Goal: Complete Application Form: Complete application form

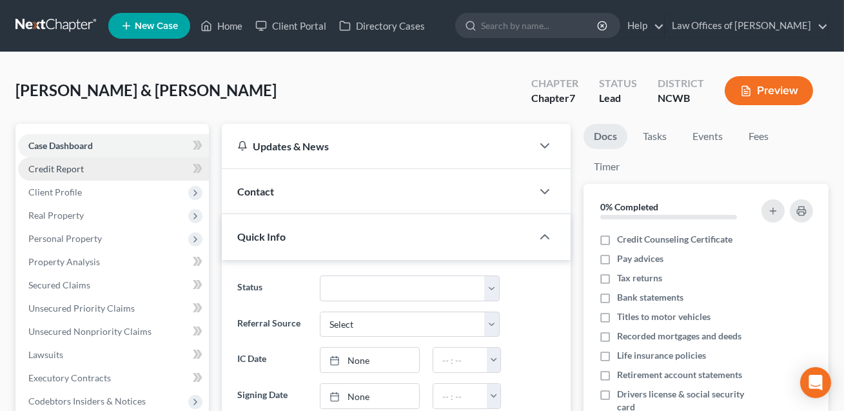
click at [75, 169] on span "Credit Report" at bounding box center [55, 168] width 55 height 11
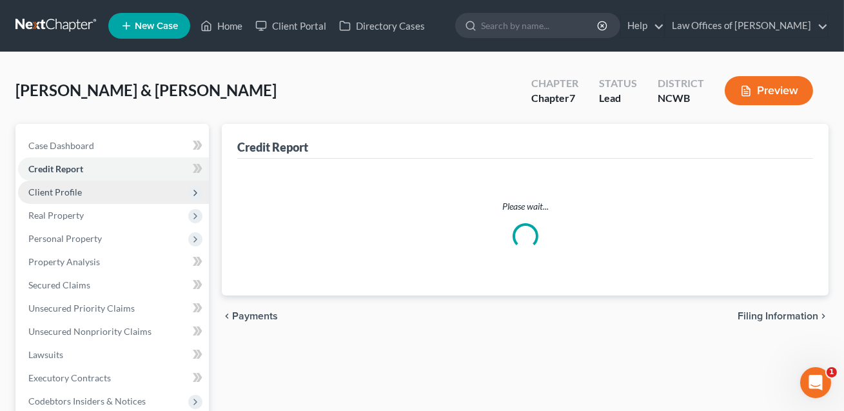
click at [74, 189] on span "Client Profile" at bounding box center [55, 191] width 54 height 11
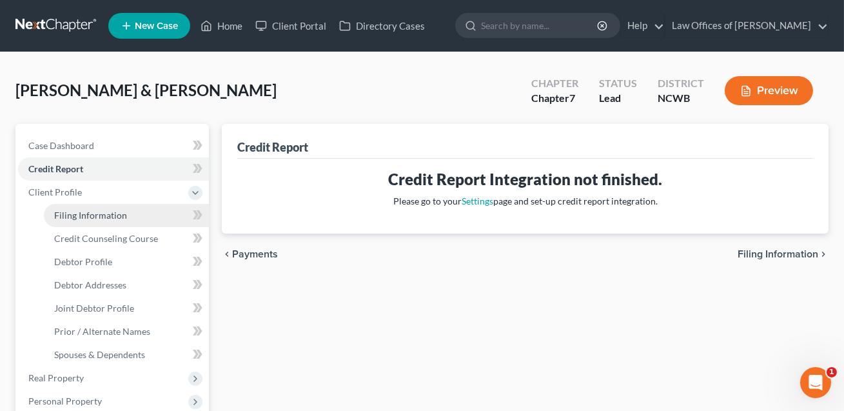
click at [77, 212] on span "Filing Information" at bounding box center [90, 215] width 73 height 11
select select "1"
select select "0"
select select "28"
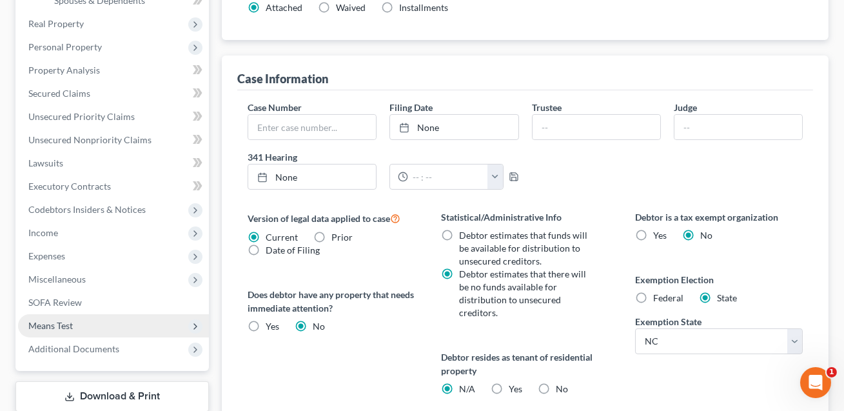
scroll to position [52, 0]
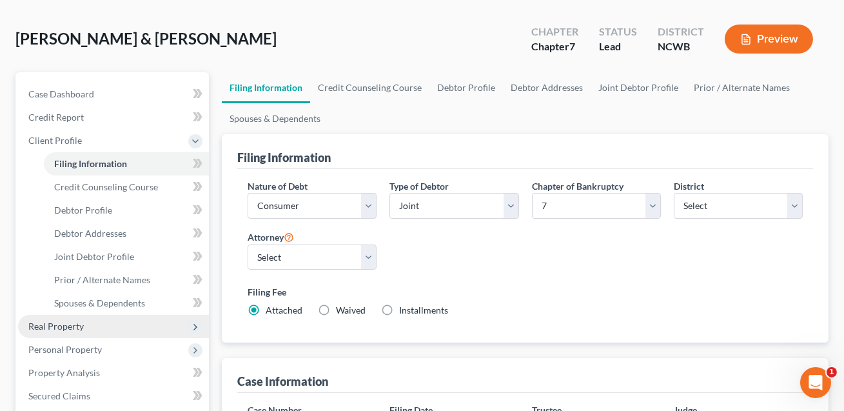
click at [68, 322] on span "Real Property" at bounding box center [55, 326] width 55 height 11
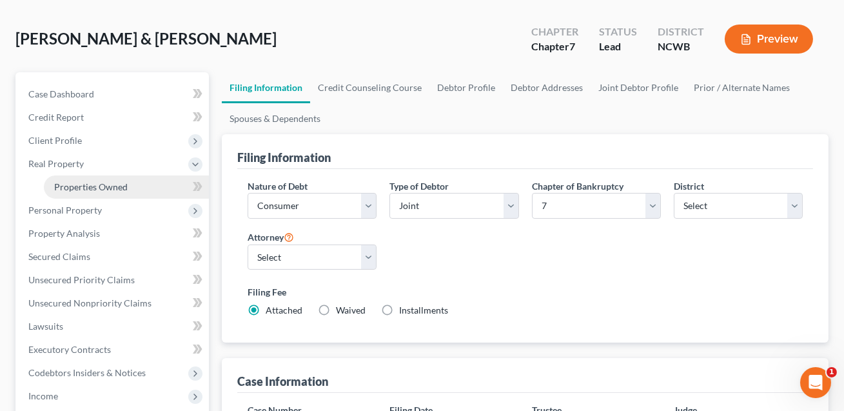
click at [99, 184] on span "Properties Owned" at bounding box center [91, 186] width 74 height 11
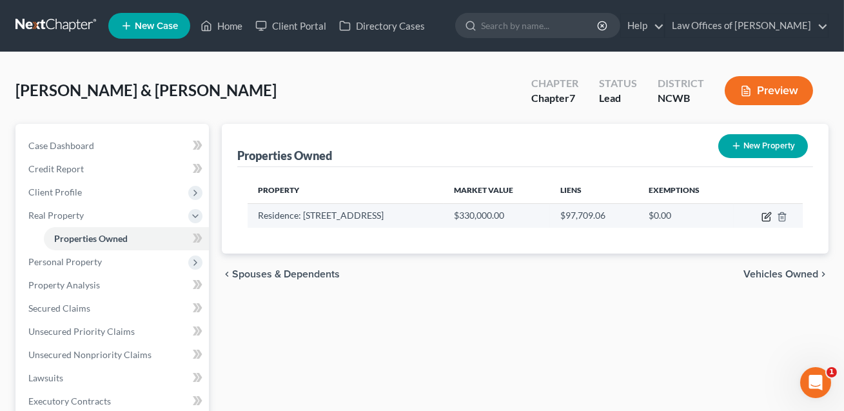
click at [766, 219] on icon "button" at bounding box center [767, 217] width 10 height 10
select select "28"
select select "2"
select select "5"
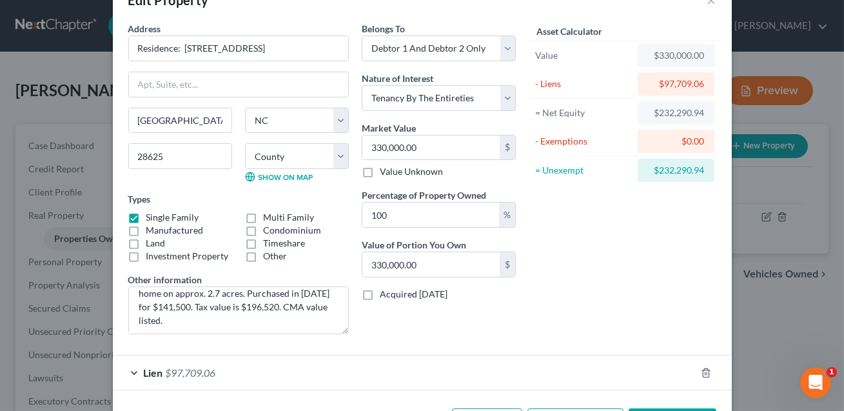
scroll to position [86, 0]
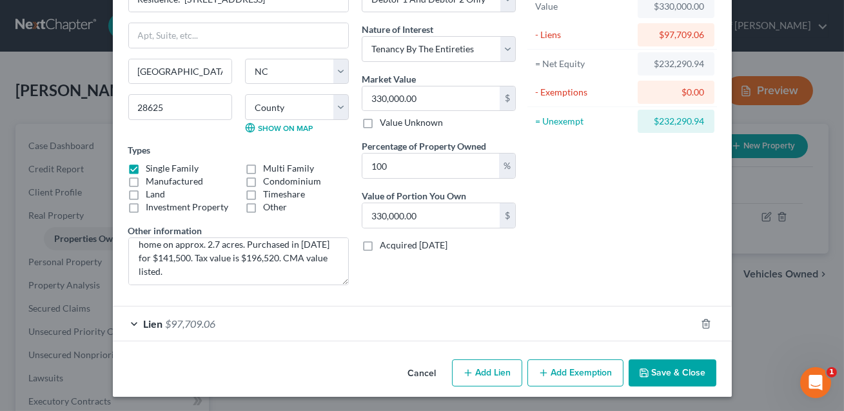
click at [671, 356] on div "Cancel Add Lien Add Lease Add Exemption Save & Close" at bounding box center [422, 375] width 619 height 43
click at [666, 370] on button "Save & Close" at bounding box center [673, 372] width 88 height 27
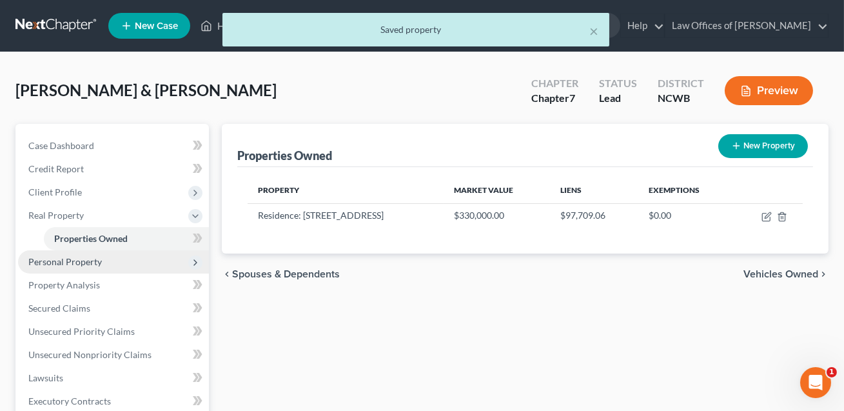
click at [86, 262] on span "Personal Property" at bounding box center [65, 261] width 74 height 11
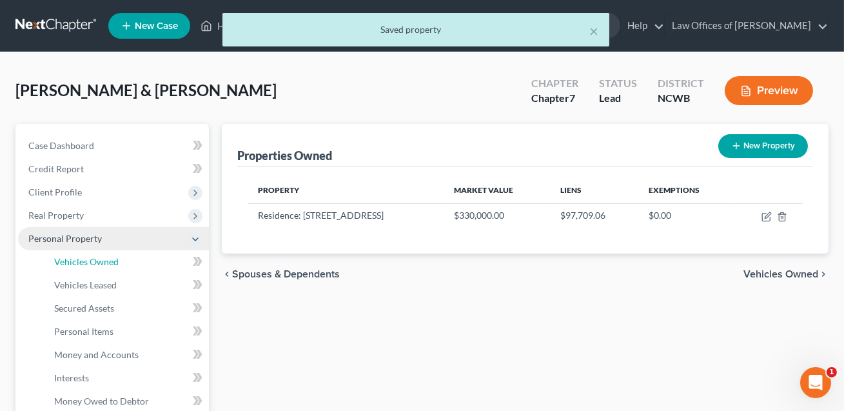
click at [86, 262] on span "Vehicles Owned" at bounding box center [86, 261] width 64 height 11
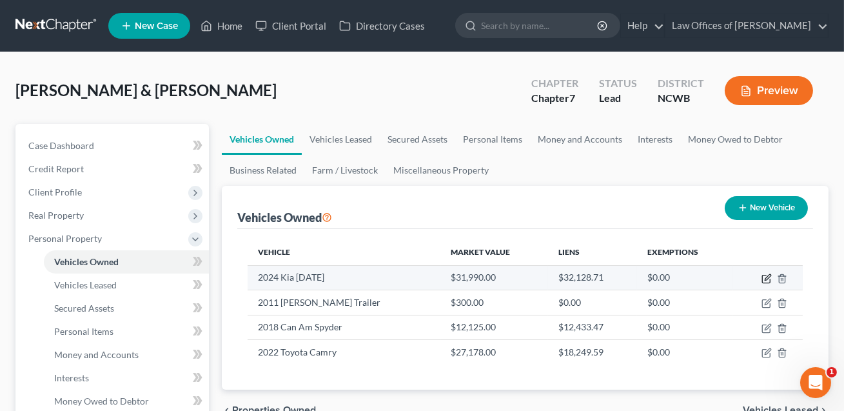
click at [767, 279] on icon "button" at bounding box center [768, 277] width 6 height 6
select select "0"
select select "2"
select select "3"
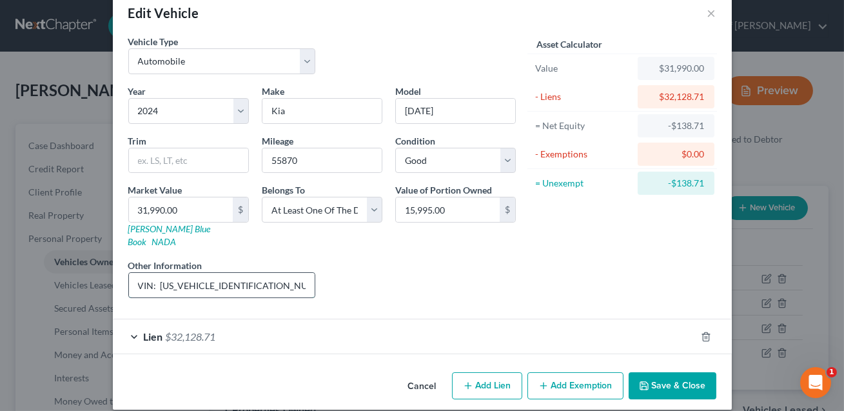
click at [137, 273] on input "VIN: [US_VEHICLE_IDENTIFICATION_NUMBER] - Debtor 1 on title with daughter, [PER…" at bounding box center [222, 285] width 186 height 25
click at [664, 373] on button "Save & Close" at bounding box center [673, 385] width 88 height 27
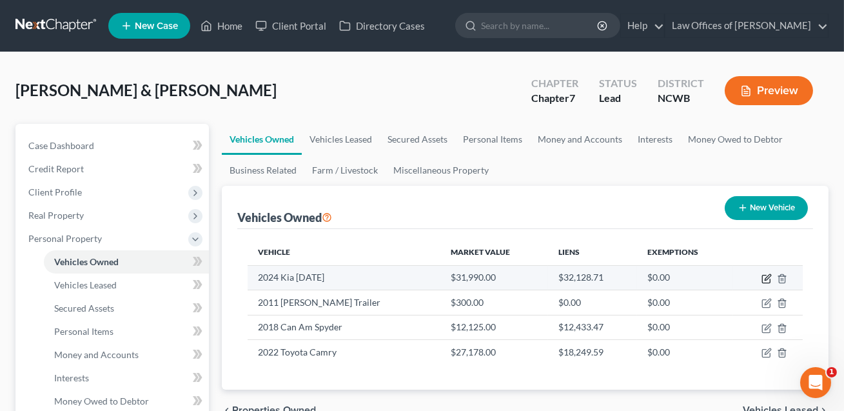
click at [766, 277] on icon "button" at bounding box center [768, 277] width 6 height 6
select select "0"
select select "2"
select select "3"
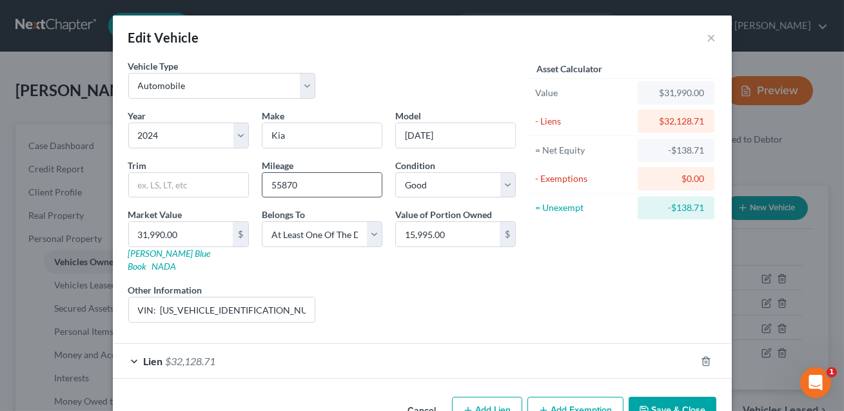
click at [301, 179] on input "55870" at bounding box center [321, 185] width 119 height 25
click at [255, 297] on input "VIN: [US_VEHICLE_IDENTIFICATION_NUMBER] - Debtor 1 on title with daughter, [PER…" at bounding box center [222, 309] width 186 height 25
click at [268, 297] on input "VIN: [US_VEHICLE_IDENTIFICATION_NUMBER]. - Debtor 1 on title with daughter, [PE…" at bounding box center [222, 309] width 186 height 25
click at [247, 297] on input "VIN: [US_VEHICLE_IDENTIFICATION_NUMBER]. Debtor 1 on title with daughter, [PERS…" at bounding box center [222, 309] width 186 height 25
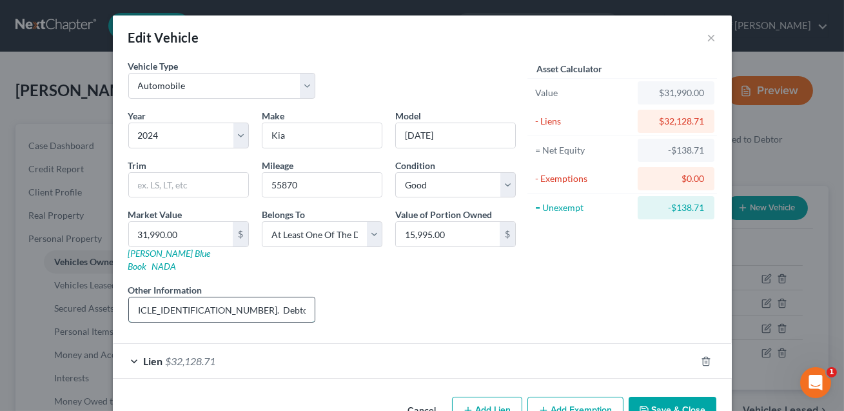
click at [259, 299] on input "VIN: [US_VEHICLE_IDENTIFICATION_NUMBER]. Debtor 1 own title with daughter, [PER…" at bounding box center [222, 309] width 186 height 25
click at [279, 297] on input "VIN: [US_VEHICLE_IDENTIFICATION_NUMBER]. Debtor 1 owns title with daughter, [PE…" at bounding box center [222, 309] width 186 height 25
click at [245, 298] on input "VIN: [US_VEHICLE_IDENTIFICATION_NUMBER]. Debtor 1 owns with daughter, [PERSON_N…" at bounding box center [222, 309] width 186 height 25
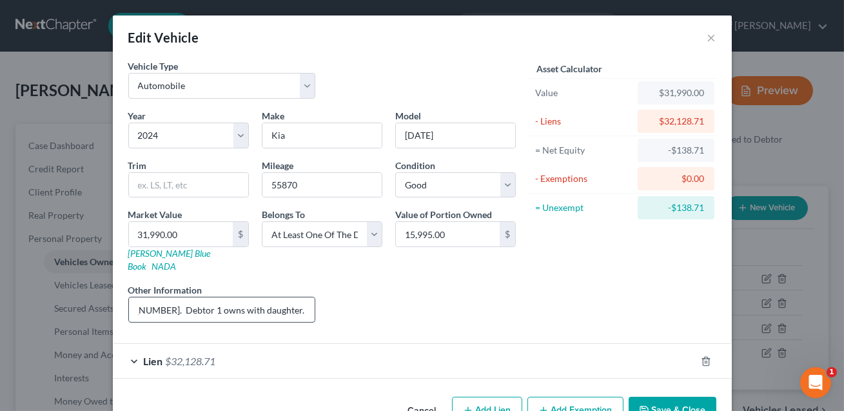
drag, startPoint x: 262, startPoint y: 297, endPoint x: 226, endPoint y: 295, distance: 36.2
click at [226, 297] on input "VIN: [US_VEHICLE_IDENTIFICATION_NUMBER]. Debtor 1 owns with daughter. JD Power …" at bounding box center [222, 309] width 186 height 25
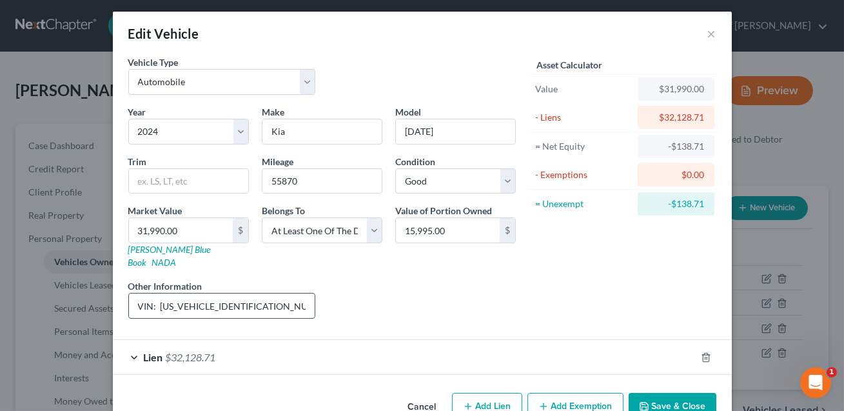
scroll to position [0, 0]
drag, startPoint x: 255, startPoint y: 293, endPoint x: 159, endPoint y: 295, distance: 96.1
click at [159, 295] on input "VIN: [US_VEHICLE_IDENTIFICATION_NUMBER]. Debtor 1 owns with daughter. KBB Value…" at bounding box center [222, 305] width 186 height 25
type input "VIN: [US_VEHICLE_IDENTIFICATION_NUMBER]. Debtor 1 owns with daughter. KBB Value…"
click at [157, 251] on link "[PERSON_NAME] Blue Book" at bounding box center [169, 256] width 83 height 24
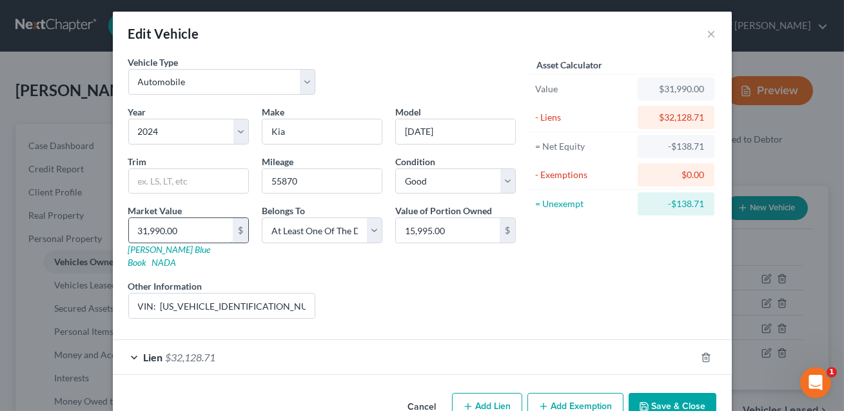
click at [173, 226] on input "31,990.00" at bounding box center [181, 230] width 104 height 25
type input "3"
type input "3.00"
type input "35"
type input "35.00"
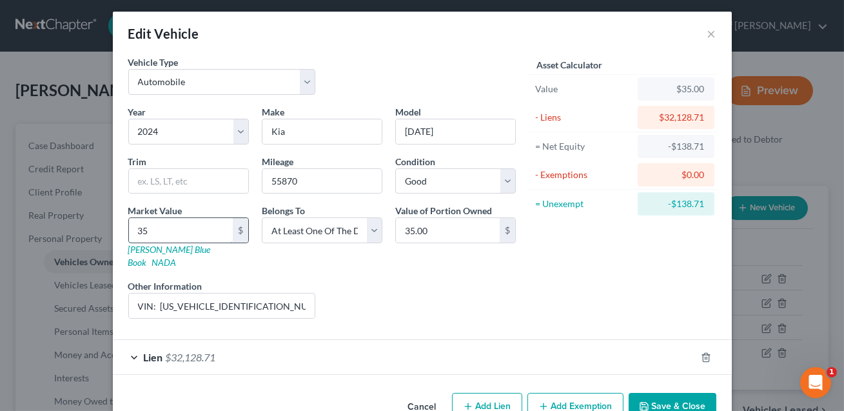
type input "350"
type input "350.00"
type input "3509"
type input "3,509.00"
type input "3,5093"
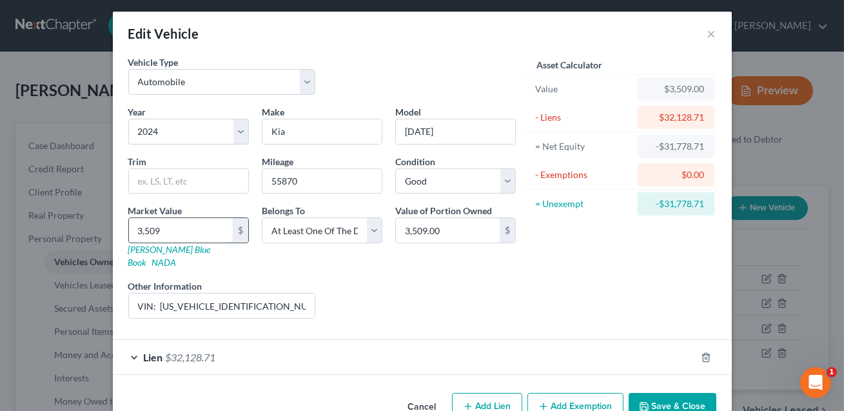
type input "35,093.00"
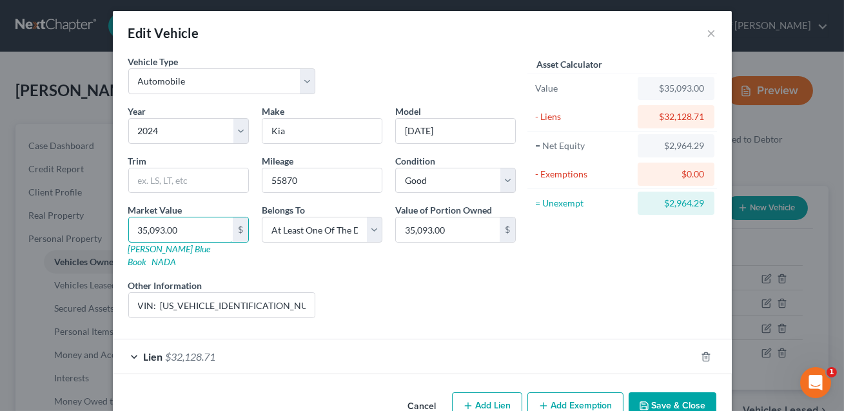
scroll to position [25, 0]
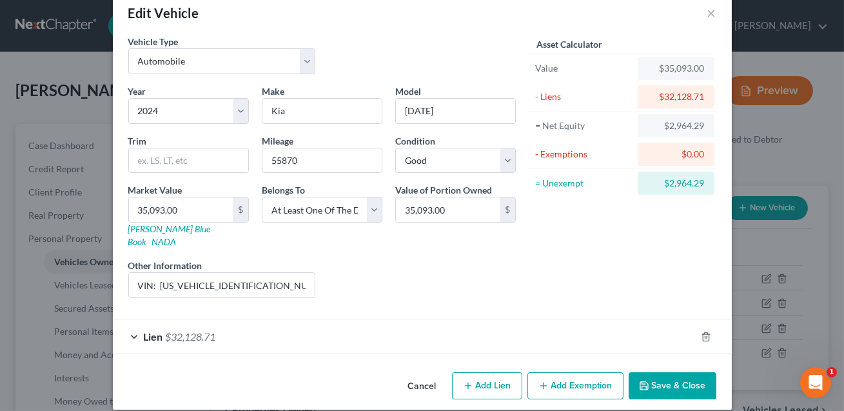
click at [660, 377] on button "Save & Close" at bounding box center [673, 385] width 88 height 27
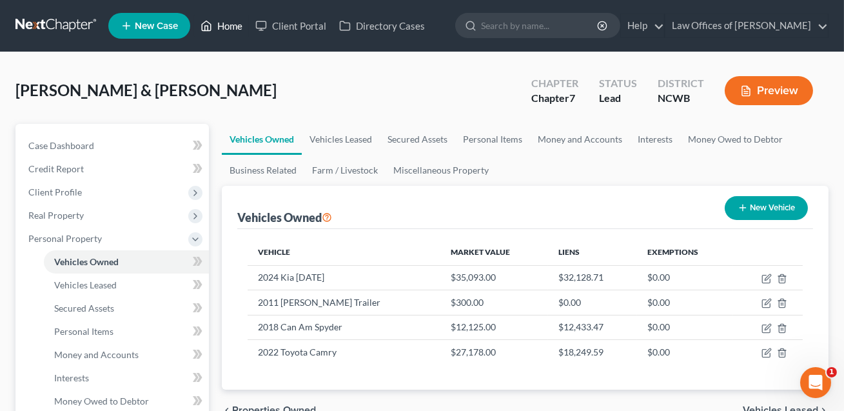
click at [233, 32] on link "Home" at bounding box center [221, 25] width 55 height 23
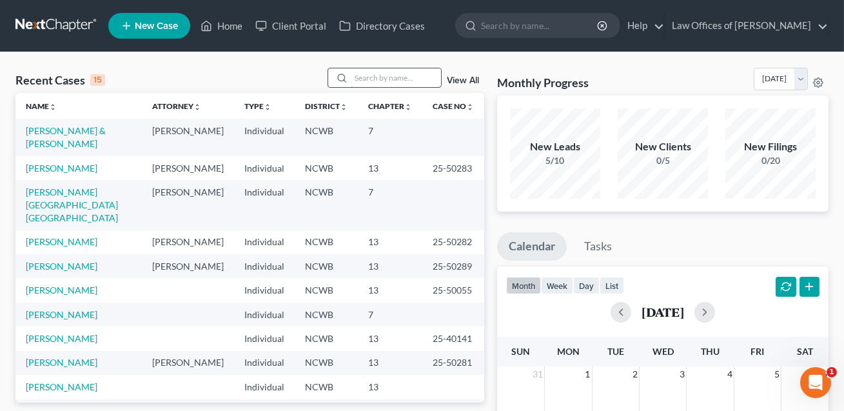
click at [367, 83] on input "search" at bounding box center [396, 77] width 90 height 19
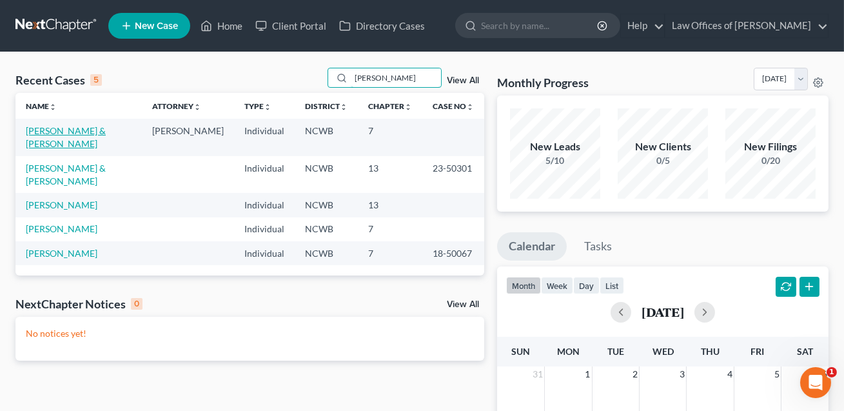
type input "[PERSON_NAME]"
click at [106, 129] on link "[PERSON_NAME] & [PERSON_NAME]" at bounding box center [66, 137] width 80 height 24
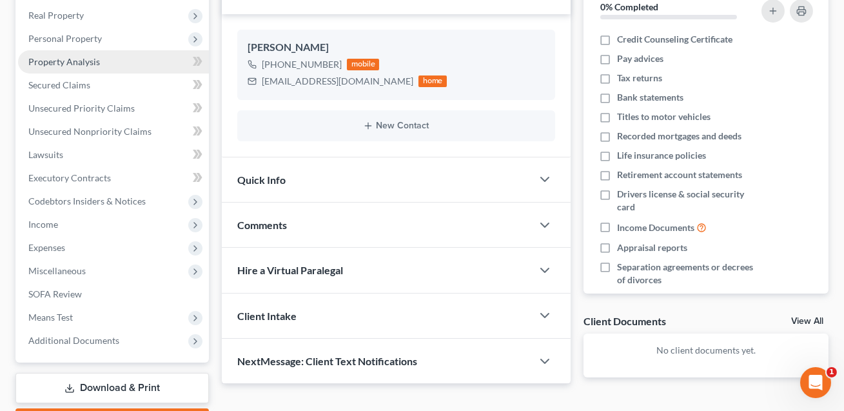
scroll to position [203, 0]
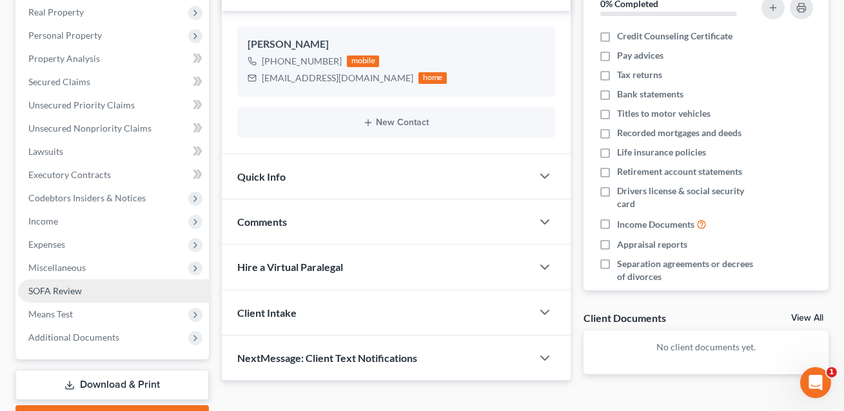
click at [90, 292] on link "SOFA Review" at bounding box center [113, 290] width 191 height 23
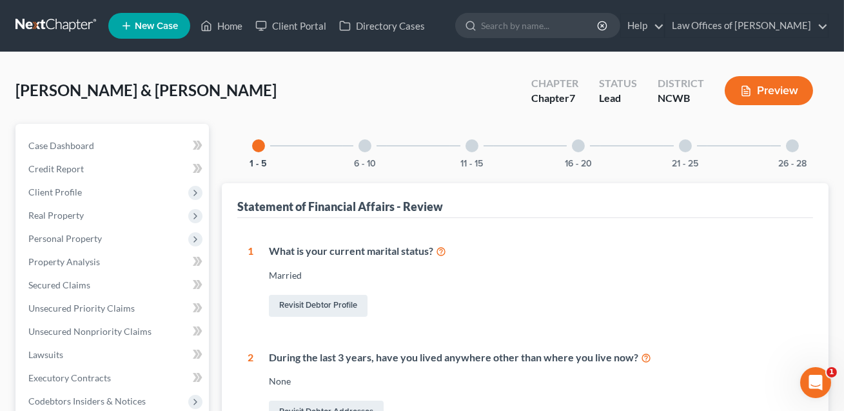
click at [579, 150] on div at bounding box center [578, 145] width 13 height 13
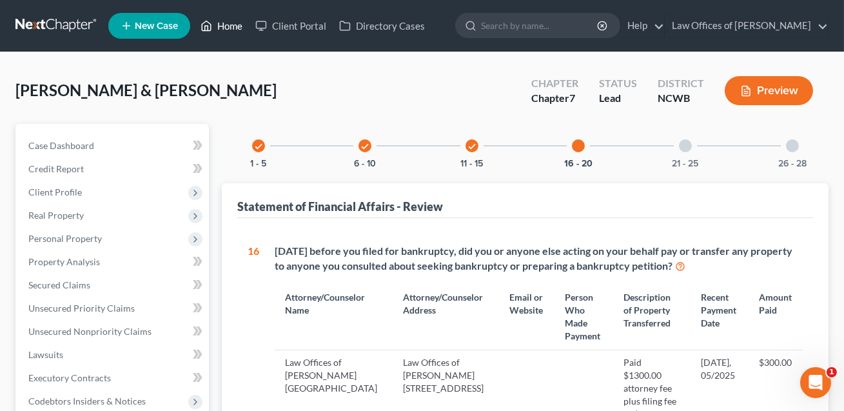
click at [228, 25] on link "Home" at bounding box center [221, 25] width 55 height 23
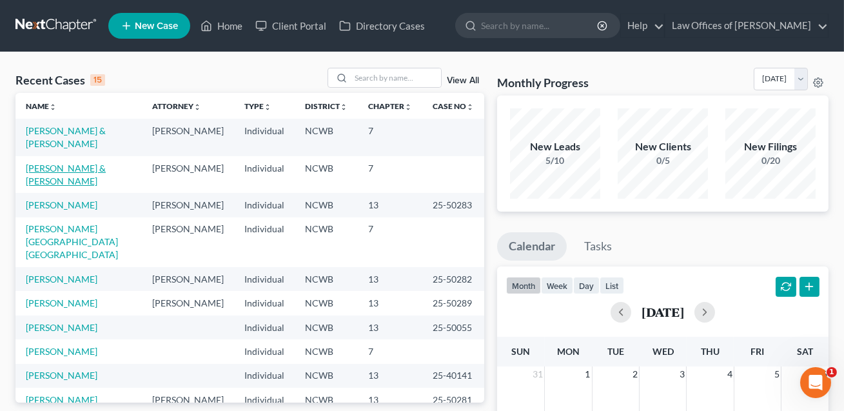
click at [87, 163] on link "[PERSON_NAME] & [PERSON_NAME]" at bounding box center [66, 175] width 80 height 24
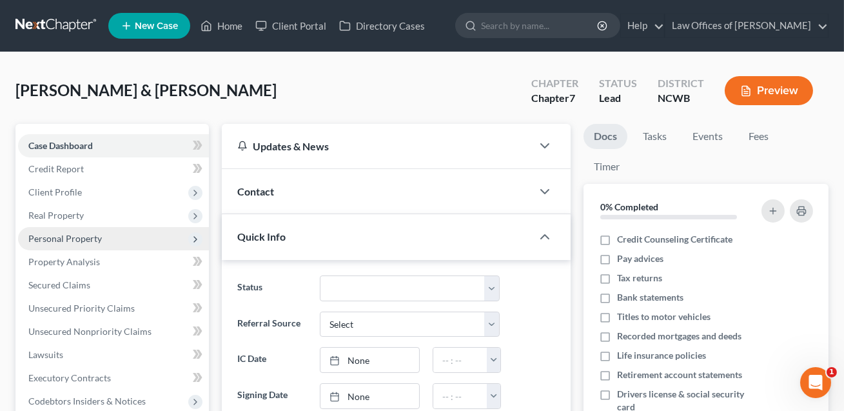
click at [68, 233] on span "Personal Property" at bounding box center [65, 238] width 74 height 11
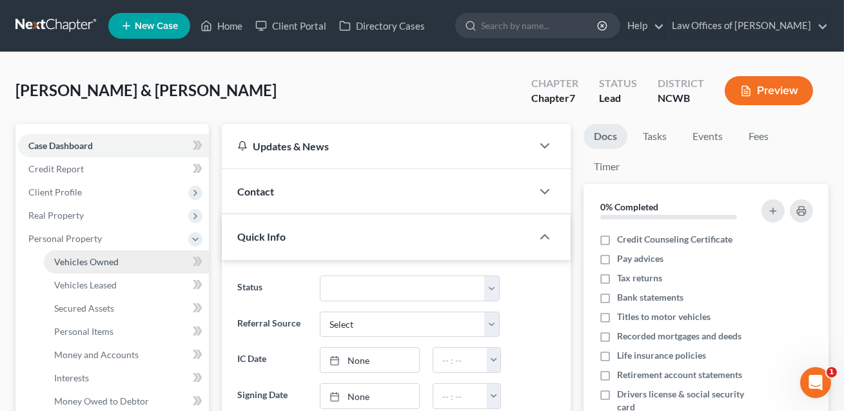
click at [99, 257] on span "Vehicles Owned" at bounding box center [86, 261] width 64 height 11
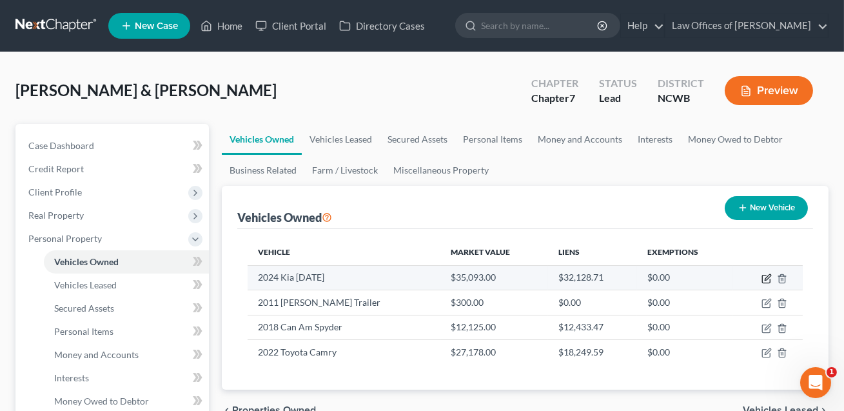
click at [769, 279] on icon "button" at bounding box center [767, 278] width 10 height 10
select select "0"
select select "2"
select select "3"
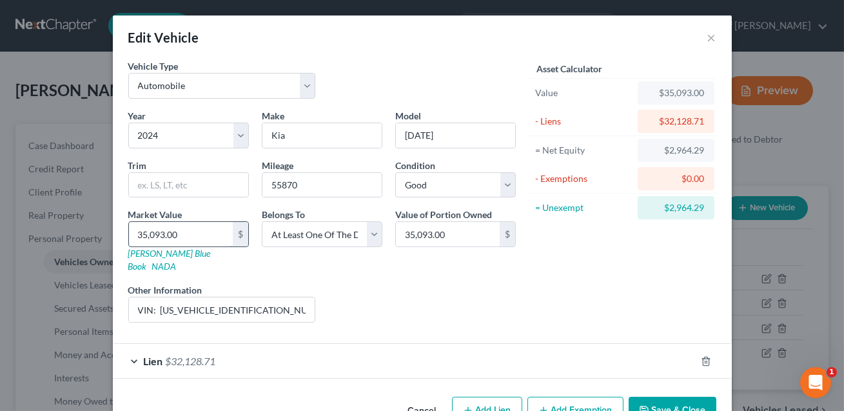
click at [186, 235] on input "35,093.00" at bounding box center [181, 234] width 104 height 25
type input "2"
type input "2.00"
type input "29"
type input "29.00"
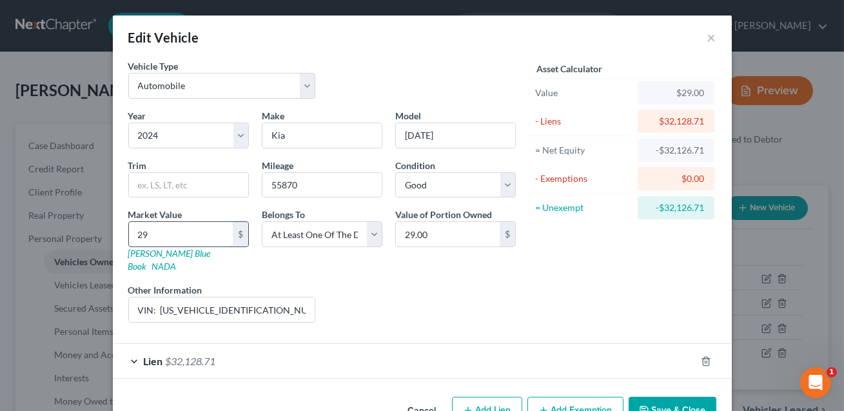
type input "295"
type input "295.00"
type input "2951"
type input "2,951.00"
type input "2,9515"
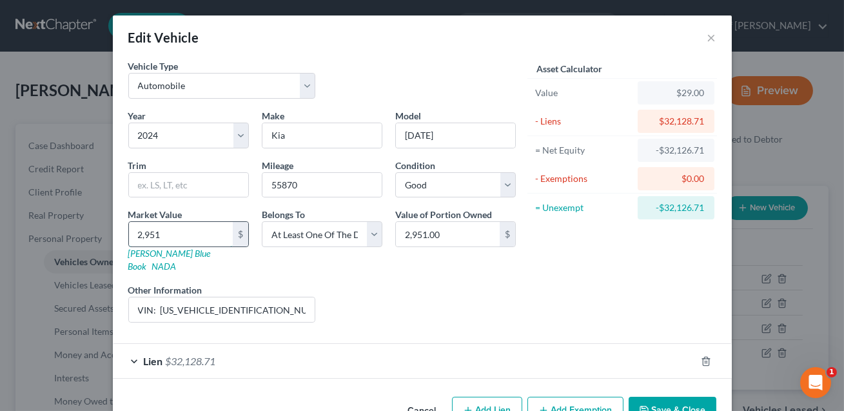
type input "29,515.00"
click at [432, 237] on input "29,515.00" at bounding box center [448, 234] width 104 height 25
type input "14,757.50"
click at [624, 314] on div "Asset Calculator Value $29,515.00 - Liens $32,128.71 = Net Equity -$2,613.71 - …" at bounding box center [622, 195] width 201 height 273
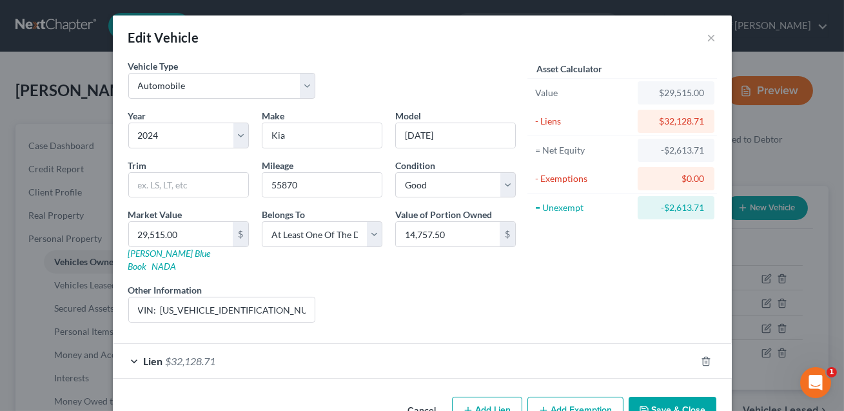
click at [673, 397] on button "Save & Close" at bounding box center [673, 410] width 88 height 27
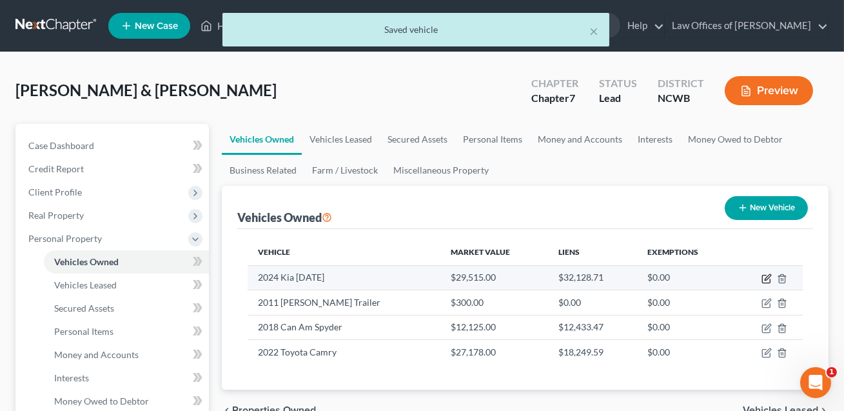
click at [768, 279] on icon "button" at bounding box center [767, 278] width 10 height 10
select select "0"
select select "2"
select select "3"
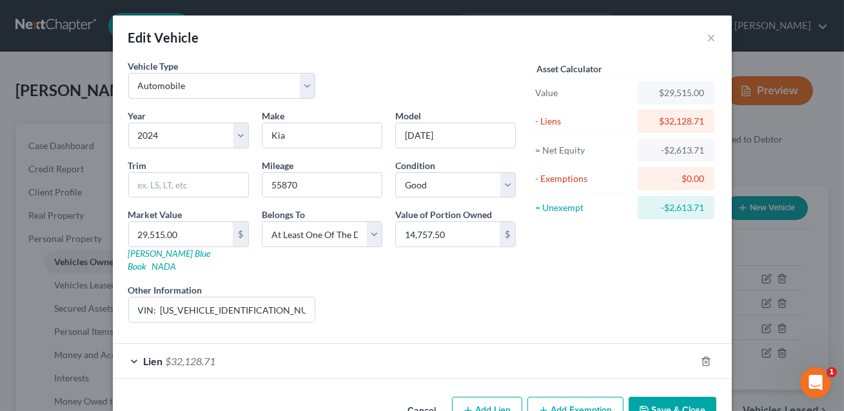
click at [674, 397] on button "Save & Close" at bounding box center [673, 410] width 88 height 27
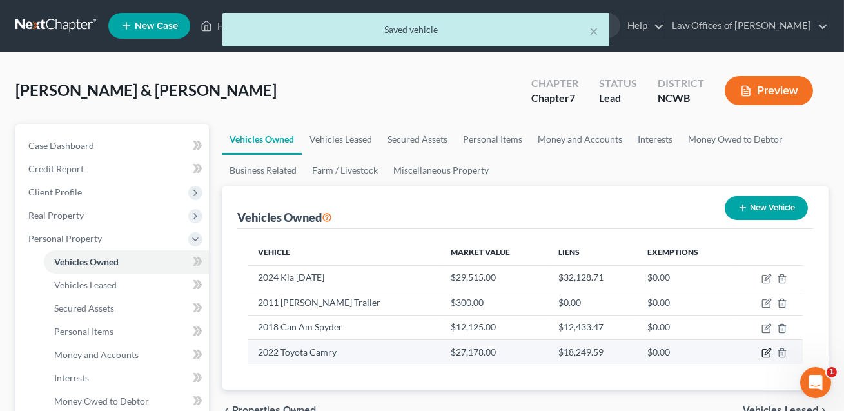
click at [768, 350] on icon "button" at bounding box center [767, 353] width 10 height 10
select select "0"
select select "4"
select select "2"
select select "0"
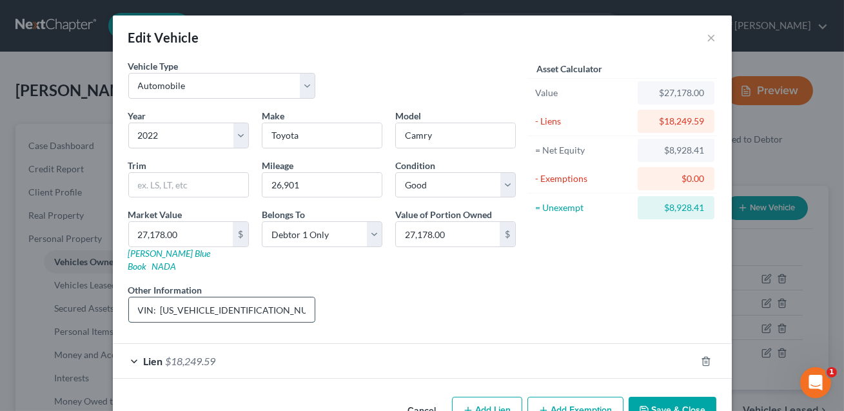
click at [262, 297] on input "VIN: [US_VEHICLE_IDENTIFICATION_NUMBER] / JD Power Value - $27,178 for 2 WD, To…" at bounding box center [222, 309] width 186 height 25
click at [297, 297] on input "VIN: [US_VEHICLE_IDENTIFICATION_NUMBER]. JD Power Value - $27,178 for 2 WD, Toy…" at bounding box center [222, 309] width 186 height 25
drag, startPoint x: 306, startPoint y: 295, endPoint x: 326, endPoint y: 298, distance: 20.8
click at [326, 298] on div "Year Select 2026 2025 2024 2023 2022 2021 2020 2019 2018 2017 2016 2015 2014 20…" at bounding box center [322, 221] width 401 height 224
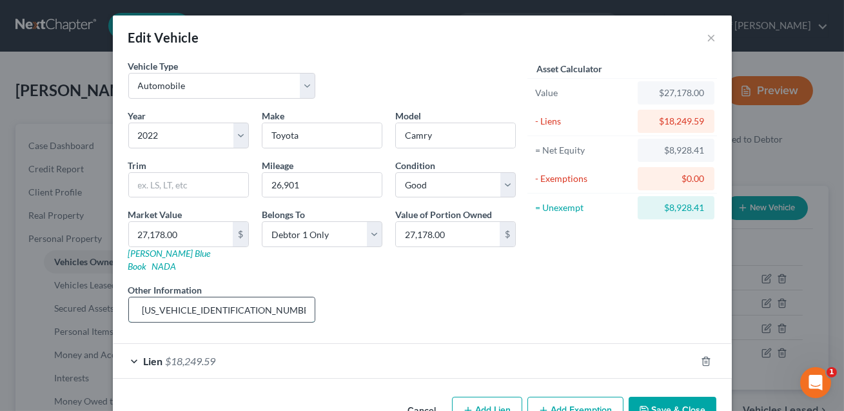
scroll to position [0, 0]
click at [137, 297] on input "VIN: [US_VEHICLE_IDENTIFICATION_NUMBER]. KBB value listed." at bounding box center [222, 309] width 186 height 25
drag, startPoint x: 236, startPoint y: 296, endPoint x: 206, endPoint y: 295, distance: 29.7
click at [206, 297] on input "4 cyl, 4 dr, 2WD vehicle. VIN: [US_VEHICLE_IDENTIFICATION_NUMBER]. KBB value li…" at bounding box center [222, 309] width 186 height 25
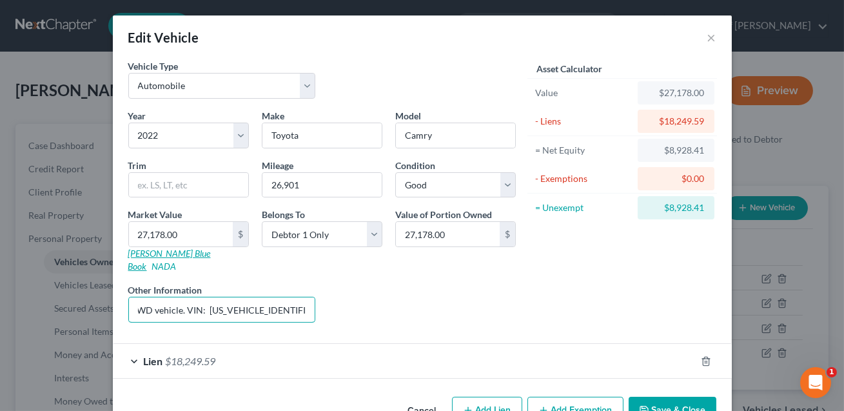
type input "4 cyl, 4 dr, 2WD vehicle. VIN: [US_VEHICLE_IDENTIFICATION_NUMBER]. KBB value li…"
click at [174, 252] on link "[PERSON_NAME] Blue Book" at bounding box center [169, 260] width 83 height 24
click at [181, 229] on input "27,178.00" at bounding box center [181, 234] width 104 height 25
type input "2"
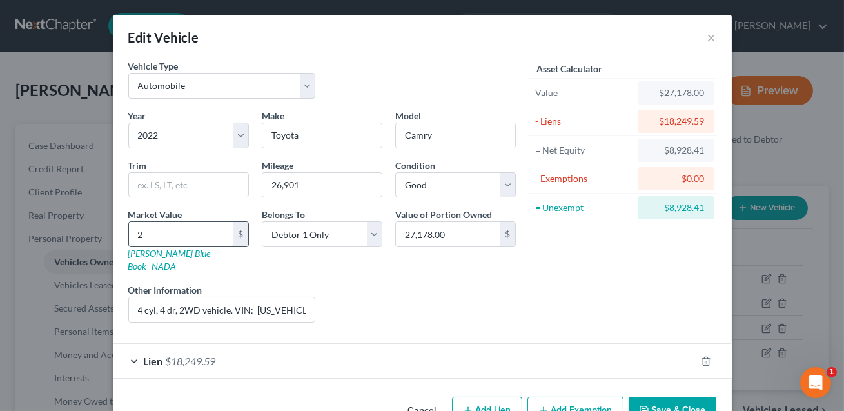
type input "2.00"
type input "24"
type input "24.00"
type input "247"
type input "247.00"
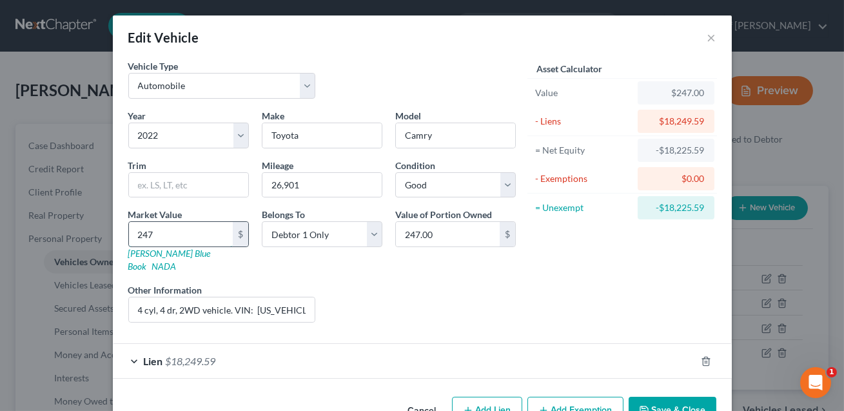
type input "2474"
type input "2,474.00"
type input "2,4743"
type input "24,743.00"
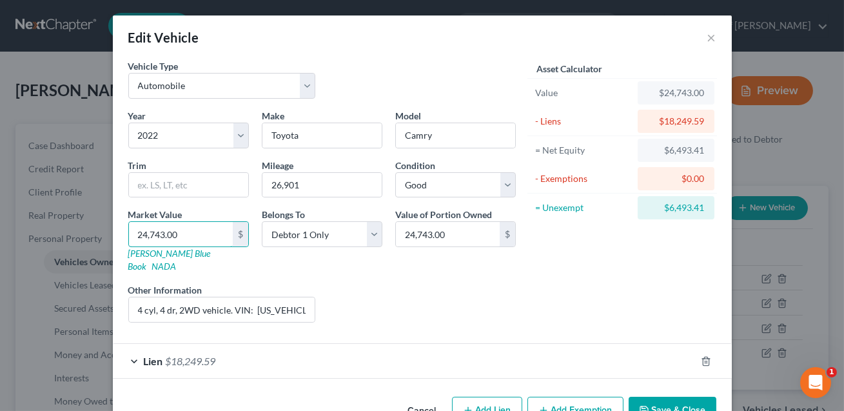
scroll to position [25, 0]
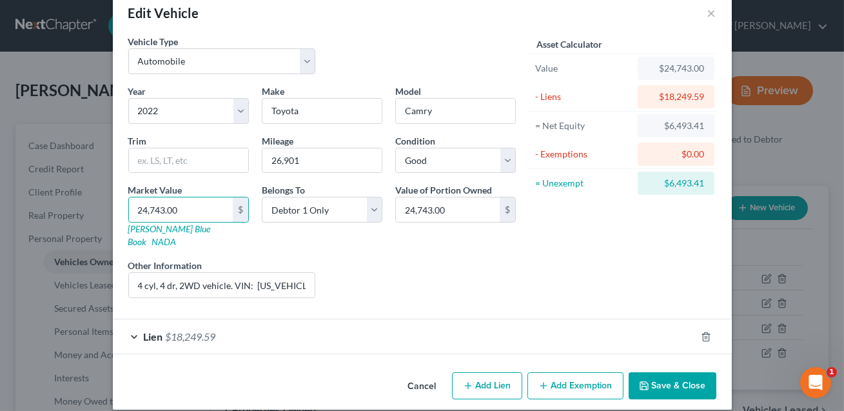
click at [662, 375] on button "Save & Close" at bounding box center [673, 385] width 88 height 27
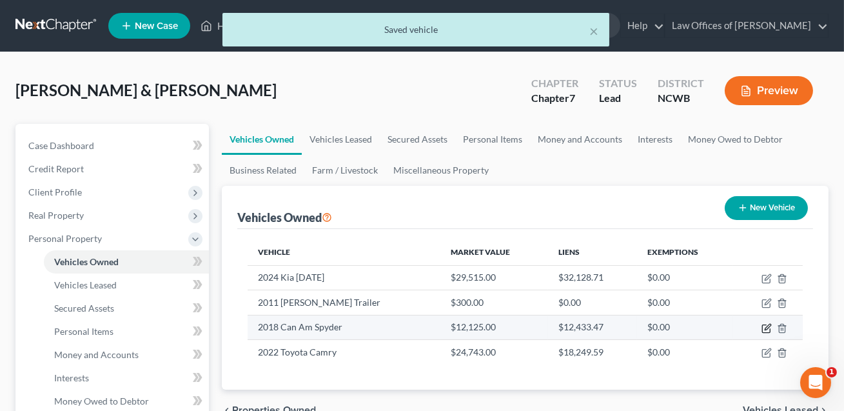
click at [769, 326] on icon "button" at bounding box center [768, 327] width 6 height 6
select select "0"
select select "8"
select select "2"
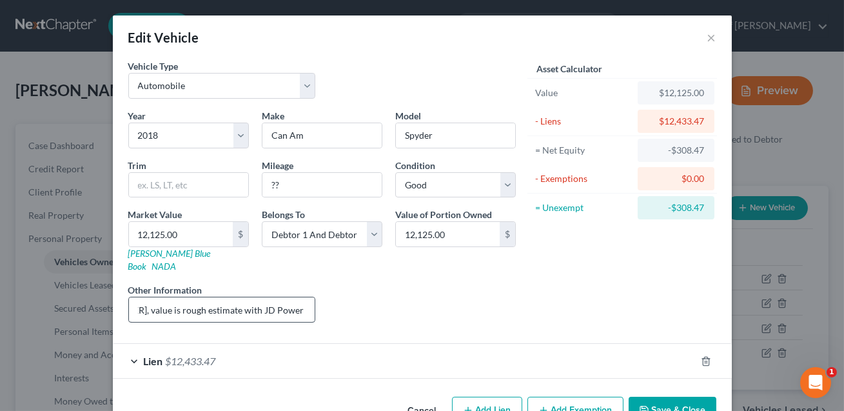
scroll to position [0, 242]
click at [288, 176] on input "??" at bounding box center [321, 185] width 119 height 25
drag, startPoint x: 285, startPoint y: 186, endPoint x: 272, endPoint y: 185, distance: 13.6
click at [272, 185] on input "??" at bounding box center [321, 185] width 119 height 25
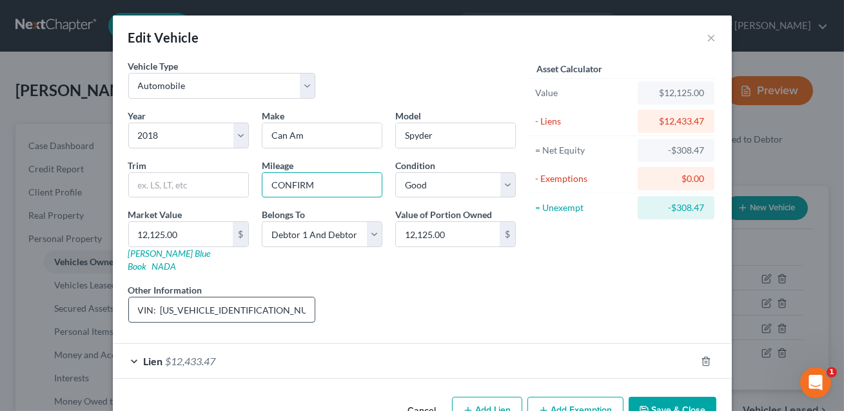
type input "CONFIRM"
drag, startPoint x: 254, startPoint y: 297, endPoint x: 161, endPoint y: 295, distance: 93.5
click at [161, 297] on input "VIN: [US_VEHICLE_IDENTIFICATION_NUMBER], value is rough estimate with JD Power …" at bounding box center [222, 309] width 186 height 25
click at [152, 253] on link "[PERSON_NAME] Blue Book" at bounding box center [169, 260] width 83 height 24
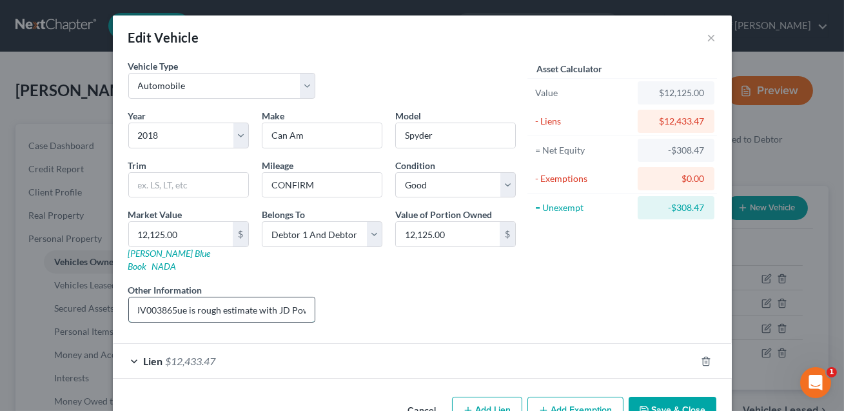
click at [177, 298] on input "VIN: , val2BXNBDD25JV003865ue is rough estimate with JD Power - not sure of exa…" at bounding box center [222, 309] width 186 height 25
drag, startPoint x: 175, startPoint y: 296, endPoint x: 306, endPoint y: 303, distance: 131.8
click at [306, 303] on input "VIN: , val2BXNBDD25JV003865ue is rough estimate with JD Power - not sure of exa…" at bounding box center [222, 309] width 186 height 25
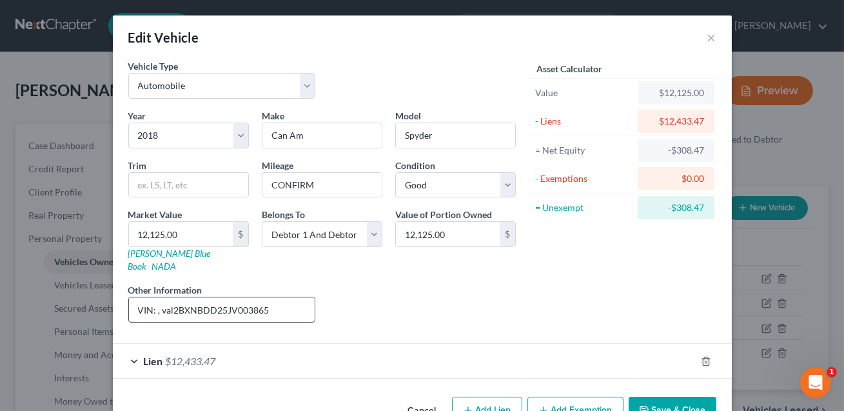
click at [173, 299] on input "VIN: , val2BXNBDD25JV003865" at bounding box center [222, 309] width 186 height 25
click at [256, 299] on input "VIN: [US_VEHICLE_IDENTIFICATION_NUMBER]" at bounding box center [222, 309] width 186 height 25
type input "VIN: [US_VEHICLE_IDENTIFICATION_NUMBER]. [PERSON_NAME] value ESTIMATE listed. C…"
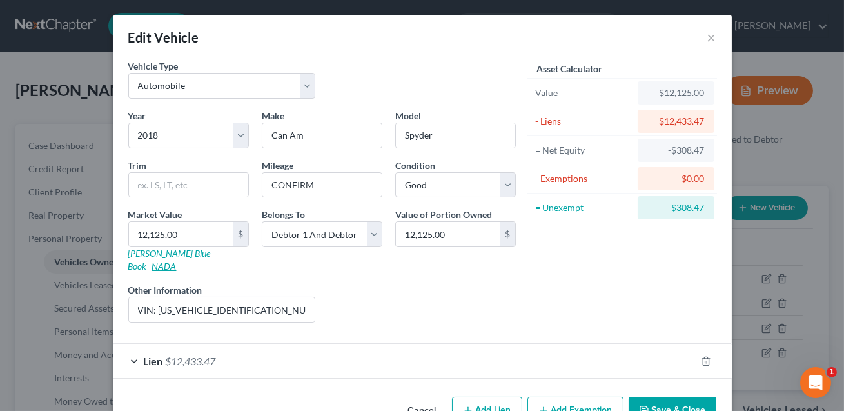
click at [177, 261] on link "NADA" at bounding box center [164, 266] width 25 height 11
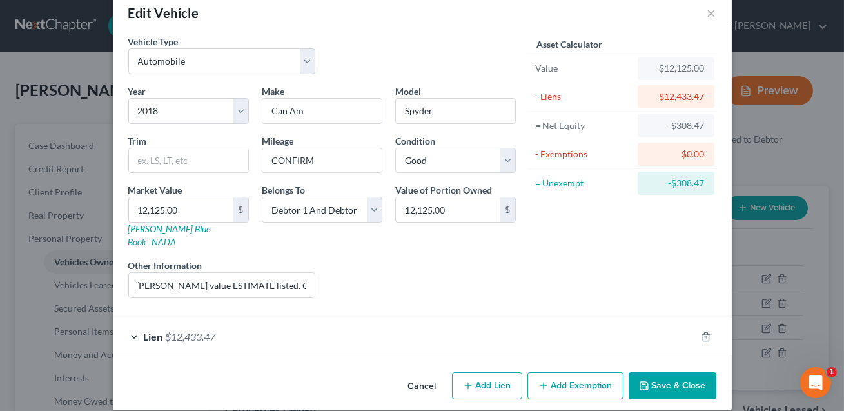
click at [662, 372] on button "Save & Close" at bounding box center [673, 385] width 88 height 27
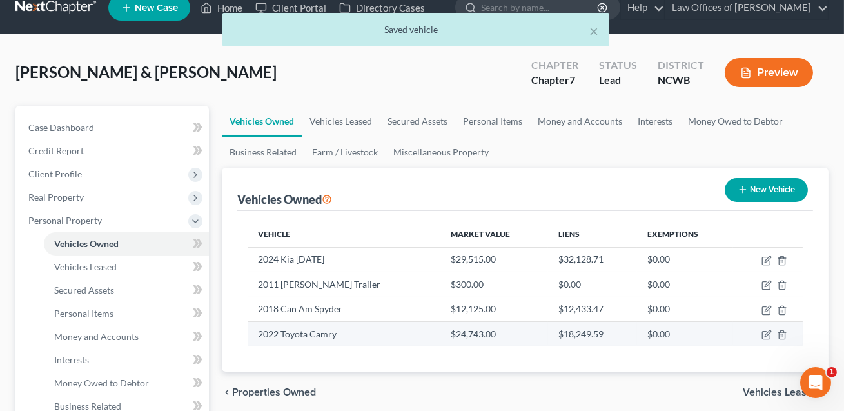
scroll to position [19, 0]
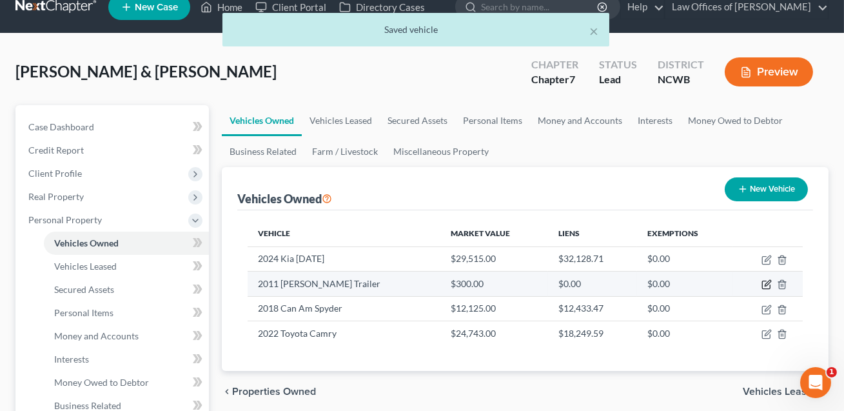
click at [768, 284] on icon "button" at bounding box center [767, 284] width 10 height 10
select select "0"
select select "15"
select select "1"
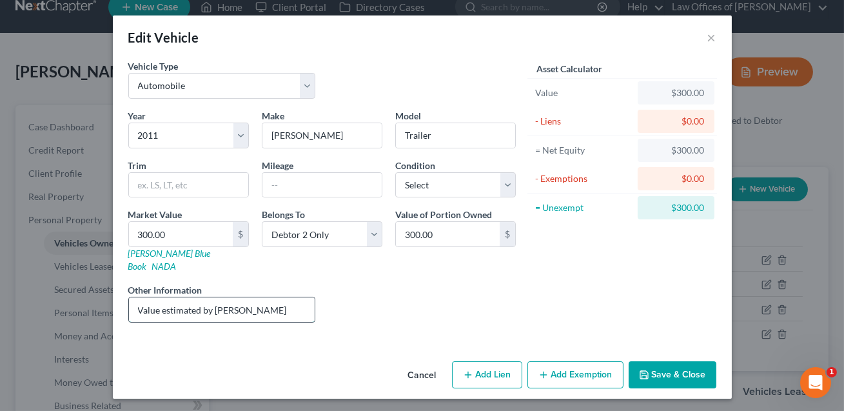
click at [275, 297] on input "Value estimated by [PERSON_NAME]" at bounding box center [222, 309] width 186 height 25
click at [242, 297] on input "Value estimated by Debtor BASIS" at bounding box center [222, 309] width 186 height 25
click at [272, 298] on input "Value estimated by [PERSON_NAME]. BASIS" at bounding box center [222, 309] width 186 height 25
type input "Value estimated by [PERSON_NAME]. BASIS?"
click at [650, 361] on button "Save & Close" at bounding box center [673, 374] width 88 height 27
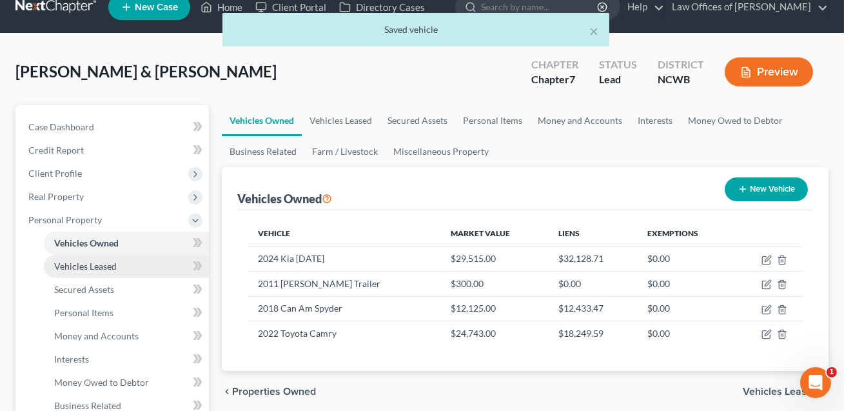
click at [103, 268] on span "Vehicles Leased" at bounding box center [85, 266] width 63 height 11
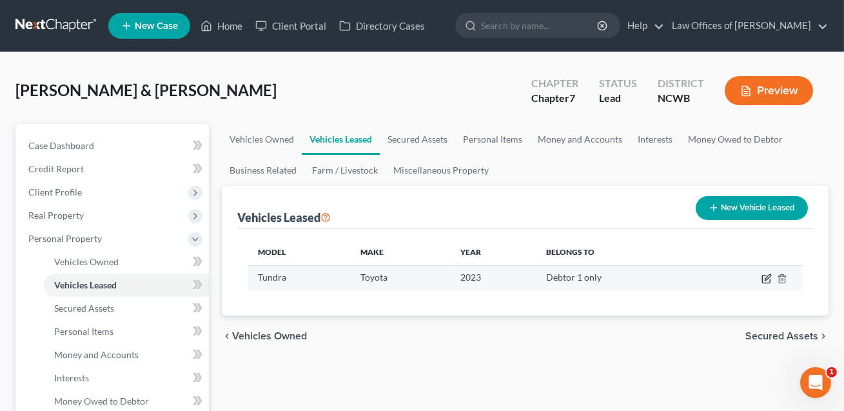
click at [769, 279] on icon "button" at bounding box center [767, 278] width 10 height 10
select select "1"
select select "3"
select select "0"
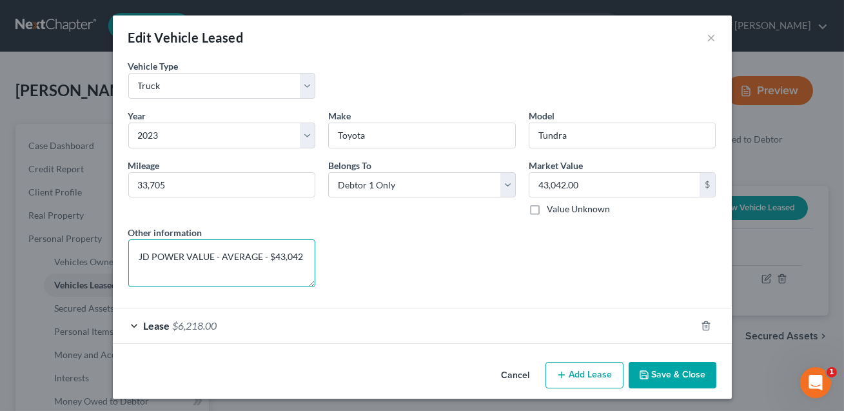
click at [139, 258] on textarea "JD POWER VALUE - AVERAGE - $43,042" at bounding box center [222, 263] width 188 height 48
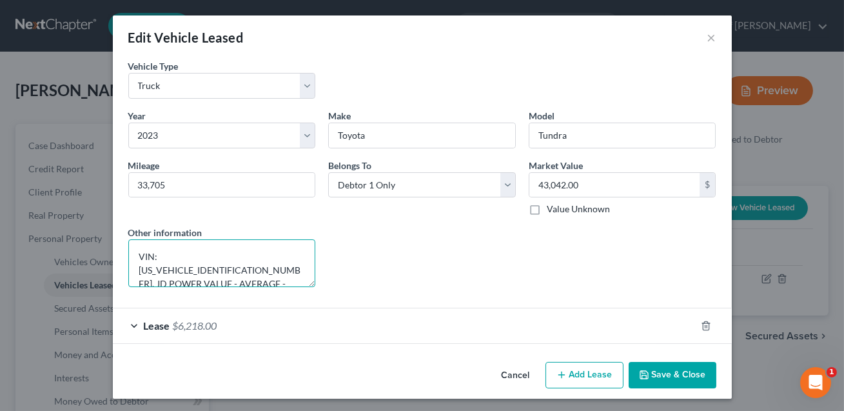
drag, startPoint x: 250, startPoint y: 257, endPoint x: 159, endPoint y: 254, distance: 90.3
click at [159, 254] on textarea "VIN: [US_VEHICLE_IDENTIFICATION_NUMBER]. JD POWER VALUE - AVERAGE - $43,042" at bounding box center [222, 263] width 188 height 48
type textarea "VIN: [US_VEHICLE_IDENTIFICATION_NUMBER]. JD POWER VALUE - AVERAGE - $43,042"
click at [664, 379] on button "Save & Close" at bounding box center [673, 375] width 88 height 27
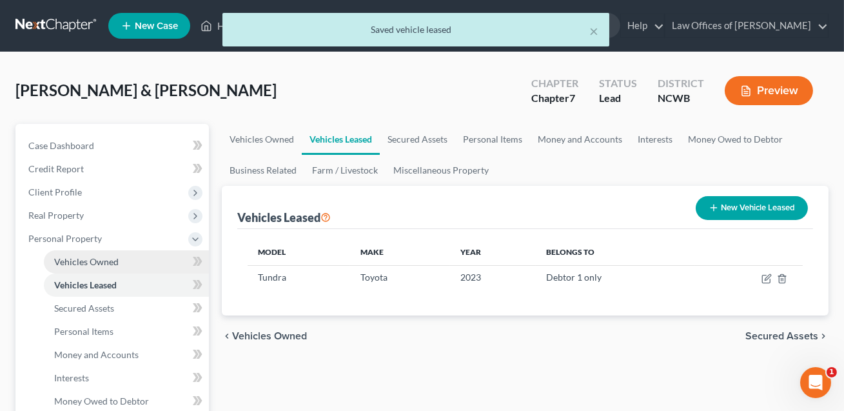
click at [93, 257] on span "Vehicles Owned" at bounding box center [86, 261] width 64 height 11
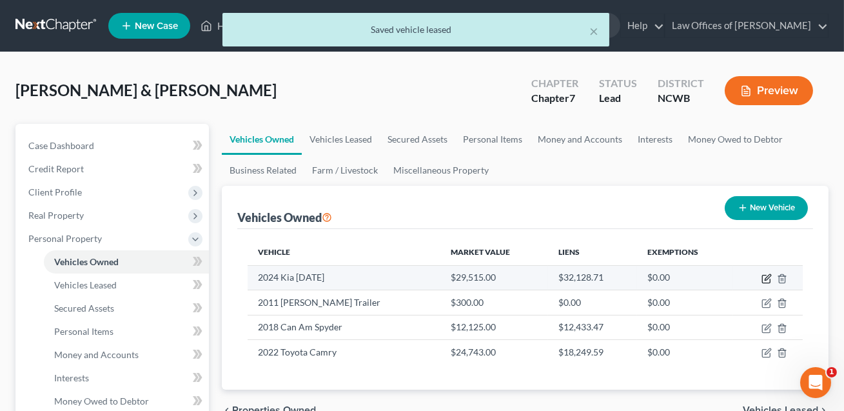
click at [768, 279] on icon "button" at bounding box center [767, 278] width 10 height 10
select select "0"
select select "2"
select select "3"
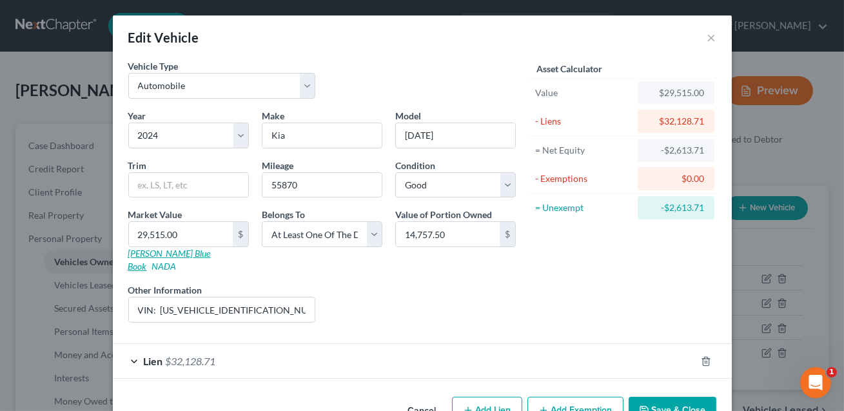
click at [163, 253] on link "[PERSON_NAME] Blue Book" at bounding box center [169, 260] width 83 height 24
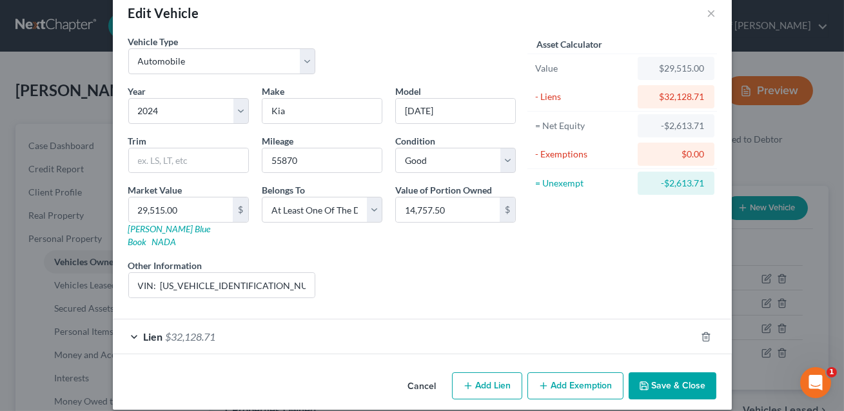
click at [679, 372] on button "Save & Close" at bounding box center [673, 385] width 88 height 27
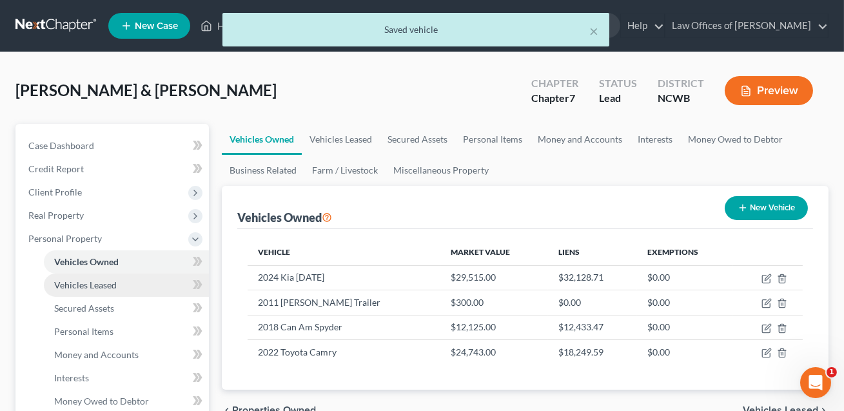
click at [97, 285] on span "Vehicles Leased" at bounding box center [85, 284] width 63 height 11
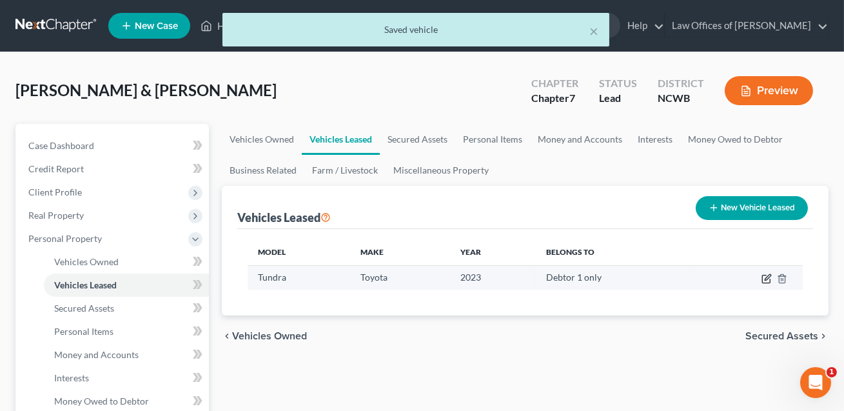
click at [764, 281] on icon "button" at bounding box center [767, 278] width 10 height 10
select select "1"
select select "3"
select select "0"
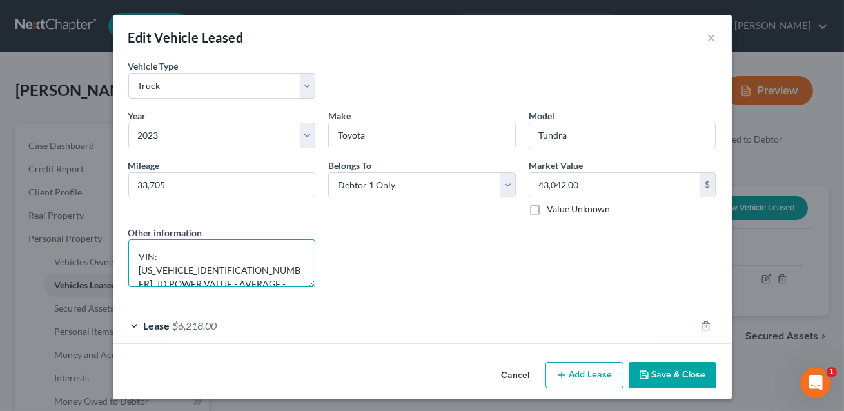
click at [255, 257] on textarea "VIN: [US_VEHICLE_IDENTIFICATION_NUMBER]. JD POWER VALUE - AVERAGE - $43,042" at bounding box center [222, 263] width 188 height 48
drag, startPoint x: 163, startPoint y: 270, endPoint x: 174, endPoint y: 279, distance: 14.2
click at [174, 279] on textarea "VIN: [US_VEHICLE_IDENTIFICATION_NUMBER]. KBB value listed.JD POWER VALUE - AVER…" at bounding box center [222, 263] width 188 height 48
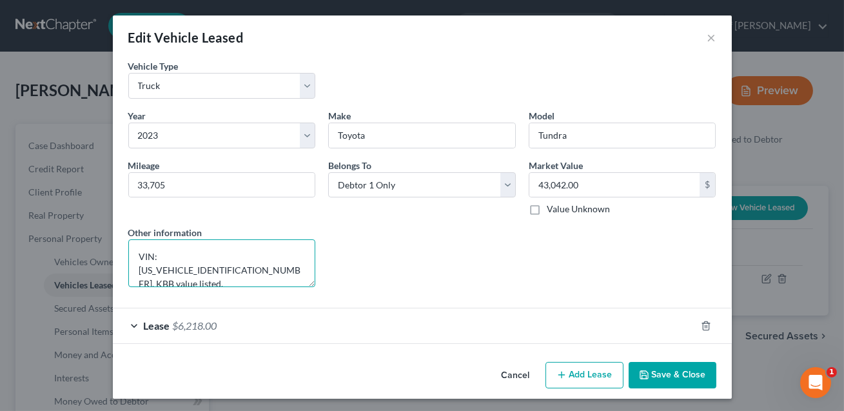
type textarea "VIN: [US_VEHICLE_IDENTIFICATION_NUMBER]. KBB value listed."
click at [668, 374] on button "Save & Close" at bounding box center [673, 375] width 88 height 27
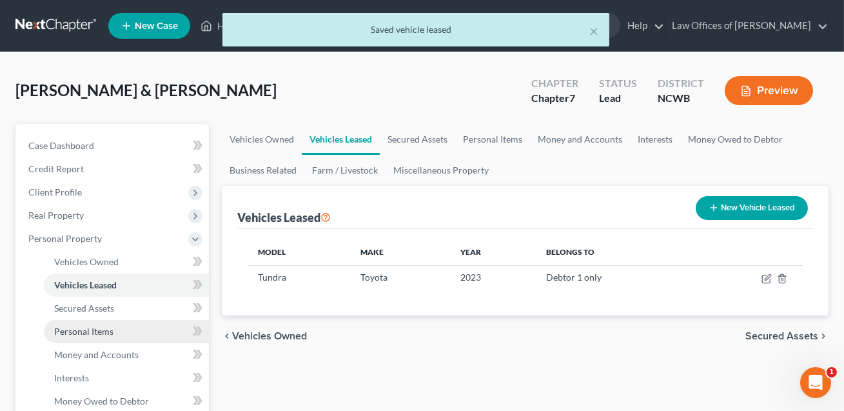
click at [95, 333] on span "Personal Items" at bounding box center [83, 331] width 59 height 11
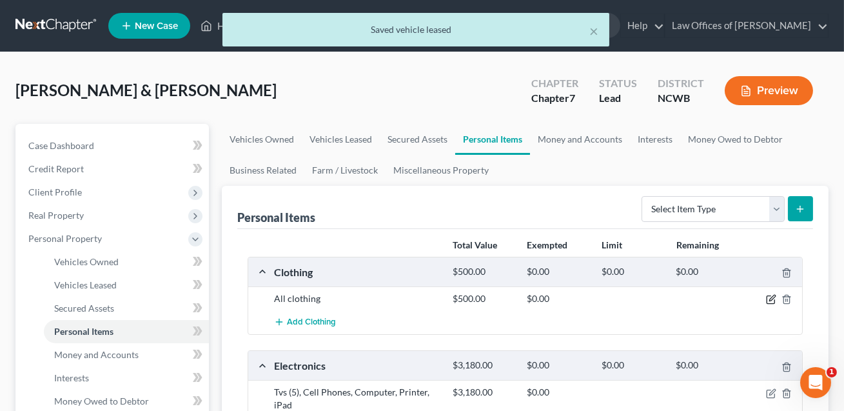
click at [772, 295] on icon "button" at bounding box center [771, 299] width 10 height 10
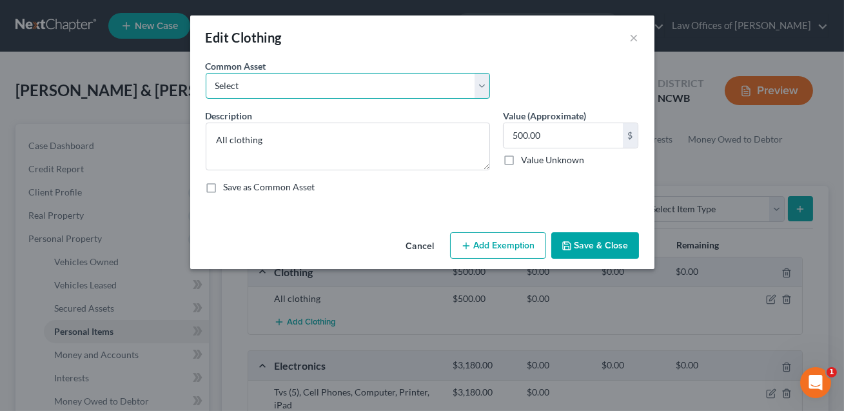
click at [431, 84] on select "Select All clothing All clothing and personal effects" at bounding box center [348, 86] width 284 height 26
select select "1"
type textarea "All clothing and personal effects"
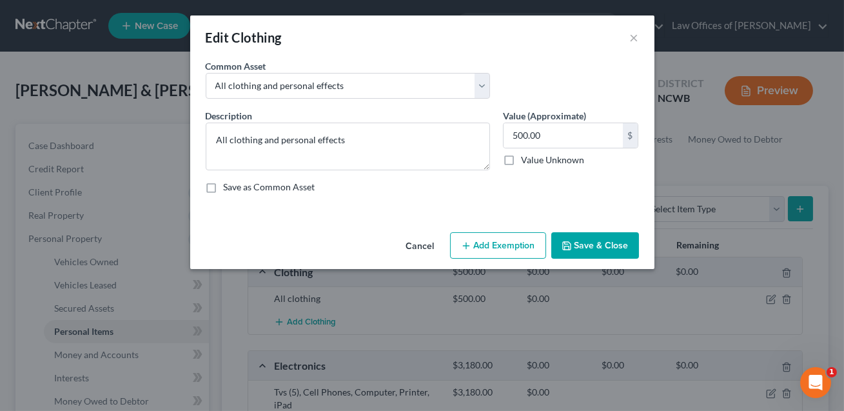
click at [497, 246] on button "Add Exemption" at bounding box center [498, 245] width 96 height 27
select select "2"
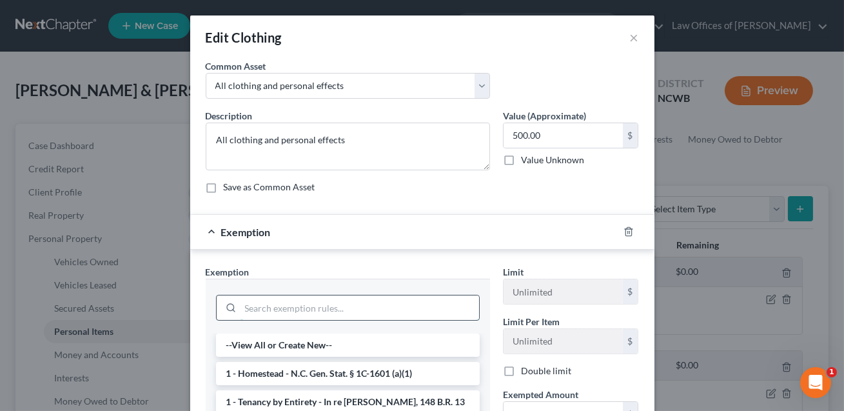
click at [395, 295] on input "search" at bounding box center [360, 307] width 239 height 25
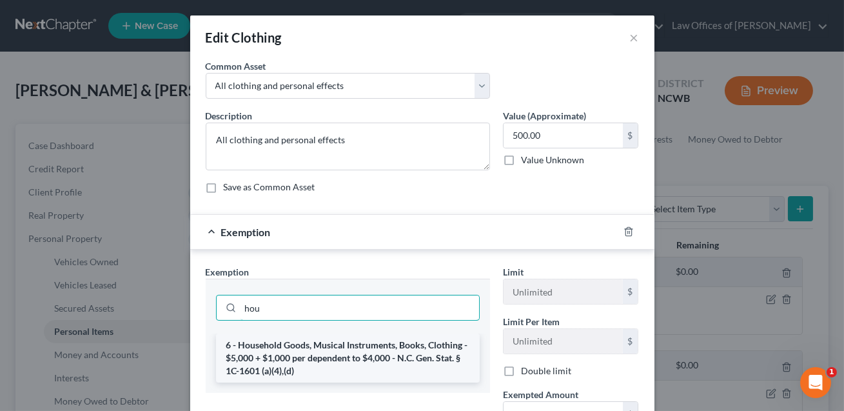
type input "hou"
click at [393, 347] on li "6 - Household Goods, Musical Instruments, Books, Clothing - $5,000 + $1,000 per…" at bounding box center [348, 357] width 264 height 49
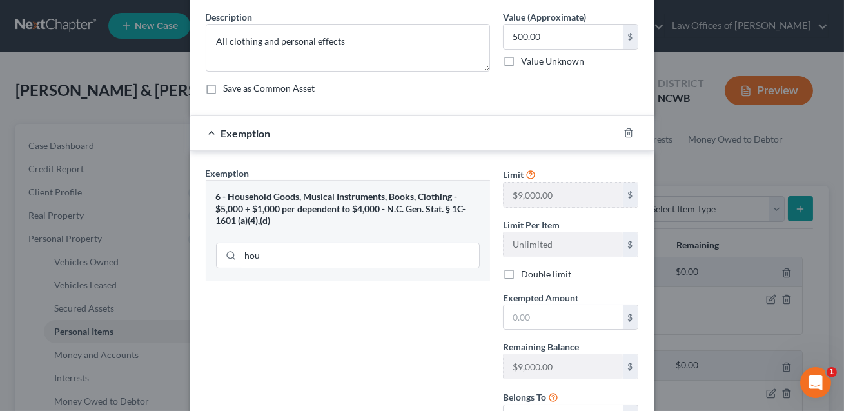
scroll to position [106, 0]
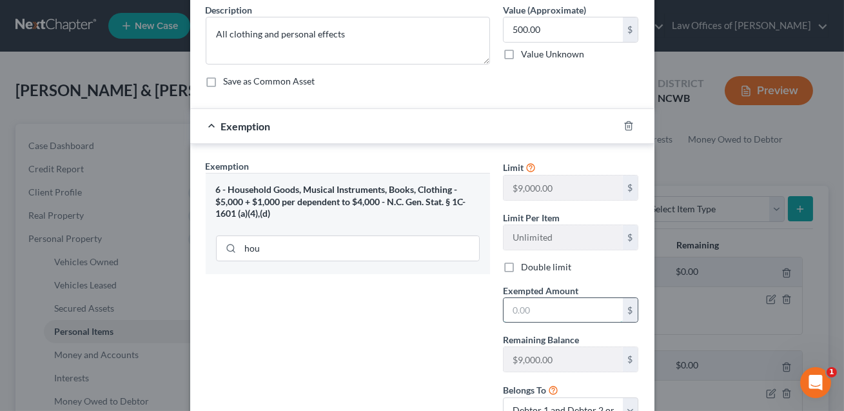
click at [514, 310] on input "text" at bounding box center [563, 310] width 119 height 25
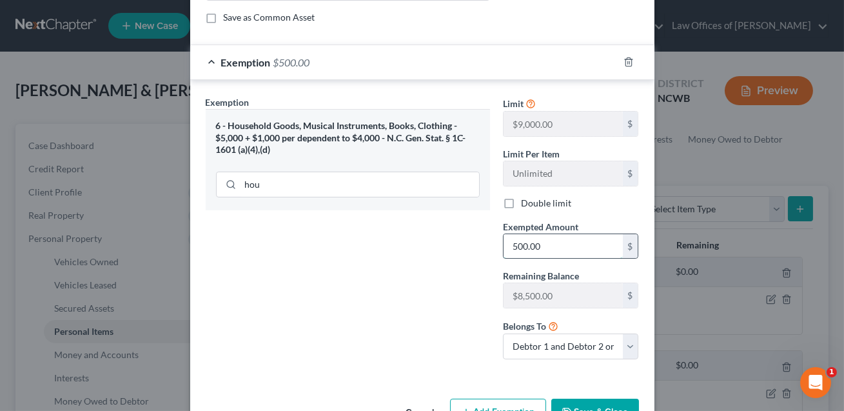
scroll to position [208, 0]
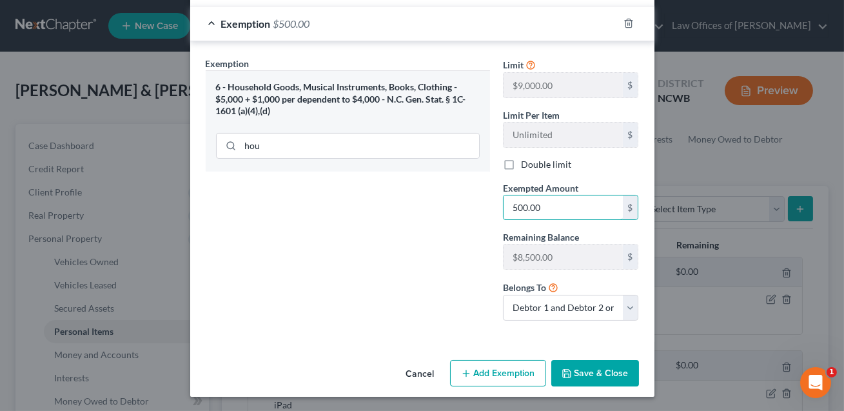
type input "500.00"
click at [597, 367] on button "Save & Close" at bounding box center [595, 373] width 88 height 27
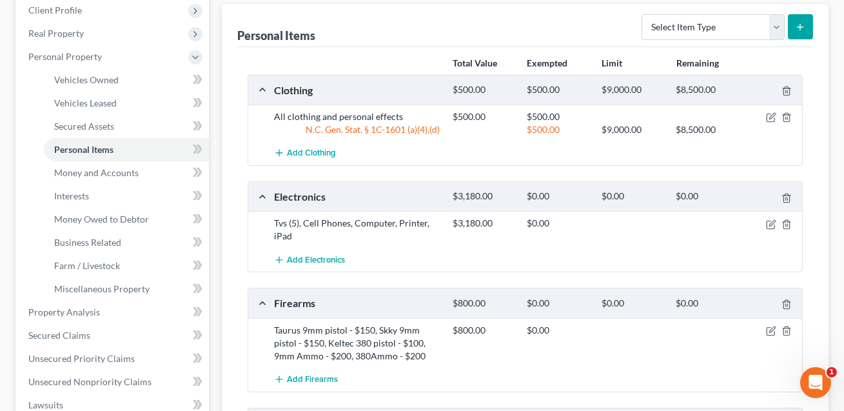
scroll to position [186, 0]
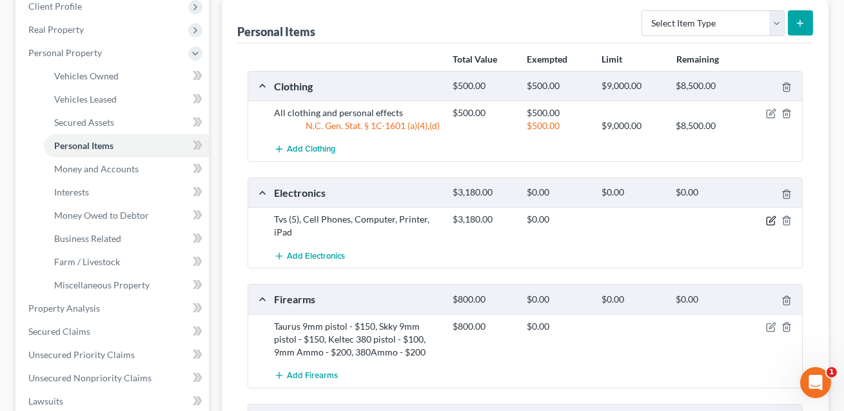
click at [769, 219] on icon "button" at bounding box center [771, 220] width 10 height 10
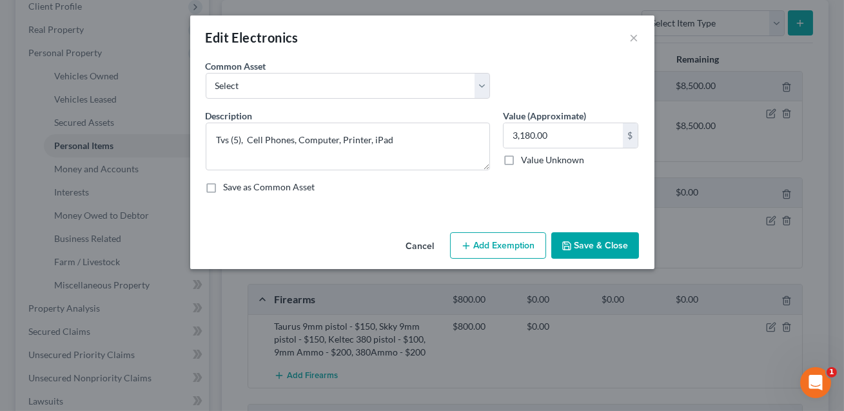
click at [505, 244] on button "Add Exemption" at bounding box center [498, 245] width 96 height 27
select select "2"
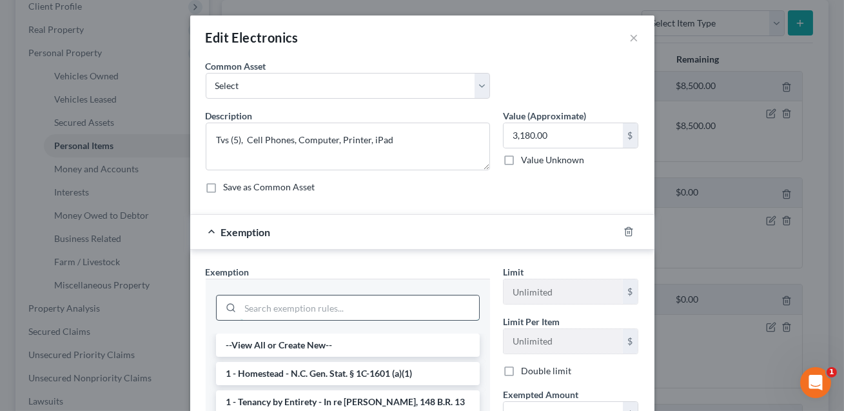
click at [322, 305] on input "search" at bounding box center [360, 307] width 239 height 25
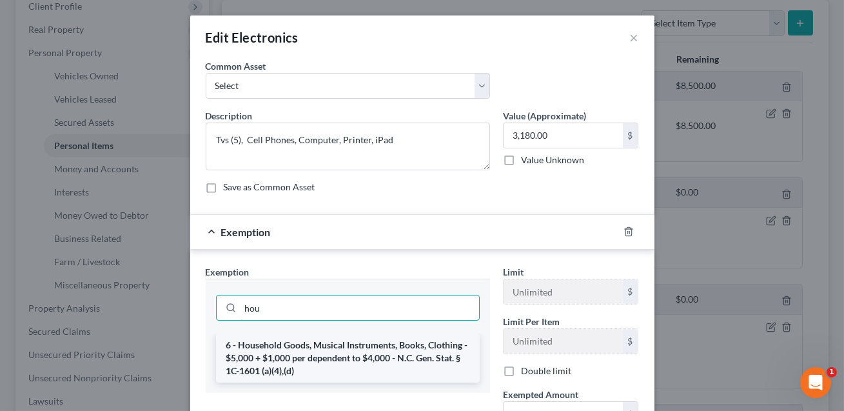
type input "hou"
click at [322, 355] on li "6 - Household Goods, Musical Instruments, Books, Clothing - $5,000 + $1,000 per…" at bounding box center [348, 357] width 264 height 49
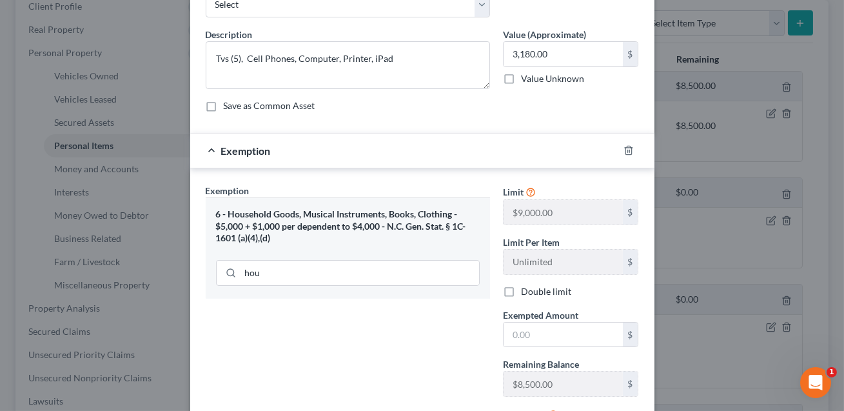
scroll to position [172, 0]
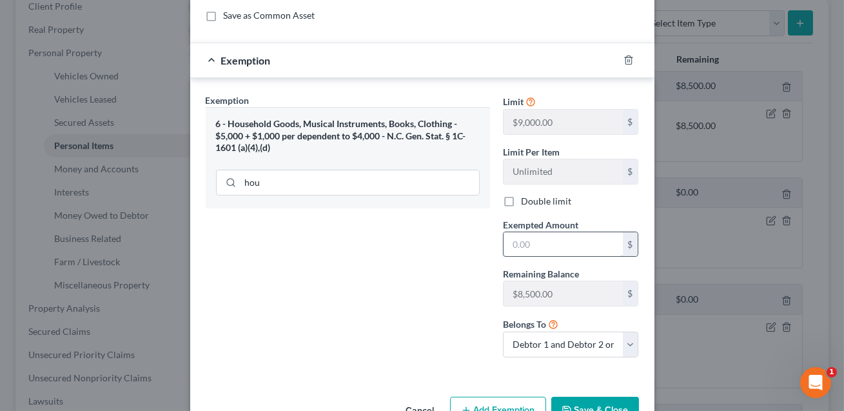
click at [517, 247] on input "text" at bounding box center [563, 244] width 119 height 25
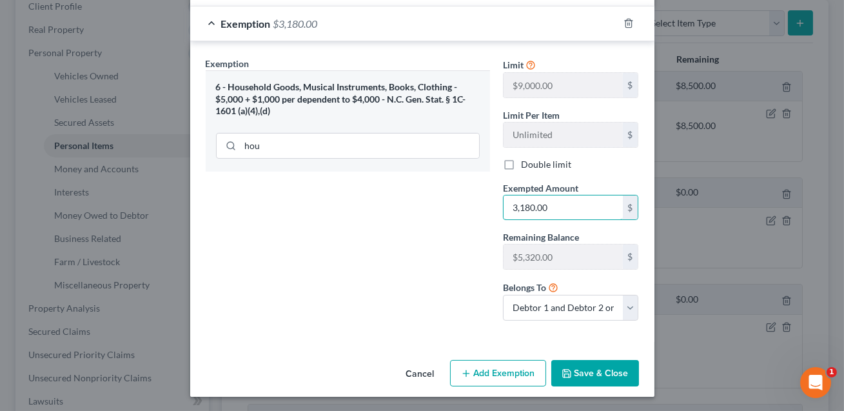
type input "3,180.00"
click at [582, 368] on button "Save & Close" at bounding box center [595, 373] width 88 height 27
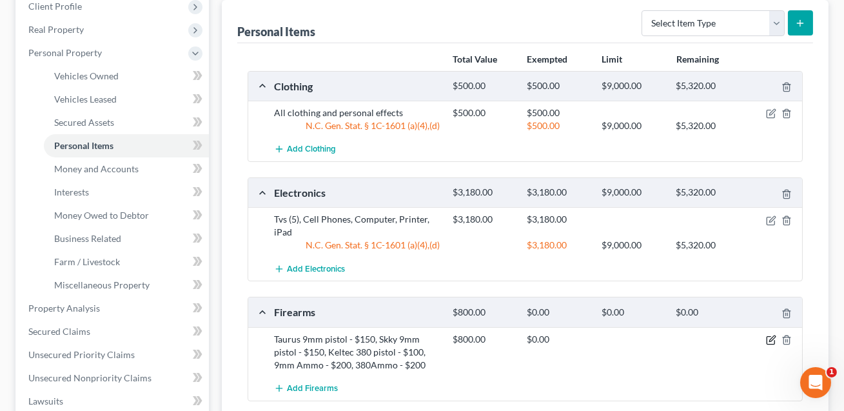
click at [769, 342] on icon "button" at bounding box center [771, 340] width 10 height 10
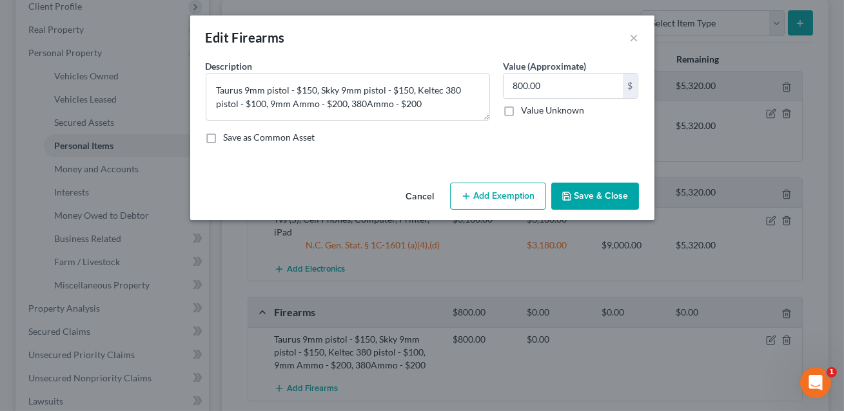
click at [484, 195] on button "Add Exemption" at bounding box center [498, 196] width 96 height 27
select select "2"
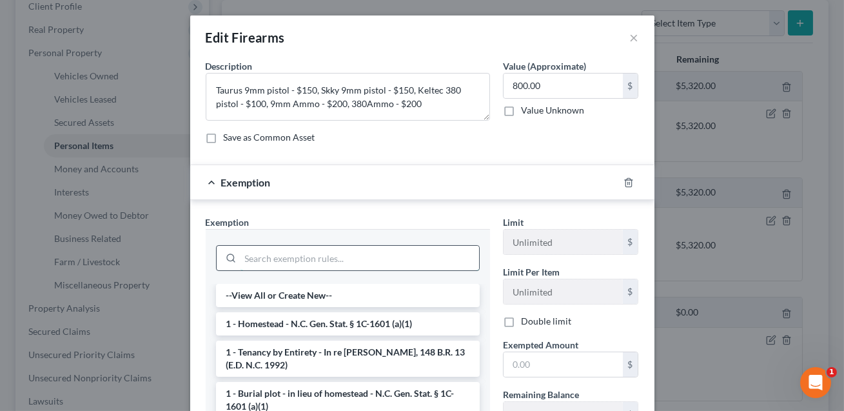
click at [322, 259] on input "search" at bounding box center [360, 258] width 239 height 25
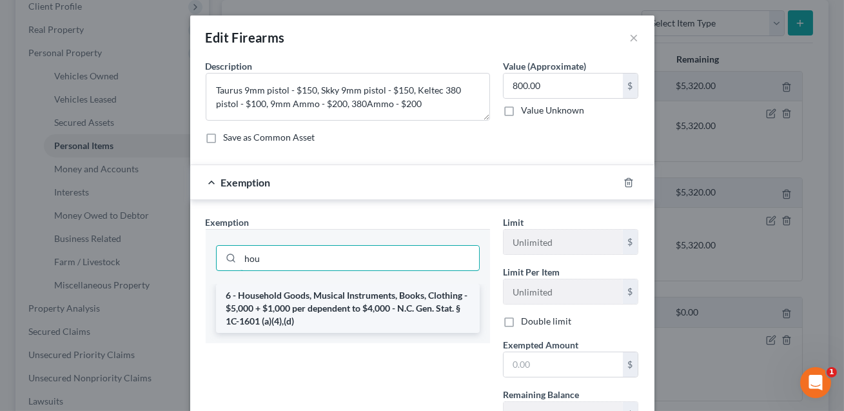
type input "hou"
click at [328, 306] on li "6 - Household Goods, Musical Instruments, Books, Clothing - $5,000 + $1,000 per…" at bounding box center [348, 308] width 264 height 49
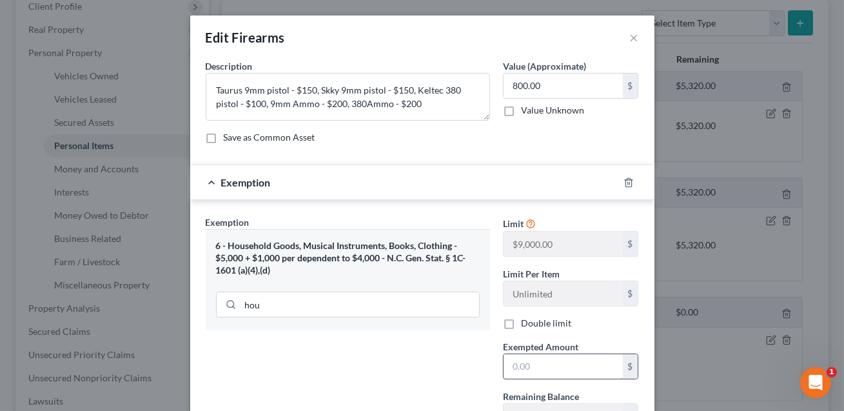
click at [527, 368] on input "text" at bounding box center [563, 366] width 119 height 25
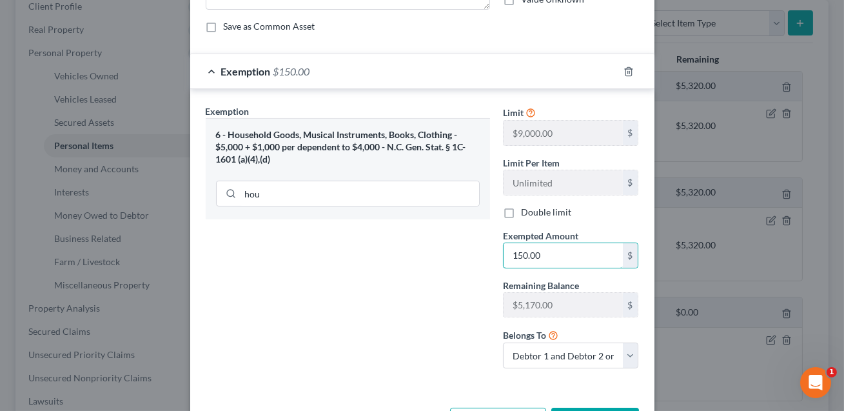
scroll to position [159, 0]
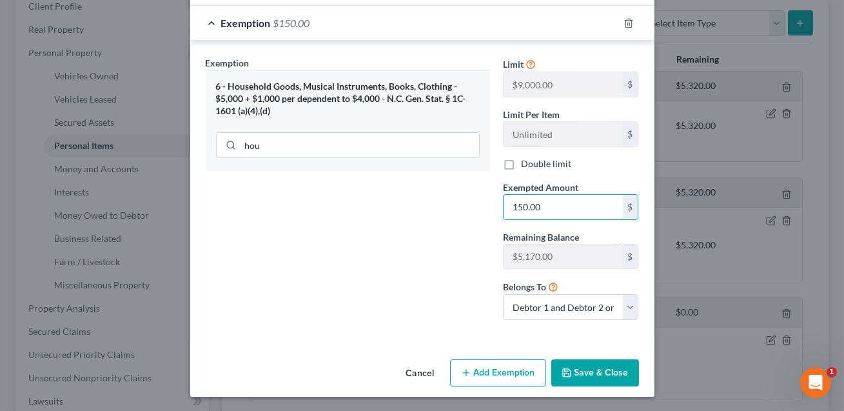
type input "150.00"
click at [511, 375] on button "Add Exemption" at bounding box center [498, 372] width 96 height 27
select select "2"
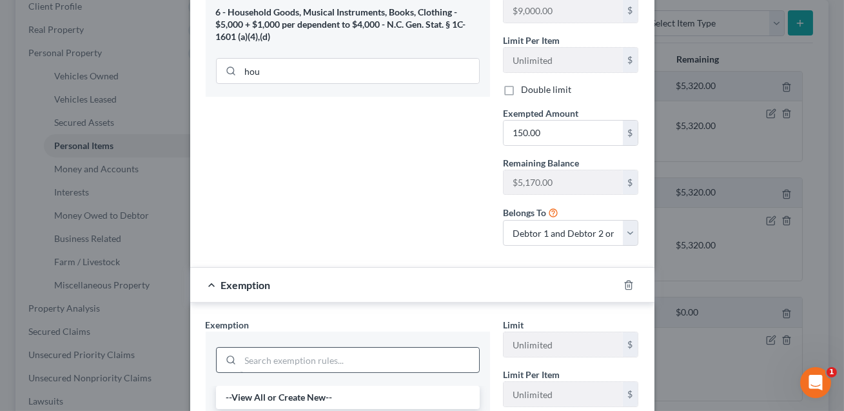
scroll to position [250, 0]
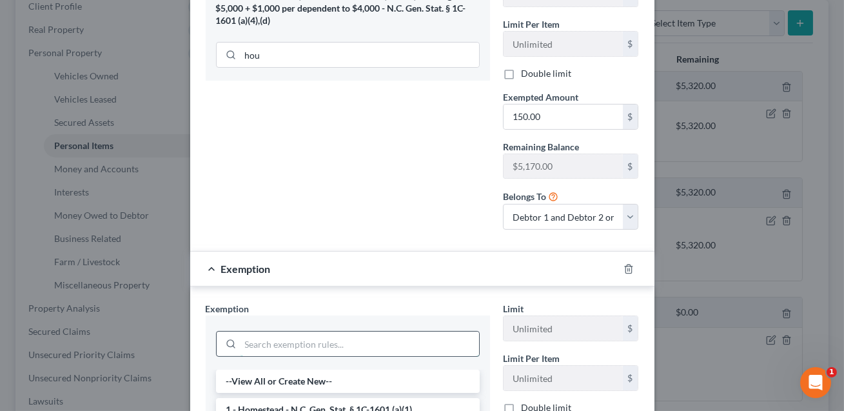
click at [399, 341] on input "search" at bounding box center [360, 343] width 239 height 25
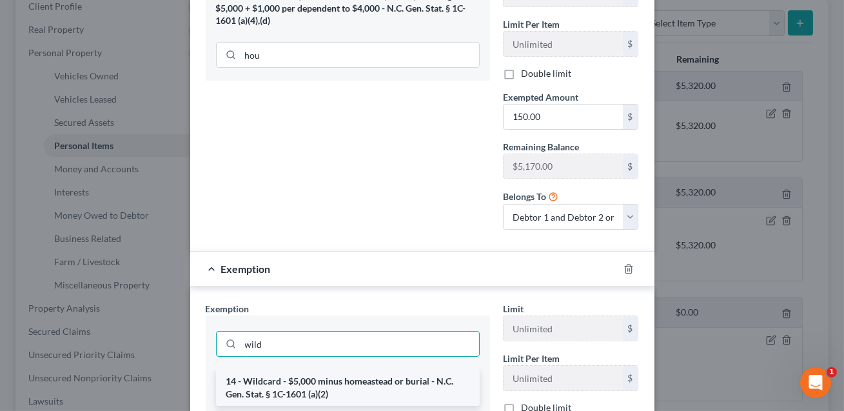
type input "wild"
click at [387, 379] on li "14 - Wildcard - $5,000 minus homeastead or burial - N.C. Gen. Stat. § 1C-1601 (…" at bounding box center [348, 388] width 264 height 36
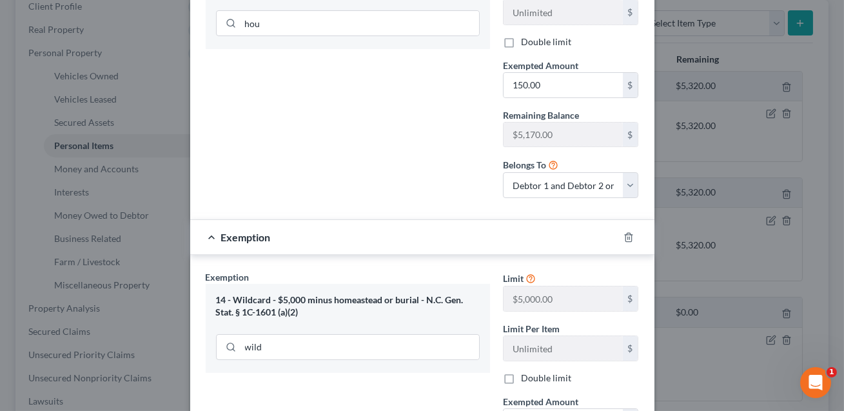
scroll to position [317, 0]
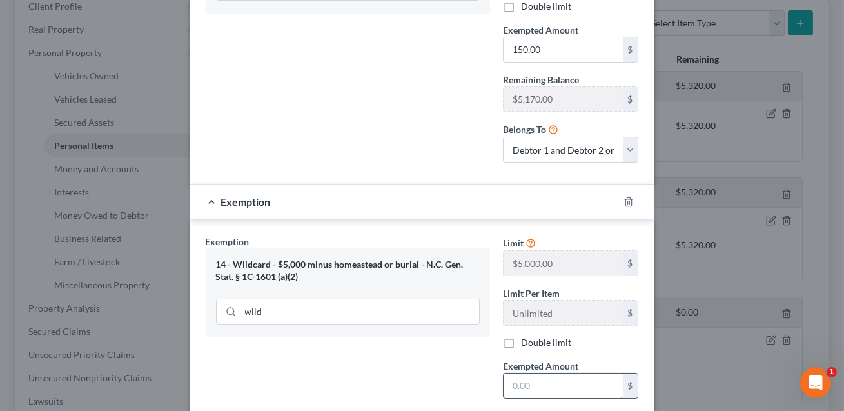
click at [519, 383] on input "text" at bounding box center [563, 385] width 119 height 25
type input "650.00"
click at [521, 337] on label "Double limit" at bounding box center [546, 342] width 50 height 13
click at [526, 337] on input "Double limit" at bounding box center [530, 340] width 8 height 8
checkbox input "true"
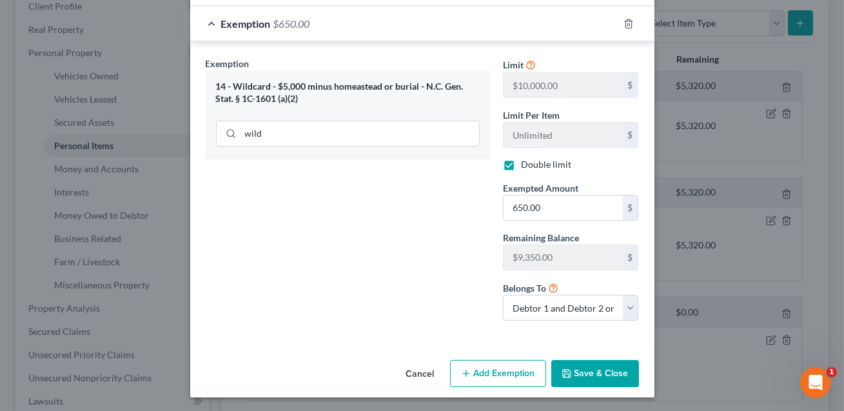
scroll to position [489, 0]
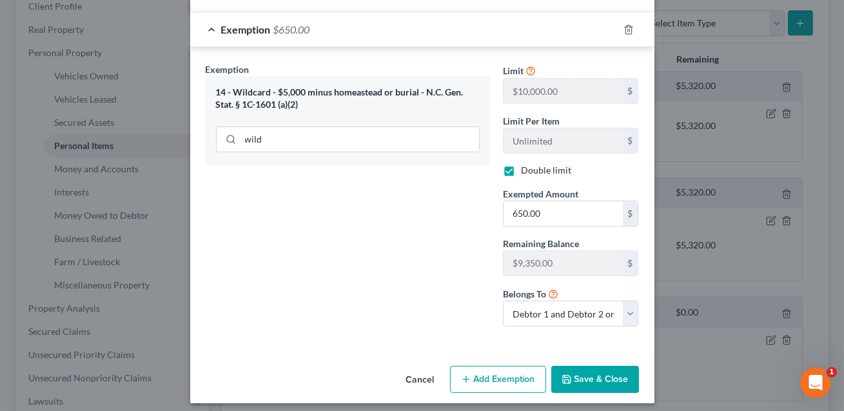
click at [589, 377] on button "Save & Close" at bounding box center [595, 379] width 88 height 27
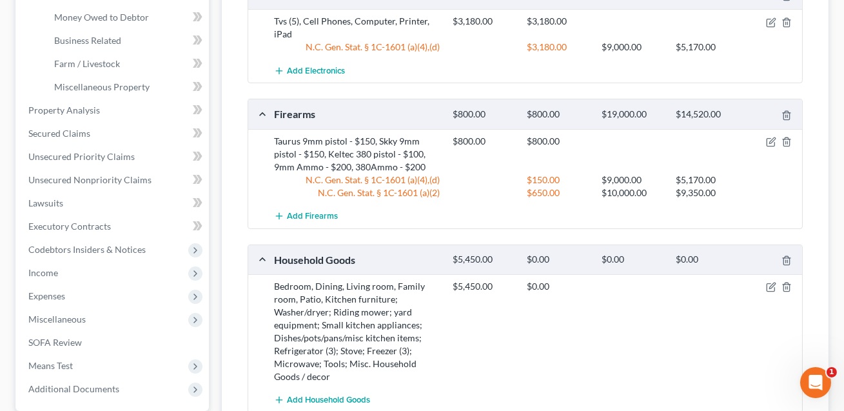
scroll to position [457, 0]
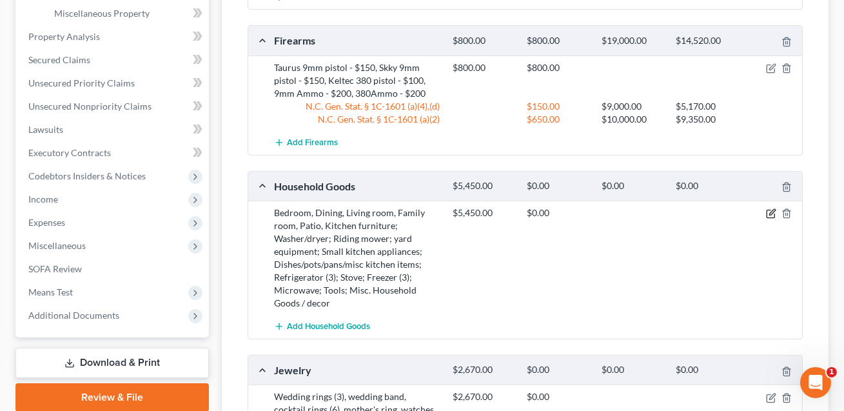
click at [771, 212] on icon "button" at bounding box center [771, 213] width 10 height 10
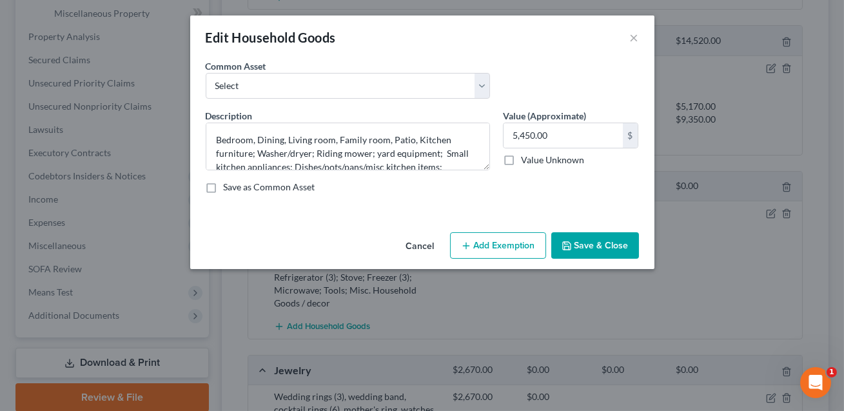
click at [491, 244] on button "Add Exemption" at bounding box center [498, 245] width 96 height 27
select select "2"
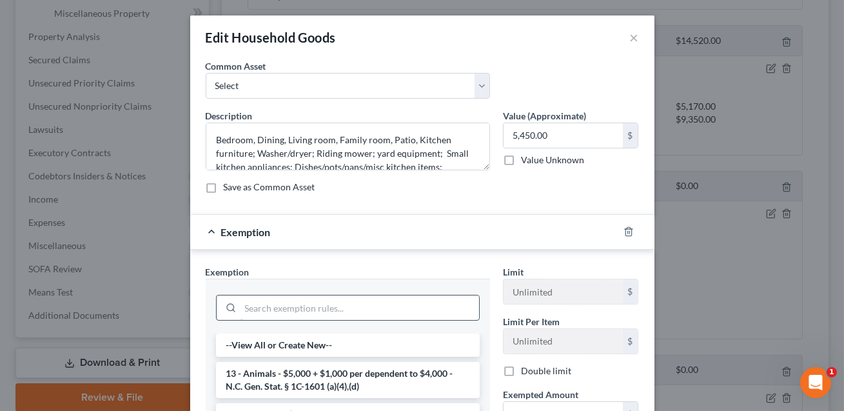
click at [303, 311] on input "search" at bounding box center [360, 307] width 239 height 25
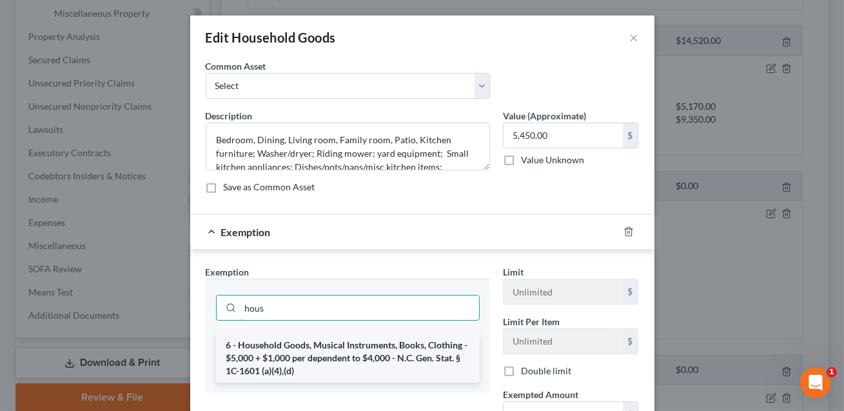
type input "hous"
click at [289, 355] on li "6 - Household Goods, Musical Instruments, Books, Clothing - $5,000 + $1,000 per…" at bounding box center [348, 357] width 264 height 49
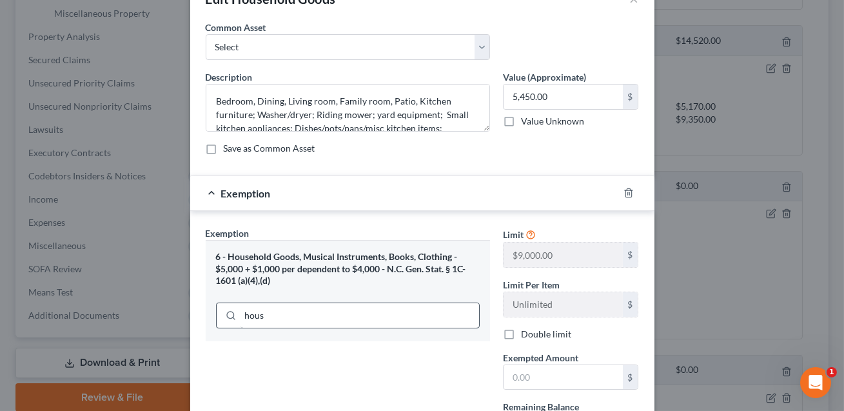
scroll to position [57, 0]
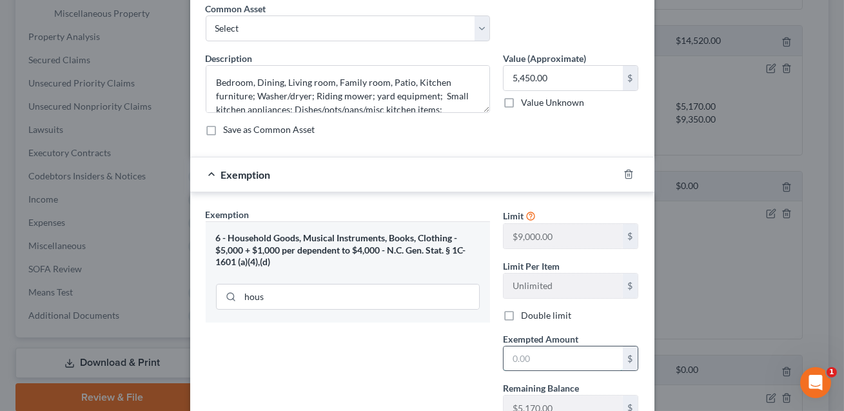
click at [517, 360] on input "text" at bounding box center [563, 358] width 119 height 25
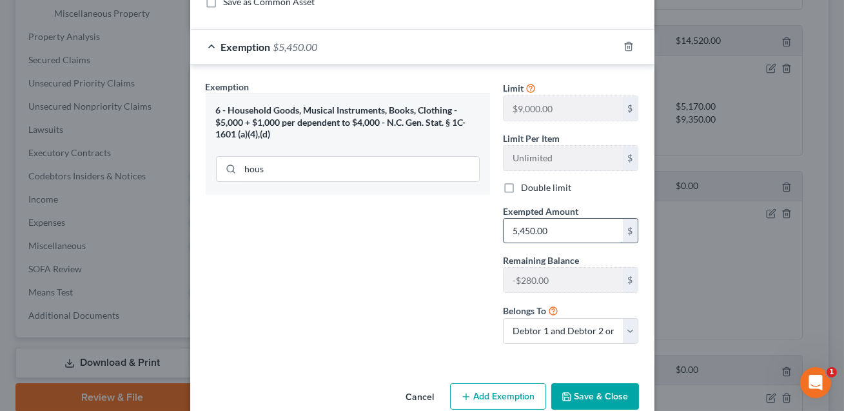
scroll to position [208, 0]
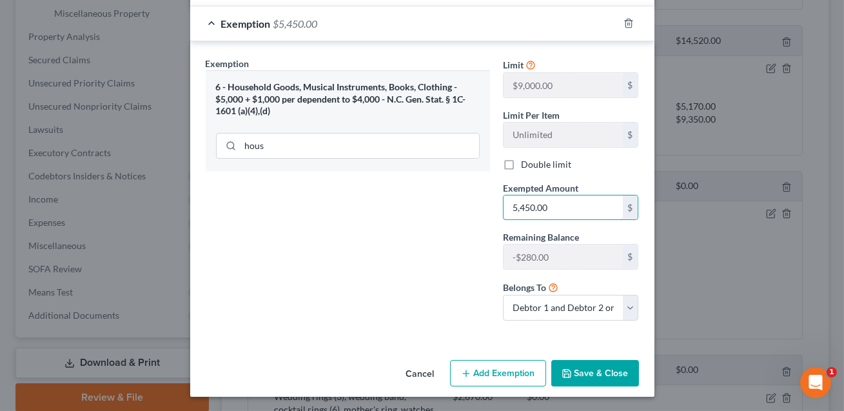
type input "5,450.00"
click at [585, 371] on button "Save & Close" at bounding box center [595, 373] width 88 height 27
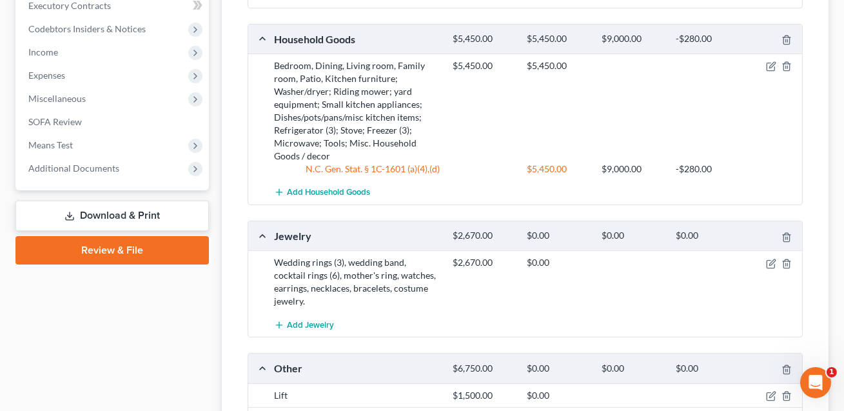
scroll to position [629, 0]
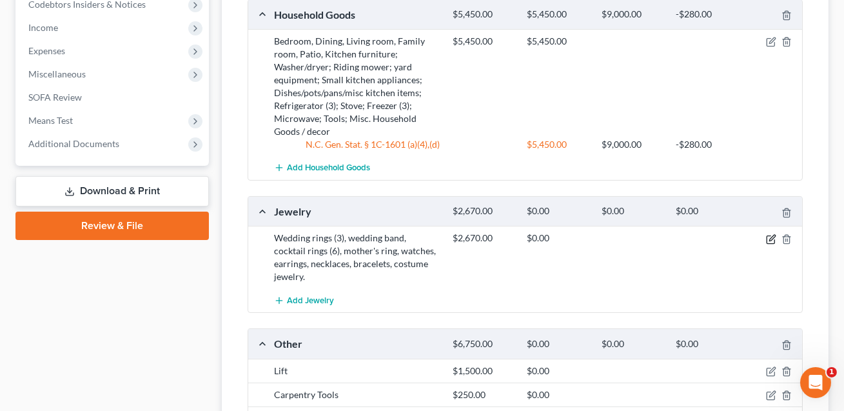
click at [770, 235] on icon "button" at bounding box center [771, 239] width 10 height 10
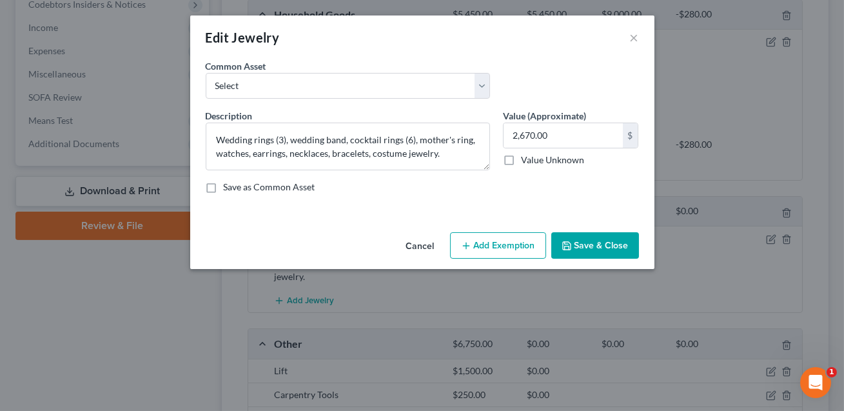
click at [490, 251] on button "Add Exemption" at bounding box center [498, 245] width 96 height 27
select select "2"
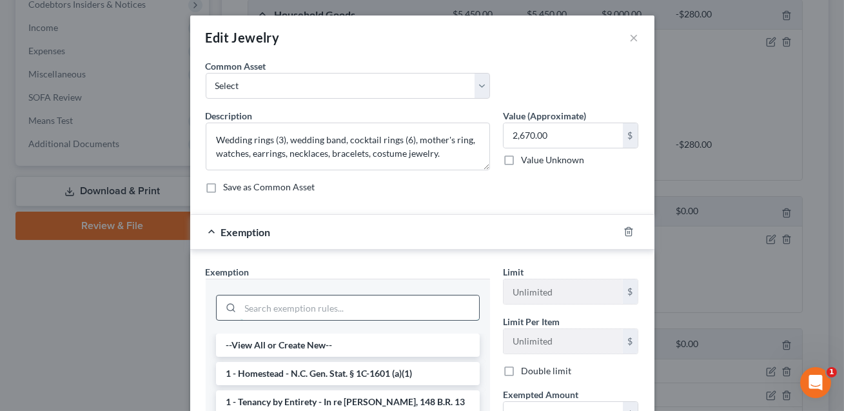
click at [311, 308] on input "search" at bounding box center [360, 307] width 239 height 25
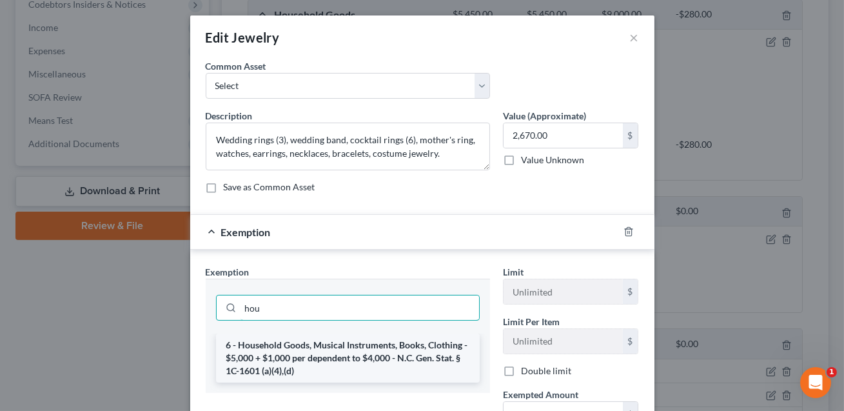
type input "hou"
click at [323, 359] on li "6 - Household Goods, Musical Instruments, Books, Clothing - $5,000 + $1,000 per…" at bounding box center [348, 357] width 264 height 49
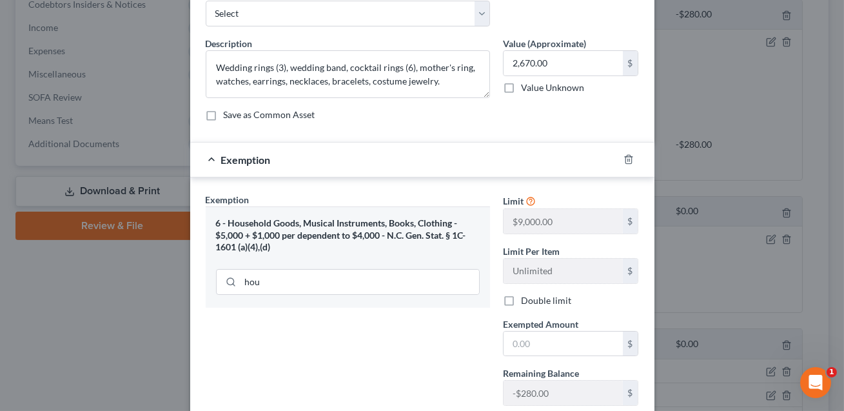
scroll to position [85, 0]
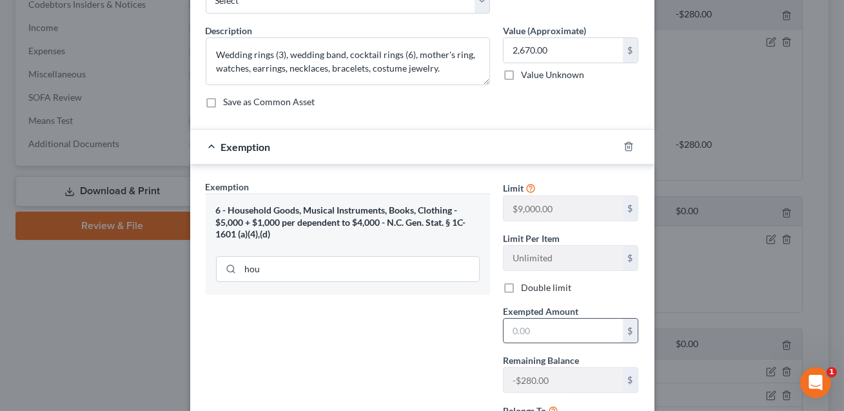
click at [522, 330] on input "text" at bounding box center [563, 331] width 119 height 25
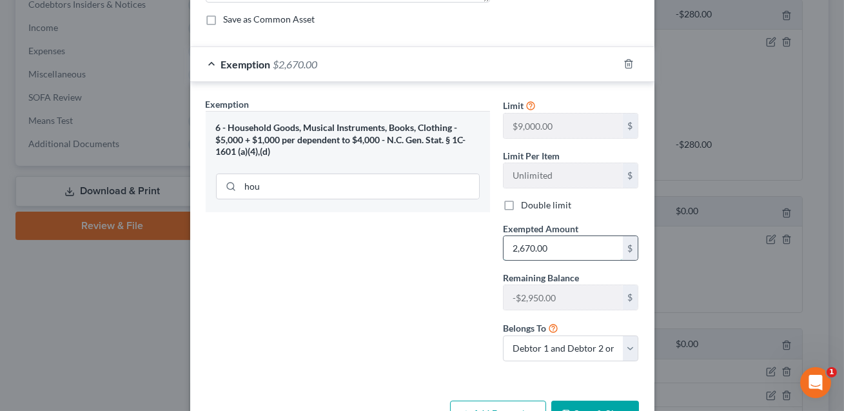
scroll to position [208, 0]
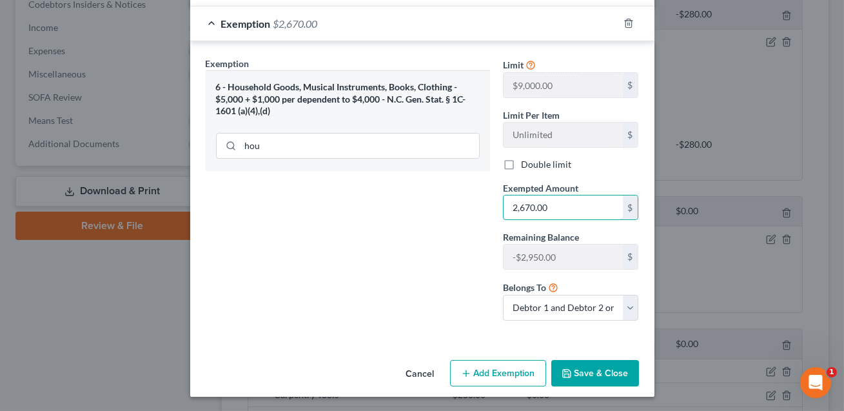
type input "2,670.00"
click at [577, 369] on button "Save & Close" at bounding box center [595, 373] width 88 height 27
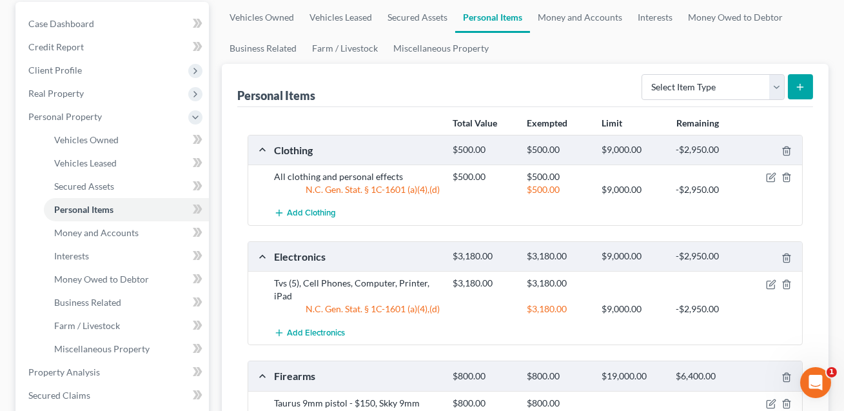
scroll to position [54, 0]
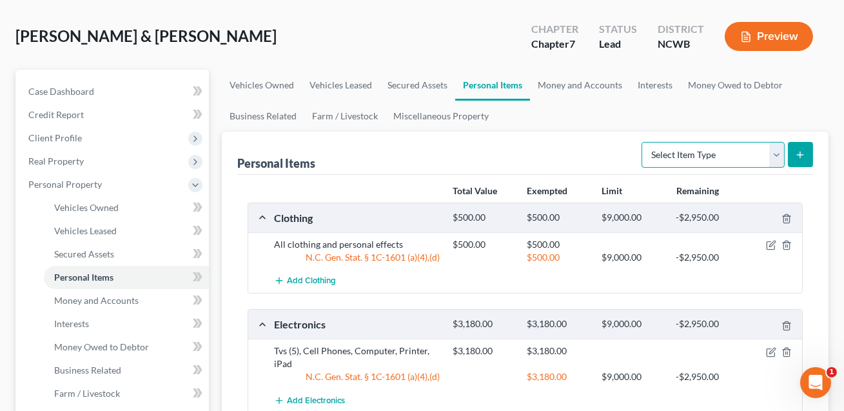
click at [735, 157] on select "Select Item Type Clothing Collectibles Of Value Electronics Firearms Household …" at bounding box center [713, 155] width 143 height 26
select select "sports_and_hobby_equipment"
click at [804, 152] on icon "submit" at bounding box center [800, 155] width 10 height 10
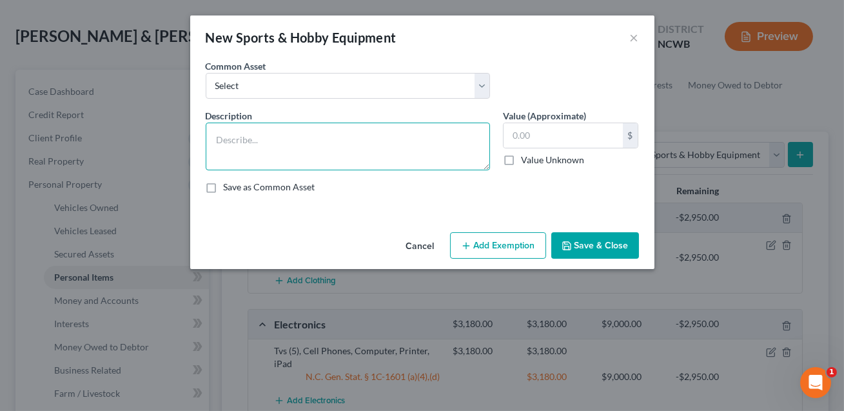
click at [264, 134] on textarea at bounding box center [348, 147] width 284 height 48
type textarea "Carpentry Tools"
click at [522, 141] on input "text" at bounding box center [563, 135] width 119 height 25
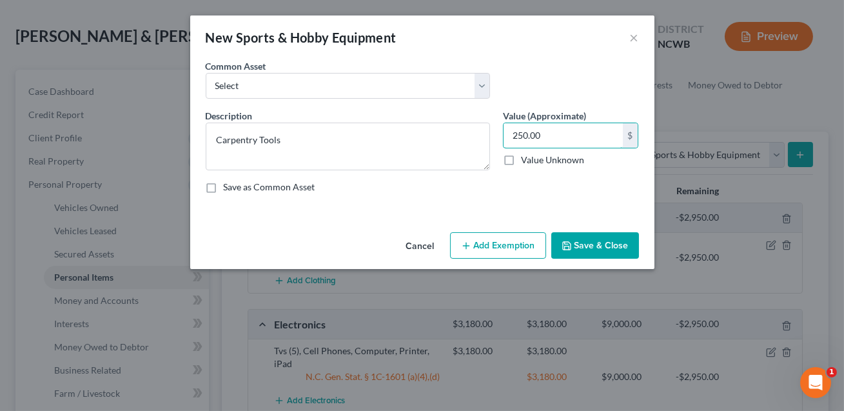
type input "250.00"
click at [488, 237] on button "Add Exemption" at bounding box center [498, 245] width 96 height 27
select select "2"
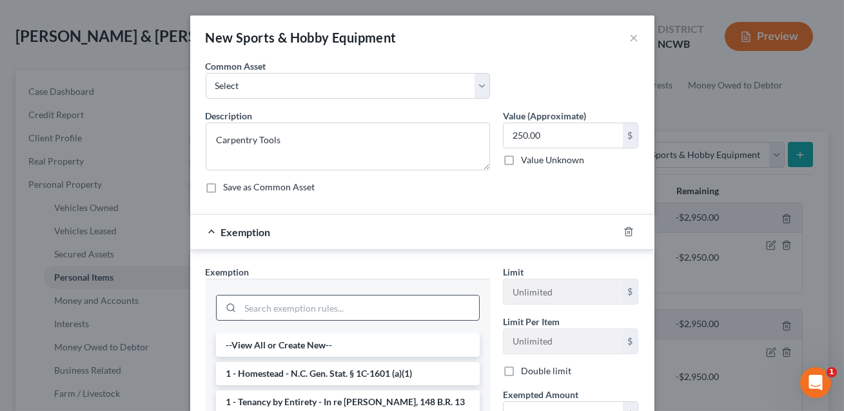
click at [396, 298] on input "search" at bounding box center [360, 307] width 239 height 25
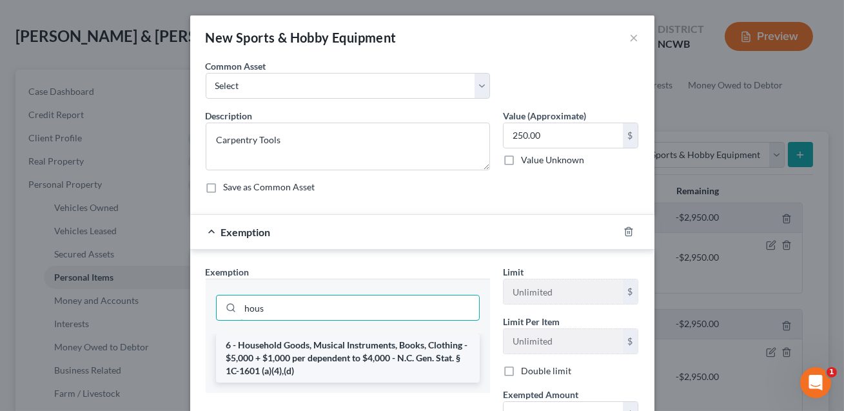
type input "hous"
click at [348, 348] on li "6 - Household Goods, Musical Instruments, Books, Clothing - $5,000 + $1,000 per…" at bounding box center [348, 357] width 264 height 49
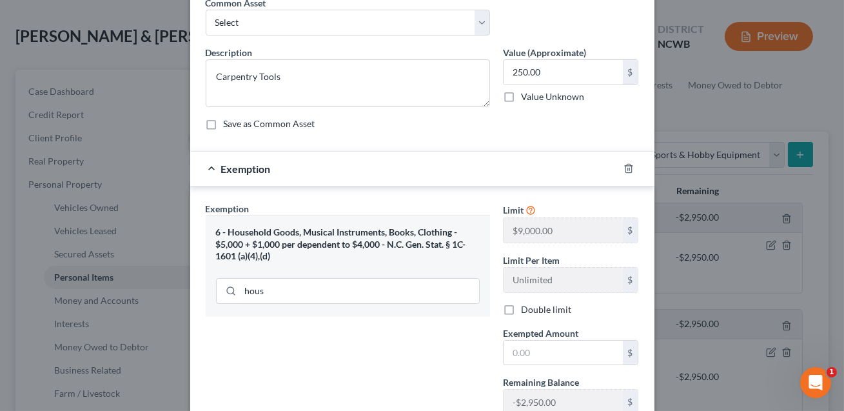
scroll to position [100, 0]
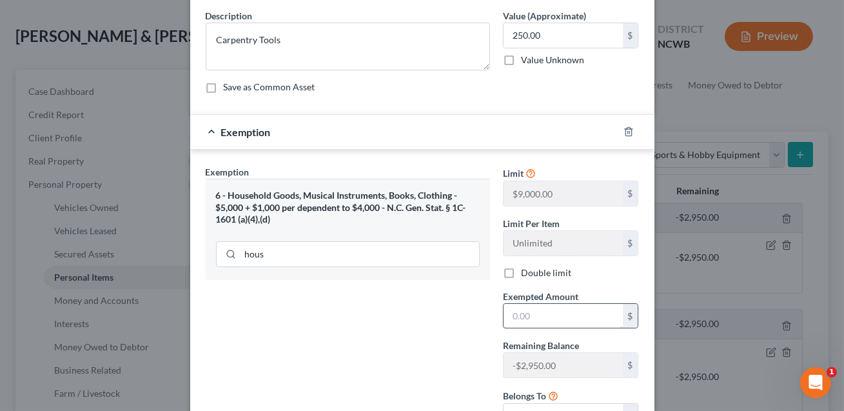
click at [515, 317] on input "text" at bounding box center [563, 316] width 119 height 25
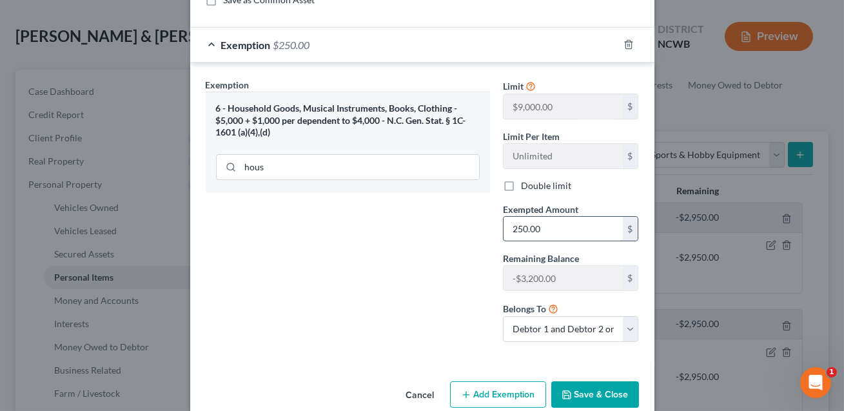
scroll to position [208, 0]
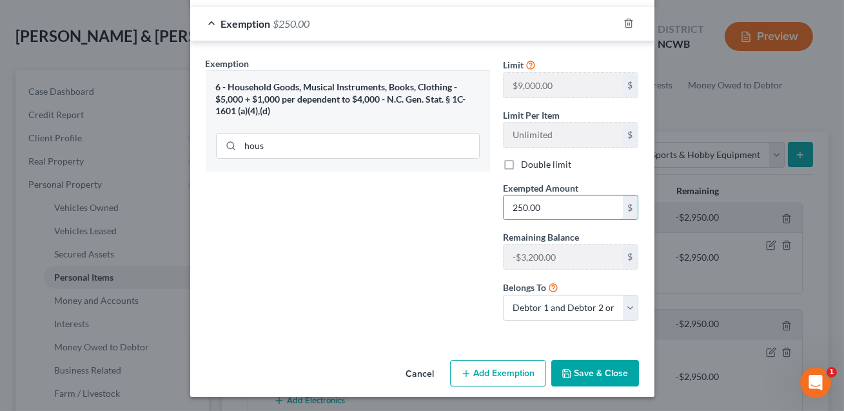
type input "250.00"
click at [521, 163] on label "Double limit" at bounding box center [546, 164] width 50 height 13
click at [526, 163] on input "Double limit" at bounding box center [530, 162] width 8 height 8
click at [521, 163] on label "Double limit" at bounding box center [546, 164] width 50 height 13
click at [526, 163] on input "Double limit" at bounding box center [530, 162] width 8 height 8
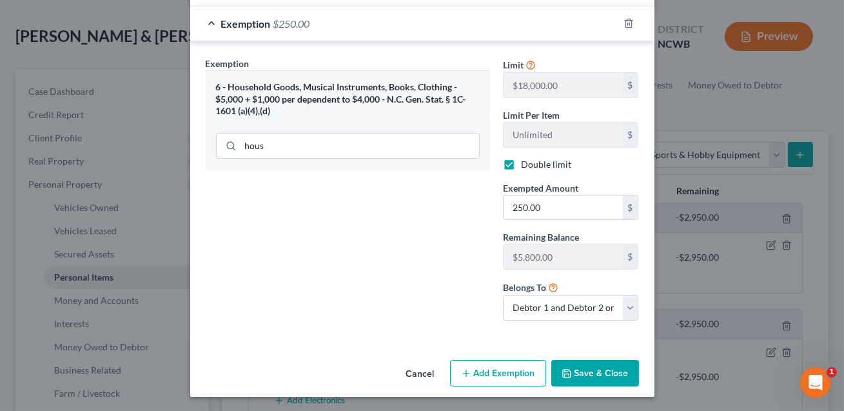
checkbox input "false"
click at [588, 371] on button "Save & Close" at bounding box center [595, 373] width 88 height 27
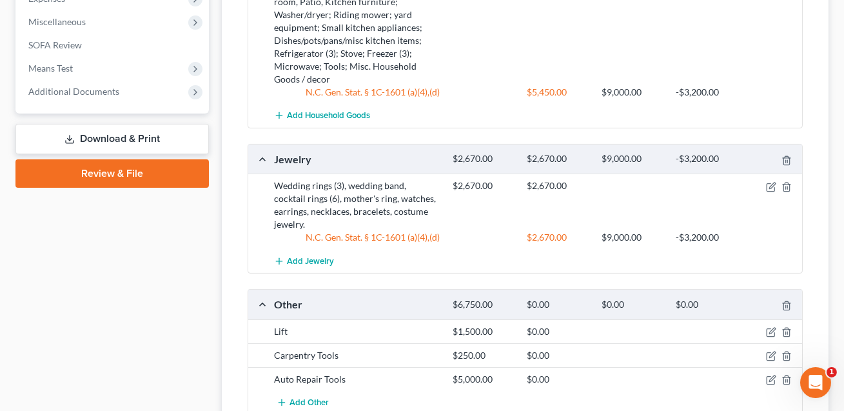
scroll to position [744, 0]
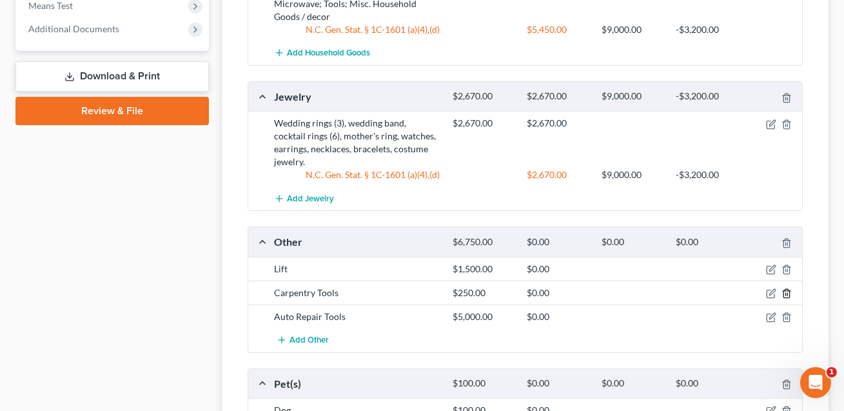
click at [789, 288] on icon "button" at bounding box center [787, 293] width 10 height 10
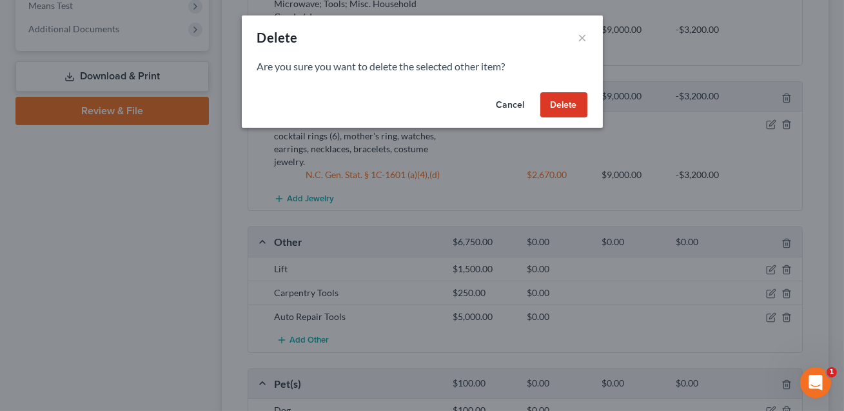
click at [562, 106] on button "Delete" at bounding box center [563, 105] width 47 height 26
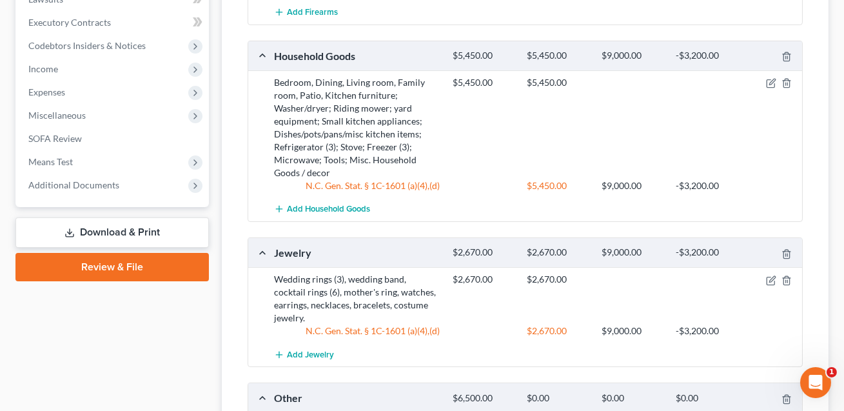
scroll to position [586, 0]
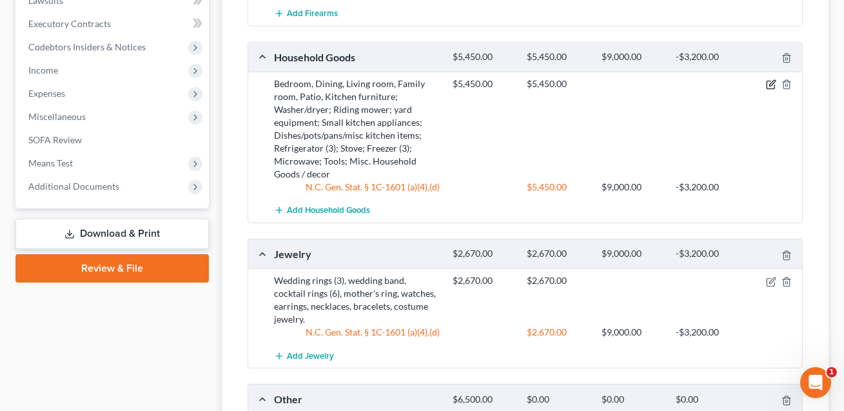
click at [771, 84] on icon "button" at bounding box center [772, 84] width 6 height 6
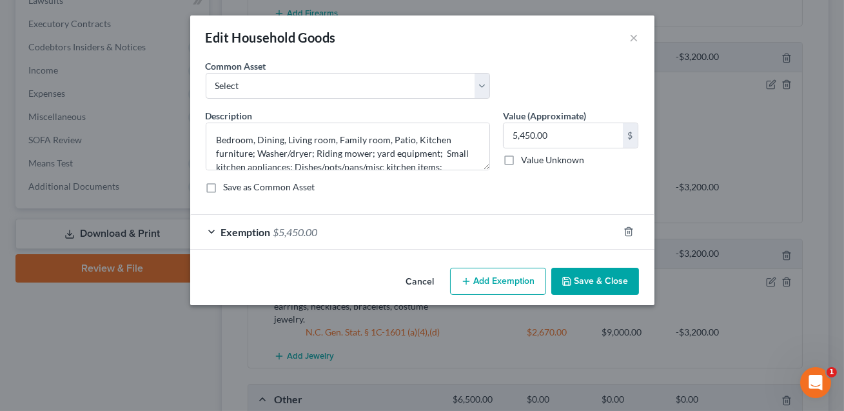
click at [605, 282] on button "Save & Close" at bounding box center [595, 281] width 88 height 27
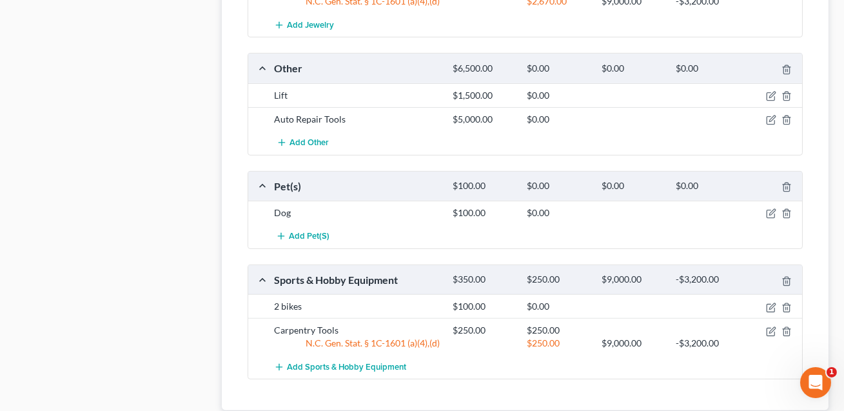
scroll to position [934, 0]
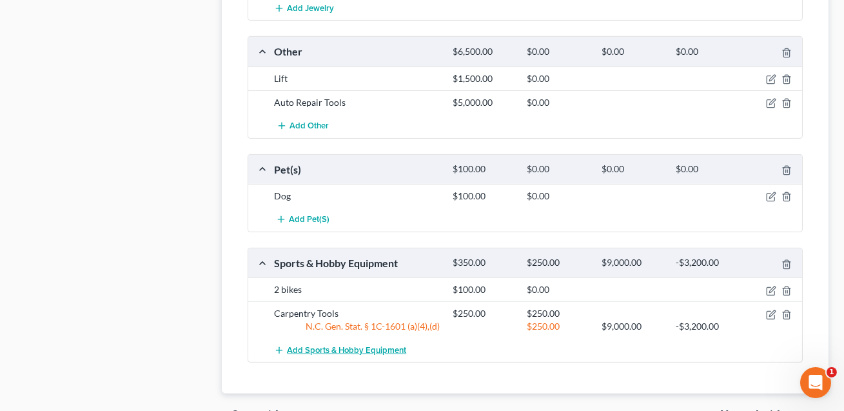
click at [393, 345] on span "Add Sports & Hobby Equipment" at bounding box center [346, 350] width 119 height 10
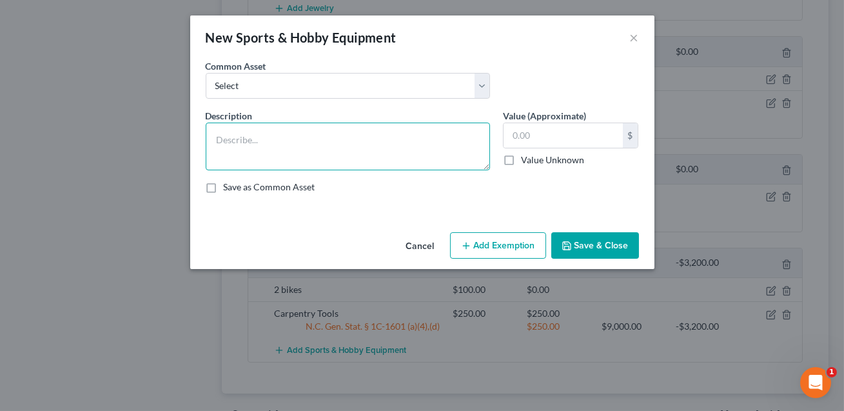
click at [297, 161] on textarea at bounding box center [348, 147] width 284 height 48
type textarea "Auto repair tools"
click at [531, 143] on input "text" at bounding box center [563, 135] width 119 height 25
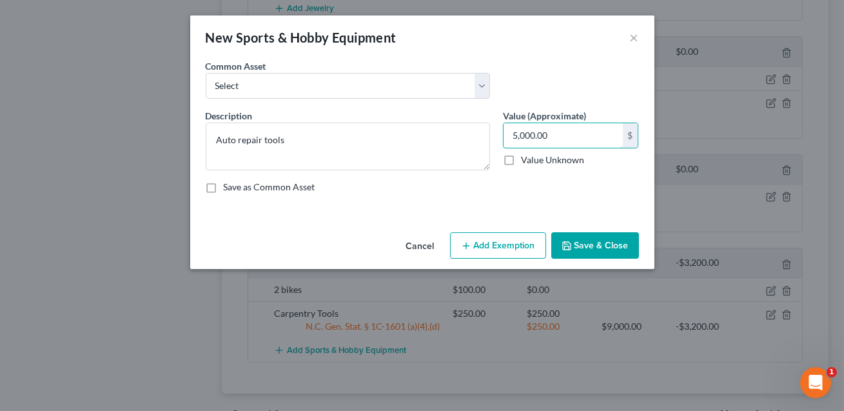
type input "5,000.00"
click at [581, 248] on button "Save & Close" at bounding box center [595, 245] width 88 height 27
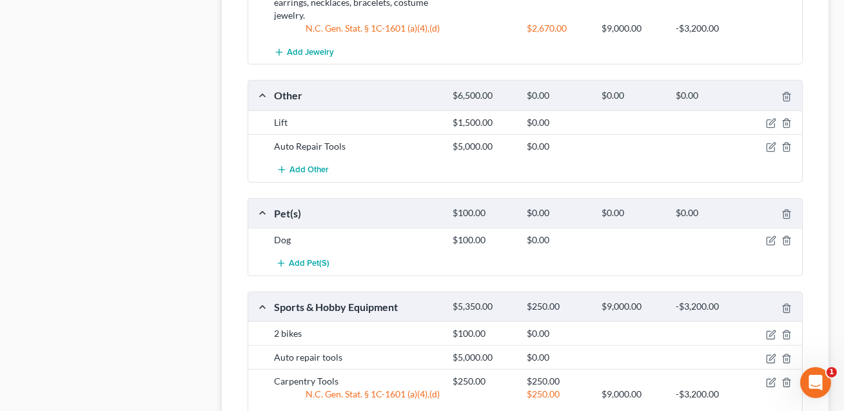
scroll to position [880, 0]
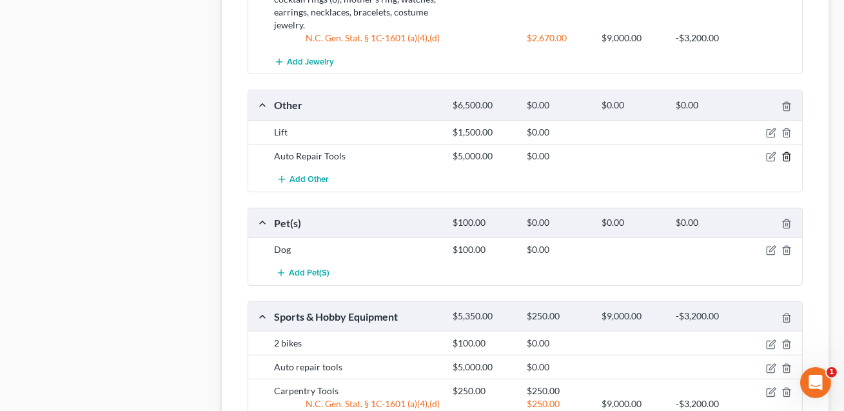
click at [786, 152] on icon "button" at bounding box center [787, 157] width 10 height 10
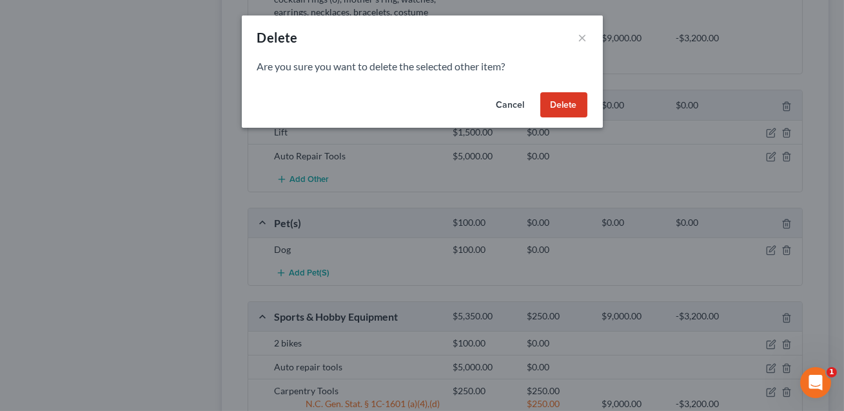
click at [564, 108] on button "Delete" at bounding box center [563, 105] width 47 height 26
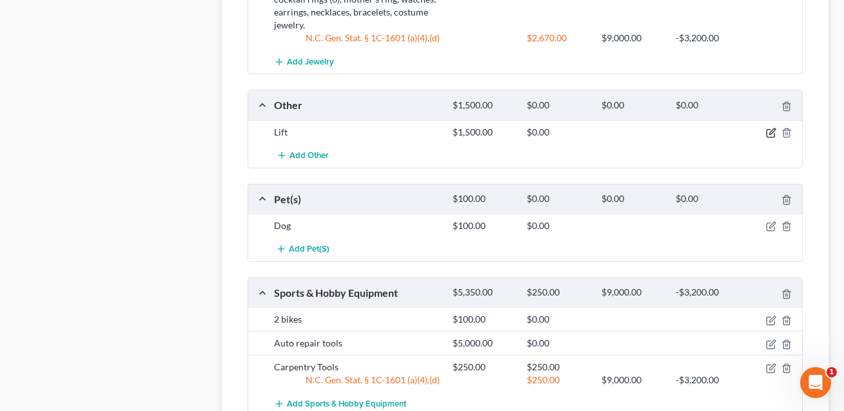
click at [773, 128] on icon "button" at bounding box center [771, 133] width 10 height 10
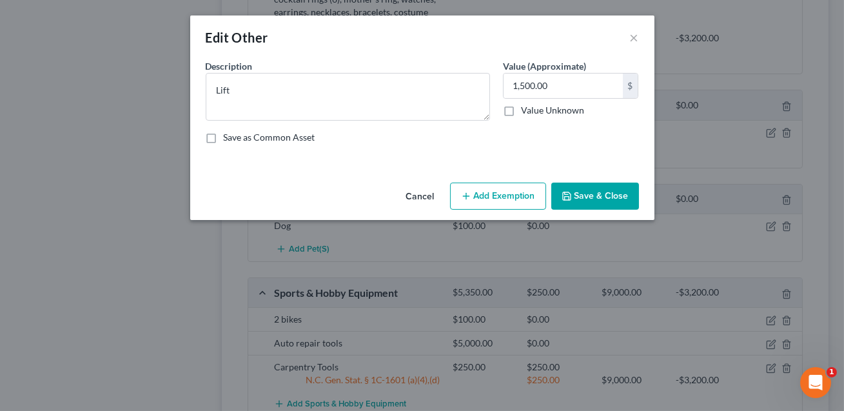
click at [489, 201] on button "Add Exemption" at bounding box center [498, 196] width 96 height 27
select select "2"
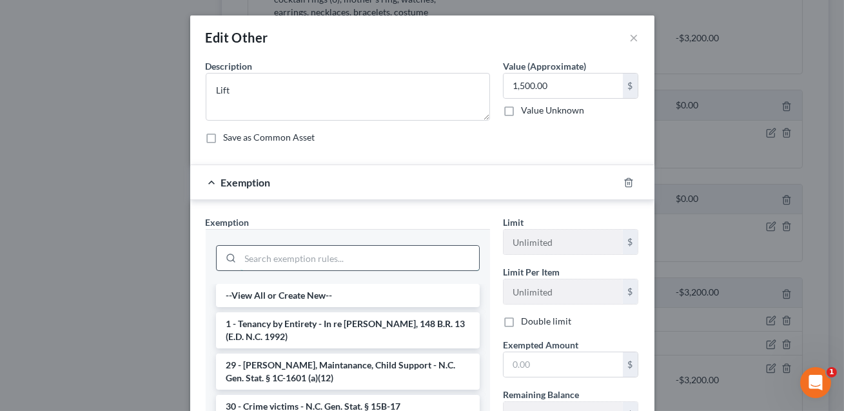
click at [312, 260] on input "search" at bounding box center [360, 258] width 239 height 25
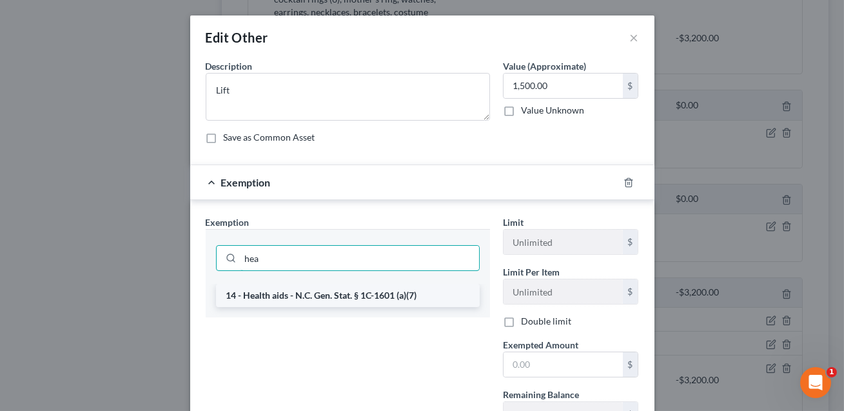
type input "hea"
click at [346, 299] on li "14 - Health aids - N.C. Gen. Stat. § 1C-1601 (a)(7)" at bounding box center [348, 295] width 264 height 23
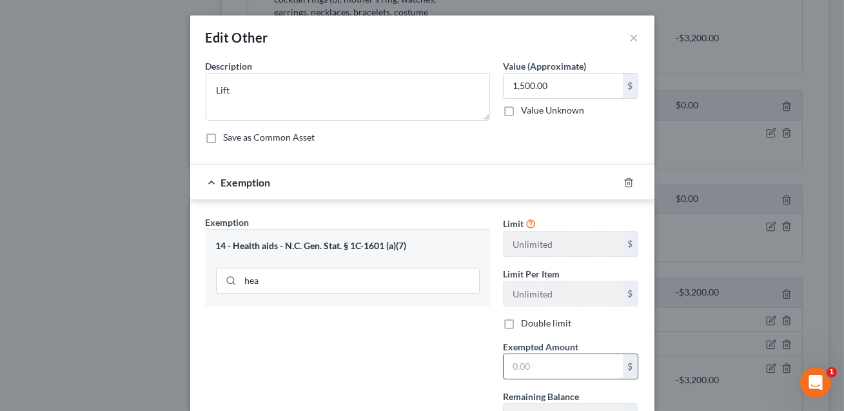
click at [515, 371] on input "text" at bounding box center [563, 366] width 119 height 25
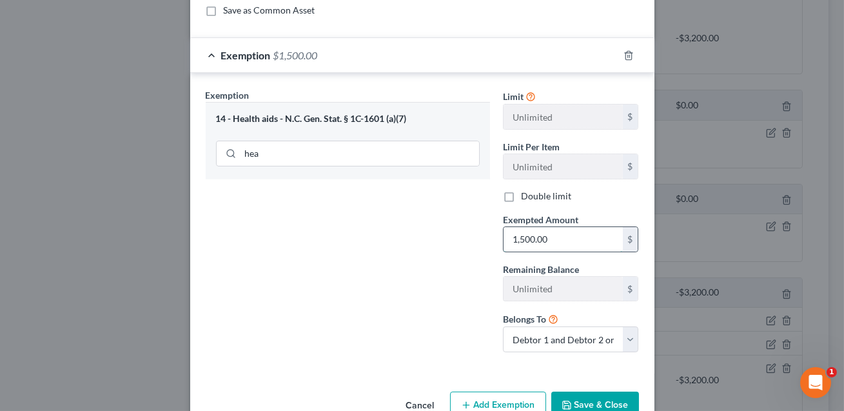
scroll to position [159, 0]
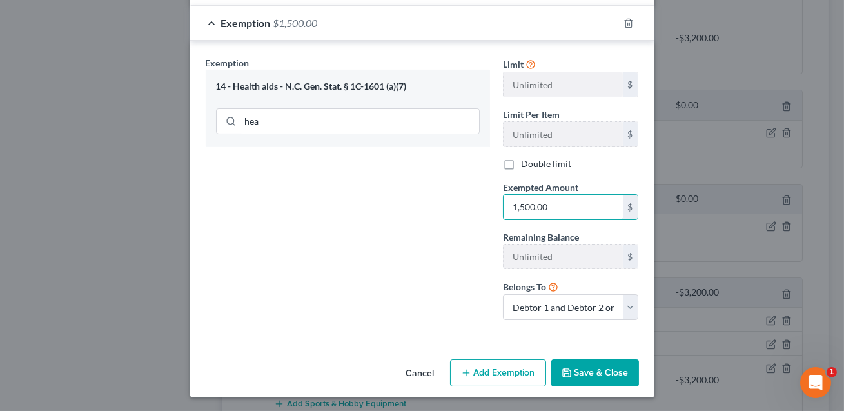
type input "1,500.00"
click at [594, 377] on button "Save & Close" at bounding box center [595, 372] width 88 height 27
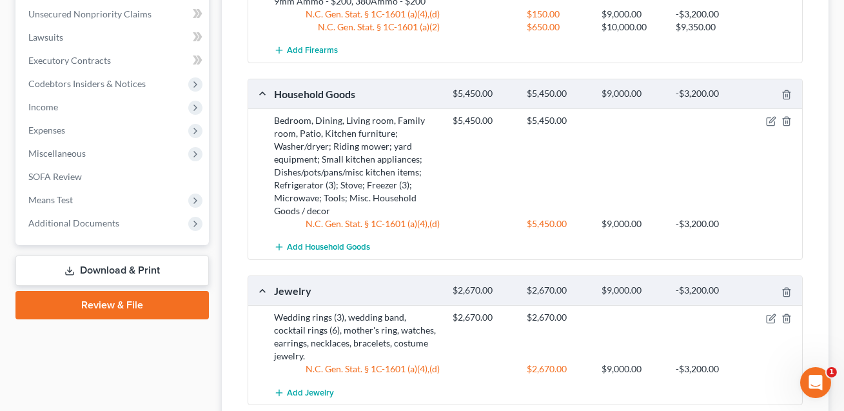
scroll to position [537, 0]
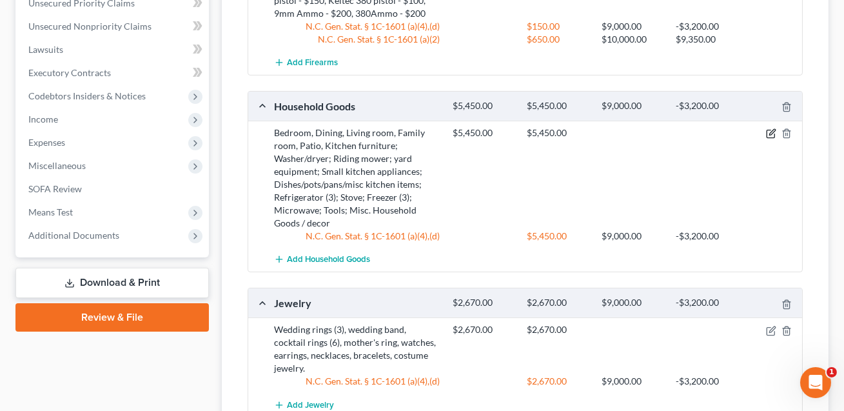
click at [771, 135] on icon "button" at bounding box center [771, 133] width 10 height 10
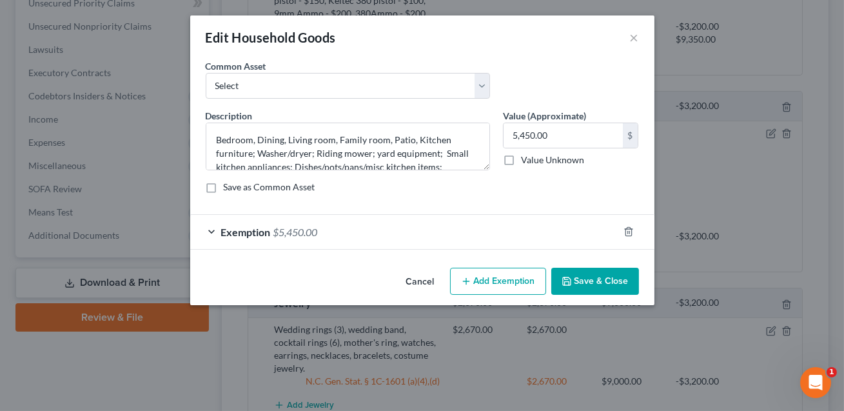
click at [522, 226] on div "Exemption $5,450.00" at bounding box center [404, 232] width 428 height 34
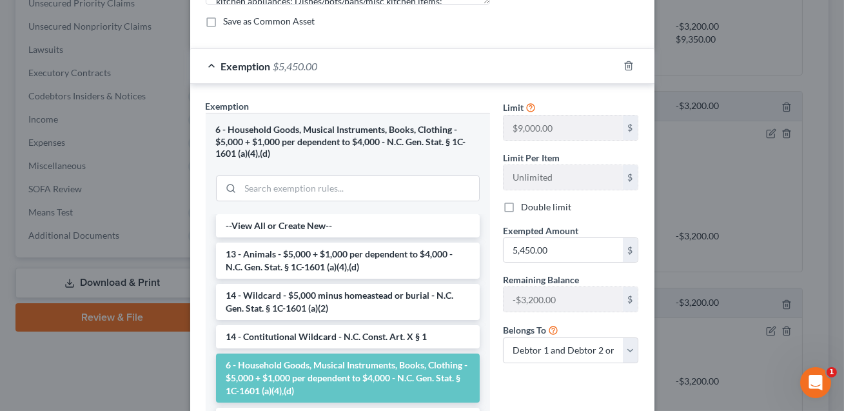
scroll to position [168, 0]
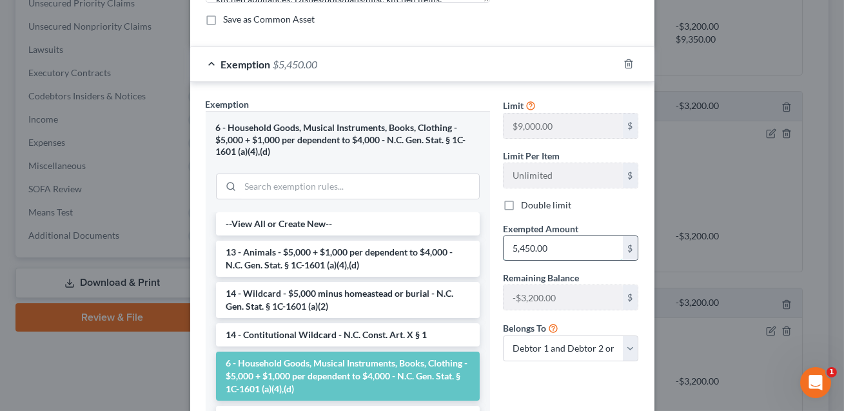
click at [553, 251] on input "5,450.00" at bounding box center [563, 248] width 119 height 25
click at [598, 256] on input "1,450.00" at bounding box center [563, 248] width 119 height 25
click at [517, 246] on input "1,450.00" at bounding box center [563, 248] width 119 height 25
click at [513, 250] on input "450.00" at bounding box center [563, 248] width 119 height 25
click at [513, 249] on input "2,450.00" at bounding box center [563, 248] width 119 height 25
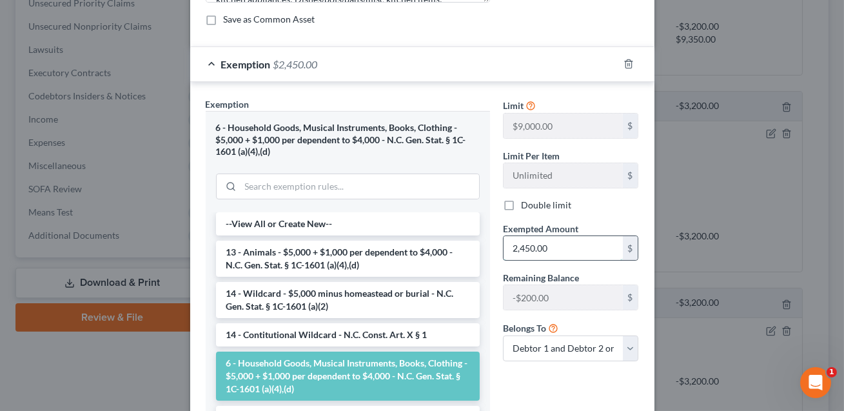
drag, startPoint x: 548, startPoint y: 246, endPoint x: 511, endPoint y: 246, distance: 36.1
click at [511, 246] on input "2,450.00" at bounding box center [563, 248] width 119 height 25
click at [526, 247] on input "3,450.00" at bounding box center [563, 248] width 119 height 25
click at [519, 247] on input "350.00" at bounding box center [563, 248] width 119 height 25
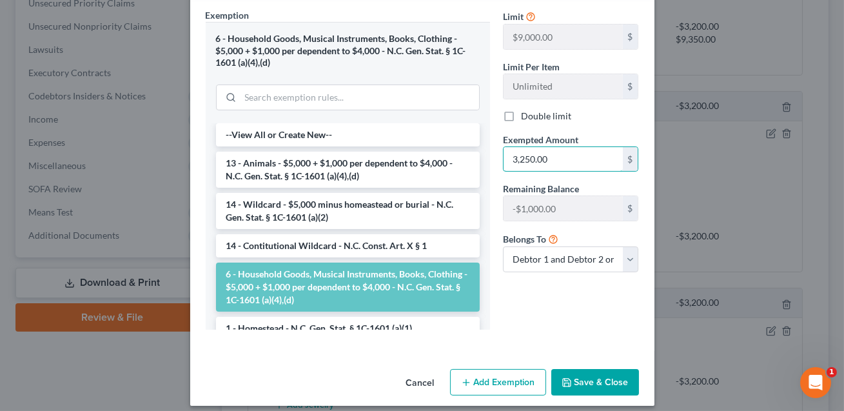
scroll to position [266, 0]
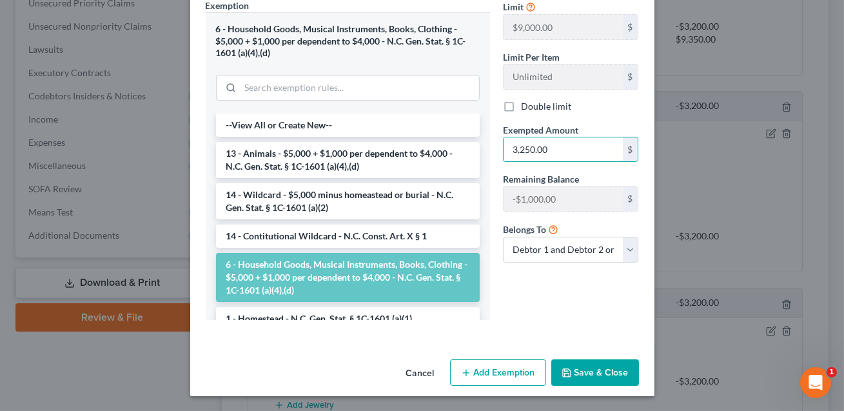
type input "3,250.00"
click at [591, 372] on button "Save & Close" at bounding box center [595, 372] width 88 height 27
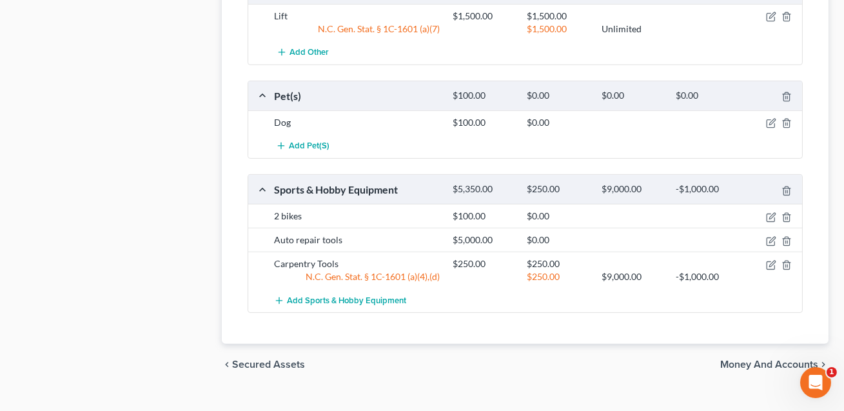
scroll to position [997, 0]
click at [771, 235] on icon "button" at bounding box center [771, 240] width 10 height 10
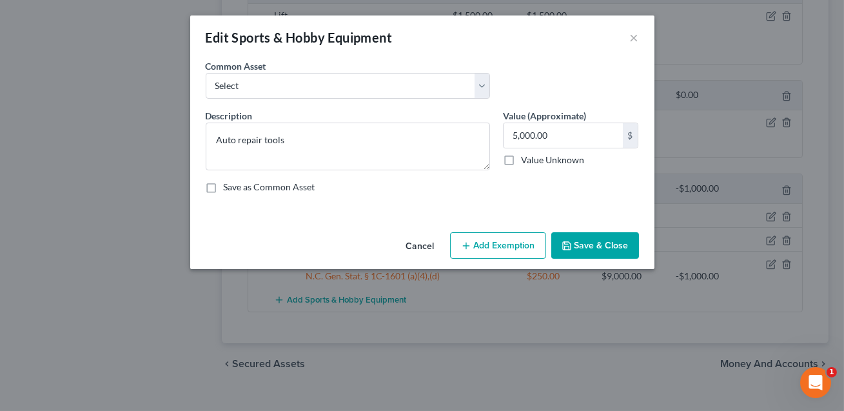
click at [516, 248] on button "Add Exemption" at bounding box center [498, 245] width 96 height 27
select select "2"
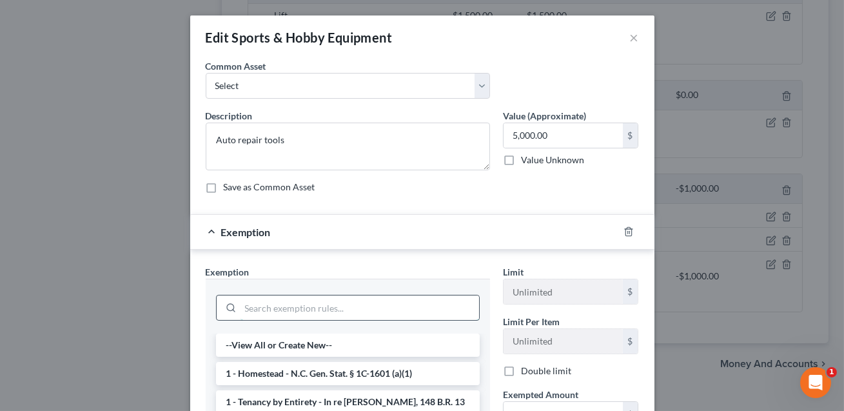
click at [392, 306] on input "search" at bounding box center [360, 307] width 239 height 25
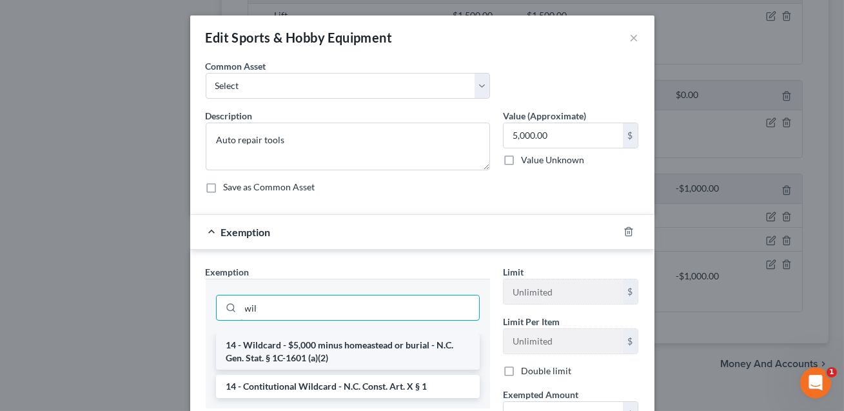
type input "wil"
click at [422, 342] on li "14 - Wildcard - $5,000 minus homeastead or burial - N.C. Gen. Stat. § 1C-1601 (…" at bounding box center [348, 351] width 264 height 36
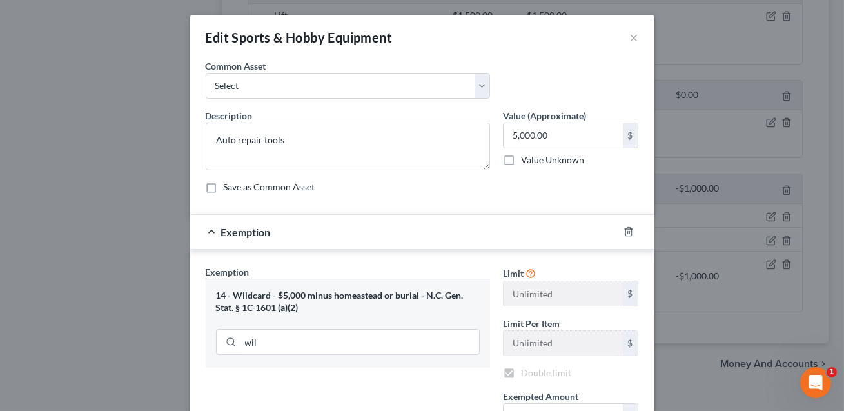
checkbox input "true"
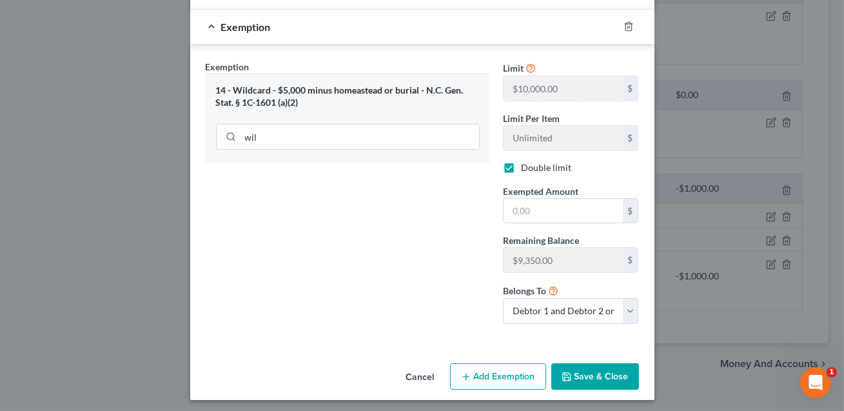
scroll to position [206, 0]
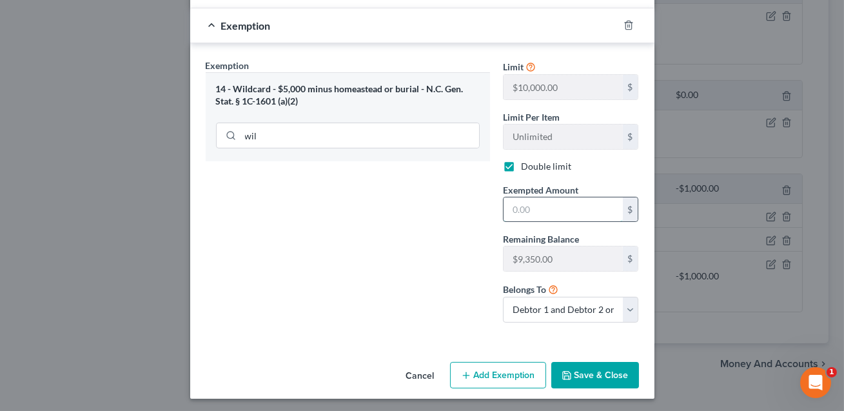
click at [515, 203] on input "text" at bounding box center [563, 209] width 119 height 25
type input "5,000.00"
click at [596, 375] on button "Save & Close" at bounding box center [595, 375] width 88 height 27
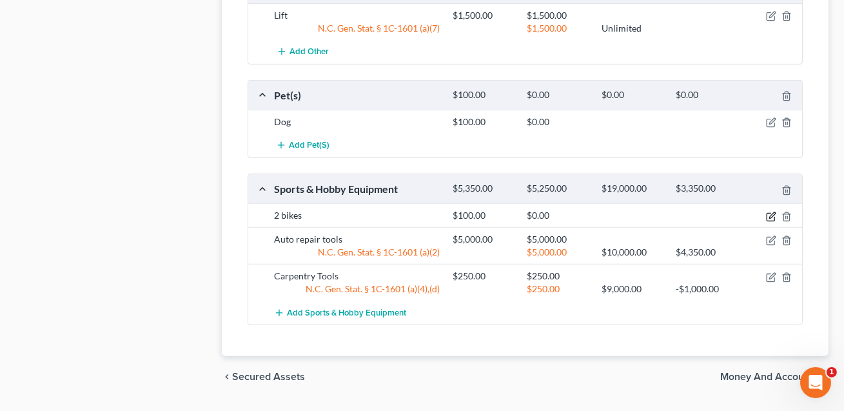
click at [769, 212] on icon "button" at bounding box center [771, 217] width 10 height 10
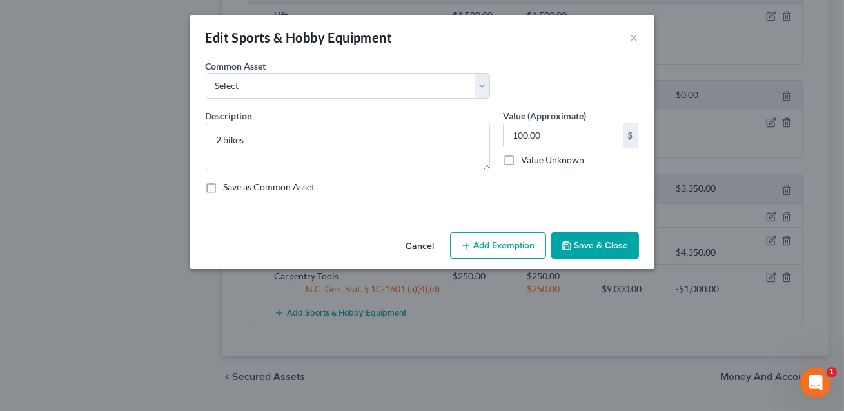
click at [508, 244] on button "Add Exemption" at bounding box center [498, 245] width 96 height 27
select select "2"
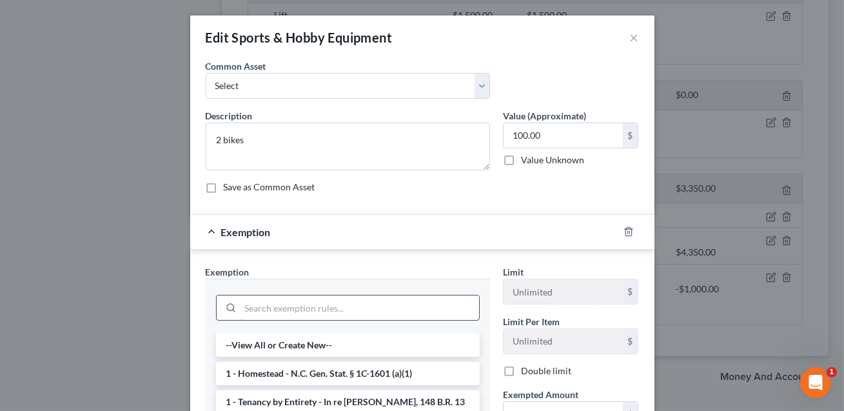
click at [288, 301] on input "search" at bounding box center [360, 307] width 239 height 25
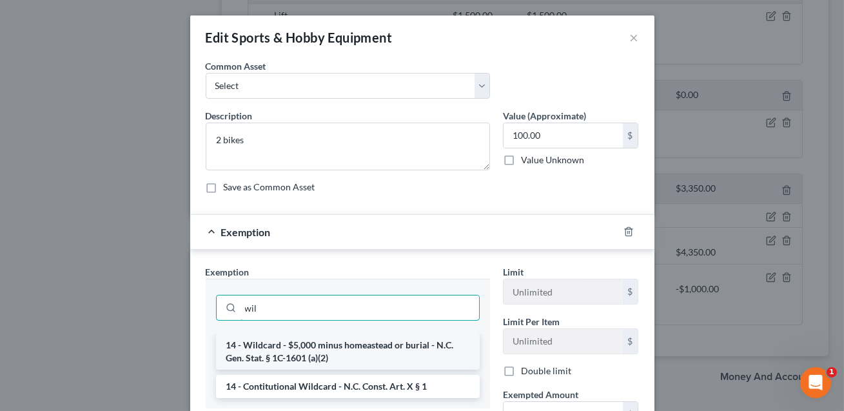
type input "wil"
click at [310, 353] on li "14 - Wildcard - $5,000 minus homeastead or burial - N.C. Gen. Stat. § 1C-1601 (…" at bounding box center [348, 351] width 264 height 36
checkbox input "true"
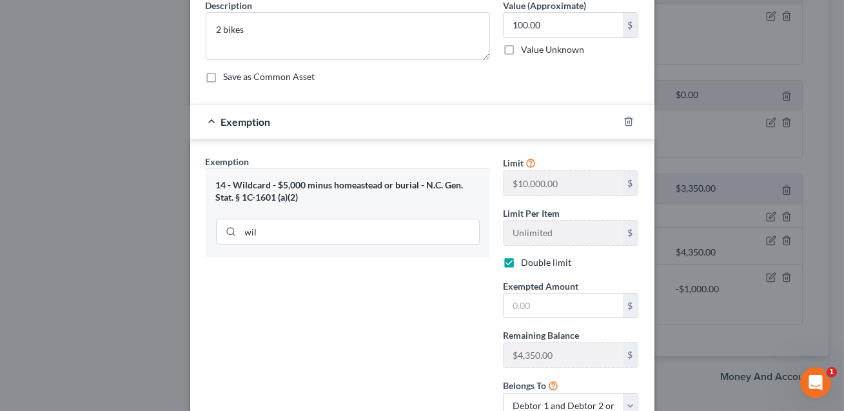
scroll to position [123, 0]
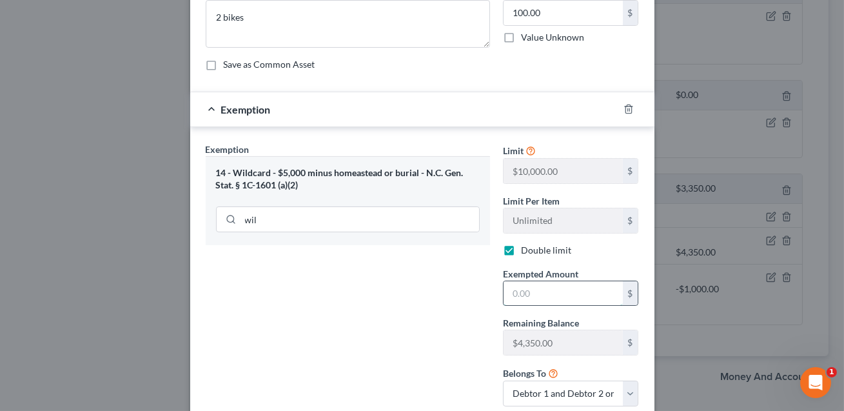
click at [537, 293] on input "text" at bounding box center [563, 293] width 119 height 25
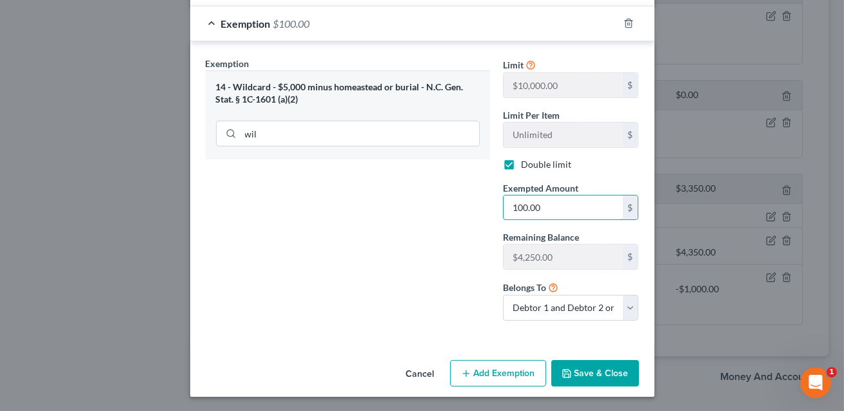
type input "100.00"
click at [586, 374] on button "Save & Close" at bounding box center [595, 373] width 88 height 27
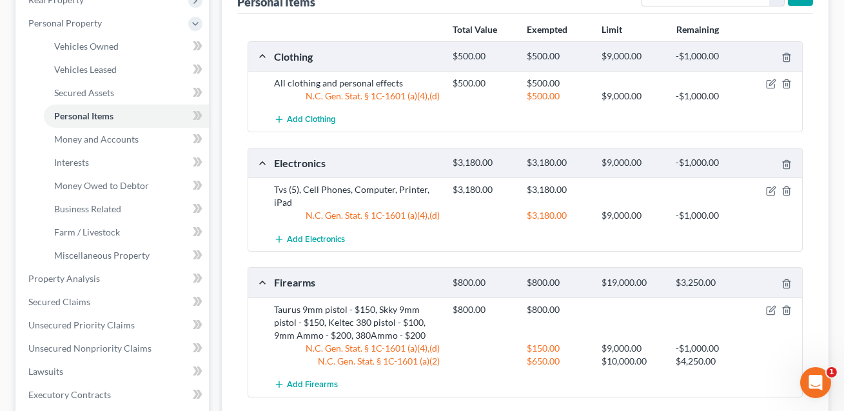
scroll to position [183, 0]
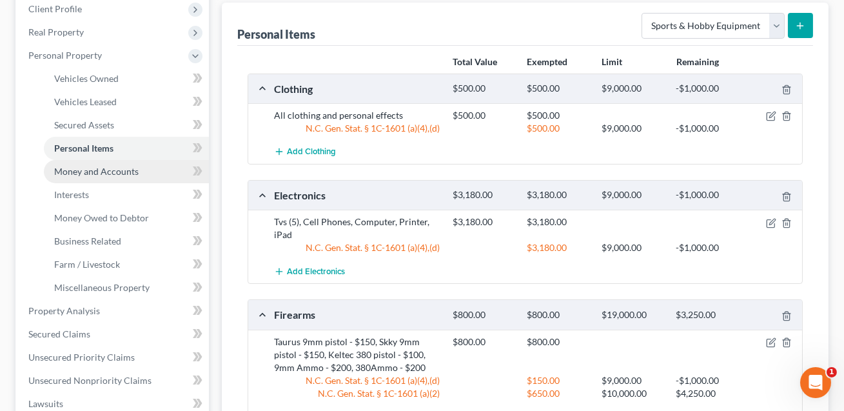
click at [134, 172] on span "Money and Accounts" at bounding box center [96, 171] width 84 height 11
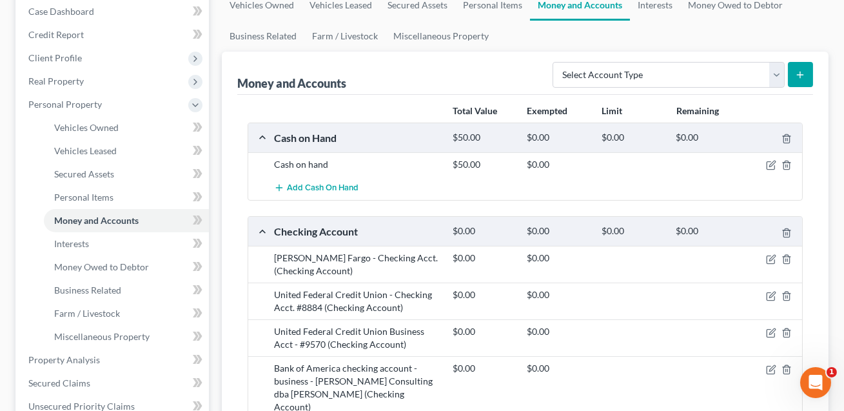
scroll to position [161, 0]
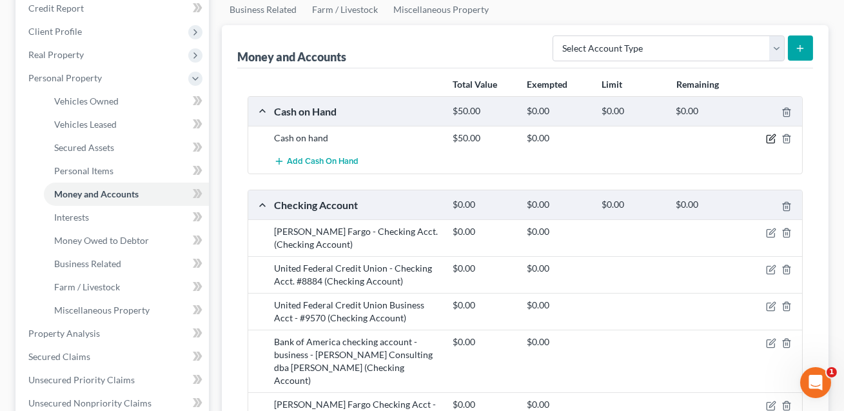
click at [769, 139] on icon "button" at bounding box center [771, 139] width 10 height 10
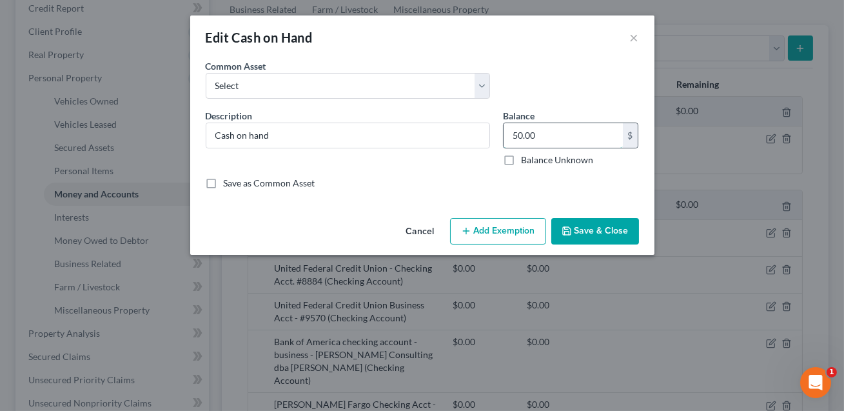
click at [566, 132] on input "50.00" at bounding box center [563, 135] width 119 height 25
type input "0.00"
click at [604, 235] on button "Save & Close" at bounding box center [595, 231] width 88 height 27
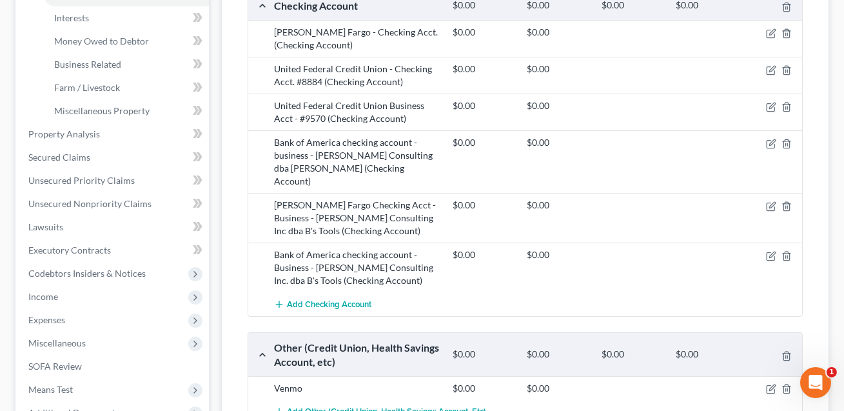
scroll to position [357, 0]
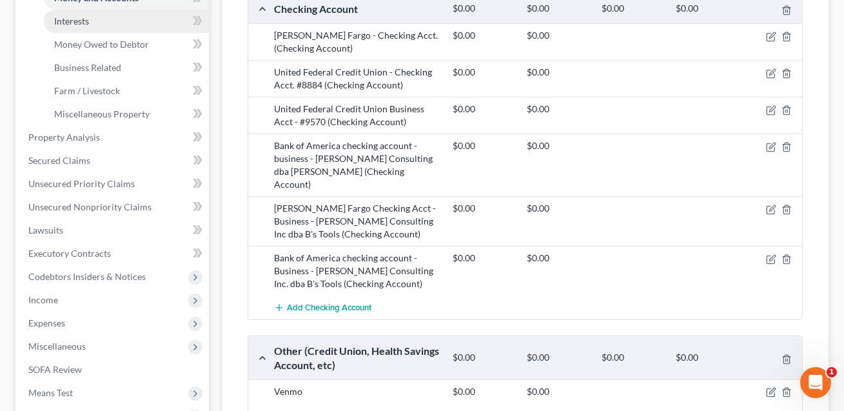
click at [88, 20] on span "Interests" at bounding box center [71, 20] width 35 height 11
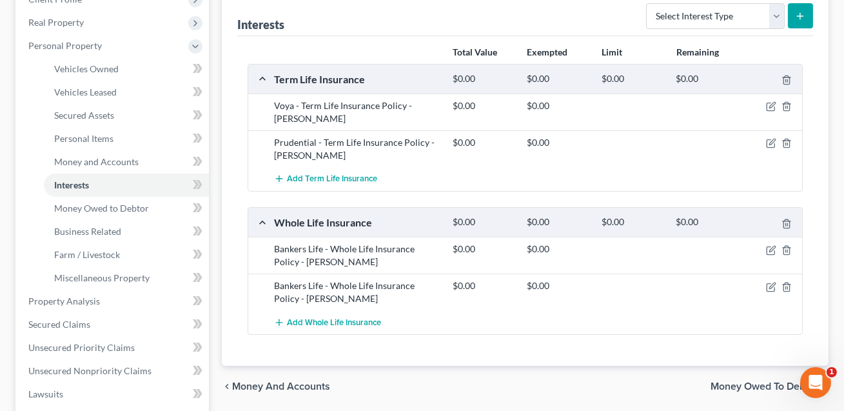
scroll to position [164, 0]
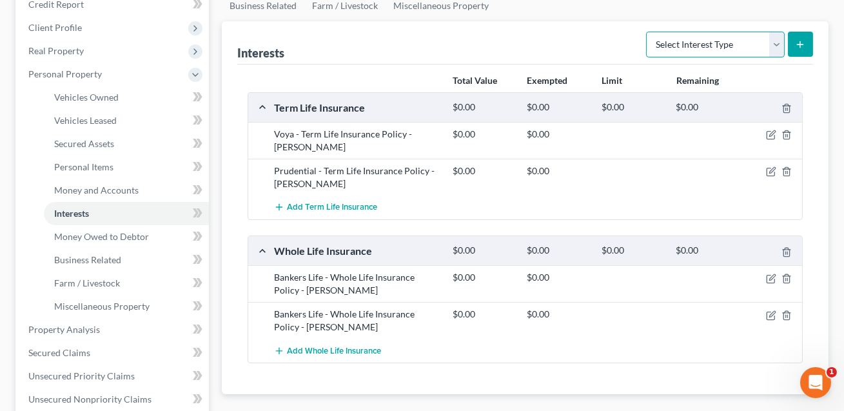
click at [700, 43] on select "Select Interest Type 401K Annuity Bond Education IRA Government Bond Government…" at bounding box center [715, 45] width 139 height 26
select select "incorporated_business"
click at [801, 48] on button "submit" at bounding box center [800, 44] width 25 height 25
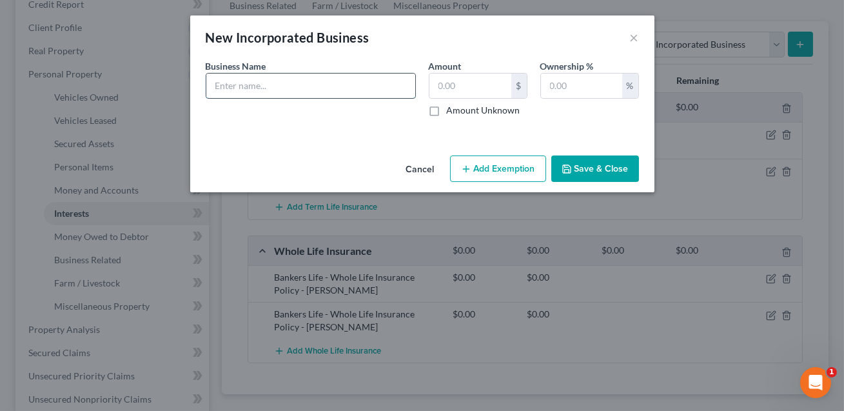
click at [326, 88] on input "text" at bounding box center [310, 86] width 209 height 25
click at [302, 86] on input "[PERSON_NAME] Auto epaur OLLC" at bounding box center [310, 86] width 209 height 25
click at [292, 86] on input "[PERSON_NAME] Auto epaur LLC" at bounding box center [310, 86] width 209 height 25
click at [273, 86] on input "[PERSON_NAME] Auto epair LLC" at bounding box center [310, 86] width 209 height 25
click at [334, 90] on input "[PERSON_NAME] Auto Repair LLC" at bounding box center [310, 86] width 209 height 25
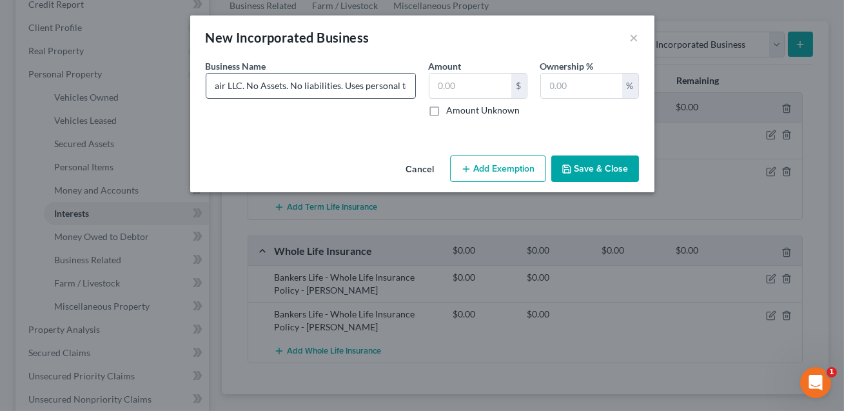
scroll to position [0, 117]
type input "[PERSON_NAME] Auto Repair LLC. No Assets. No liabilities. Uses personal tools. …"
click at [438, 86] on input "text" at bounding box center [471, 86] width 82 height 25
type input "0.00"
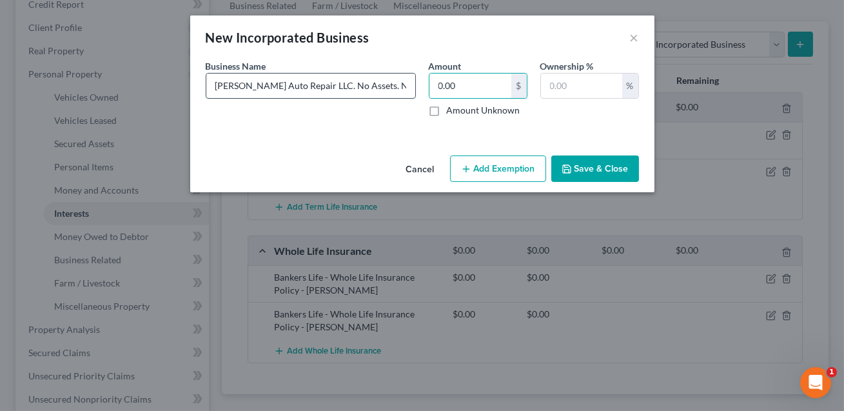
click at [318, 86] on input "[PERSON_NAME] Auto Repair LLC. No Assets. No liabilities. Uses personal tools. …" at bounding box center [310, 86] width 209 height 25
type input "[PERSON_NAME] Auto Repair LLC. Dtr [DEMOGRAPHIC_DATA]. No Assets. No liabilitie…"
click at [593, 168] on button "Save & Close" at bounding box center [595, 168] width 88 height 27
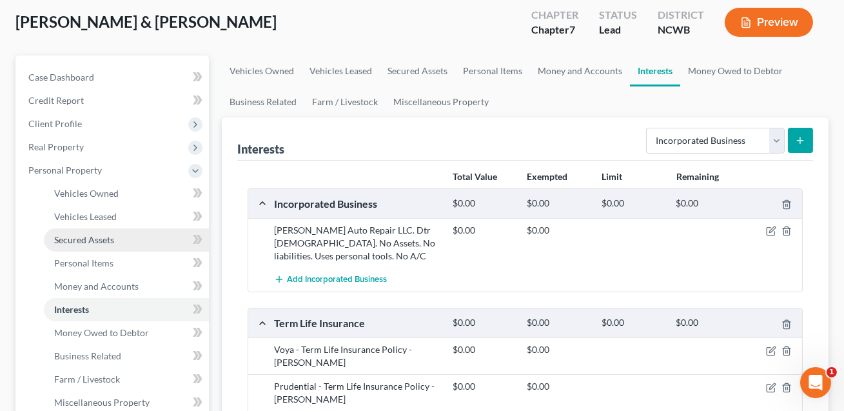
scroll to position [52, 0]
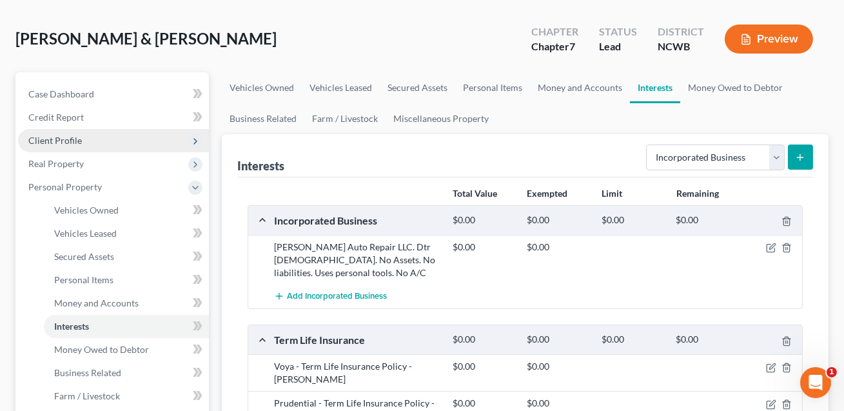
click at [50, 142] on span "Client Profile" at bounding box center [55, 140] width 54 height 11
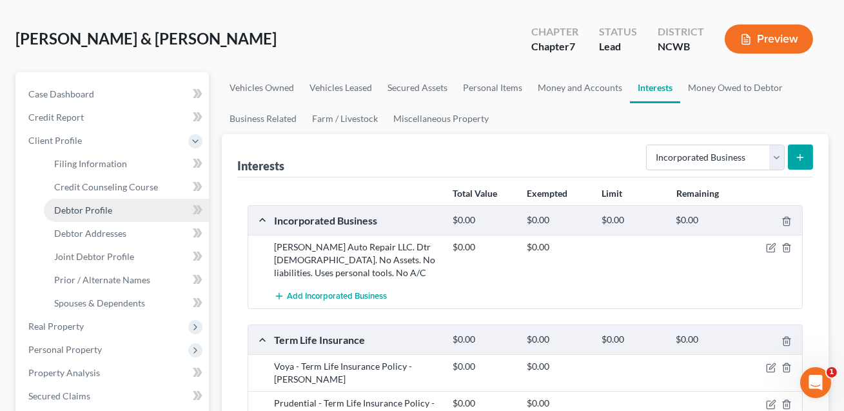
click at [84, 213] on span "Debtor Profile" at bounding box center [83, 209] width 58 height 11
select select "1"
select select "6"
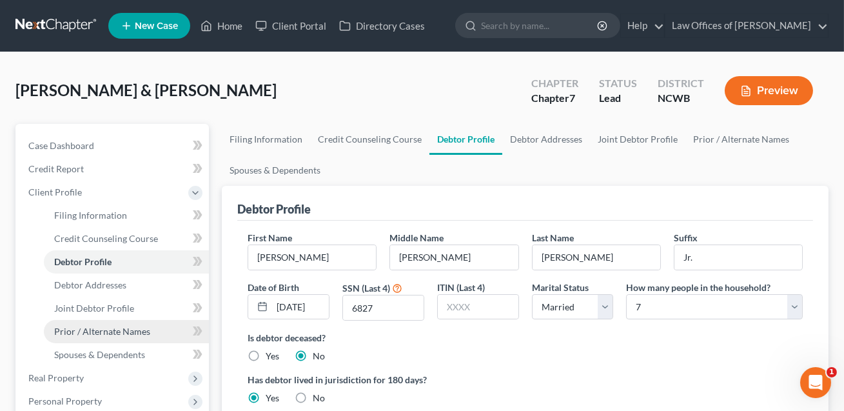
click at [96, 331] on span "Prior / Alternate Names" at bounding box center [102, 331] width 96 height 11
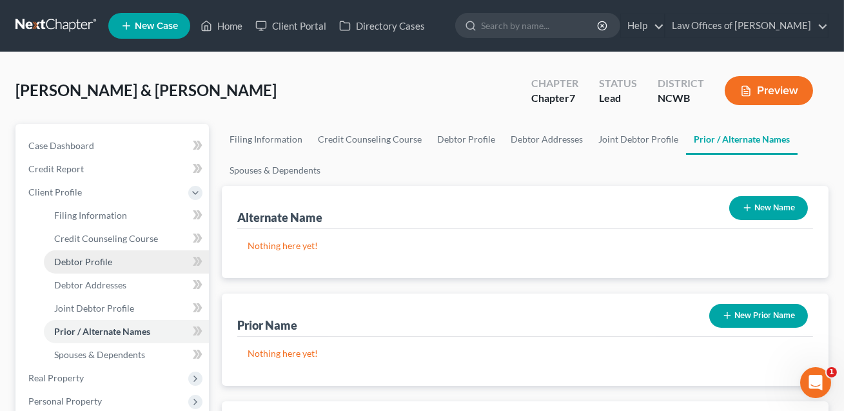
click at [88, 264] on span "Debtor Profile" at bounding box center [83, 261] width 58 height 11
select select "1"
select select "6"
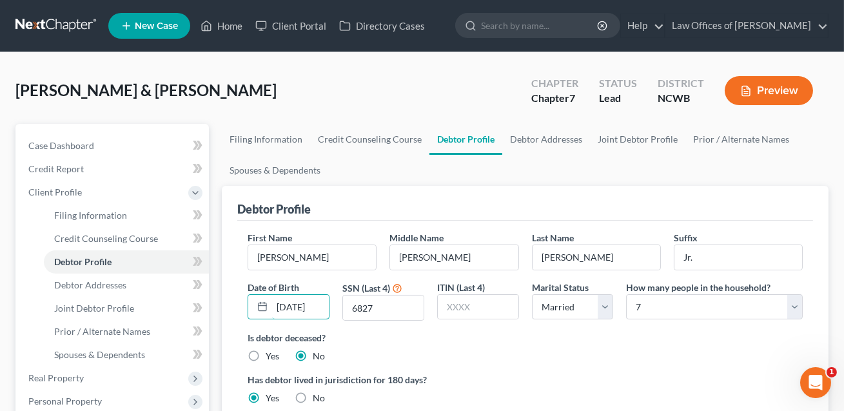
scroll to position [0, 5]
drag, startPoint x: 276, startPoint y: 304, endPoint x: 331, endPoint y: 312, distance: 56.0
click at [331, 312] on div "Date of Birth [DEMOGRAPHIC_DATA]" at bounding box center [288, 301] width 95 height 41
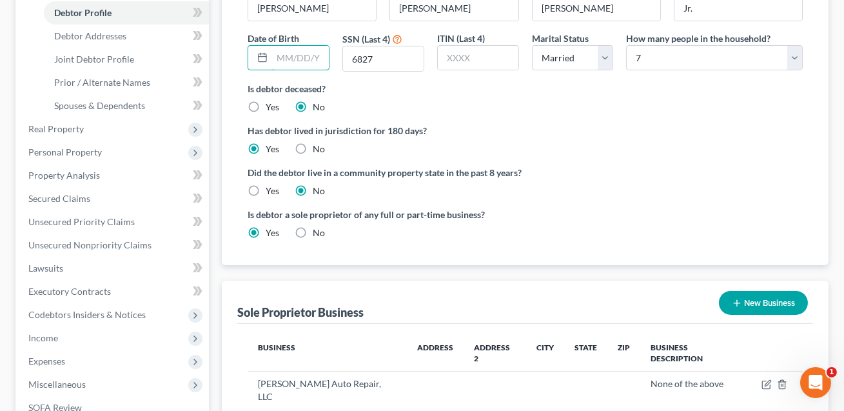
scroll to position [301, 0]
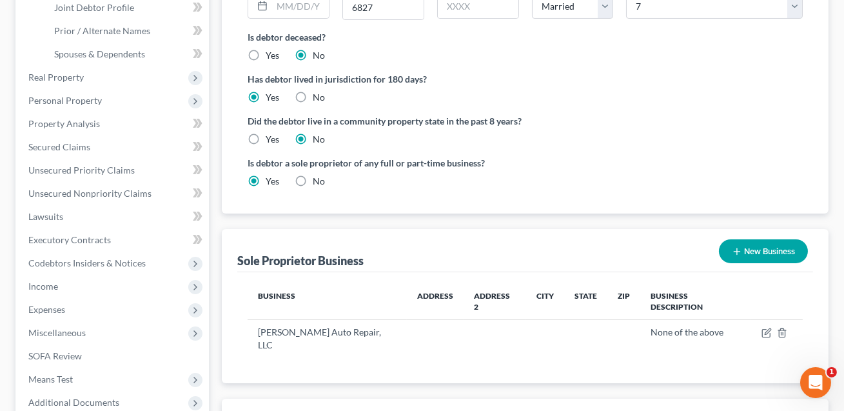
click at [313, 179] on label "No" at bounding box center [319, 181] width 12 height 13
click at [318, 179] on input "No" at bounding box center [322, 179] width 8 height 8
radio input "true"
radio input "false"
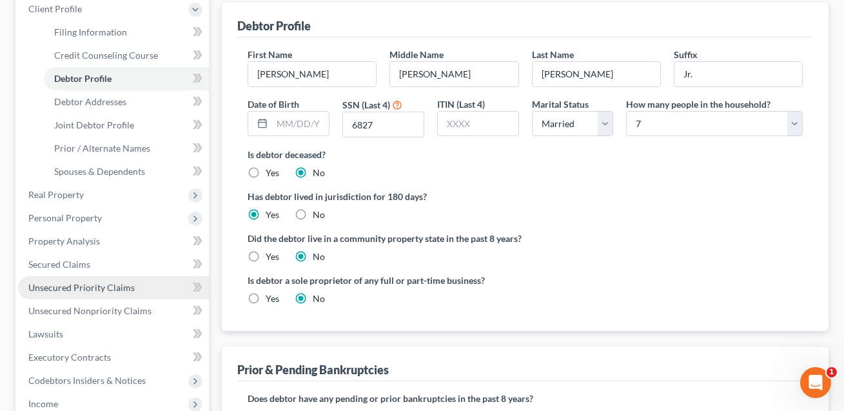
scroll to position [170, 0]
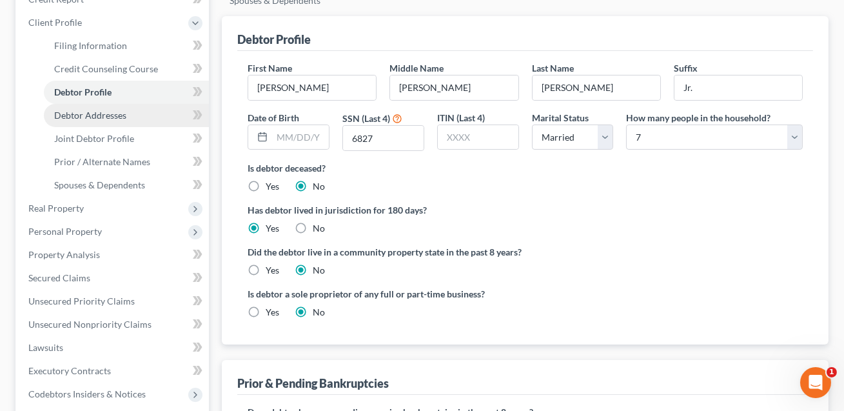
click at [118, 123] on link "Debtor Addresses" at bounding box center [126, 115] width 165 height 23
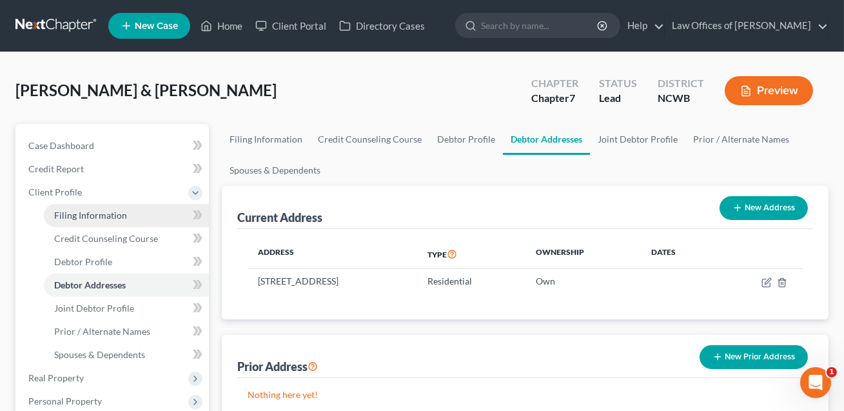
scroll to position [84, 0]
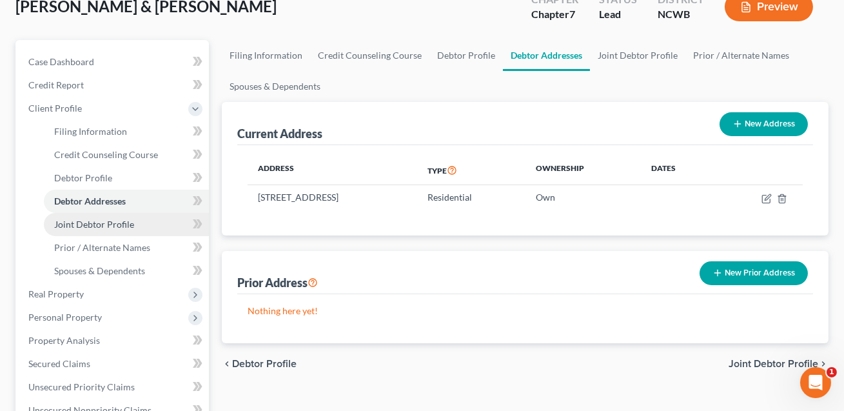
click at [77, 226] on span "Joint Debtor Profile" at bounding box center [94, 224] width 80 height 11
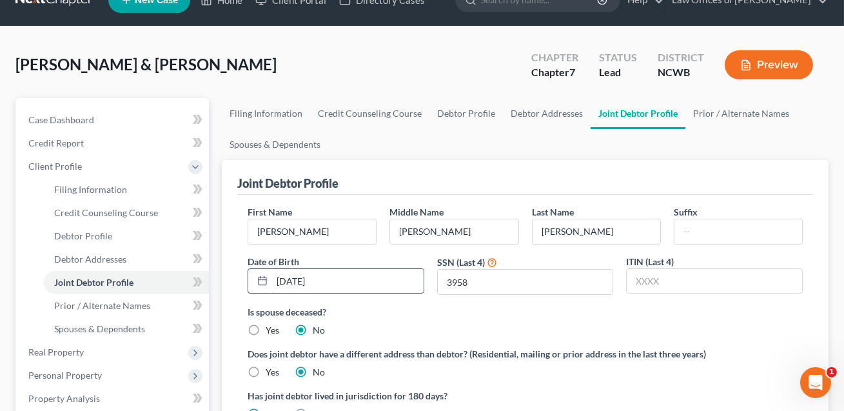
scroll to position [28, 0]
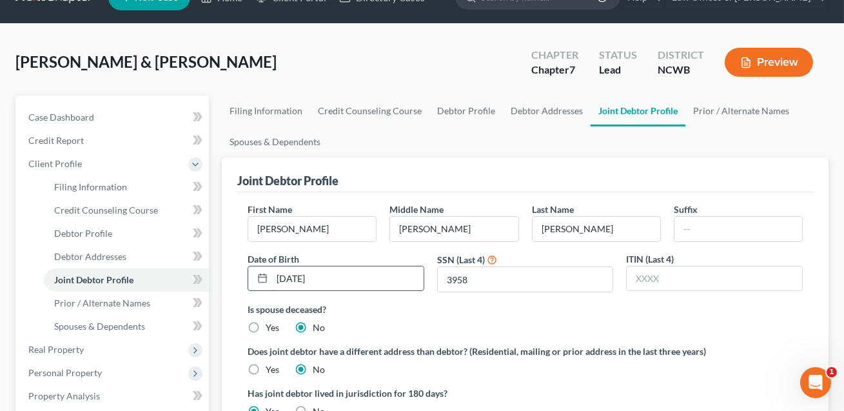
drag, startPoint x: 332, startPoint y: 277, endPoint x: 277, endPoint y: 275, distance: 55.5
click at [277, 275] on input "[DATE]" at bounding box center [348, 278] width 152 height 25
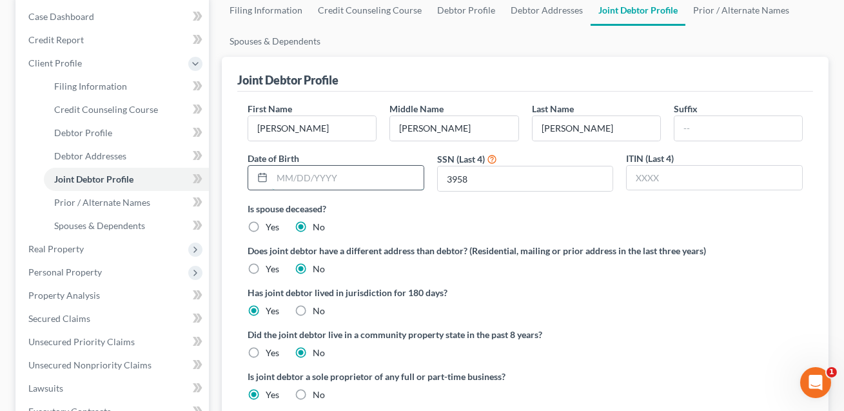
scroll to position [306, 0]
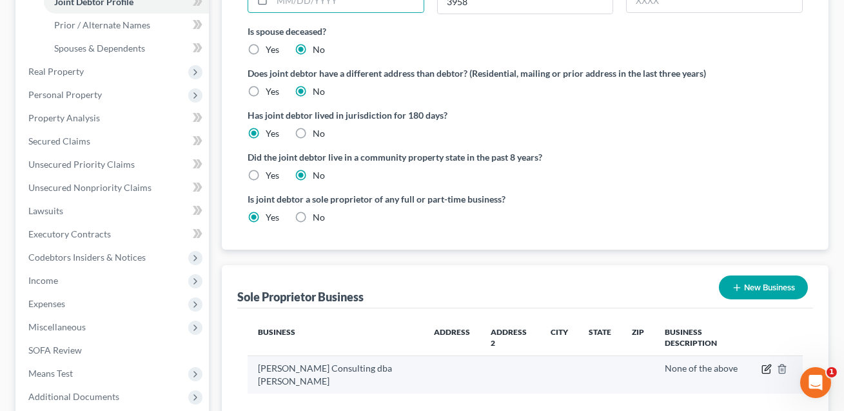
click at [766, 365] on icon "button" at bounding box center [768, 368] width 6 height 6
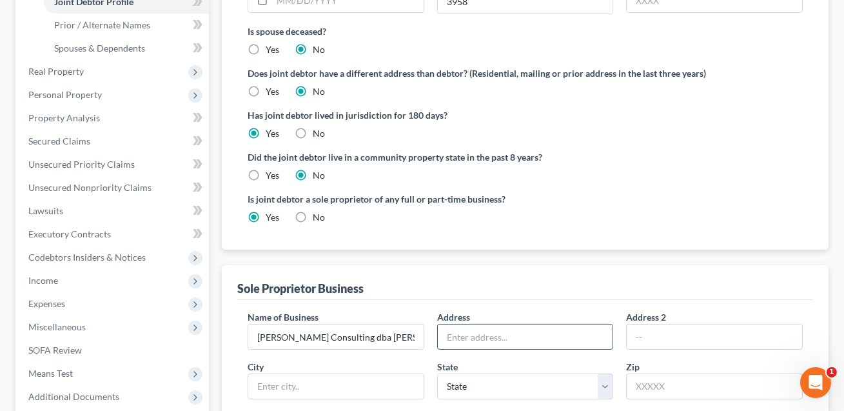
click at [478, 341] on input "text" at bounding box center [525, 336] width 175 height 25
type input "1008 Mocksville Hwy"
click at [517, 374] on select "State [US_STATE] AK AR AZ CA CO CT DE DC [GEOGRAPHIC_DATA] [GEOGRAPHIC_DATA] GU…" at bounding box center [525, 386] width 177 height 26
click at [647, 384] on input "text" at bounding box center [714, 386] width 177 height 26
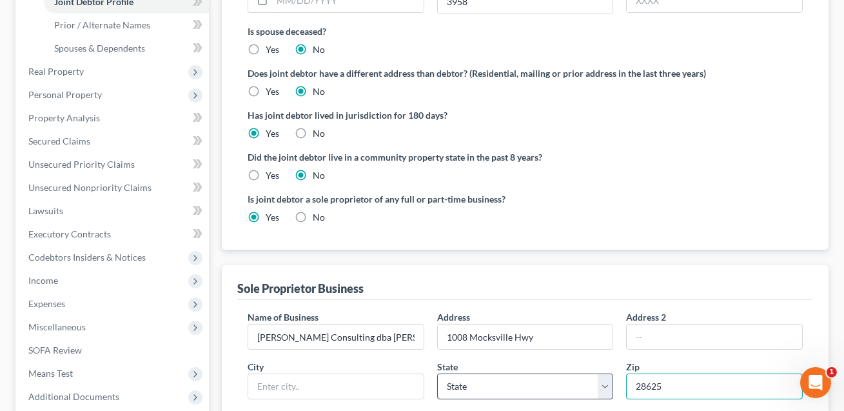
type input "28625"
click at [583, 378] on select "State [US_STATE] AK AR AZ CA CO CT DE DC [GEOGRAPHIC_DATA] [GEOGRAPHIC_DATA] GU…" at bounding box center [525, 386] width 177 height 26
type input "[GEOGRAPHIC_DATA]"
select select "28"
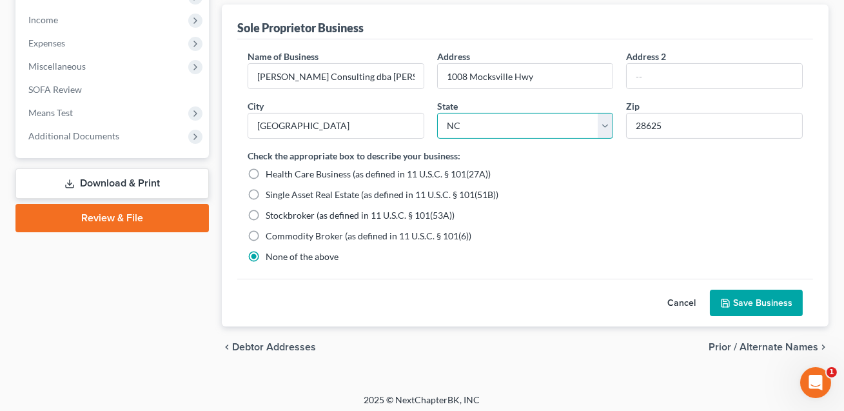
scroll to position [571, 0]
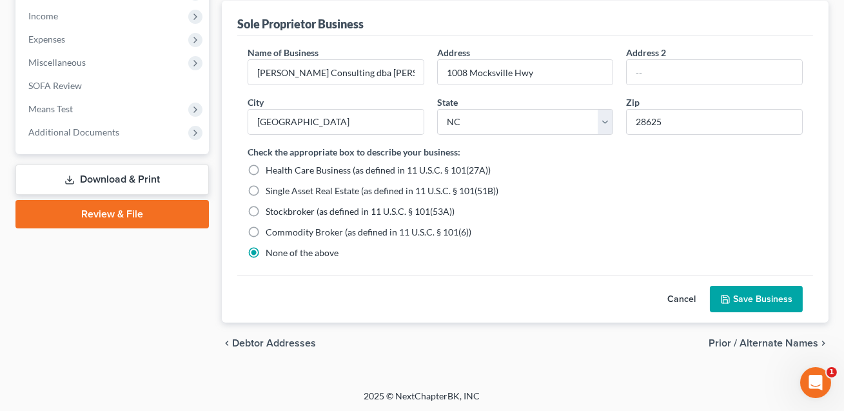
click at [729, 303] on button "Save Business" at bounding box center [756, 299] width 93 height 27
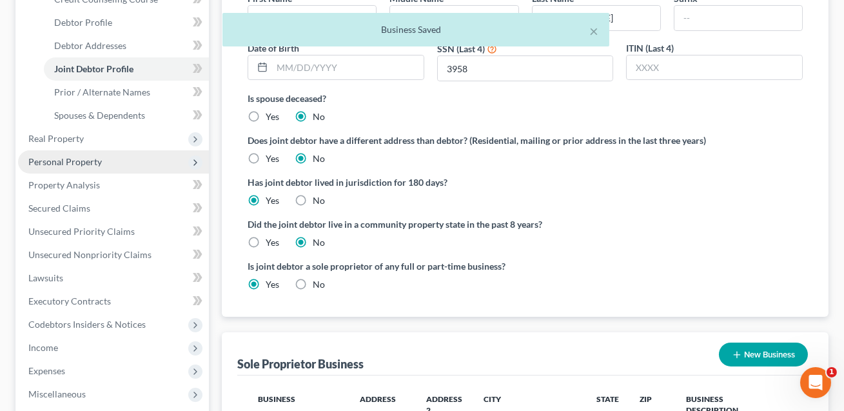
scroll to position [237, 0]
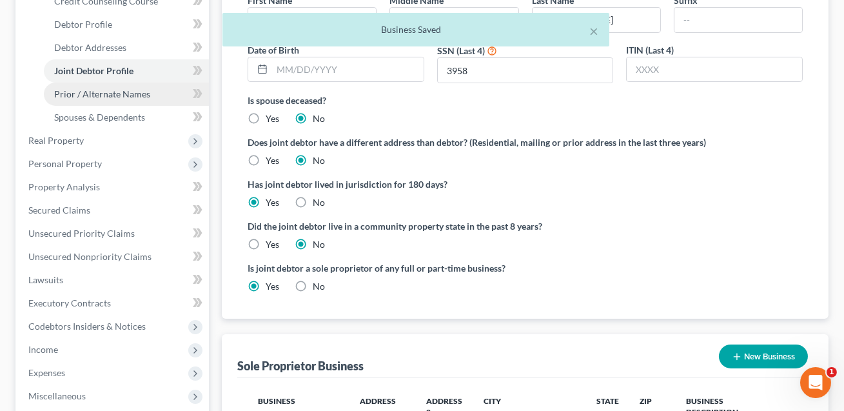
click at [102, 95] on span "Prior / Alternate Names" at bounding box center [102, 93] width 96 height 11
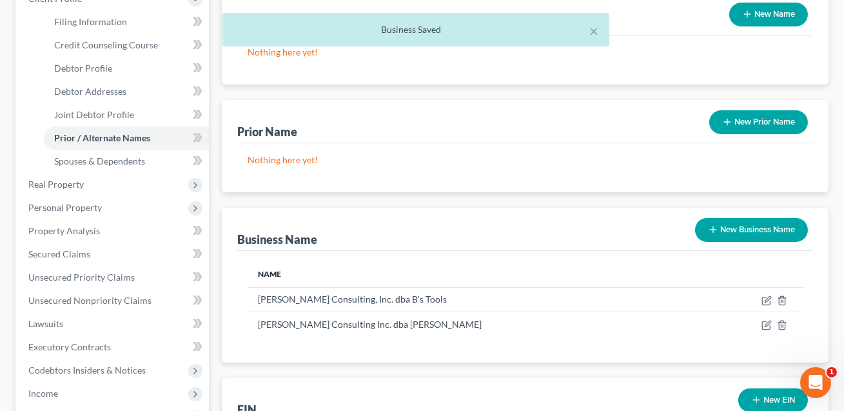
scroll to position [252, 0]
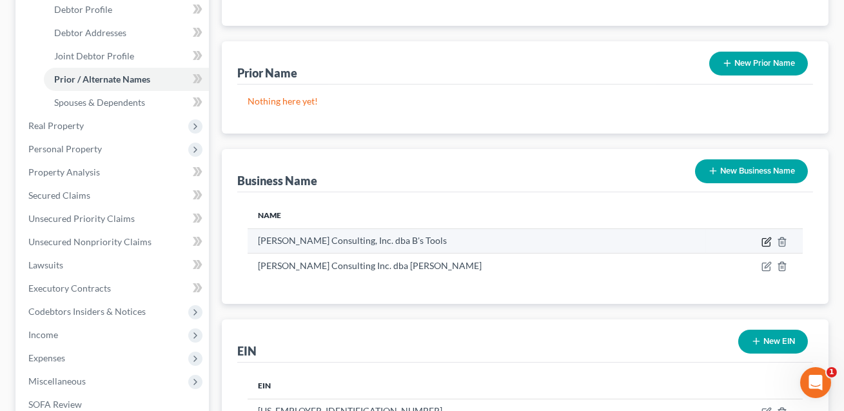
click at [766, 241] on icon "button" at bounding box center [768, 240] width 6 height 6
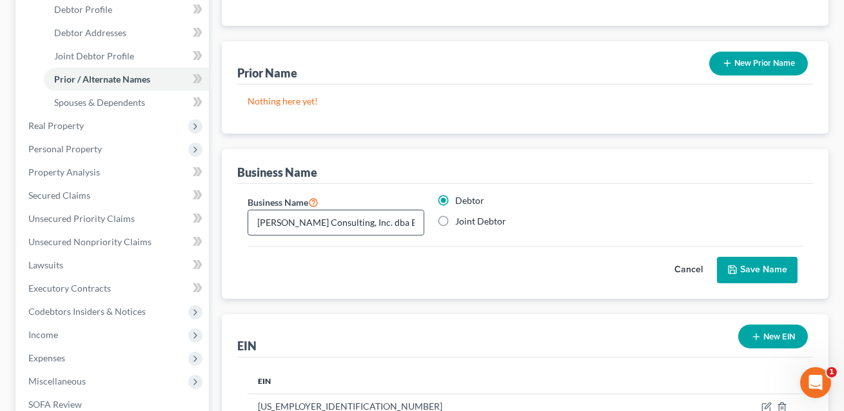
click at [258, 219] on input "[PERSON_NAME] Consulting, Inc. dba B's Tools" at bounding box center [335, 222] width 175 height 25
type input "fdba [PERSON_NAME] Consulting, Inc. dba B's Tools"
click at [747, 267] on button "Save Name" at bounding box center [757, 270] width 81 height 27
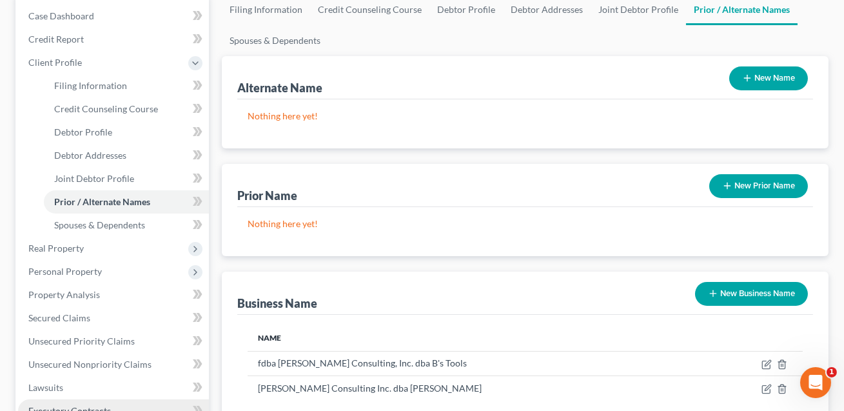
scroll to position [121, 0]
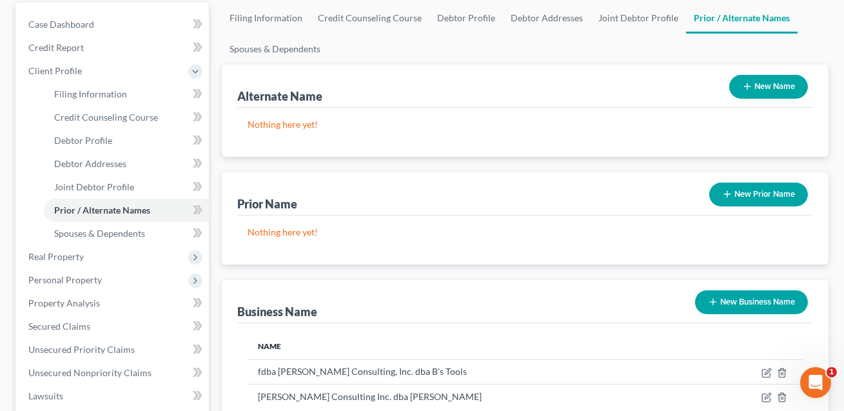
click at [767, 92] on button "New Name" at bounding box center [768, 87] width 79 height 24
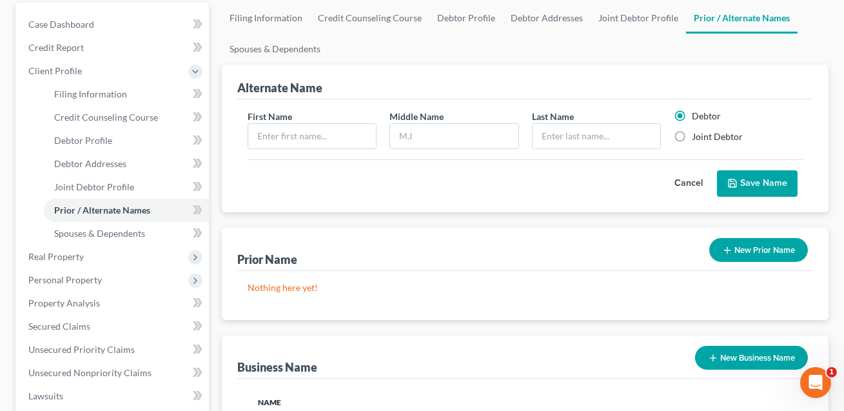
click at [692, 136] on label "Joint Debtor" at bounding box center [717, 136] width 51 height 13
click at [697, 136] on input "Joint Debtor" at bounding box center [701, 134] width 8 height 8
radio input "true"
radio input "false"
click at [311, 138] on input "text" at bounding box center [312, 136] width 128 height 25
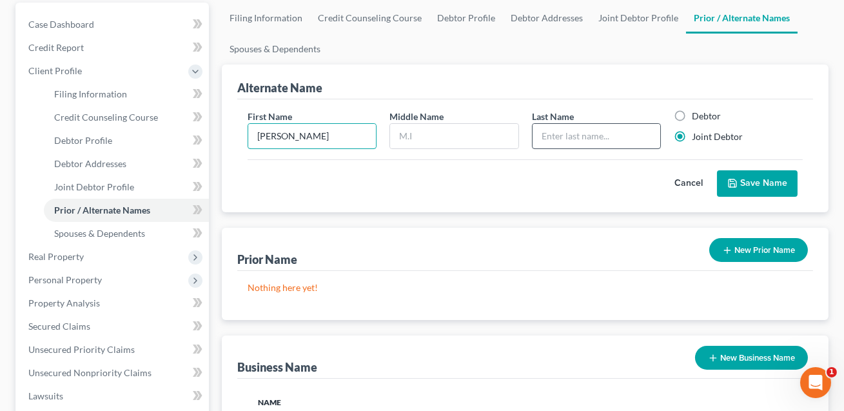
type input "[PERSON_NAME]"
click at [564, 137] on input "text" at bounding box center [597, 136] width 128 height 25
click at [554, 137] on input "Duant" at bounding box center [597, 136] width 128 height 25
type input "[PERSON_NAME]"
click at [767, 183] on button "Save Name" at bounding box center [757, 183] width 81 height 27
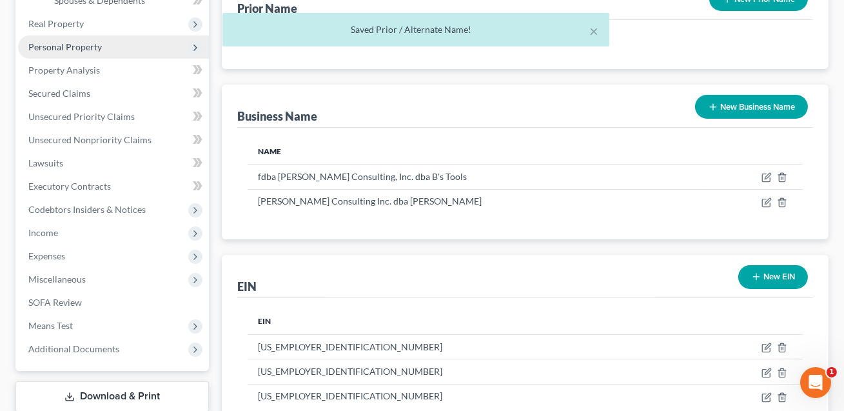
scroll to position [466, 0]
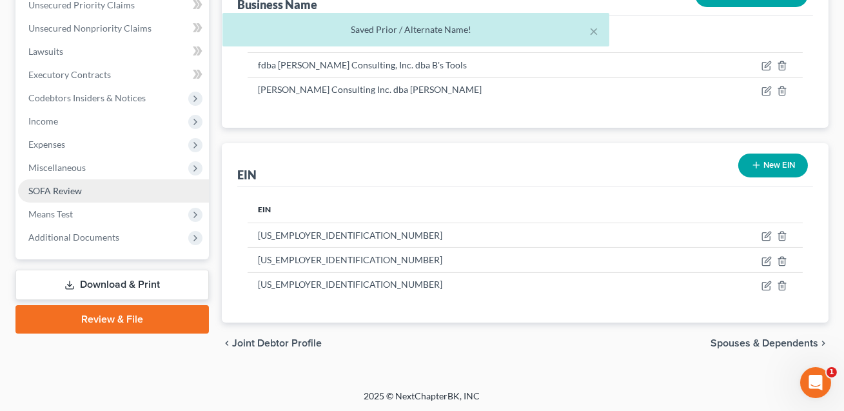
click at [64, 190] on span "SOFA Review" at bounding box center [55, 190] width 54 height 11
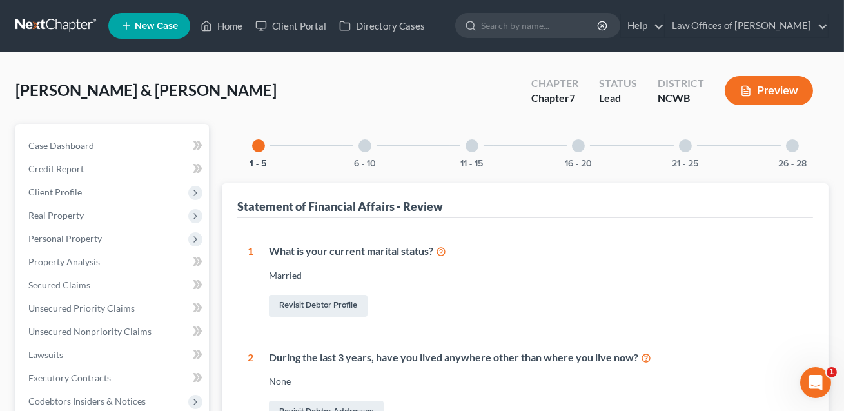
click at [793, 146] on div at bounding box center [792, 145] width 13 height 13
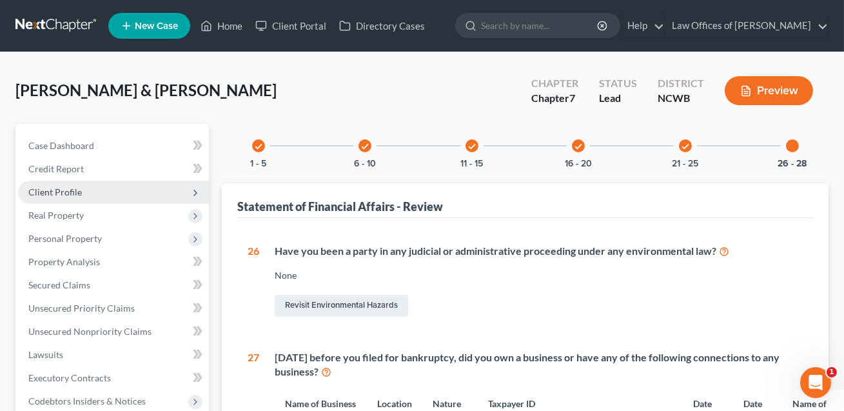
click at [64, 195] on span "Client Profile" at bounding box center [55, 191] width 54 height 11
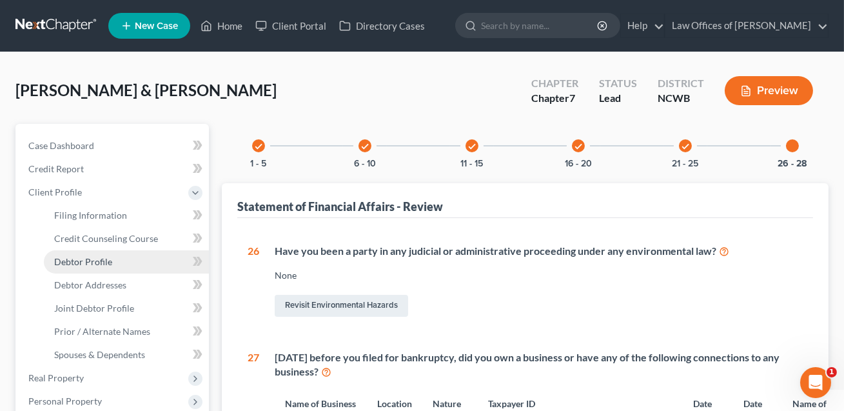
click at [78, 259] on span "Debtor Profile" at bounding box center [83, 261] width 58 height 11
select select "1"
select select "6"
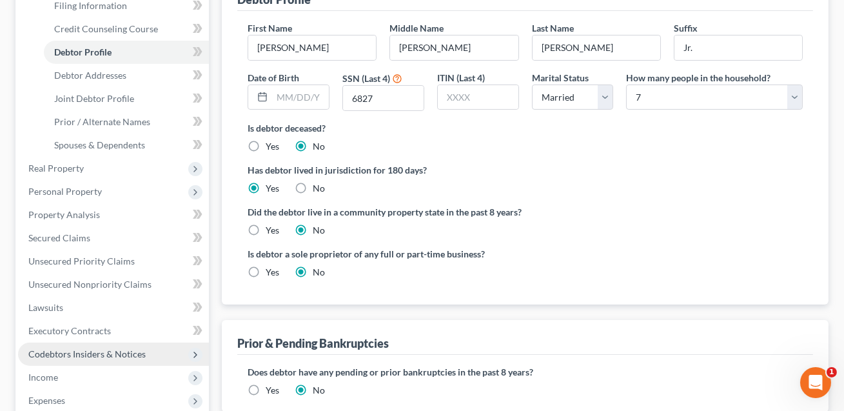
scroll to position [246, 0]
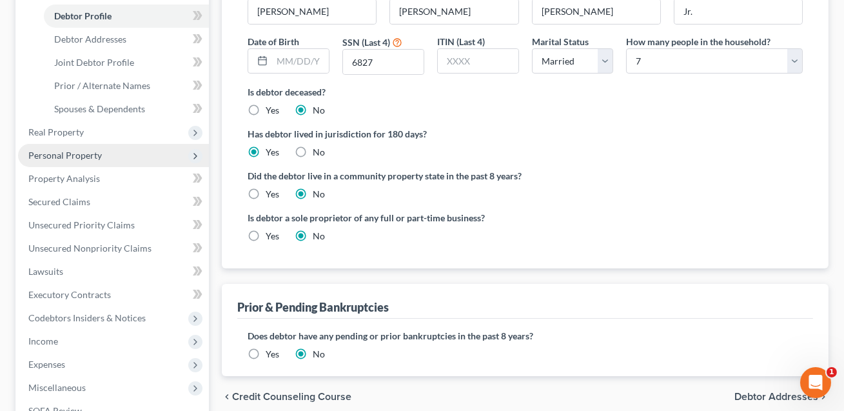
click at [53, 159] on span "Personal Property" at bounding box center [113, 155] width 191 height 23
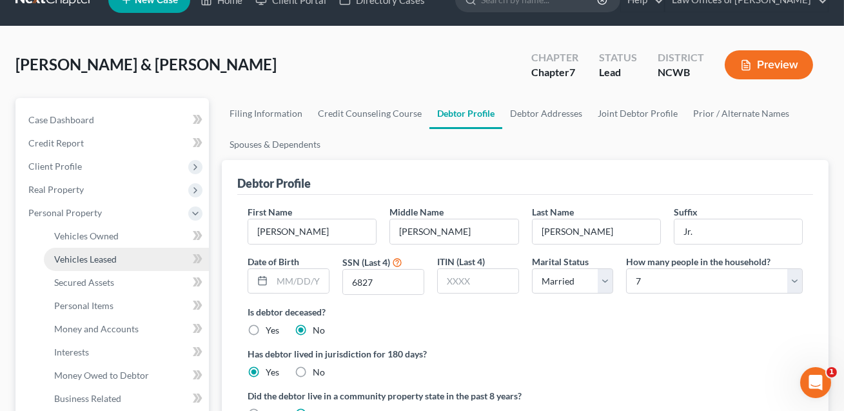
scroll to position [25, 0]
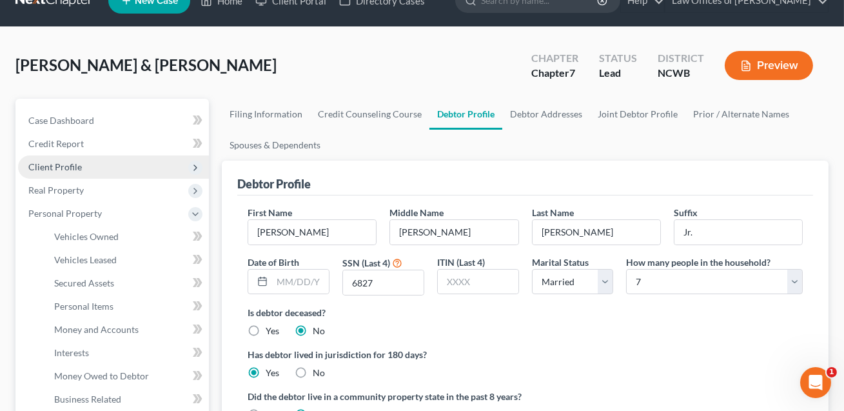
click at [68, 165] on span "Client Profile" at bounding box center [55, 166] width 54 height 11
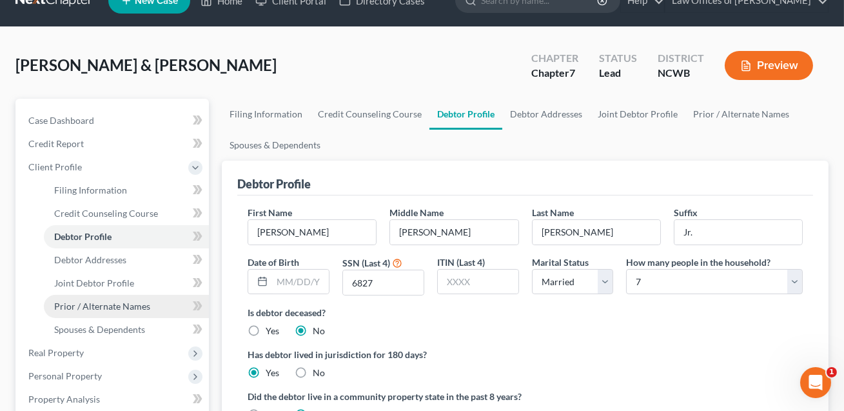
click at [86, 309] on span "Prior / Alternate Names" at bounding box center [102, 306] width 96 height 11
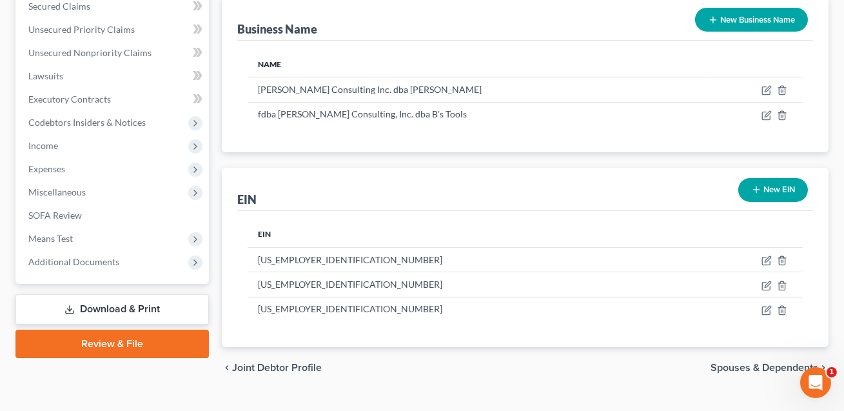
scroll to position [466, 0]
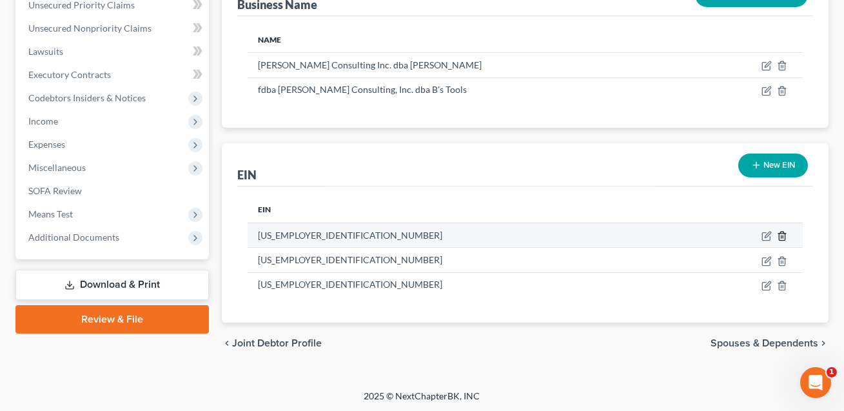
click at [783, 235] on line "button" at bounding box center [783, 236] width 0 height 3
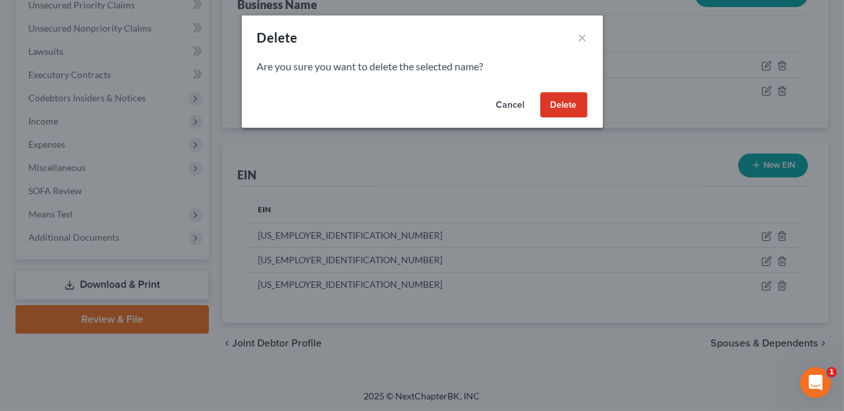
click at [557, 105] on button "Delete" at bounding box center [563, 105] width 47 height 26
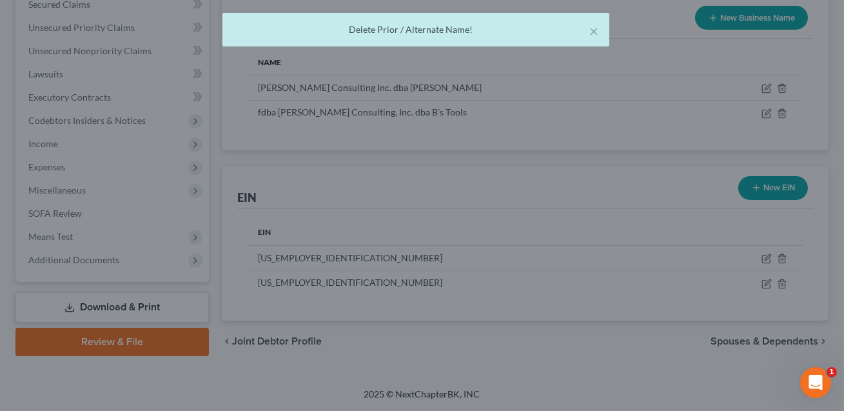
scroll to position [440, 0]
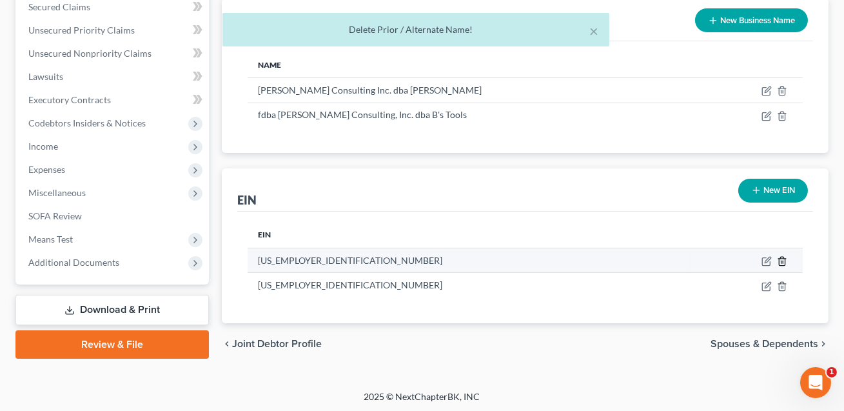
click at [785, 257] on icon "button" at bounding box center [782, 261] width 6 height 8
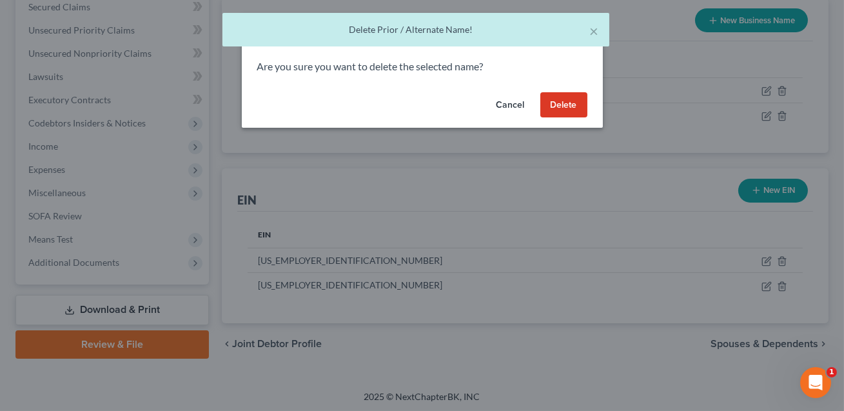
click at [563, 104] on button "Delete" at bounding box center [563, 105] width 47 height 26
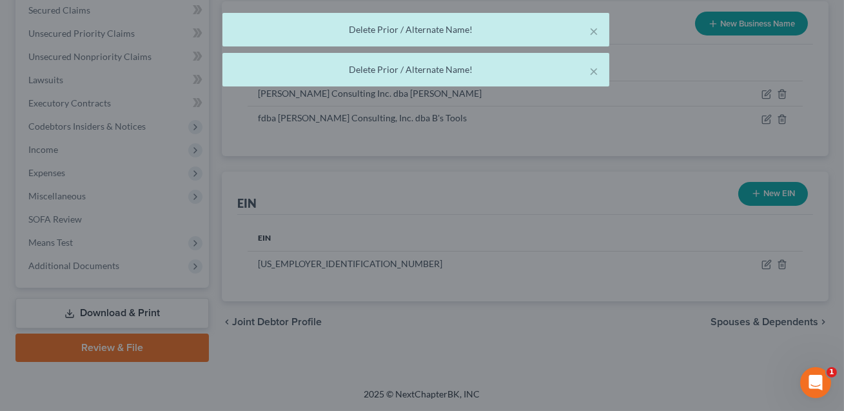
scroll to position [435, 0]
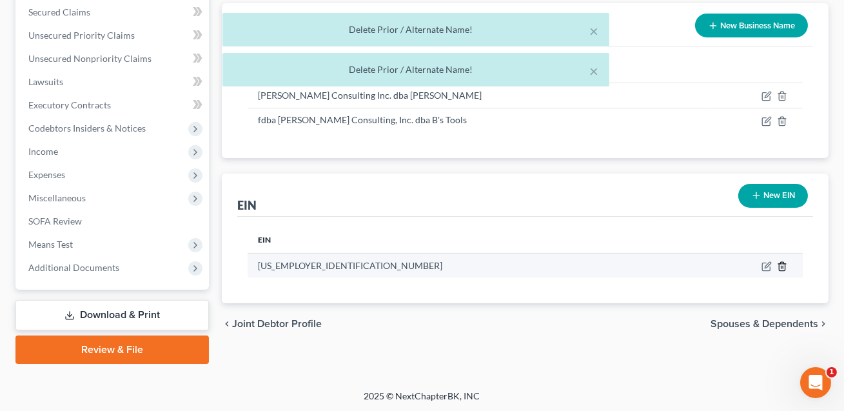
click at [784, 266] on icon "button" at bounding box center [782, 266] width 10 height 10
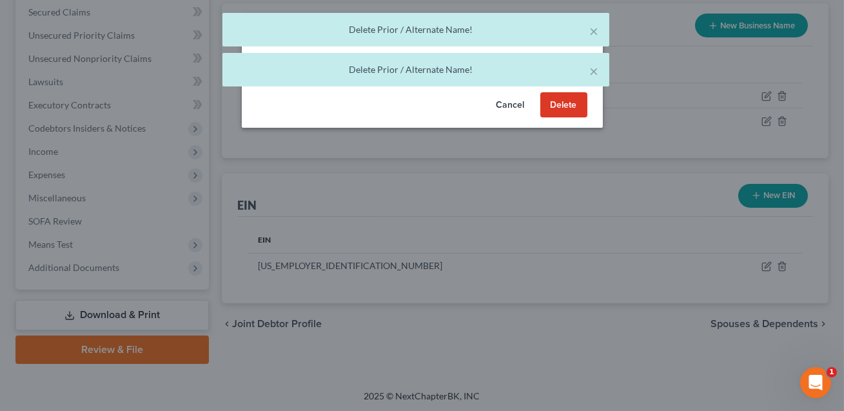
click at [560, 106] on button "Delete" at bounding box center [563, 105] width 47 height 26
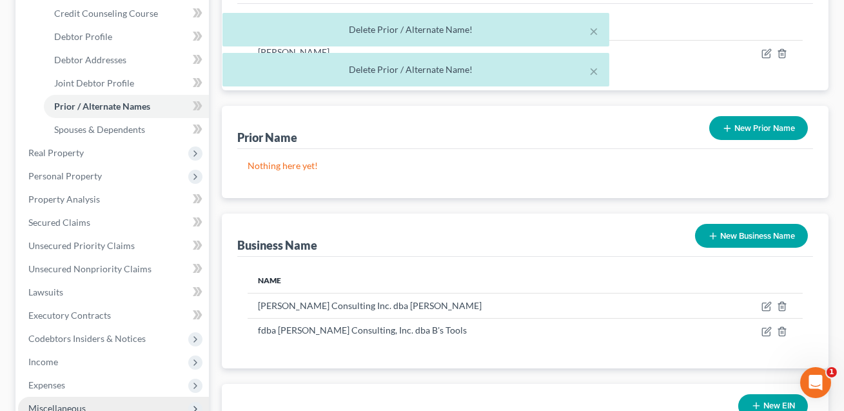
scroll to position [221, 0]
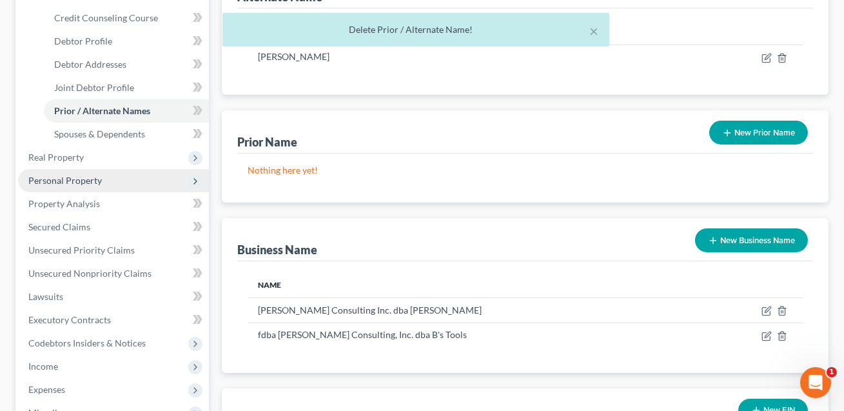
click at [61, 179] on span "Personal Property" at bounding box center [65, 180] width 74 height 11
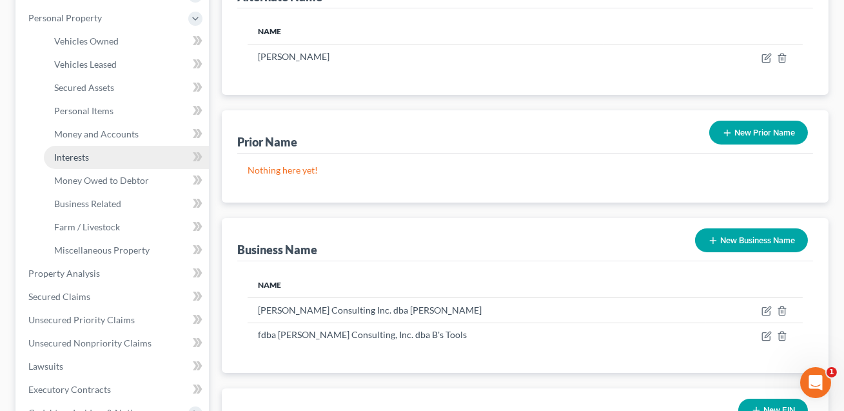
click at [77, 158] on span "Interests" at bounding box center [71, 157] width 35 height 11
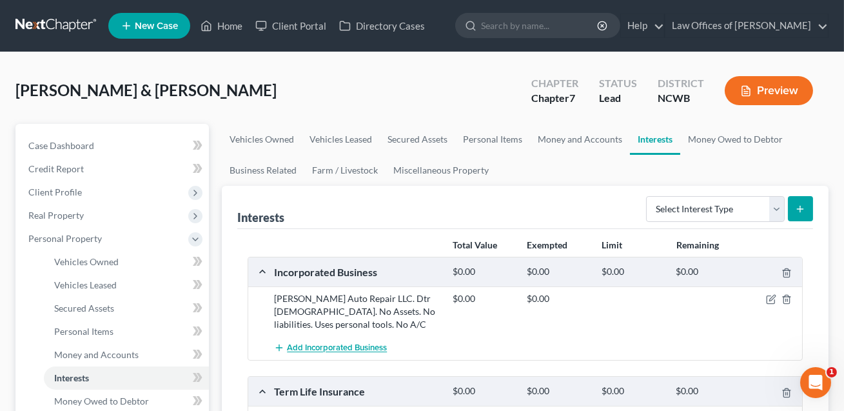
click at [359, 344] on span "Add Incorporated Business" at bounding box center [337, 348] width 100 height 10
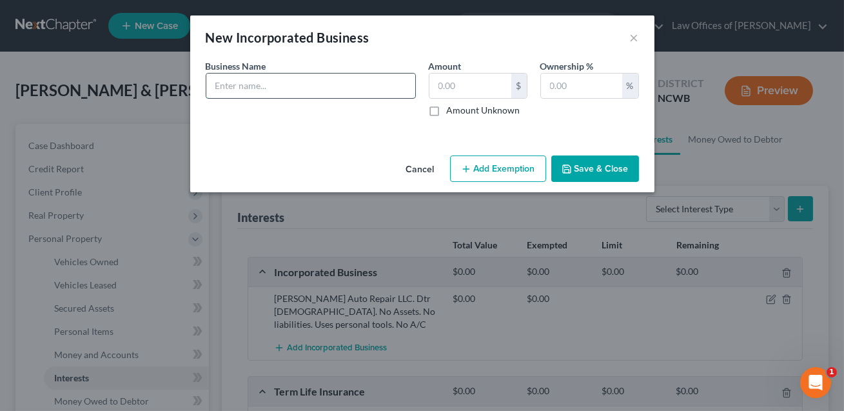
click at [237, 86] on input "text" at bounding box center [310, 86] width 209 height 25
type input "[PERSON_NAME] Consulting dba [PERSON_NAME]. Dtr [DEMOGRAPHIC_DATA]. Assets: Lia…"
click at [586, 168] on button "Save & Close" at bounding box center [595, 168] width 88 height 27
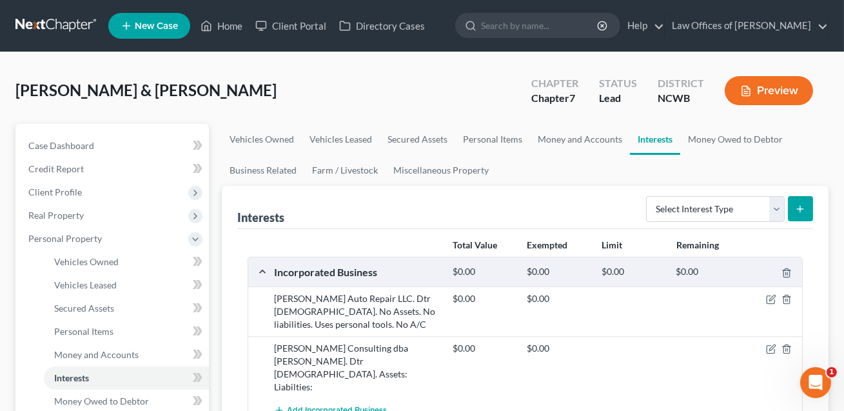
click at [351, 406] on span "Add Incorporated Business" at bounding box center [337, 411] width 100 height 10
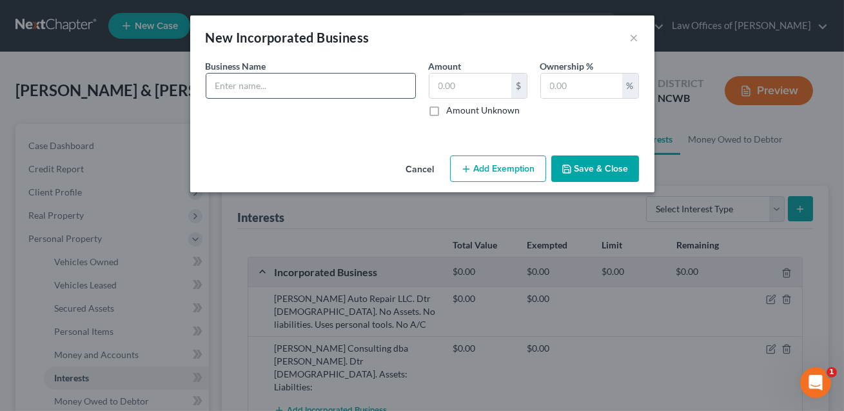
click at [348, 92] on input "text" at bounding box center [310, 86] width 209 height 25
click at [306, 86] on input "[PERSON_NAME] Consulting dba [PERSON_NAME]. Dtr [DEMOGRAPHIC_DATA]. Assets: Lia…" at bounding box center [310, 86] width 209 height 25
drag, startPoint x: 393, startPoint y: 87, endPoint x: 344, endPoint y: 86, distance: 49.0
click at [344, 86] on input "[PERSON_NAME] Consulting dba B's Tools [PERSON_NAME]. Dtr [DEMOGRAPHIC_DATA]. A…" at bounding box center [310, 86] width 209 height 25
click at [364, 86] on input "[PERSON_NAME] Consulting dba B's Tools. Dtr [DEMOGRAPHIC_DATA]. Assets: Liabilt…" at bounding box center [310, 86] width 209 height 25
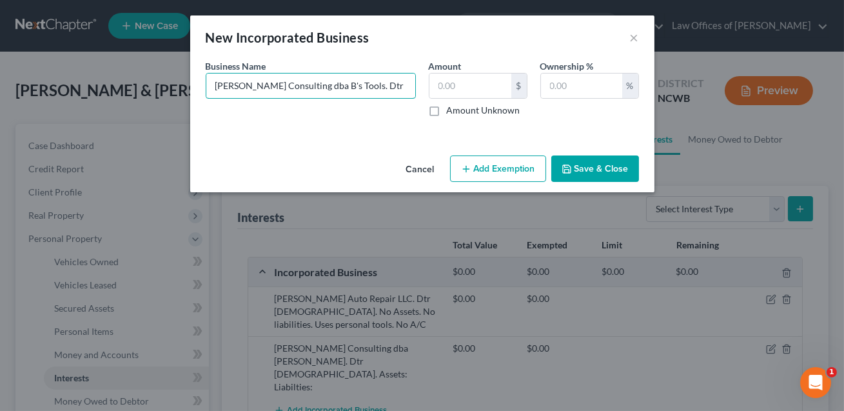
type input "[PERSON_NAME] Consulting dba B's Tools. Dtr [DEMOGRAPHIC_DATA]. Assets: Liabilt…"
click at [591, 164] on button "Save & Close" at bounding box center [595, 168] width 88 height 27
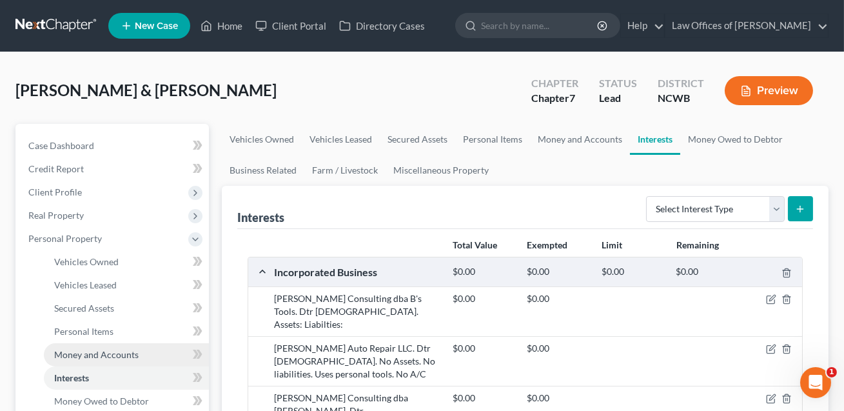
click at [97, 352] on span "Money and Accounts" at bounding box center [96, 354] width 84 height 11
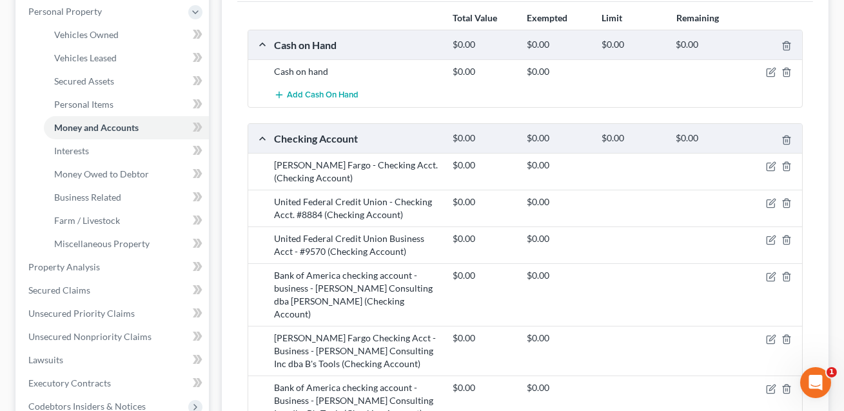
scroll to position [232, 0]
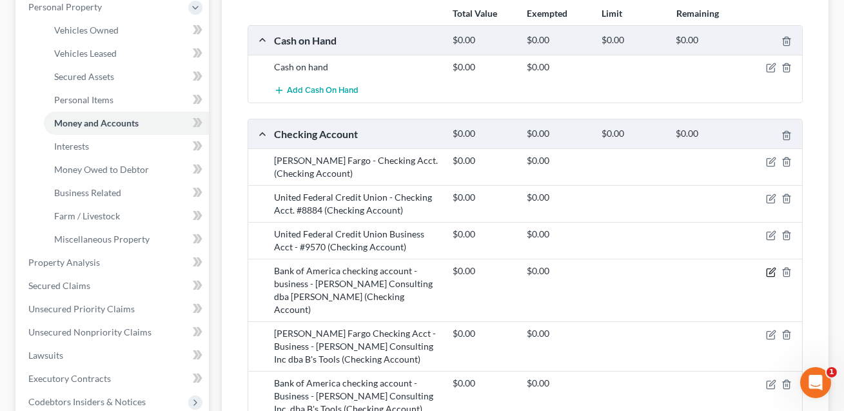
click at [773, 270] on icon "button" at bounding box center [772, 271] width 6 height 6
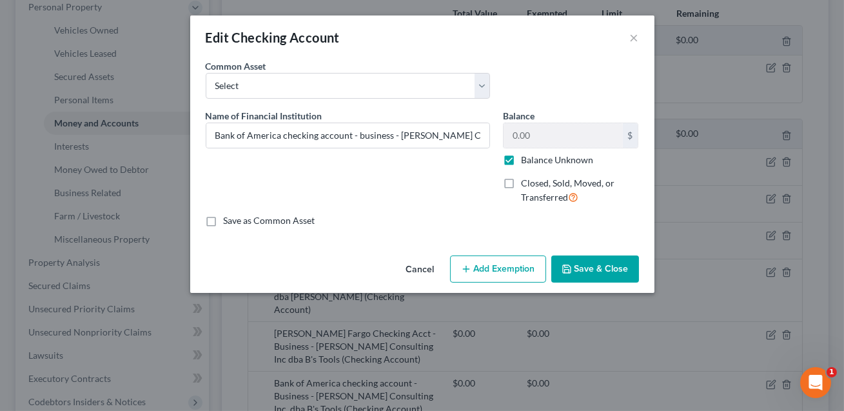
click at [521, 161] on label "Balance Unknown" at bounding box center [557, 159] width 72 height 13
click at [526, 161] on input "Balance Unknown" at bounding box center [530, 157] width 8 height 8
checkbox input "false"
click at [592, 270] on button "Save & Close" at bounding box center [595, 268] width 88 height 27
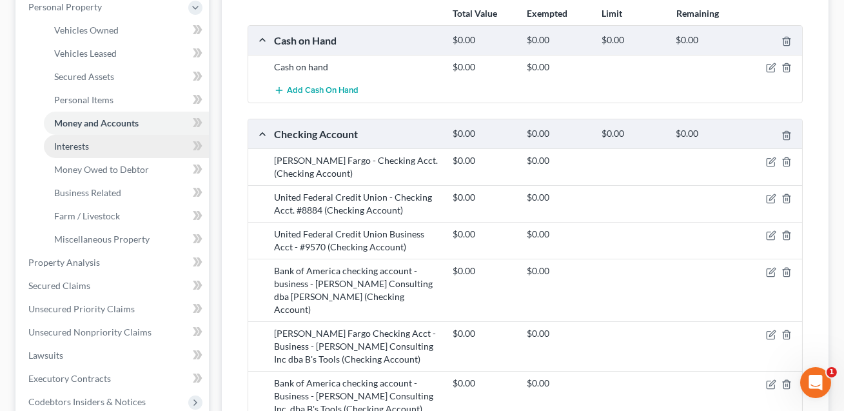
click at [71, 141] on span "Interests" at bounding box center [71, 146] width 35 height 11
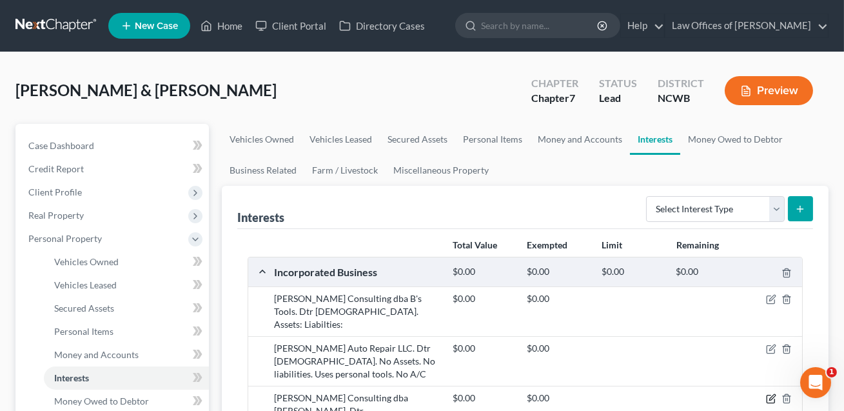
click at [771, 395] on icon "button" at bounding box center [772, 398] width 6 height 6
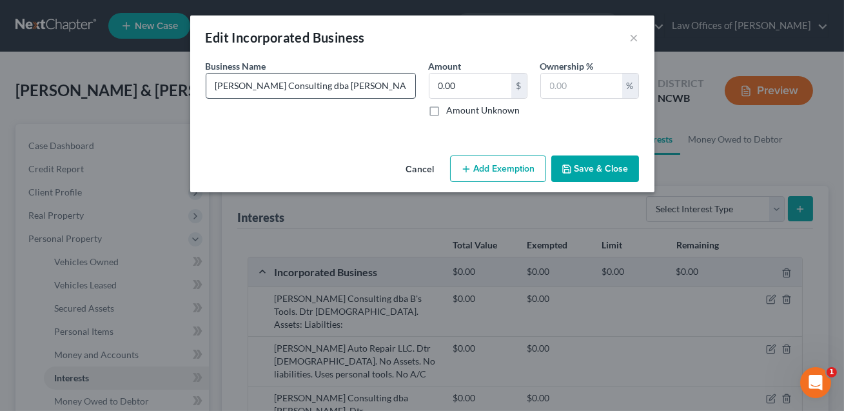
scroll to position [0, 53]
click at [361, 86] on input "[PERSON_NAME] Consulting dba [PERSON_NAME]. Dtr [DEMOGRAPHIC_DATA]. Assets: Lia…" at bounding box center [310, 86] width 209 height 25
click at [361, 89] on input "[PERSON_NAME] Consulting dba [PERSON_NAME]. Dtr [DEMOGRAPHIC_DATA]. Assets: BOA…" at bounding box center [310, 86] width 209 height 25
type input "[PERSON_NAME] Consulting dba [PERSON_NAME]. Dtr [DEMOGRAPHIC_DATA]. Assets: BOA…"
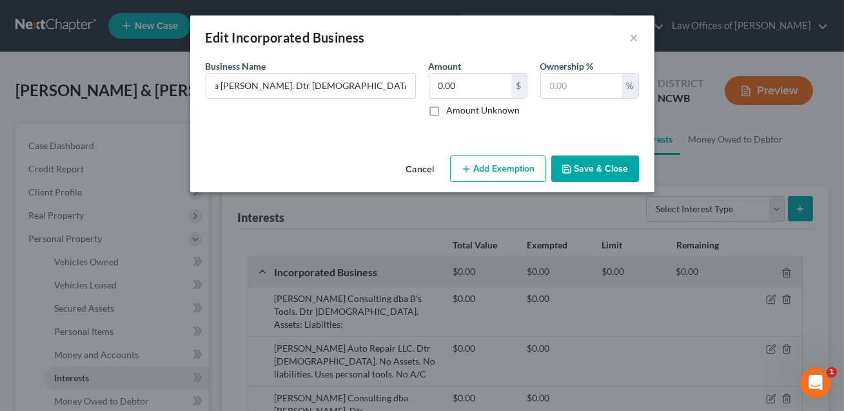
click at [591, 170] on button "Save & Close" at bounding box center [595, 168] width 88 height 27
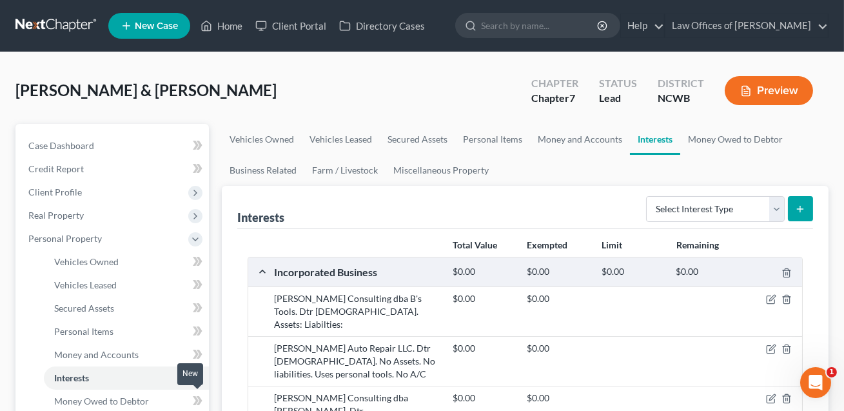
scroll to position [68, 0]
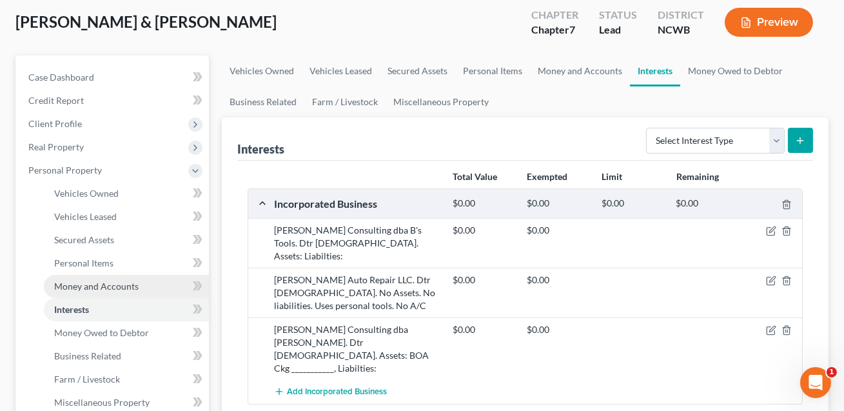
click at [105, 287] on span "Money and Accounts" at bounding box center [96, 286] width 84 height 11
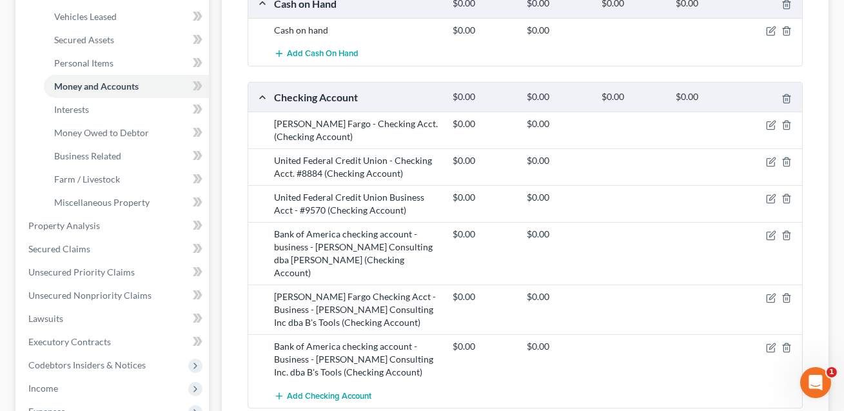
scroll to position [267, 0]
click at [786, 233] on icon "button" at bounding box center [787, 237] width 10 height 10
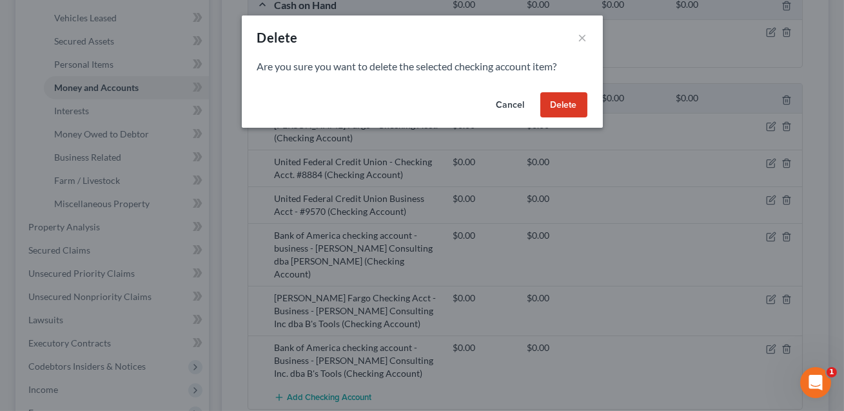
click at [569, 103] on button "Delete" at bounding box center [563, 105] width 47 height 26
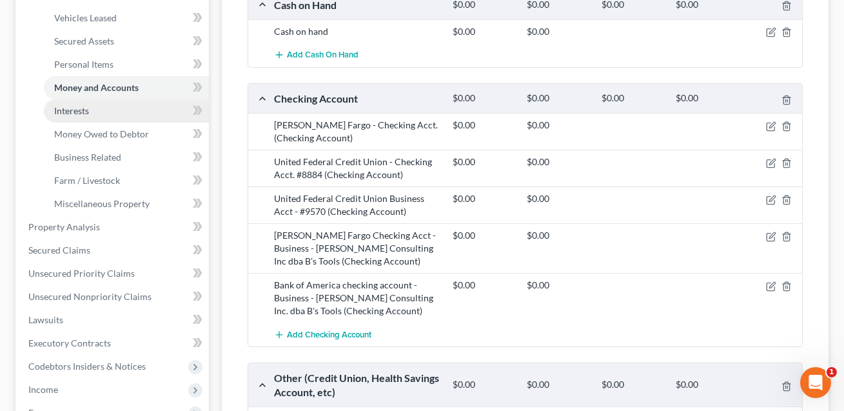
click at [79, 114] on span "Interests" at bounding box center [71, 110] width 35 height 11
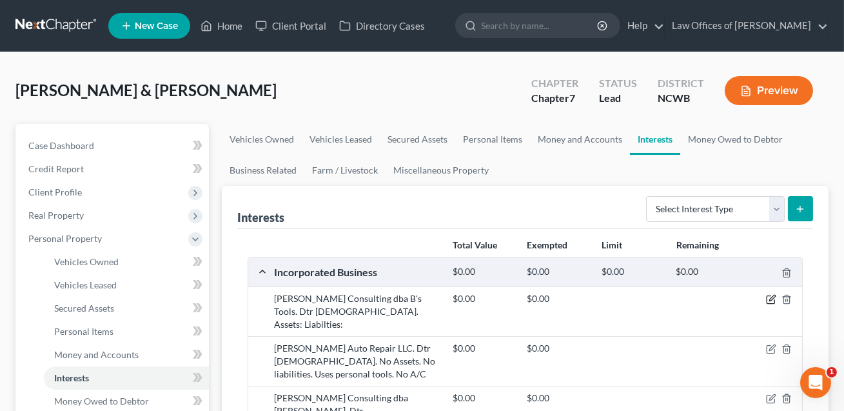
click at [774, 298] on icon "button" at bounding box center [771, 299] width 10 height 10
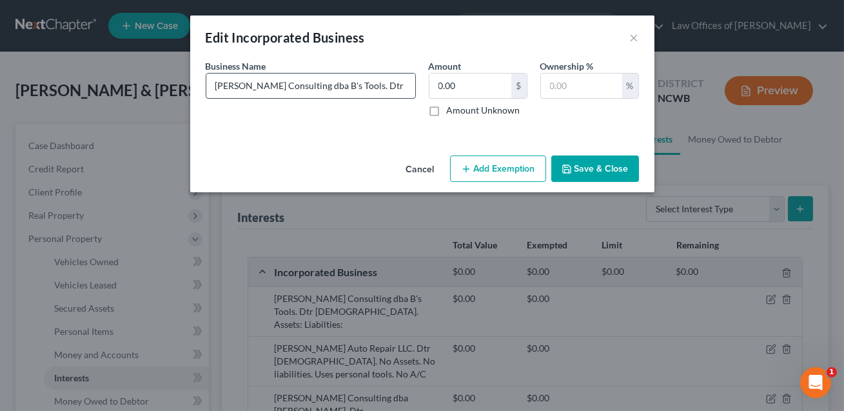
scroll to position [0, 37]
click at [362, 86] on input "[PERSON_NAME] Consulting dba B's Tools. Dtr [DEMOGRAPHIC_DATA]. Assets: Liabilt…" at bounding box center [310, 86] width 209 height 25
type input "[PERSON_NAME] Consulting dba B's Tools. Dtr [DEMOGRAPHIC_DATA]. Assets: [PERSON…"
click at [594, 161] on button "Save & Close" at bounding box center [595, 168] width 88 height 27
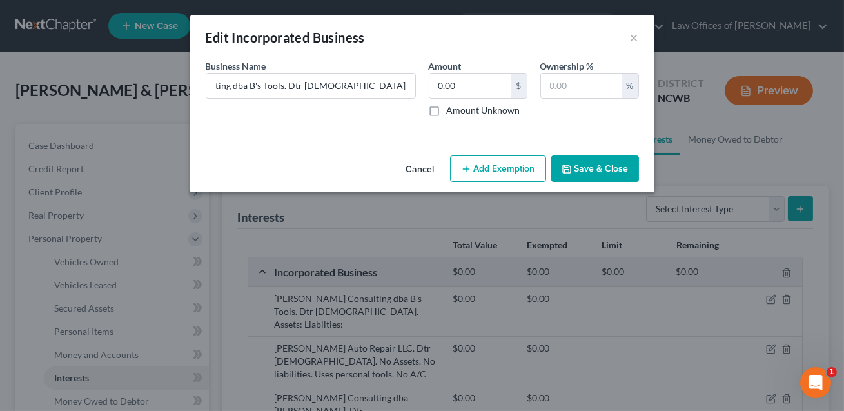
scroll to position [0, 0]
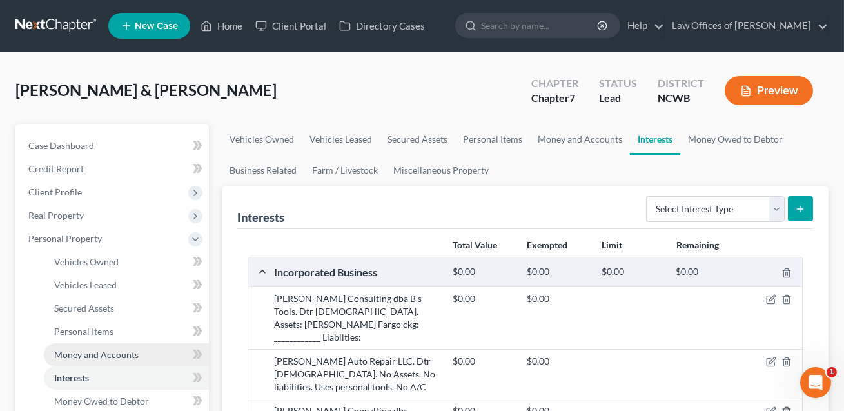
click at [113, 353] on span "Money and Accounts" at bounding box center [96, 354] width 84 height 11
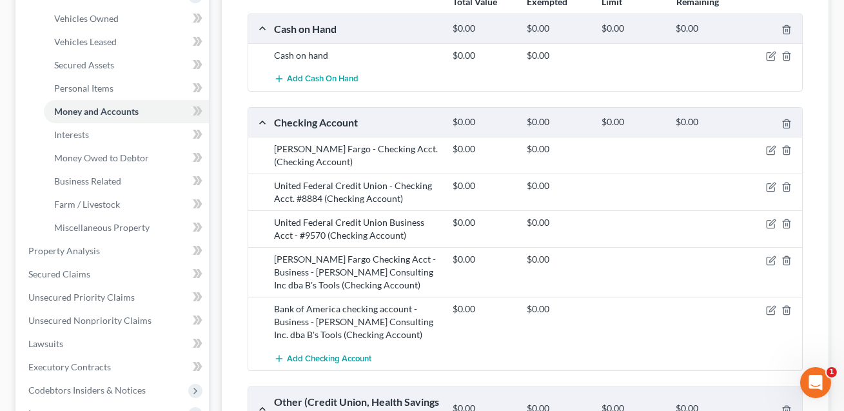
scroll to position [260, 0]
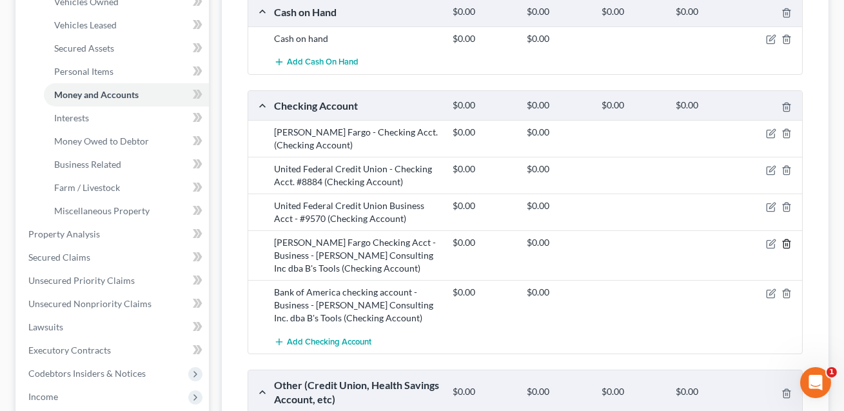
click at [789, 244] on icon "button" at bounding box center [787, 244] width 10 height 10
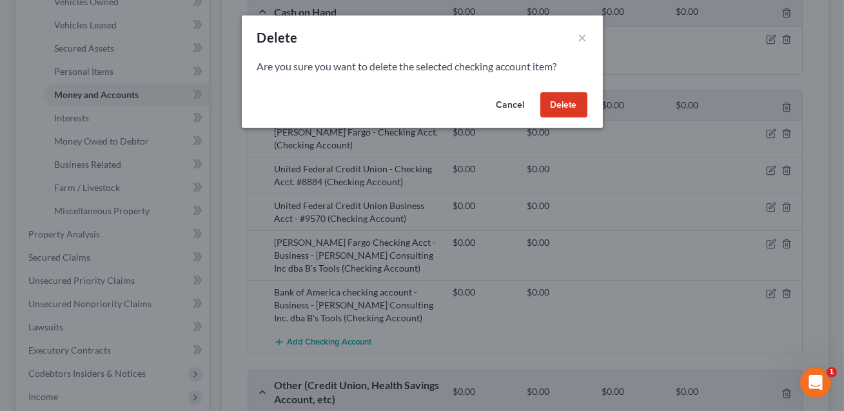
click at [560, 104] on button "Delete" at bounding box center [563, 105] width 47 height 26
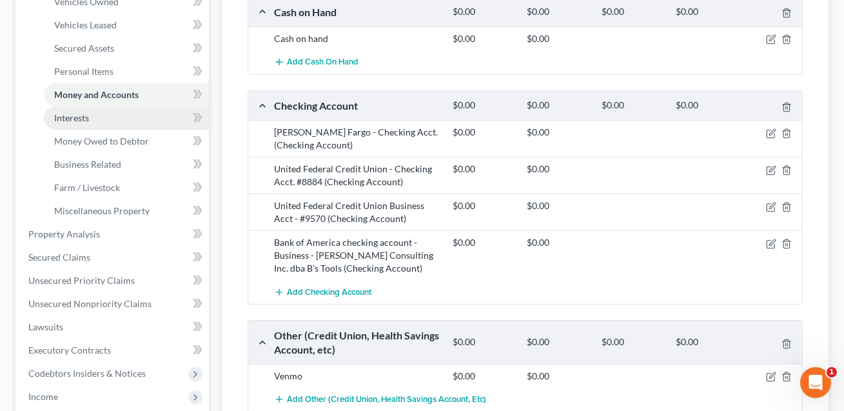
click at [79, 118] on span "Interests" at bounding box center [71, 117] width 35 height 11
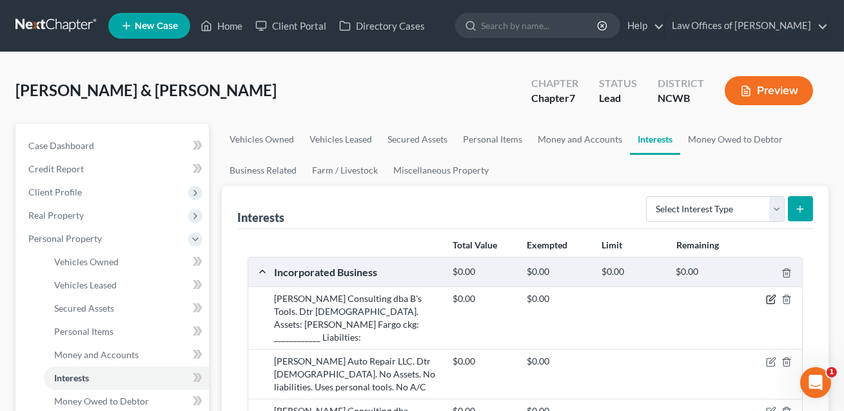
click at [772, 298] on icon "button" at bounding box center [772, 298] width 6 height 6
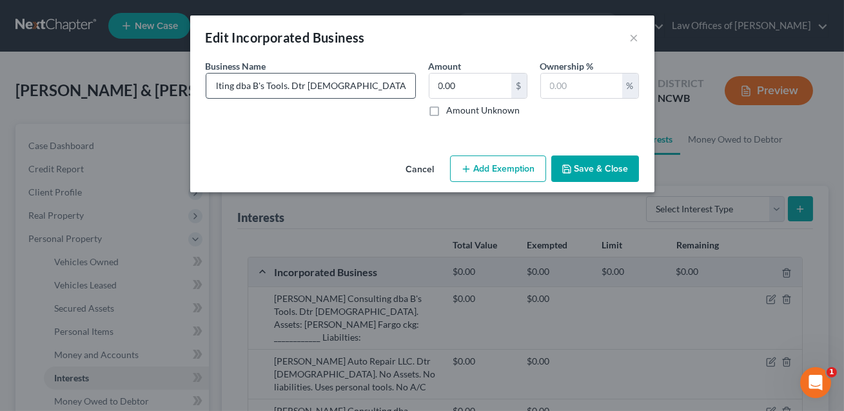
scroll to position [0, 108]
click at [401, 88] on input "[PERSON_NAME] Consulting dba B's Tools. Dtr [DEMOGRAPHIC_DATA]. Assets: [PERSON…" at bounding box center [310, 86] width 209 height 25
type input "[PERSON_NAME] Consulting dba B's Tools. Dtr [DEMOGRAPHIC_DATA]. Assets: [PERSON…"
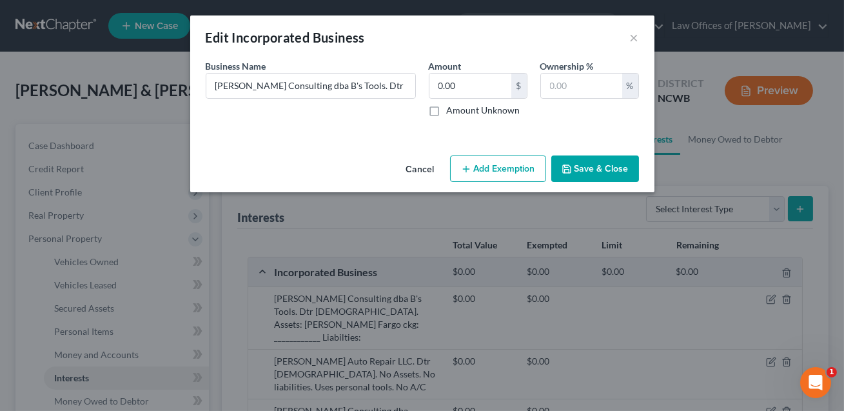
click at [581, 166] on button "Save & Close" at bounding box center [595, 168] width 88 height 27
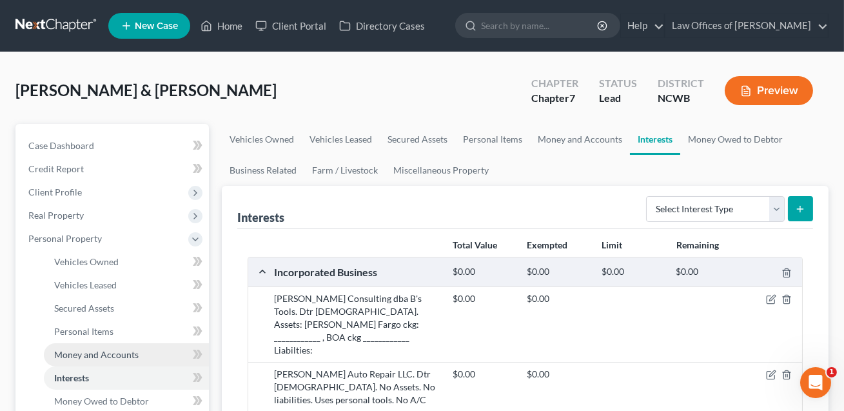
click at [112, 349] on span "Money and Accounts" at bounding box center [96, 354] width 84 height 11
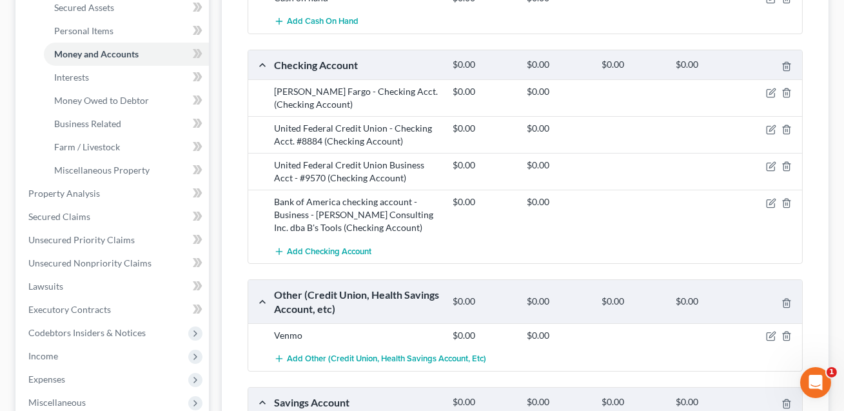
scroll to position [316, 0]
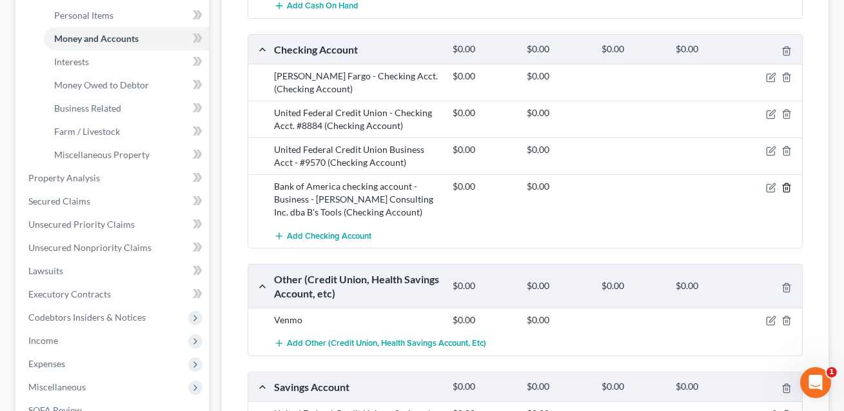
click at [786, 188] on icon "button" at bounding box center [787, 188] width 10 height 10
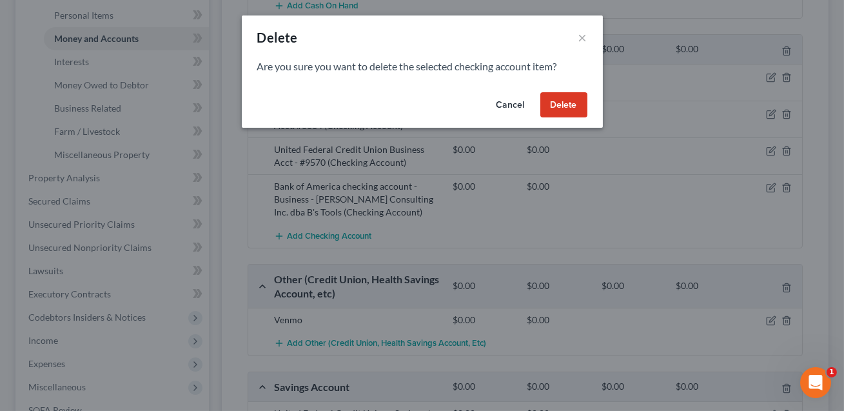
click at [560, 105] on button "Delete" at bounding box center [563, 105] width 47 height 26
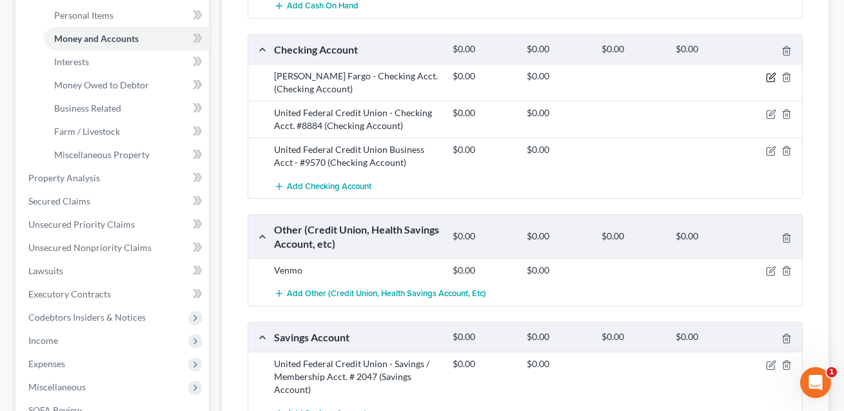
click at [773, 75] on icon "button" at bounding box center [771, 77] width 10 height 10
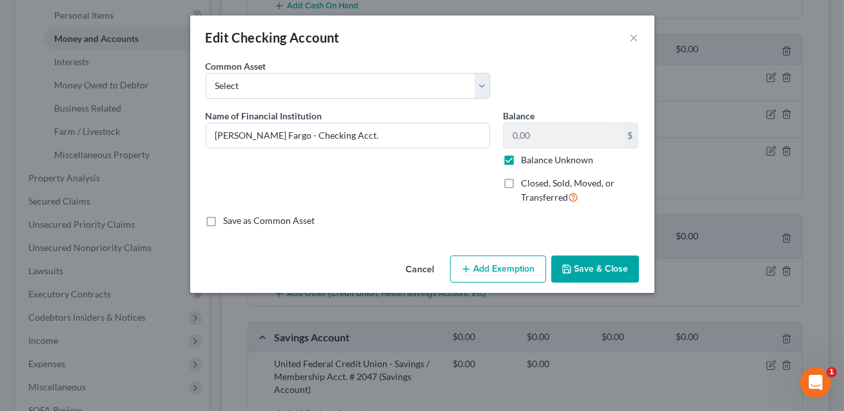
click at [521, 157] on label "Balance Unknown" at bounding box center [557, 159] width 72 height 13
click at [526, 157] on input "Balance Unknown" at bounding box center [530, 157] width 8 height 8
checkbox input "false"
click at [597, 270] on button "Save & Close" at bounding box center [595, 268] width 88 height 27
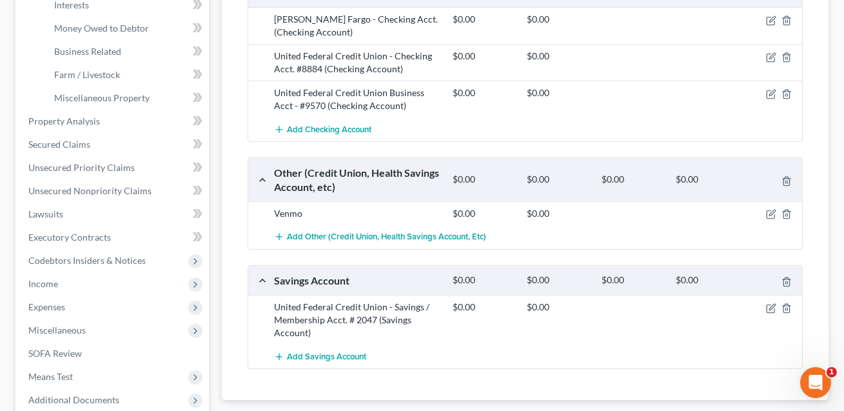
scroll to position [373, 0]
click at [773, 304] on icon "button" at bounding box center [772, 306] width 6 height 6
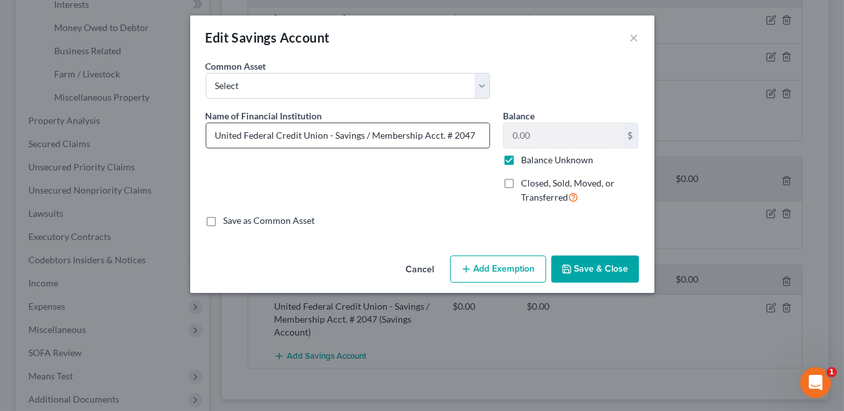
drag, startPoint x: 419, startPoint y: 136, endPoint x: 364, endPoint y: 134, distance: 55.5
click at [364, 134] on input "United Federal Credit Union - Savings / Membership Acct. # 2047" at bounding box center [347, 135] width 283 height 25
click at [422, 138] on input "United Federal Credit Union - Savings. Acct. # 2047" at bounding box center [347, 135] width 283 height 25
type input "United Federal Credit Union - Savings. Acct. # 2047, Joint"
click at [521, 158] on label "Balance Unknown" at bounding box center [557, 159] width 72 height 13
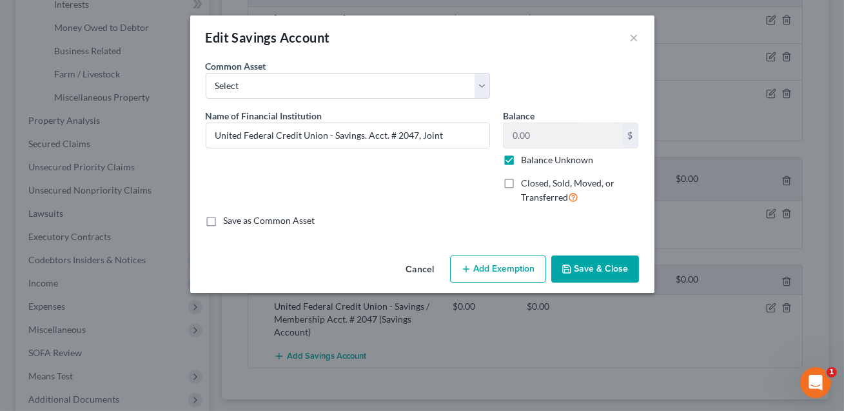
click at [526, 158] on input "Balance Unknown" at bounding box center [530, 157] width 8 height 8
checkbox input "false"
click at [584, 269] on button "Save & Close" at bounding box center [595, 268] width 88 height 27
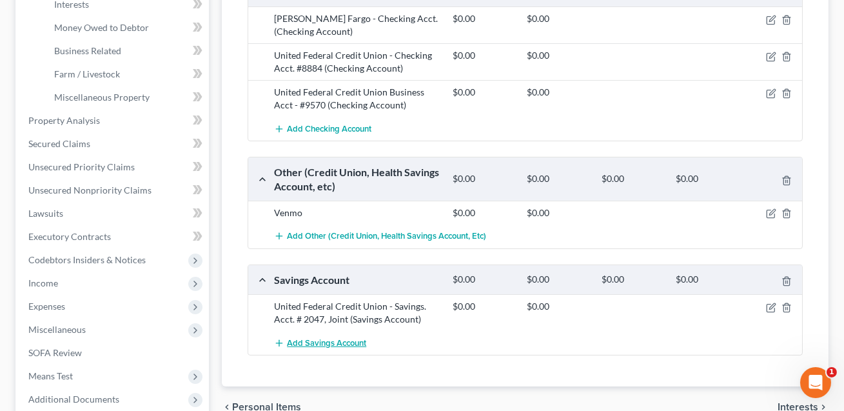
click at [310, 341] on span "Add Savings Account" at bounding box center [326, 343] width 79 height 10
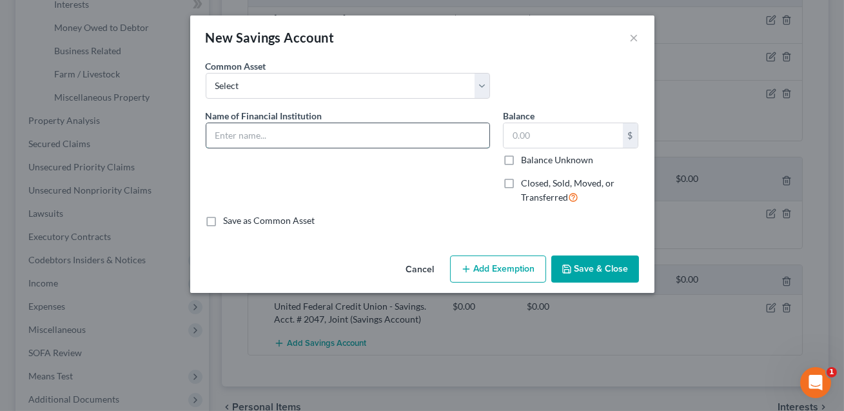
click at [268, 130] on input "text" at bounding box center [347, 135] width 283 height 25
click at [309, 137] on input "United Fedeal CU Rewads acct 8884. Joint" at bounding box center [347, 135] width 283 height 25
click at [328, 138] on input "United Fedeal CU Rewards acct 8884. Joint" at bounding box center [347, 135] width 283 height 25
click at [262, 134] on input "United Fedeal CU Rewards Acct 8884. Joint" at bounding box center [347, 135] width 283 height 25
click at [400, 137] on input "United Federal CU Rewards Acct 8884. Joint" at bounding box center [347, 135] width 283 height 25
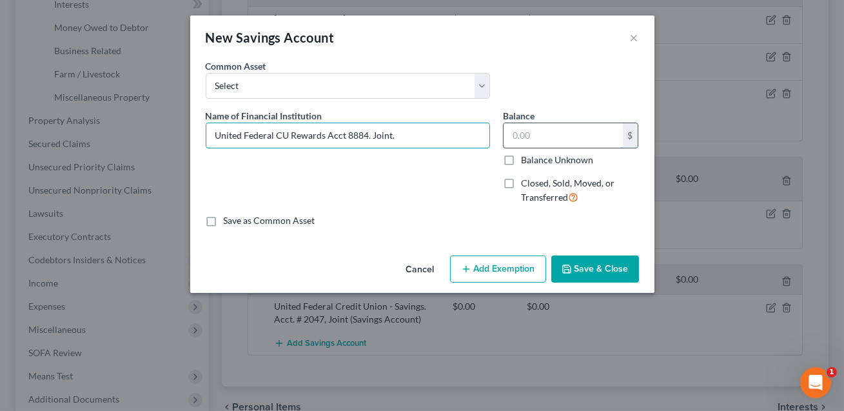
type input "United Federal CU Rewards Acct 8884. Joint."
click at [516, 135] on input "text" at bounding box center [563, 135] width 119 height 25
type input "0.00"
click at [582, 269] on button "Save & Close" at bounding box center [595, 268] width 88 height 27
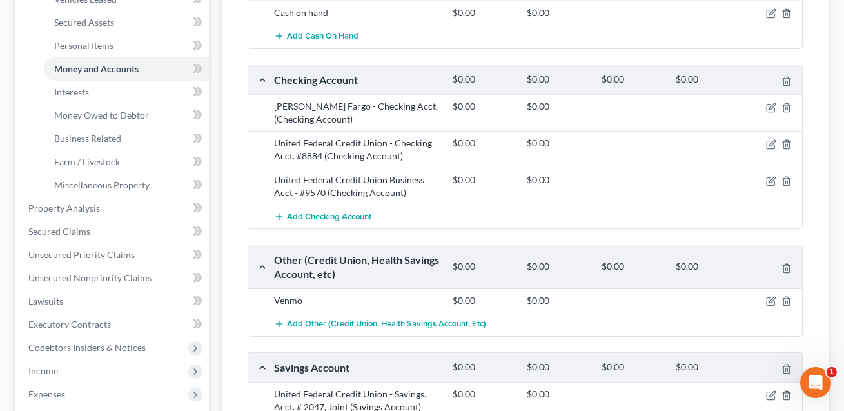
scroll to position [286, 0]
click at [771, 104] on icon "button" at bounding box center [771, 107] width 10 height 10
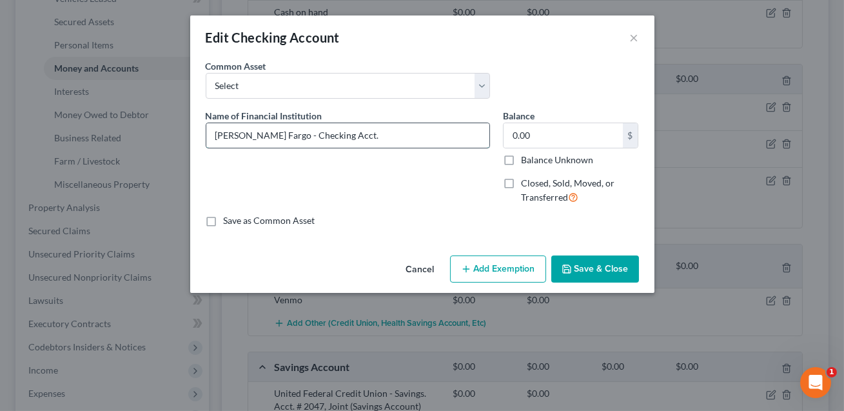
click at [335, 136] on input "[PERSON_NAME] Fargo - Checking Acct." at bounding box center [347, 135] width 283 height 25
click at [327, 135] on input "[PERSON_NAME] Fargo - Checking Acct. Joint" at bounding box center [347, 135] width 283 height 25
type input "[PERSON_NAME] Fargo - Checking Acct. #9147 Joint"
click at [521, 186] on label "Closed, Sold, Moved, or Transferred" at bounding box center [580, 191] width 118 height 28
click at [526, 185] on input "Closed, Sold, Moved, or Transferred" at bounding box center [530, 181] width 8 height 8
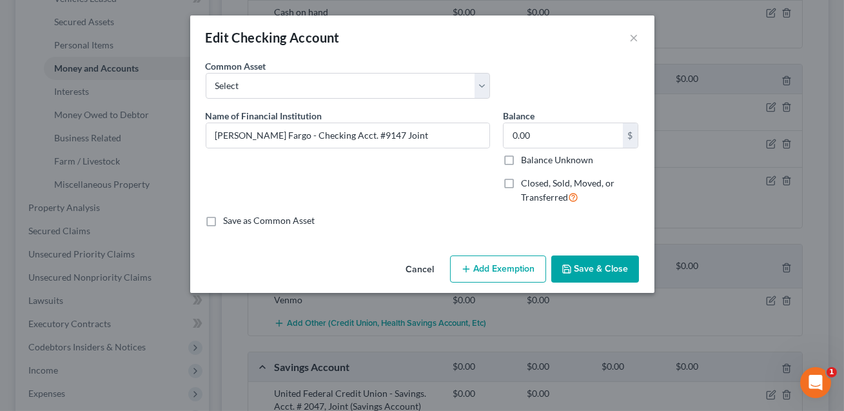
checkbox input "true"
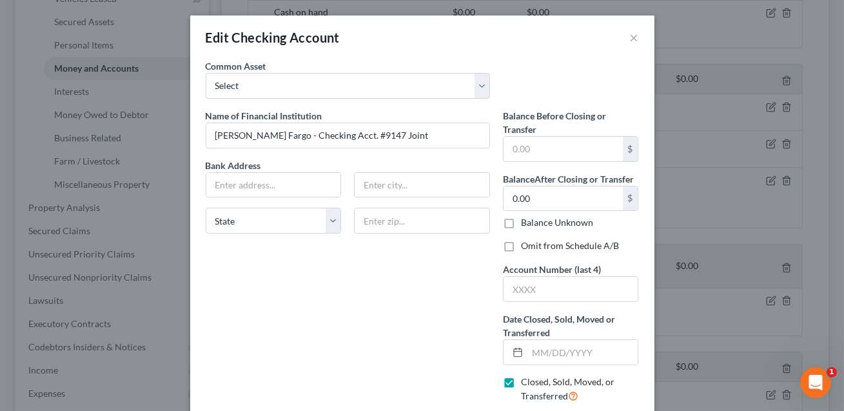
click at [521, 246] on label "Omit from Schedule A/B" at bounding box center [570, 245] width 98 height 13
click at [526, 246] on input "Omit from Schedule A/B" at bounding box center [530, 243] width 8 height 8
checkbox input "true"
click at [516, 287] on input "text" at bounding box center [571, 289] width 135 height 25
type input "9146"
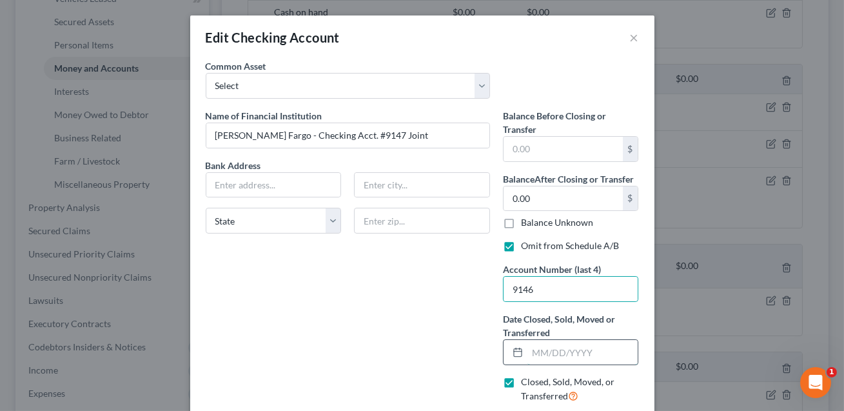
click at [540, 352] on input "text" at bounding box center [583, 352] width 111 height 25
type input "[DATE]"
drag, startPoint x: 355, startPoint y: 132, endPoint x: 266, endPoint y: 132, distance: 88.4
click at [266, 132] on input "[PERSON_NAME] Fargo - Checking Acct. #9147 Joint" at bounding box center [347, 135] width 283 height 25
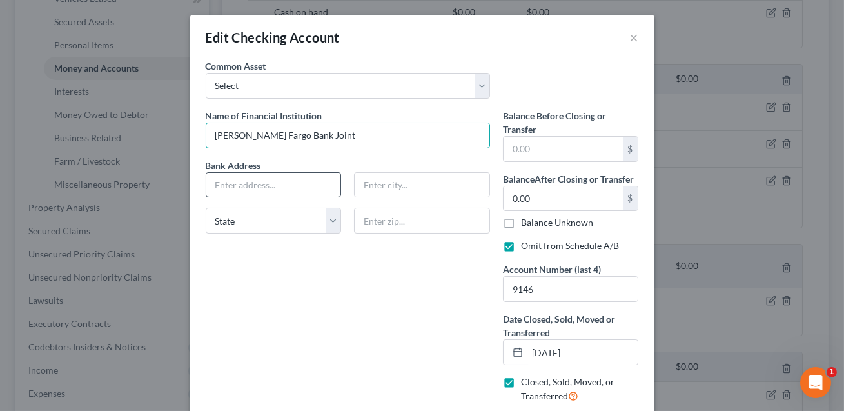
type input "[PERSON_NAME] Fargo Bank Joint"
click at [259, 184] on input "text" at bounding box center [273, 185] width 135 height 25
type input "P.O. Box 6995"
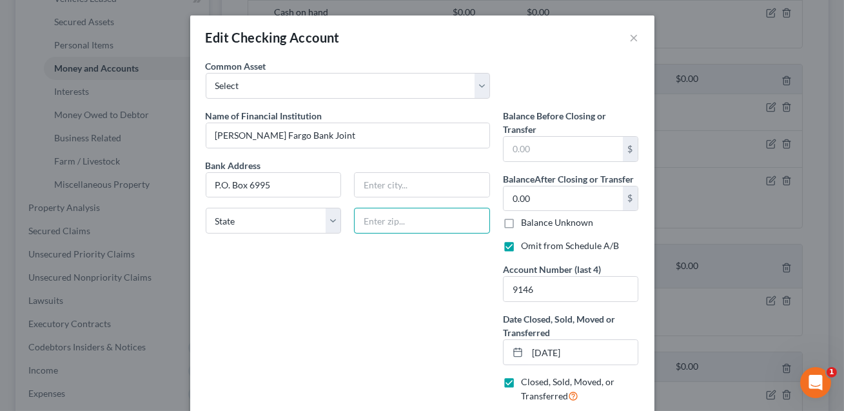
click at [371, 218] on input "text" at bounding box center [422, 221] width 136 height 26
type input "97228"
click at [395, 195] on input "text" at bounding box center [422, 185] width 135 height 25
type input "[GEOGRAPHIC_DATA]"
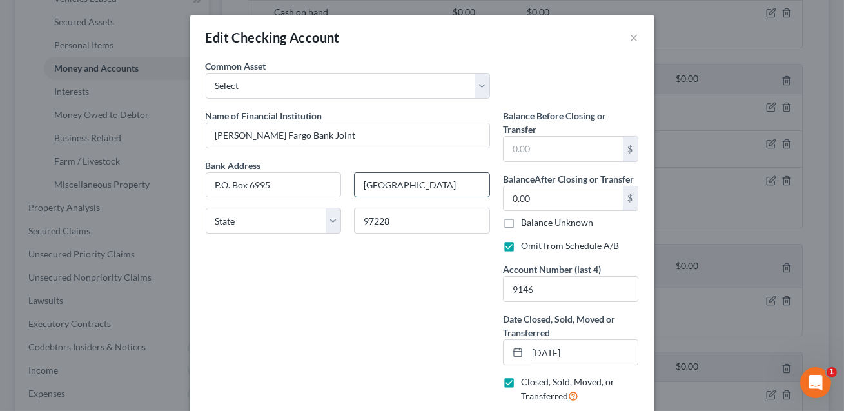
select select "38"
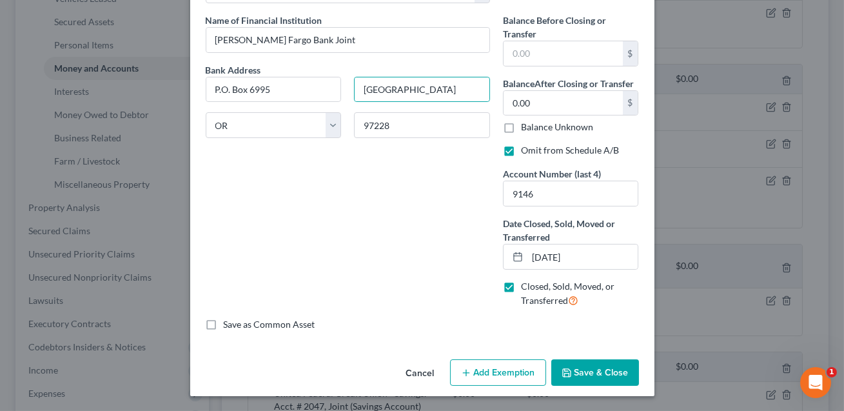
click at [577, 370] on button "Save & Close" at bounding box center [595, 372] width 88 height 27
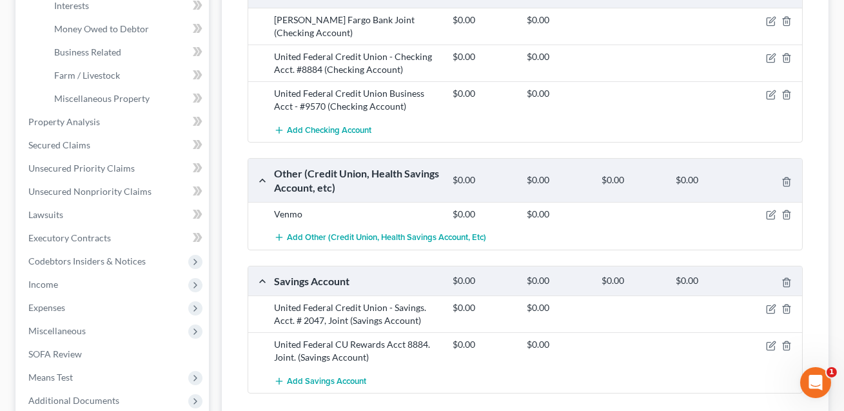
scroll to position [395, 0]
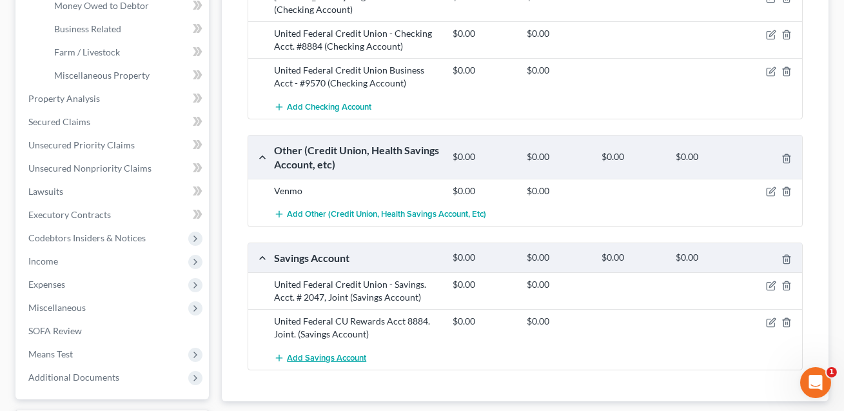
click at [357, 359] on span "Add Savings Account" at bounding box center [326, 358] width 79 height 10
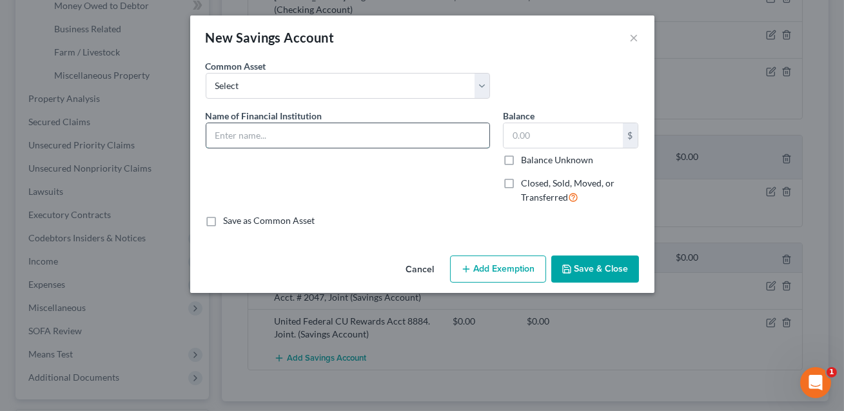
click at [244, 129] on input "text" at bounding box center [347, 135] width 283 height 25
type input "Wella Fargo Bank"
click at [521, 183] on label "Closed, Sold, Moved, or Transferred" at bounding box center [580, 191] width 118 height 28
click at [526, 183] on input "Closed, Sold, Moved, or Transferred" at bounding box center [530, 181] width 8 height 8
checkbox input "true"
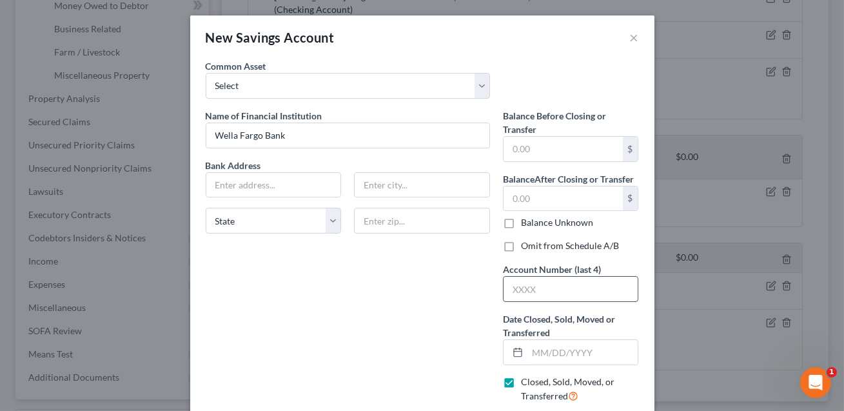
click at [513, 288] on input "text" at bounding box center [571, 289] width 135 height 25
type input "2916"
click at [526, 348] on div at bounding box center [516, 352] width 24 height 25
click at [542, 357] on input "text" at bounding box center [583, 352] width 111 height 25
type input "[DATE]"
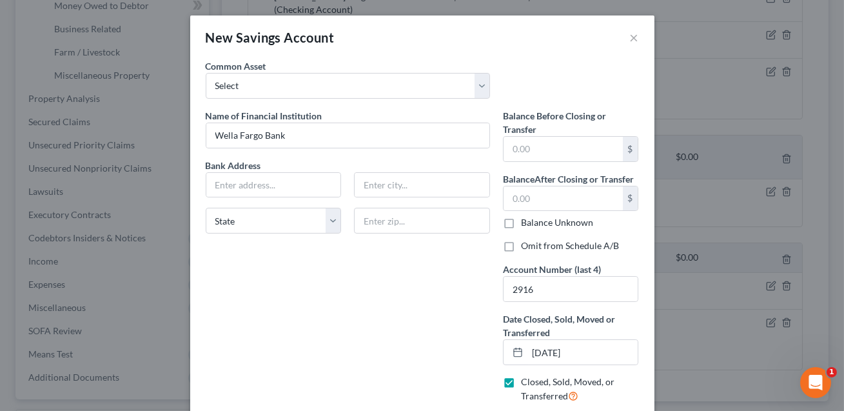
click at [521, 249] on label "Omit from Schedule A/B" at bounding box center [570, 245] width 98 height 13
click at [526, 248] on input "Omit from Schedule A/B" at bounding box center [530, 243] width 8 height 8
checkbox input "true"
click at [308, 189] on input "text" at bounding box center [273, 185] width 135 height 25
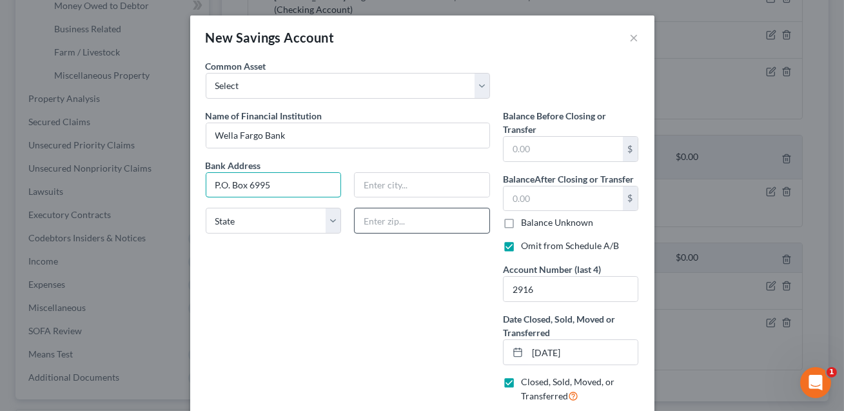
type input "P.O. Box 6995"
click at [384, 223] on input "text" at bounding box center [422, 221] width 136 height 26
type input "97228"
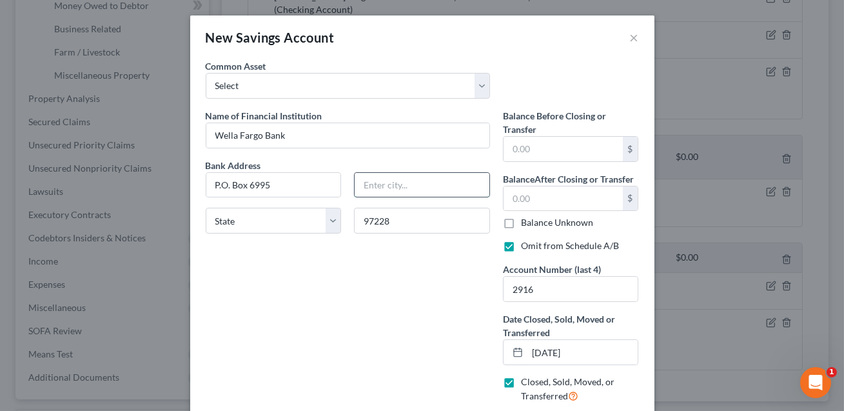
click at [371, 181] on input "text" at bounding box center [422, 185] width 135 height 25
type input "[GEOGRAPHIC_DATA]"
select select "38"
click at [319, 288] on div "Name of Financial Institution * Wella Fargo Bank Bank Address P.O. [GEOGRAPHIC_…" at bounding box center [347, 261] width 297 height 304
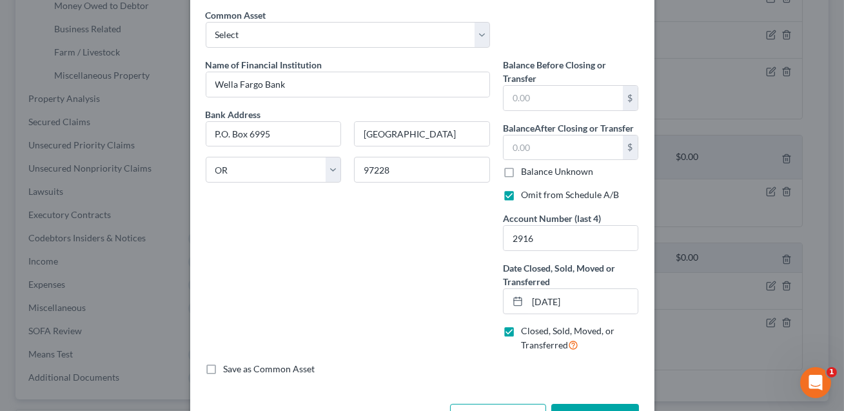
scroll to position [55, 0]
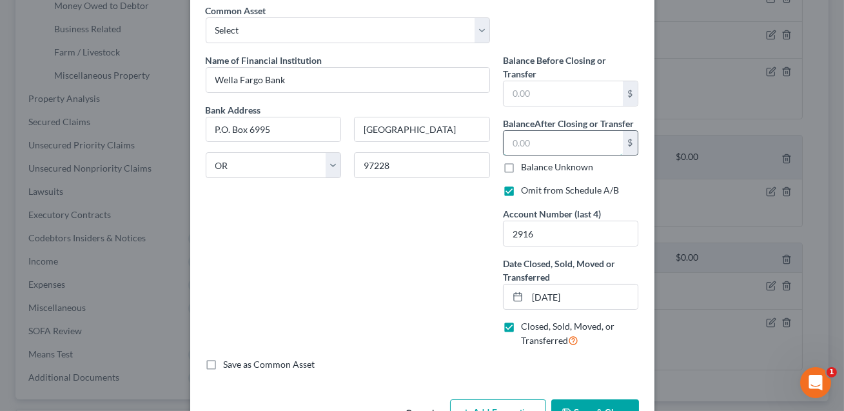
click at [514, 144] on input "text" at bounding box center [563, 143] width 119 height 25
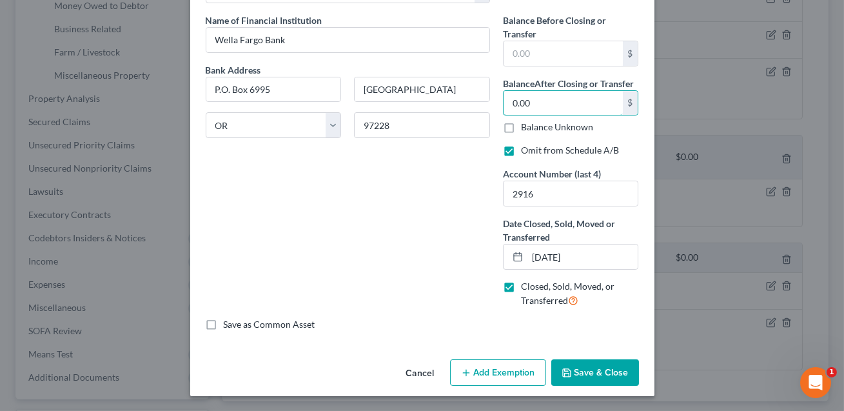
type input "0.00"
click at [590, 373] on button "Save & Close" at bounding box center [595, 372] width 88 height 27
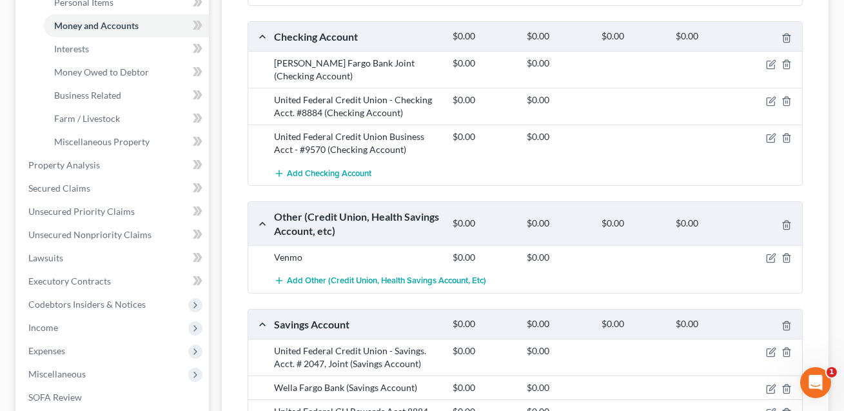
scroll to position [185, 0]
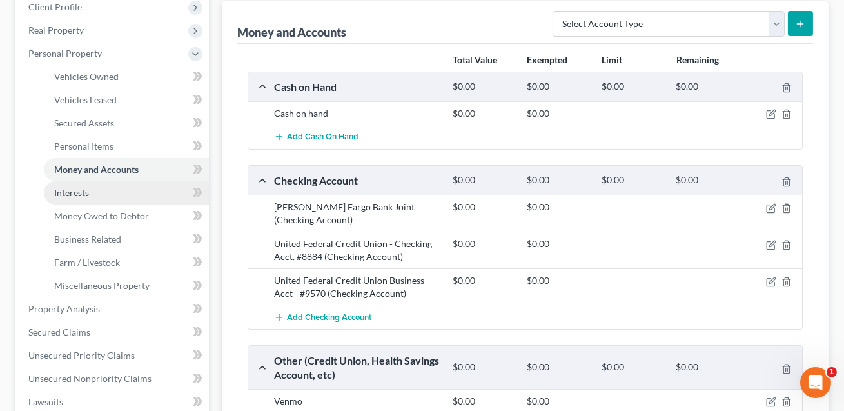
click at [88, 188] on span "Interests" at bounding box center [71, 192] width 35 height 11
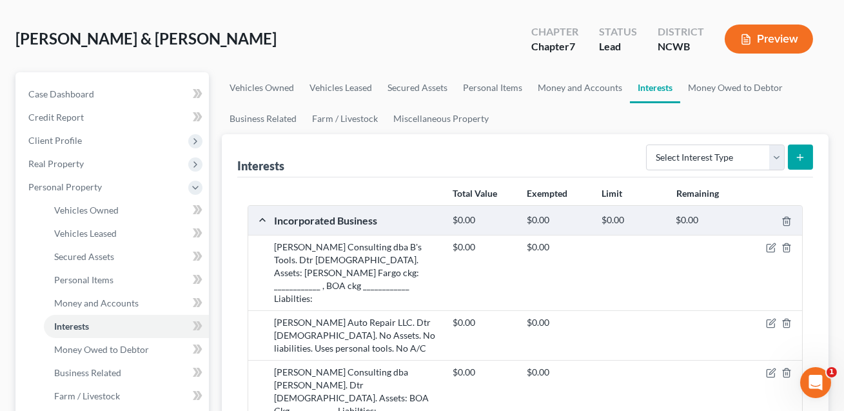
scroll to position [52, 0]
click at [769, 367] on icon "button" at bounding box center [771, 372] width 10 height 10
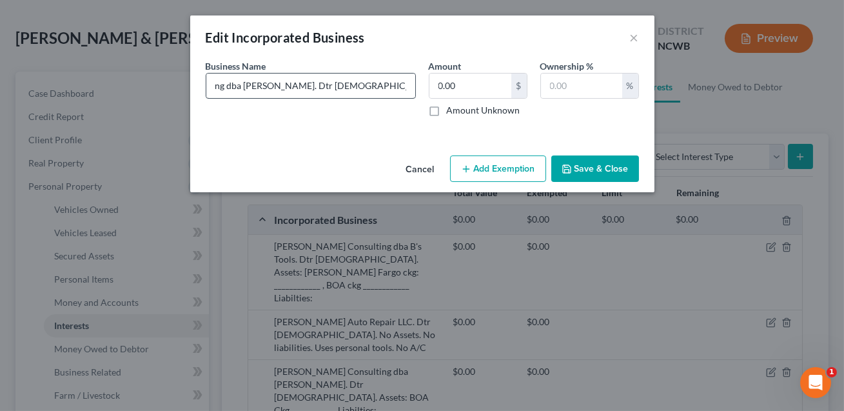
scroll to position [0, 117]
click at [377, 88] on input "[PERSON_NAME] Consulting dba [PERSON_NAME]. Dtr [DEMOGRAPHIC_DATA]. Assets: BOA…" at bounding box center [310, 86] width 209 height 25
type input "[PERSON_NAME] Consulting dba [PERSON_NAME]. Dtr [DEMOGRAPHIC_DATA]. Assets: BOA…"
click at [598, 172] on button "Save & Close" at bounding box center [595, 168] width 88 height 27
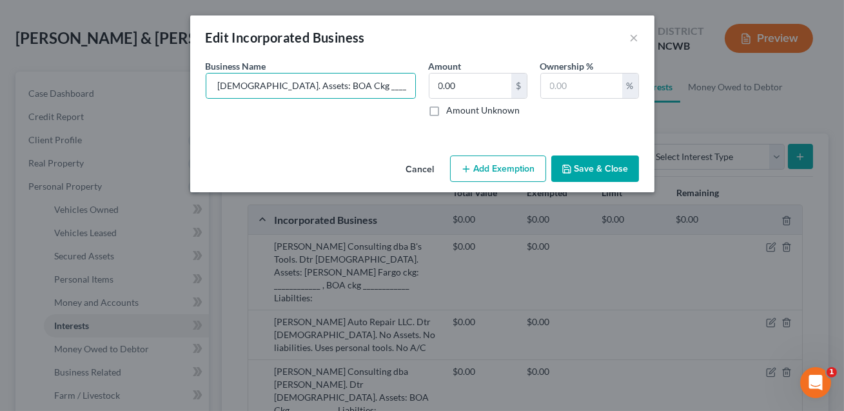
scroll to position [0, 0]
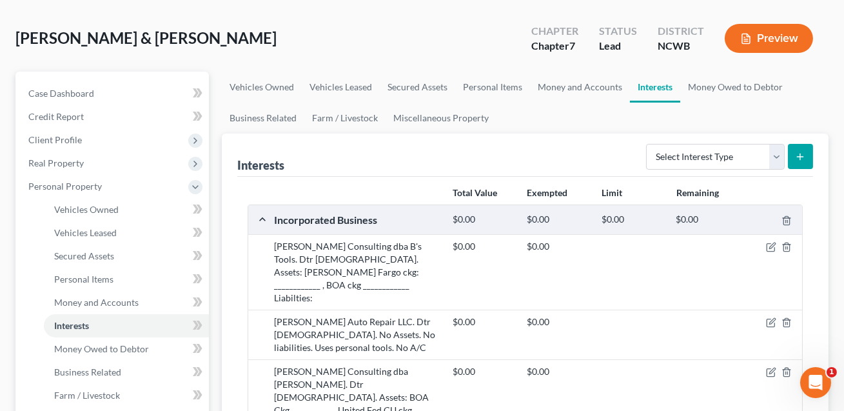
click at [391, 365] on div "[PERSON_NAME] Consulting dba [PERSON_NAME]. Dtr [DEMOGRAPHIC_DATA]. Assets: BOA…" at bounding box center [357, 397] width 179 height 64
click at [392, 365] on div "[PERSON_NAME] Consulting dba [PERSON_NAME]. Dtr [DEMOGRAPHIC_DATA]. Assets: BOA…" at bounding box center [357, 397] width 179 height 64
click at [389, 365] on div "[PERSON_NAME] Consulting dba [PERSON_NAME]. Dtr [DEMOGRAPHIC_DATA]. Assets: BOA…" at bounding box center [357, 397] width 179 height 64
click at [767, 367] on icon "button" at bounding box center [771, 372] width 10 height 10
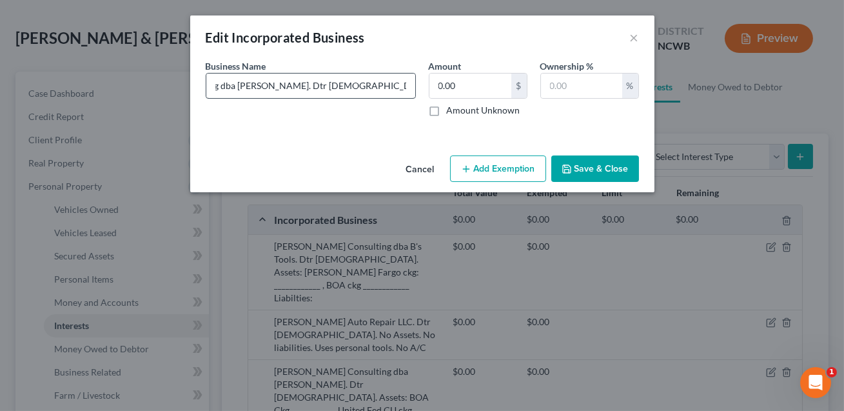
scroll to position [0, 114]
click at [377, 87] on input "[PERSON_NAME] Consulting dba [PERSON_NAME]. Dtr [DEMOGRAPHIC_DATA]. Assets: BOA…" at bounding box center [310, 86] width 209 height 25
type input "[PERSON_NAME] Consulting dba [PERSON_NAME]. Dtr [DEMOGRAPHIC_DATA]. Assets: BOA…"
click at [609, 170] on button "Save & Close" at bounding box center [595, 168] width 88 height 27
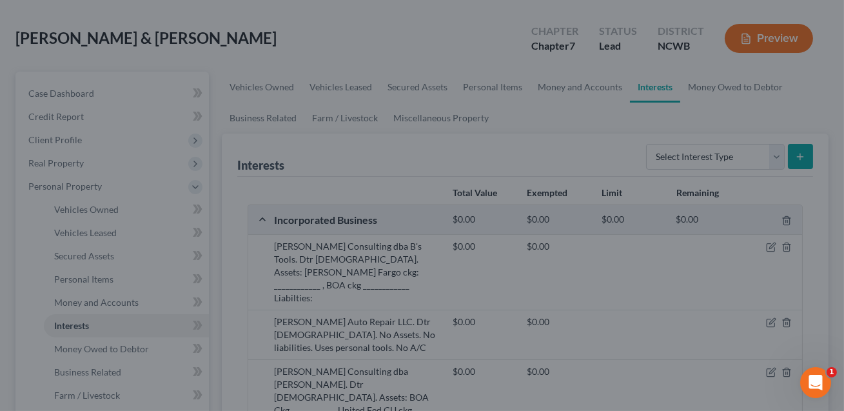
scroll to position [0, 0]
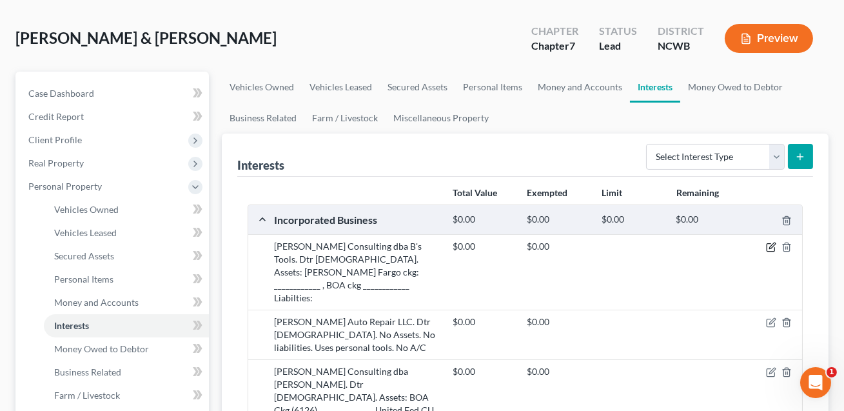
click at [772, 245] on icon "button" at bounding box center [771, 247] width 10 height 10
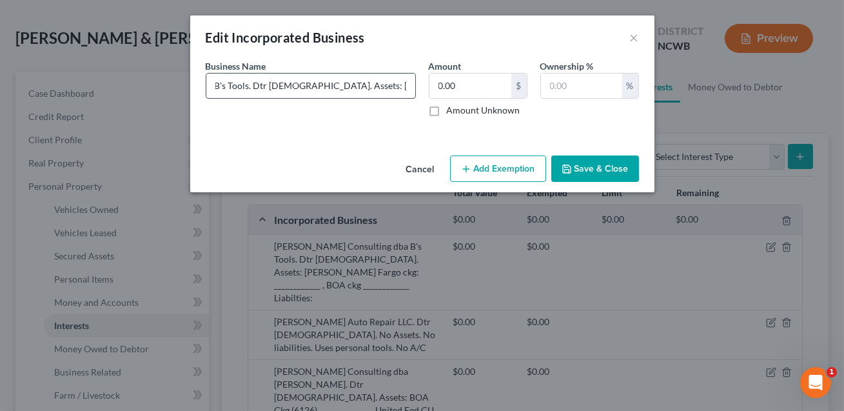
scroll to position [0, 199]
click at [397, 86] on input "[PERSON_NAME] Consulting dba B's Tools. Dtr [DEMOGRAPHIC_DATA]. Assets: [PERSON…" at bounding box center [310, 86] width 209 height 25
click at [342, 87] on input "[PERSON_NAME] Consulting dba B's Tools. Dtr [DEMOGRAPHIC_DATA]. Assets: [PERSON…" at bounding box center [310, 86] width 209 height 25
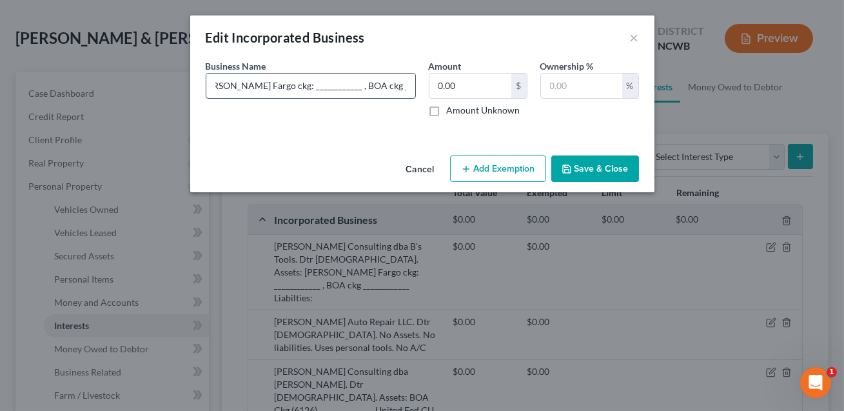
click at [312, 88] on input "[PERSON_NAME] Consulting dba B's Tools. Dtr [DEMOGRAPHIC_DATA]. Assets: [PERSON…" at bounding box center [310, 86] width 209 height 25
click at [323, 89] on input "[PERSON_NAME] Consulting dba B's Tools. Dtr [DEMOGRAPHIC_DATA]. Assets: [PERSON…" at bounding box center [310, 86] width 209 height 25
type input "[PERSON_NAME] Consulting dba B's Tools. Dtr [DEMOGRAPHIC_DATA]. Assets: [PERSON…"
click at [460, 95] on input "0.00" at bounding box center [471, 86] width 82 height 25
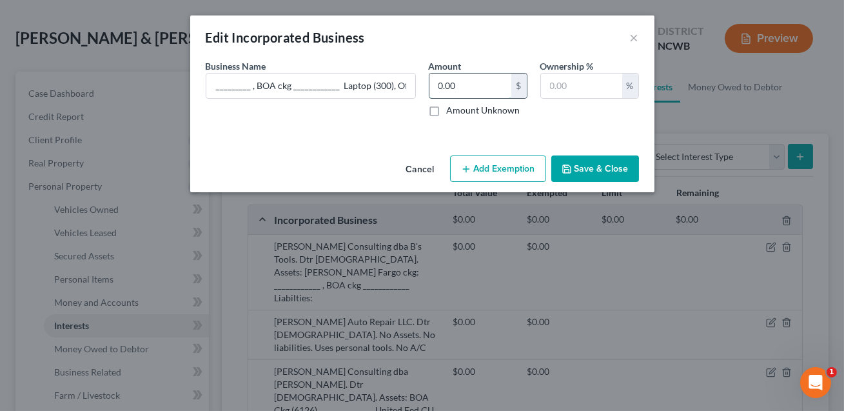
scroll to position [0, 0]
click at [394, 86] on input "[PERSON_NAME] Consulting dba B's Tools. Dtr [DEMOGRAPHIC_DATA]. Assets: [PERSON…" at bounding box center [310, 86] width 209 height 25
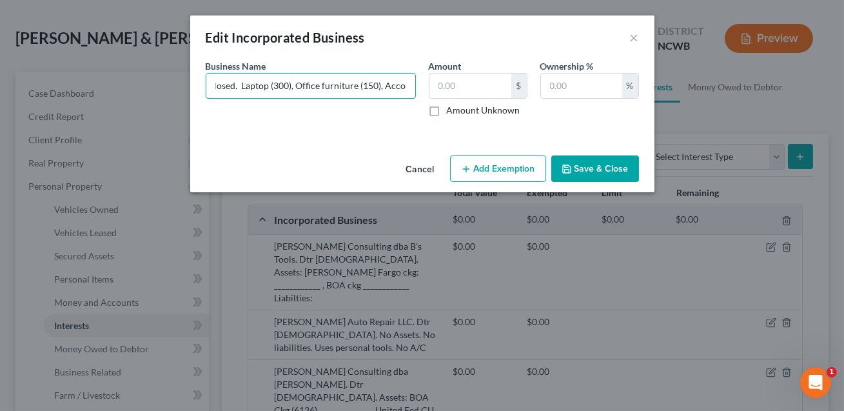
type input "[PERSON_NAME] Consulting dba B's Tools. Dtr [DEMOGRAPHIC_DATA]. Assets: Bank ac…"
click at [598, 170] on button "Save & Close" at bounding box center [595, 168] width 88 height 27
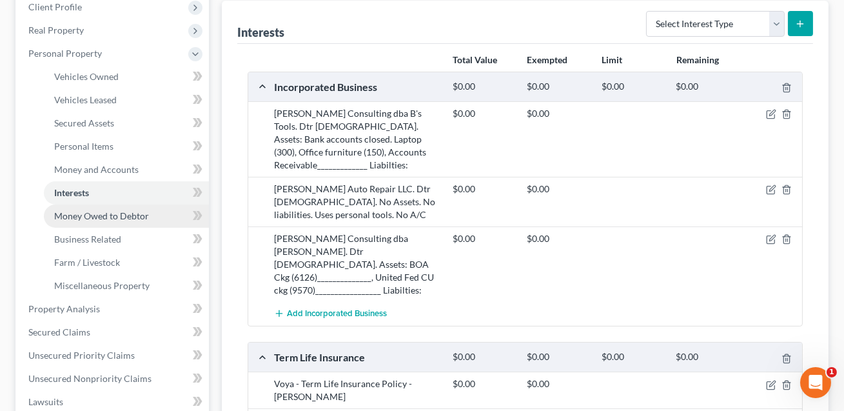
scroll to position [255, 0]
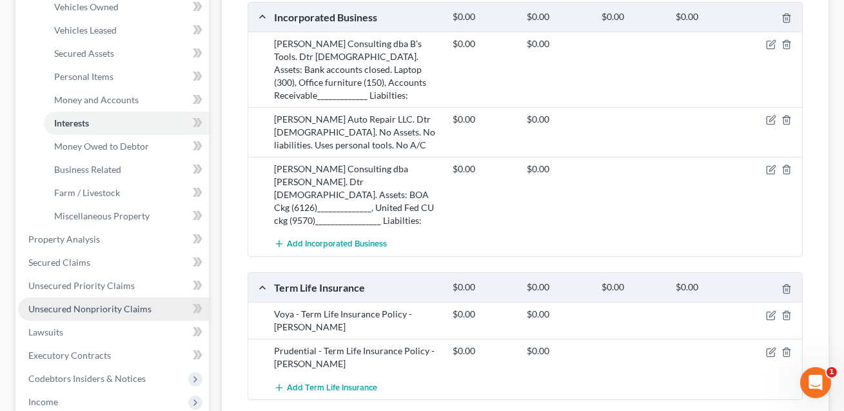
click at [98, 311] on span "Unsecured Nonpriority Claims" at bounding box center [89, 308] width 123 height 11
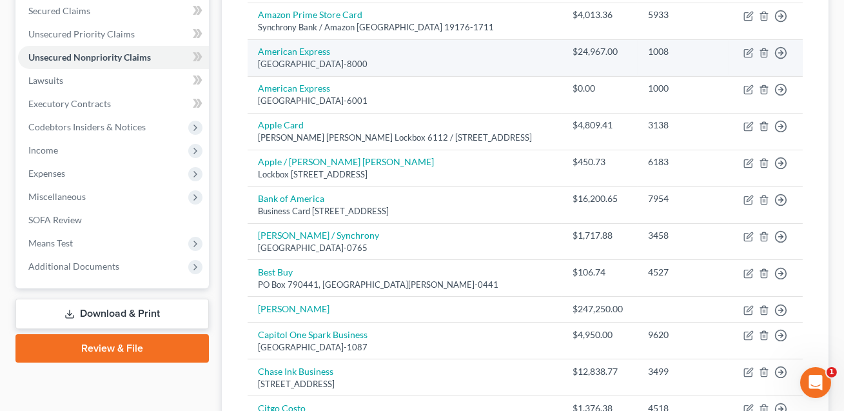
scroll to position [282, 0]
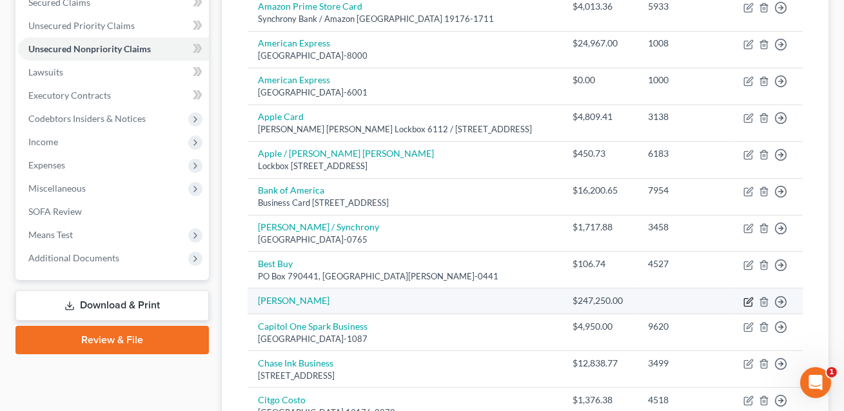
click at [748, 301] on icon "button" at bounding box center [749, 302] width 10 height 10
select select "14"
select select "0"
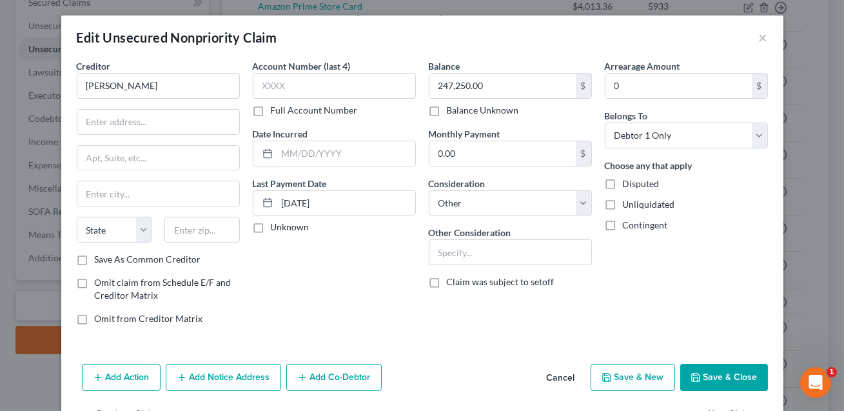
click at [735, 382] on button "Save & Close" at bounding box center [724, 377] width 88 height 27
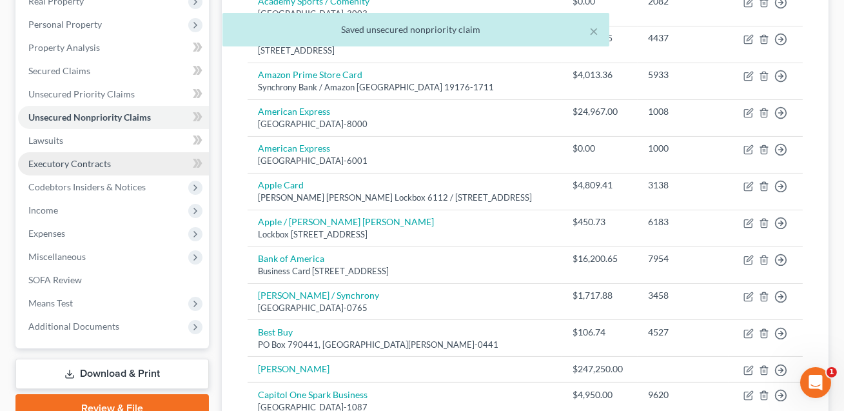
scroll to position [94, 0]
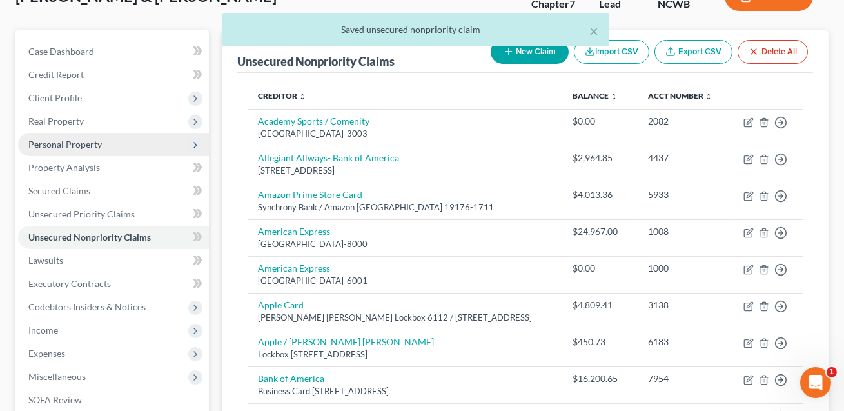
click at [66, 145] on span "Personal Property" at bounding box center [65, 144] width 74 height 11
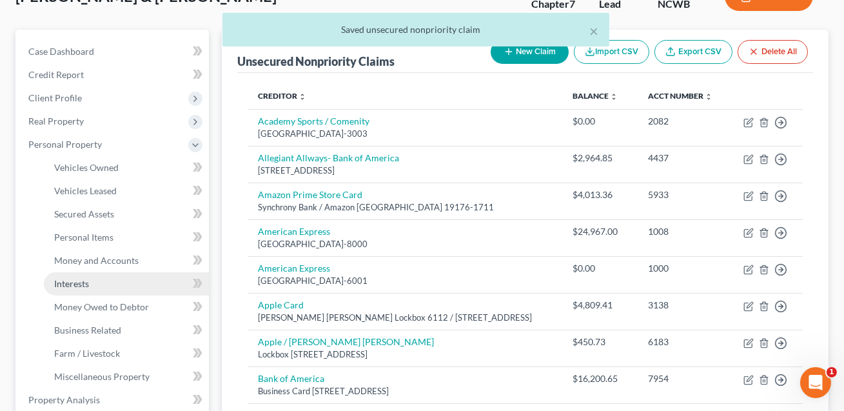
click at [88, 282] on span "Interests" at bounding box center [71, 283] width 35 height 11
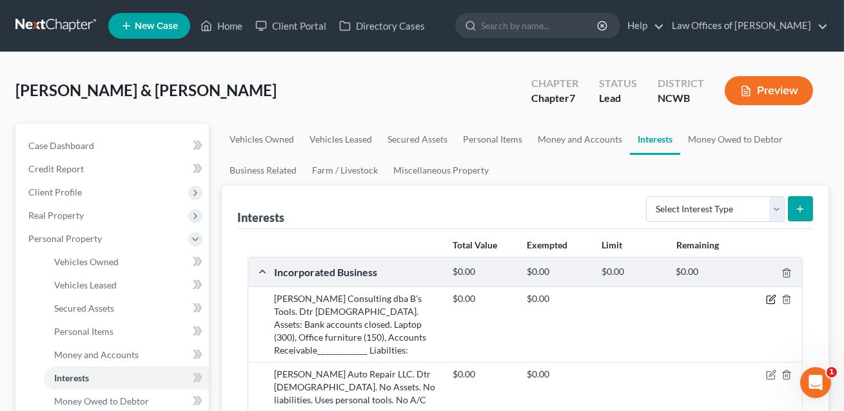
click at [771, 300] on icon "button" at bounding box center [772, 298] width 6 height 6
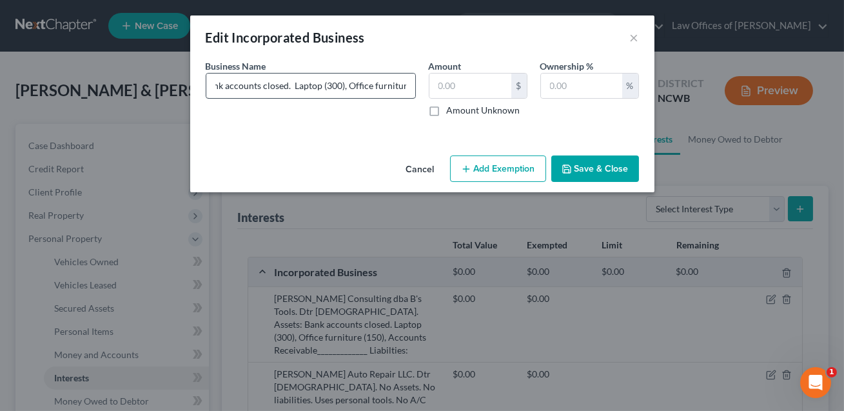
scroll to position [0, 393]
click at [365, 88] on input "[PERSON_NAME] Consulting dba B's Tools. Dtr [DEMOGRAPHIC_DATA]. Assets: Bank ac…" at bounding box center [310, 86] width 209 height 25
type input "[PERSON_NAME] Consulting dba B's Tools. Dtr [DEMOGRAPHIC_DATA]. Assets: Bank ac…"
click at [479, 81] on input "text" at bounding box center [471, 86] width 82 height 25
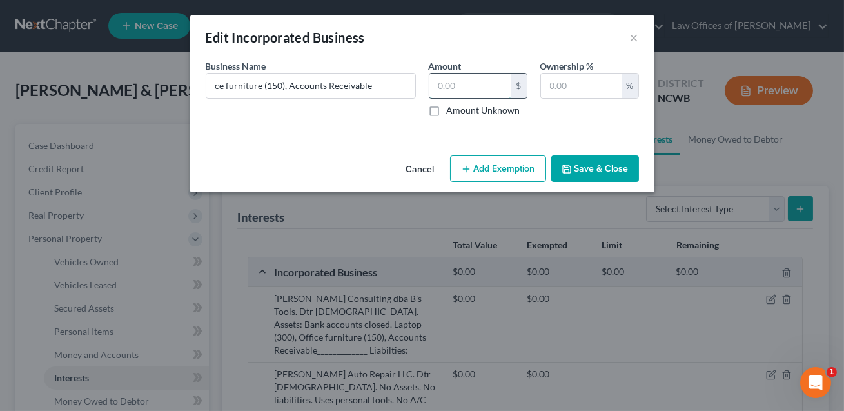
scroll to position [0, 0]
type input "0.00"
click at [585, 167] on button "Save & Close" at bounding box center [595, 168] width 88 height 27
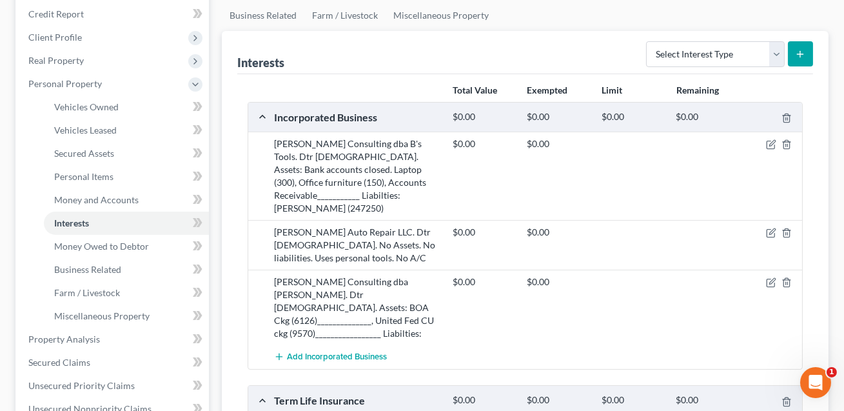
scroll to position [157, 0]
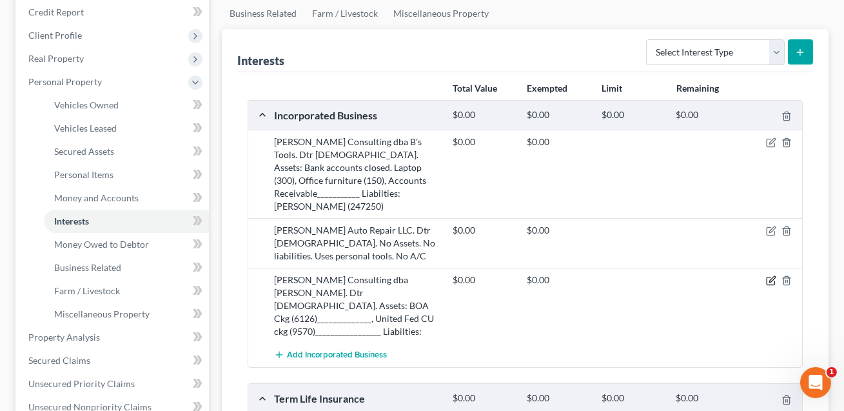
click at [771, 275] on icon "button" at bounding box center [771, 280] width 10 height 10
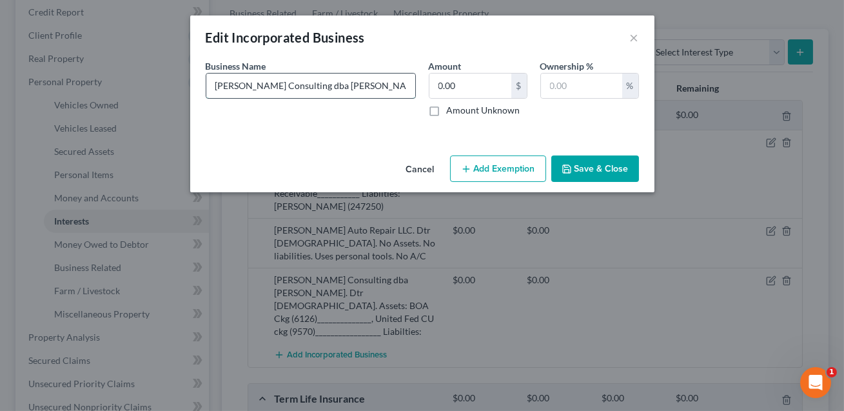
click at [396, 86] on input "[PERSON_NAME] Consulting dba [PERSON_NAME]. Dtr [DEMOGRAPHIC_DATA]. Assets: BOA…" at bounding box center [310, 86] width 209 height 25
type input "[PERSON_NAME] Consulting dba [PERSON_NAME]. Dtr [DEMOGRAPHIC_DATA]. Assets: BOA…"
click at [460, 88] on input "0.00" at bounding box center [471, 86] width 82 height 25
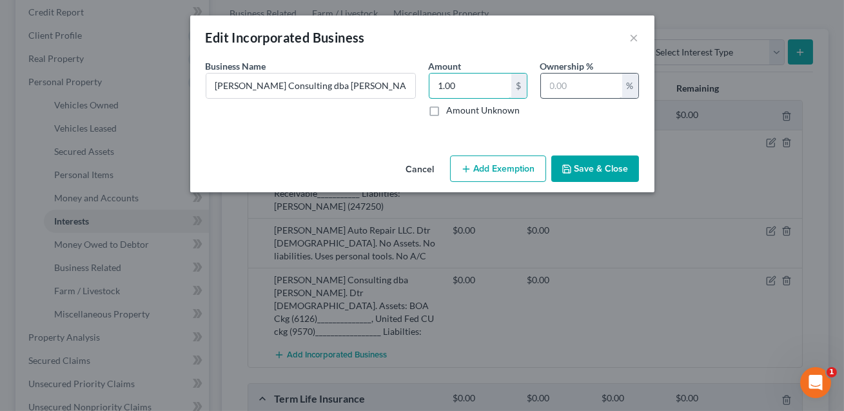
type input "1.00"
click at [559, 92] on input "text" at bounding box center [581, 86] width 81 height 25
type input "100"
click at [586, 170] on button "Save & Close" at bounding box center [595, 168] width 88 height 27
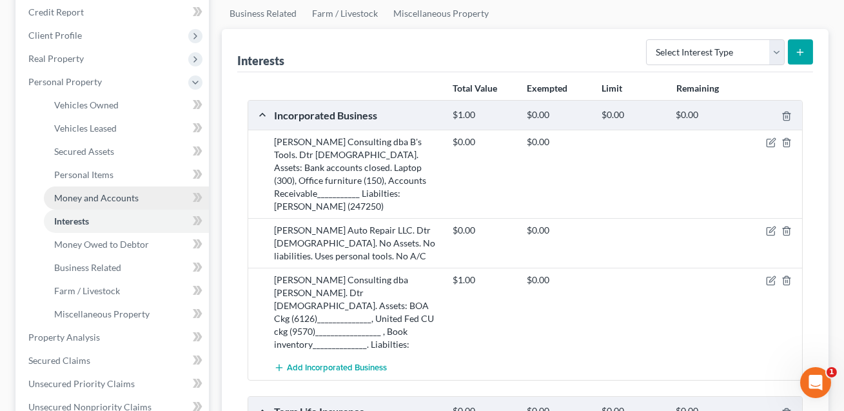
click at [132, 192] on span "Money and Accounts" at bounding box center [96, 197] width 84 height 11
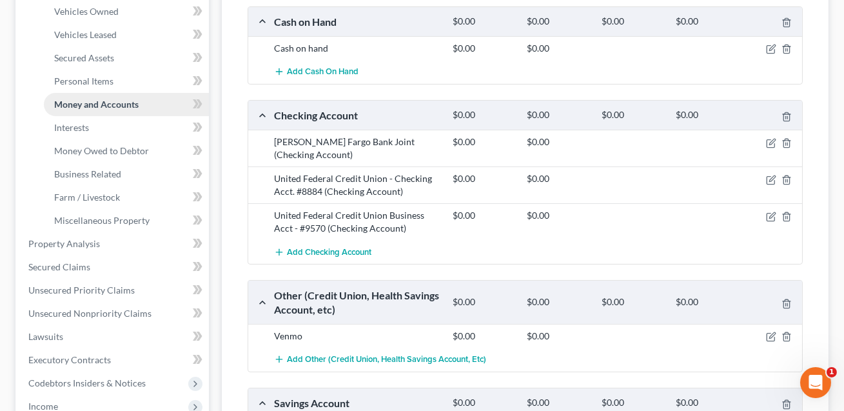
scroll to position [251, 0]
click at [788, 213] on icon "button" at bounding box center [787, 216] width 10 height 10
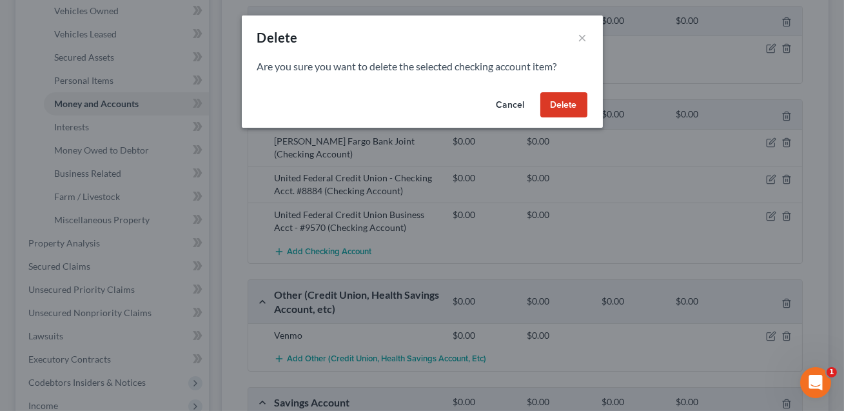
click at [570, 109] on button "Delete" at bounding box center [563, 105] width 47 height 26
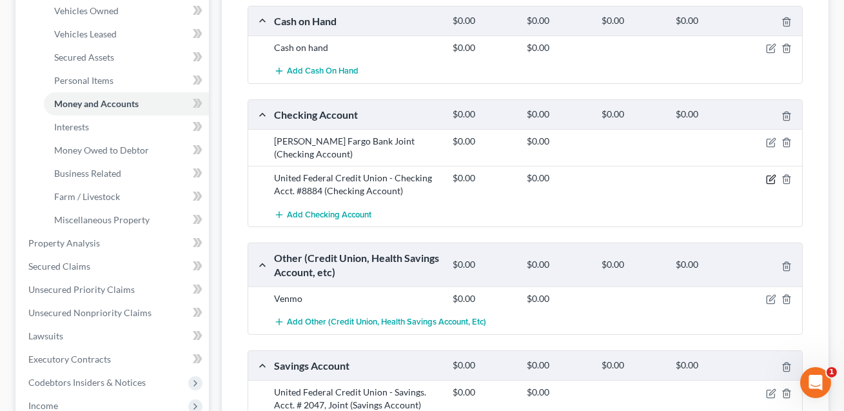
click at [772, 178] on icon "button" at bounding box center [772, 178] width 6 height 6
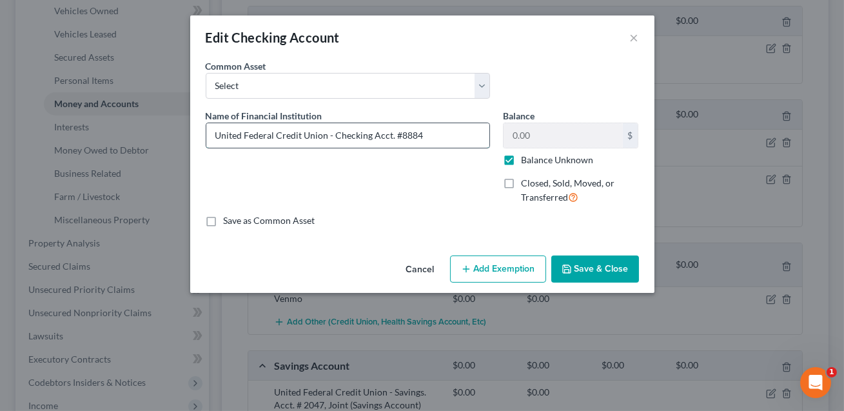
click at [426, 135] on input "United Federal Credit Union - Checking Acct. #8884" at bounding box center [347, 135] width 283 height 25
type input "United Federal Credit Union - Checking Acct. #8884. Joint"
click at [521, 165] on label "Balance Unknown" at bounding box center [557, 159] width 72 height 13
click at [526, 162] on input "Balance Unknown" at bounding box center [530, 157] width 8 height 8
checkbox input "false"
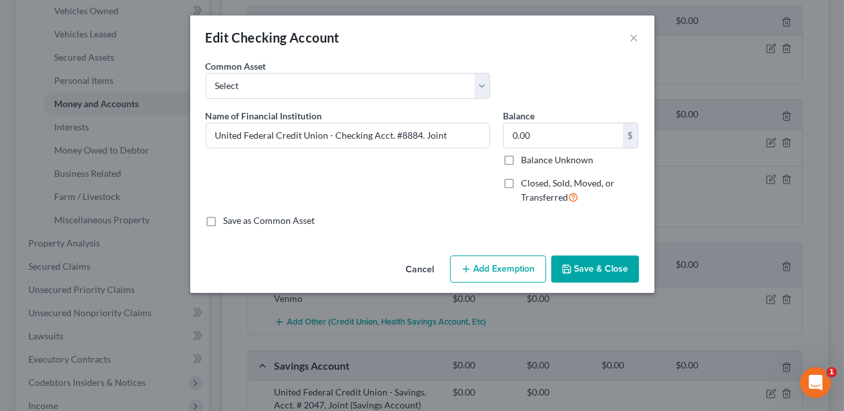
click at [579, 262] on button "Save & Close" at bounding box center [595, 268] width 88 height 27
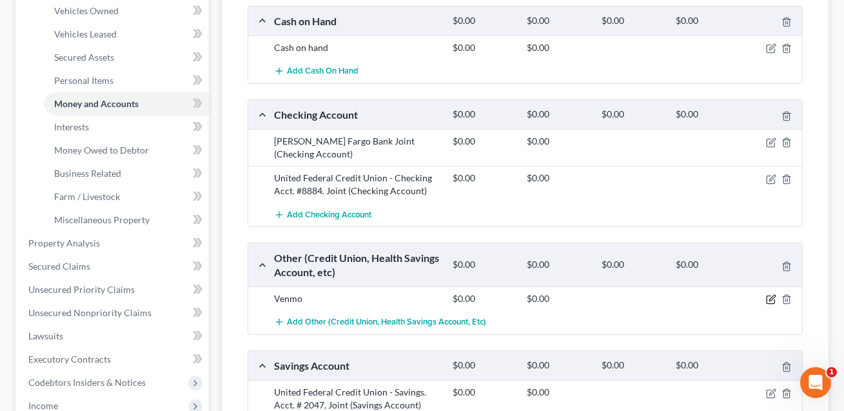
click at [773, 297] on icon "button" at bounding box center [771, 299] width 10 height 10
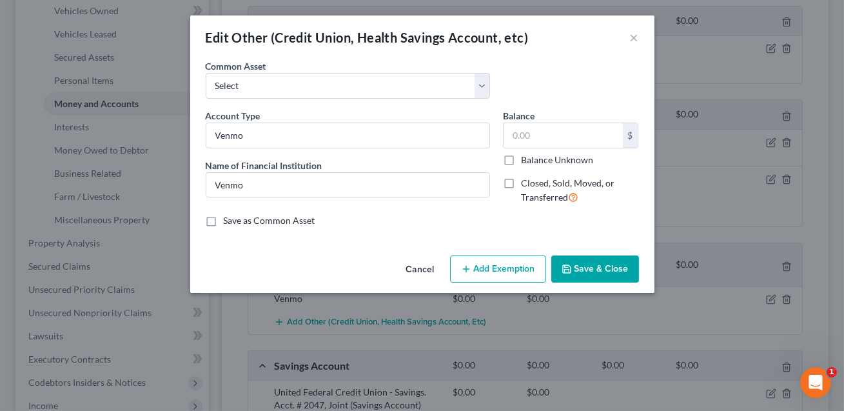
click at [577, 262] on button "Save & Close" at bounding box center [595, 268] width 88 height 27
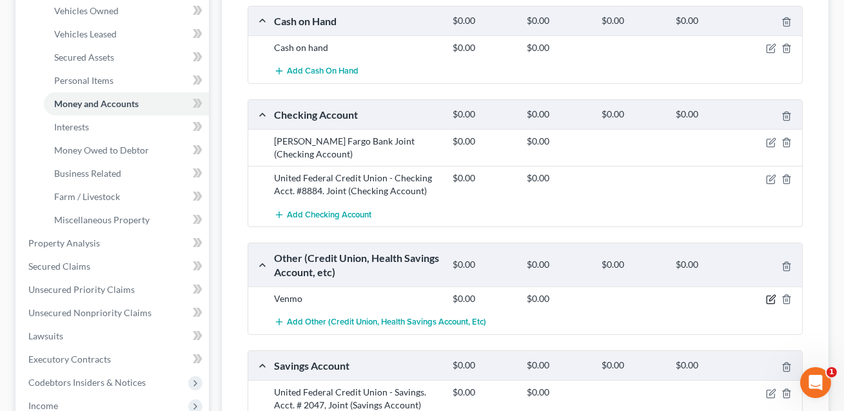
click at [770, 299] on icon "button" at bounding box center [772, 298] width 6 height 6
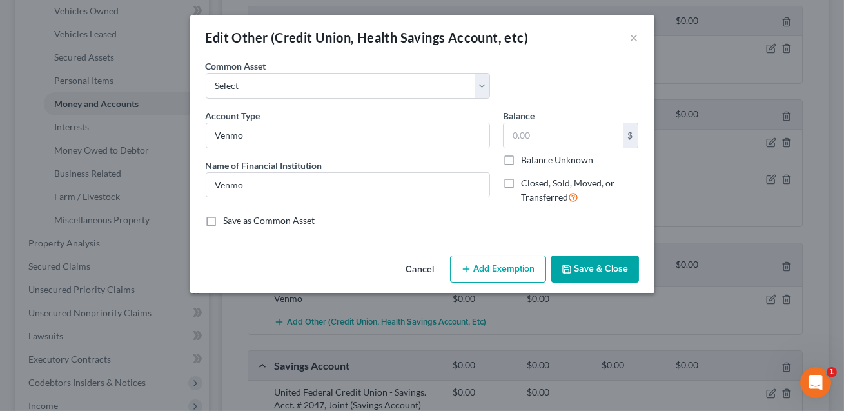
click at [275, 168] on span "Name of Financial Institution" at bounding box center [264, 165] width 117 height 11
click at [264, 182] on input "Venmo" at bounding box center [347, 185] width 283 height 25
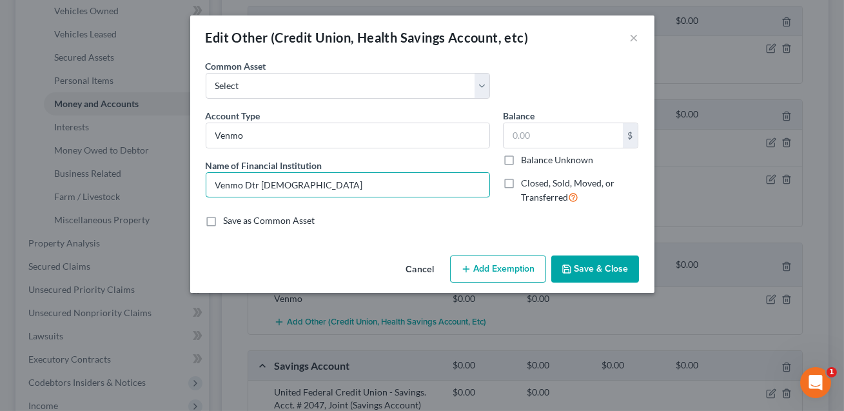
type input "Venmo Dtr [DEMOGRAPHIC_DATA]"
click at [577, 266] on button "Save & Close" at bounding box center [595, 268] width 88 height 27
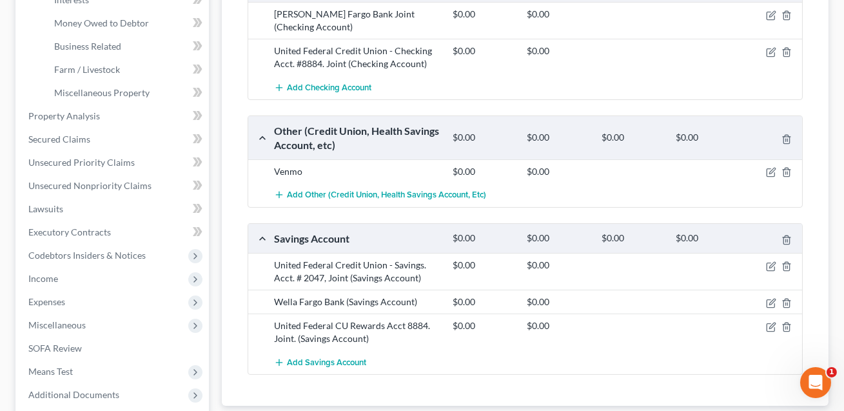
scroll to position [380, 0]
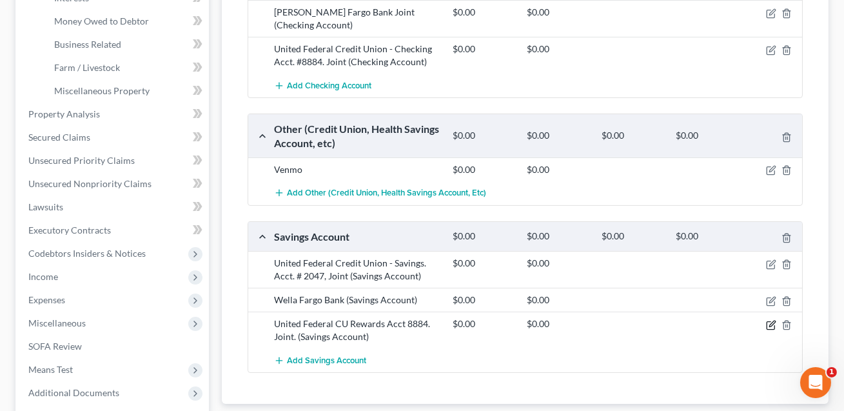
click at [772, 322] on icon "button" at bounding box center [771, 325] width 10 height 10
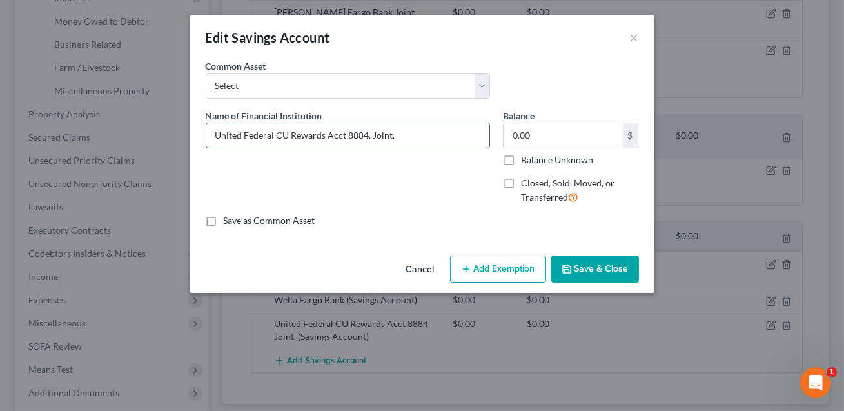
click at [279, 141] on input "United Federal CU Rewards Acct 8884. Joint." at bounding box center [347, 135] width 283 height 25
click at [281, 137] on input "United Federal Cedit Union Rewards Acct 8884. Joint." at bounding box center [347, 135] width 283 height 25
type input "United Federal Credit Union Rewards Acct 8884. Joint."
click at [579, 270] on button "Save & Close" at bounding box center [595, 268] width 88 height 27
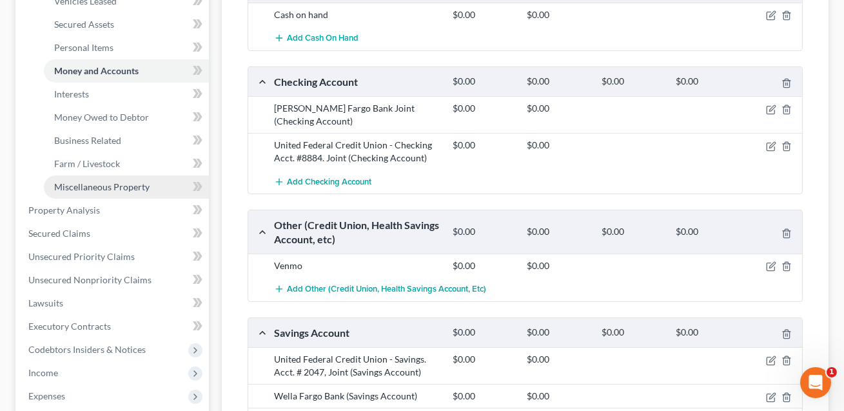
scroll to position [277, 0]
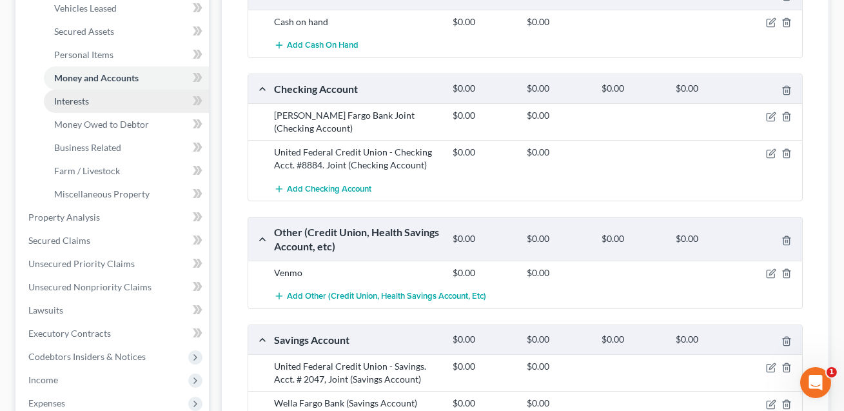
click at [86, 97] on span "Interests" at bounding box center [71, 100] width 35 height 11
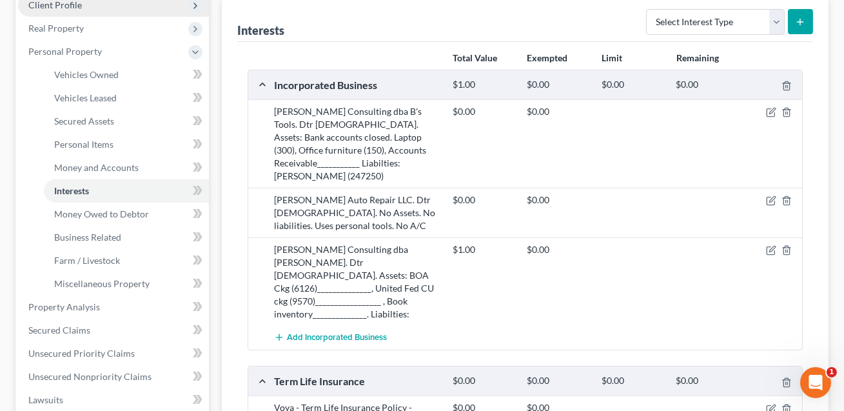
scroll to position [242, 0]
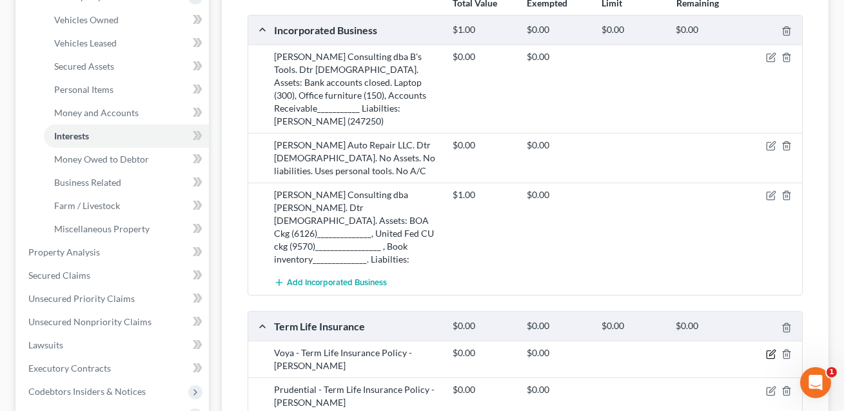
click at [771, 350] on icon "button" at bounding box center [772, 353] width 6 height 6
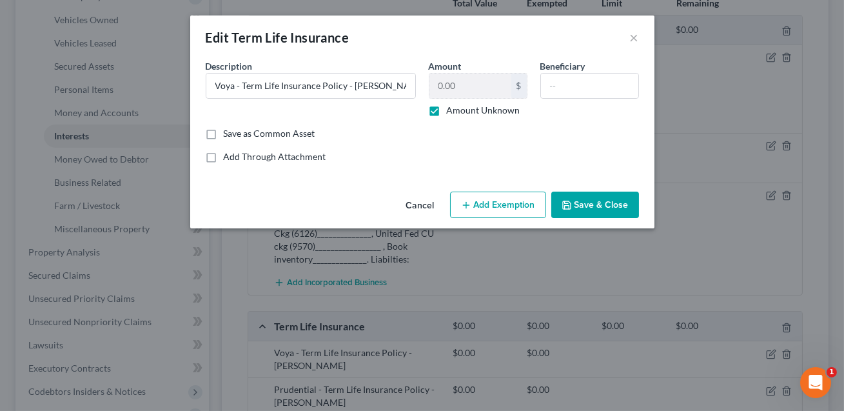
click at [417, 208] on button "Cancel" at bounding box center [420, 206] width 49 height 26
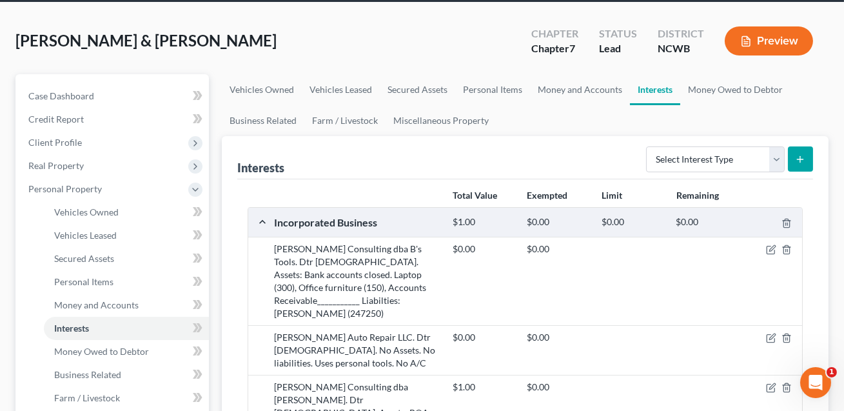
scroll to position [0, 0]
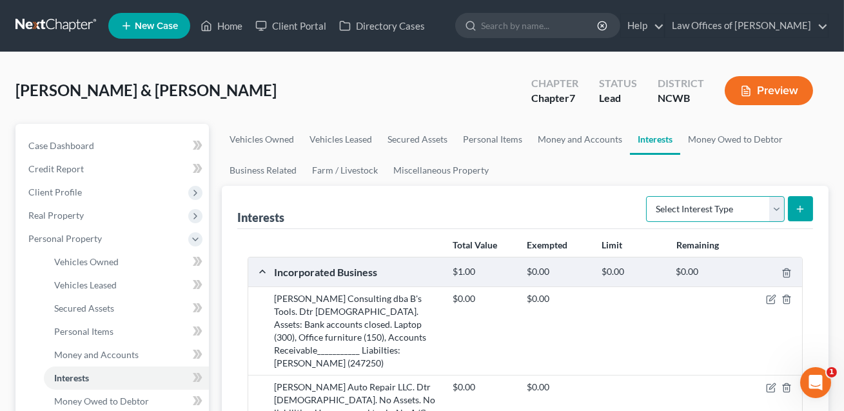
click at [727, 206] on select "Select Interest Type 401K Annuity Bond Education IRA Government Bond Government…" at bounding box center [715, 209] width 139 height 26
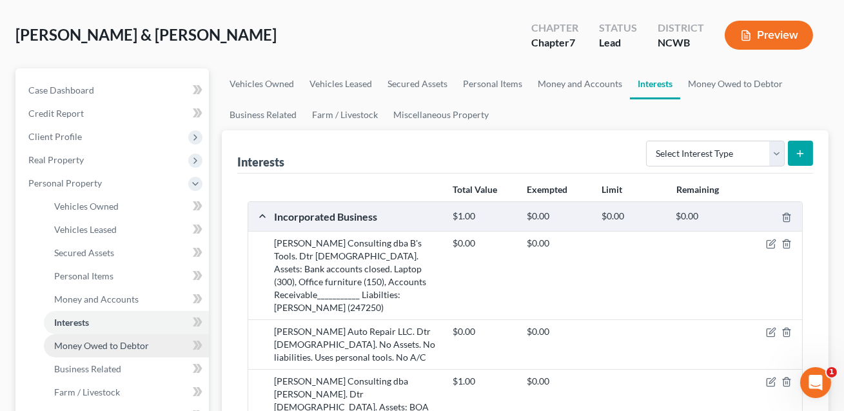
click at [101, 342] on span "Money Owed to Debtor" at bounding box center [101, 345] width 95 height 11
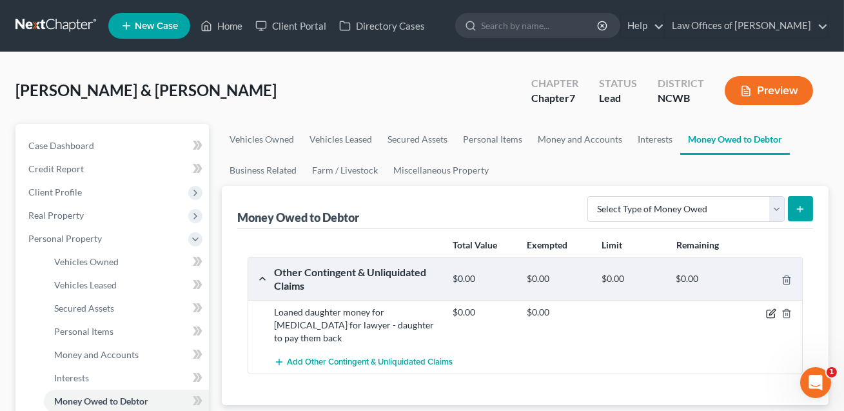
click at [771, 312] on icon "button" at bounding box center [771, 313] width 10 height 10
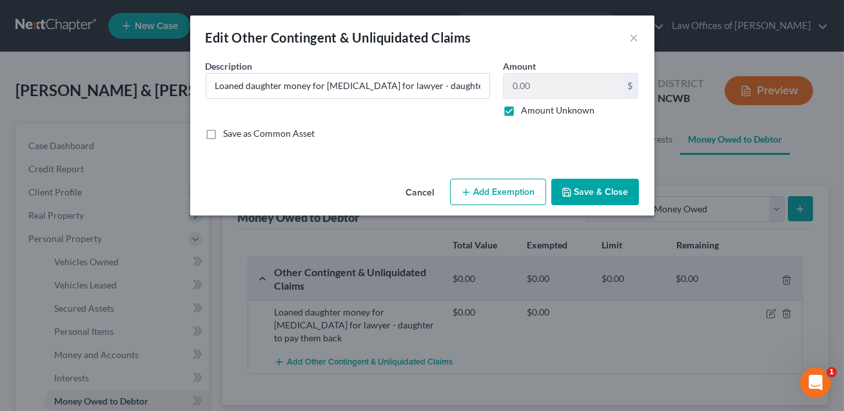
click at [521, 106] on label "Amount Unknown" at bounding box center [558, 110] width 74 height 13
click at [526, 106] on input "Amount Unknown" at bounding box center [530, 108] width 8 height 8
checkbox input "false"
click at [595, 188] on button "Save & Close" at bounding box center [595, 192] width 88 height 27
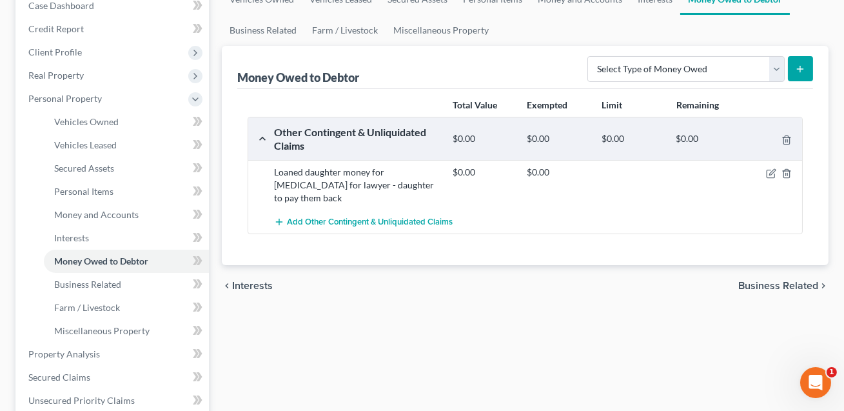
scroll to position [181, 0]
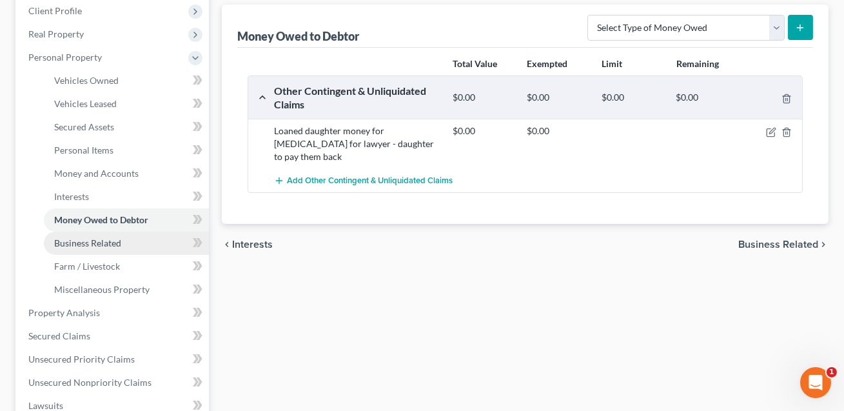
click at [113, 237] on span "Business Related" at bounding box center [87, 242] width 67 height 11
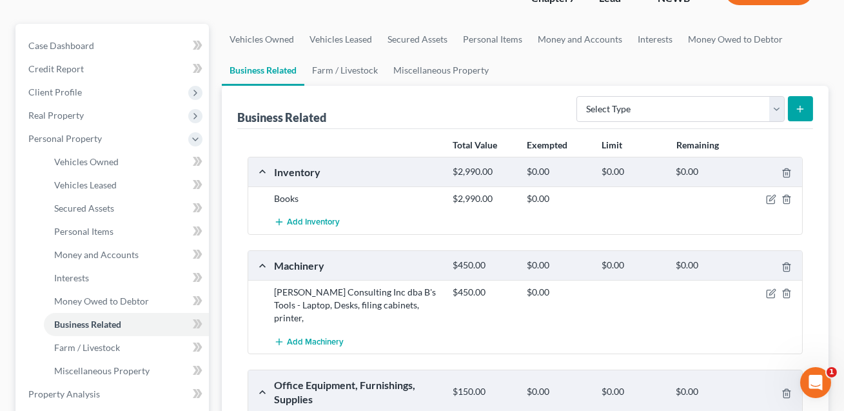
scroll to position [148, 0]
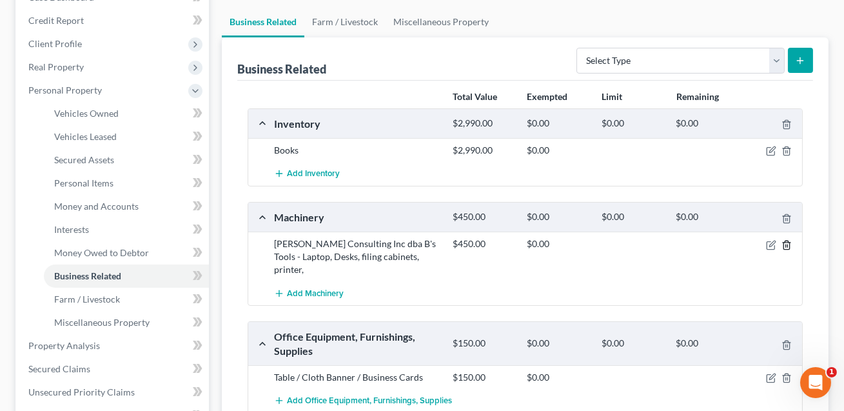
click at [786, 244] on line "button" at bounding box center [786, 245] width 0 height 3
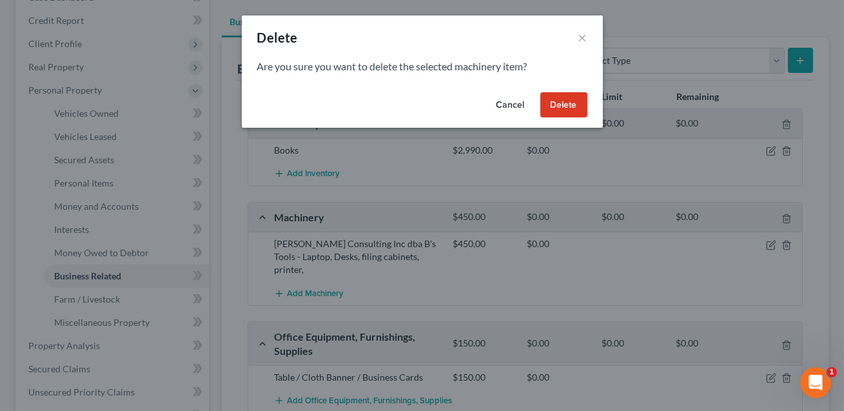
click at [569, 99] on button "Delete" at bounding box center [563, 105] width 47 height 26
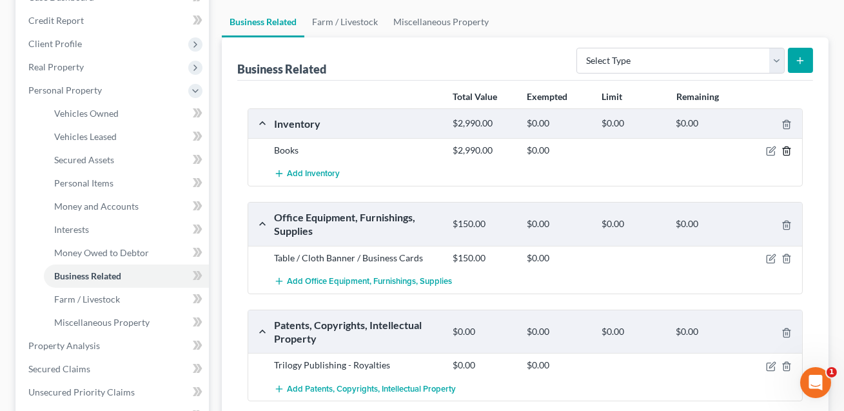
click at [787, 151] on line "button" at bounding box center [787, 152] width 0 height 3
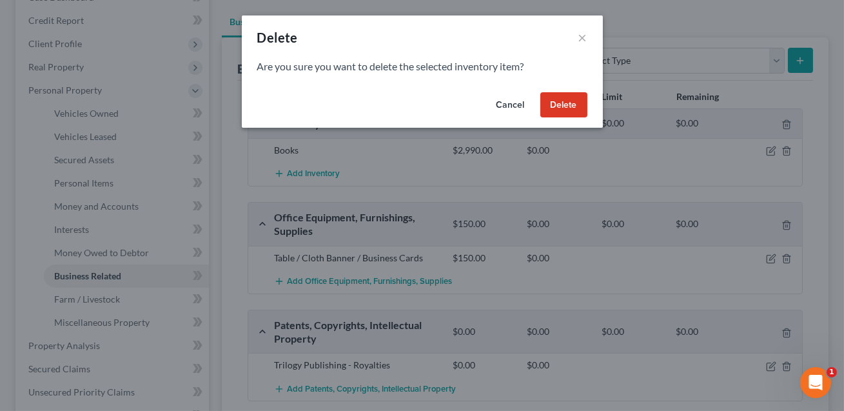
click at [566, 104] on button "Delete" at bounding box center [563, 105] width 47 height 26
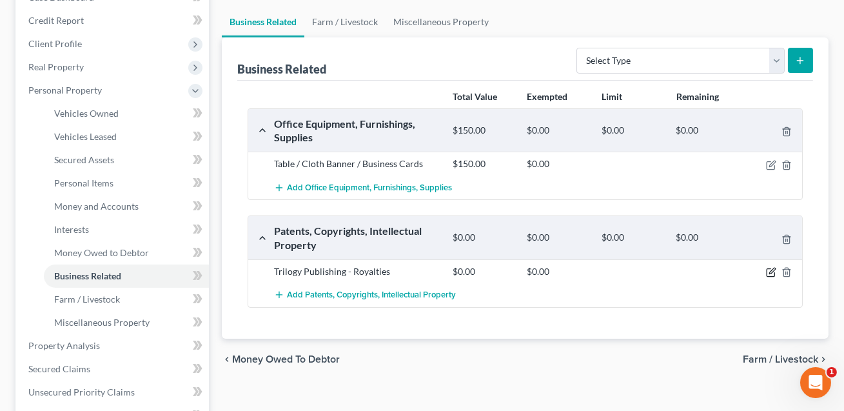
click at [771, 272] on icon "button" at bounding box center [771, 272] width 10 height 10
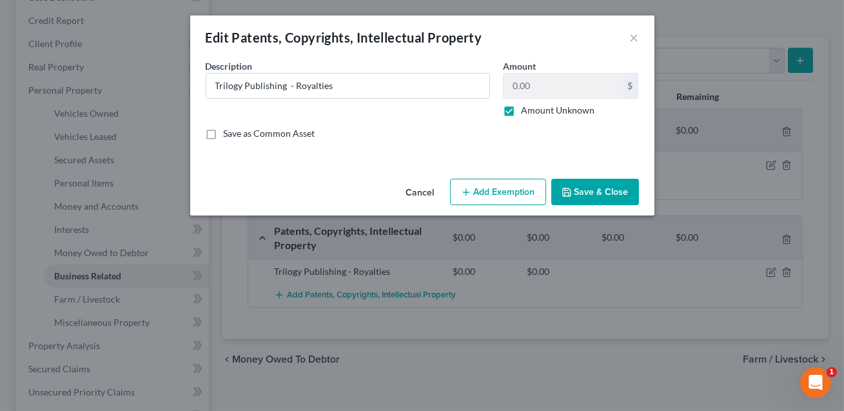
click at [521, 107] on label "Amount Unknown" at bounding box center [558, 110] width 74 height 13
click at [526, 107] on input "Amount Unknown" at bounding box center [530, 108] width 8 height 8
click at [358, 85] on input "Trilogy Publishing - Royalties" at bounding box center [347, 86] width 283 height 25
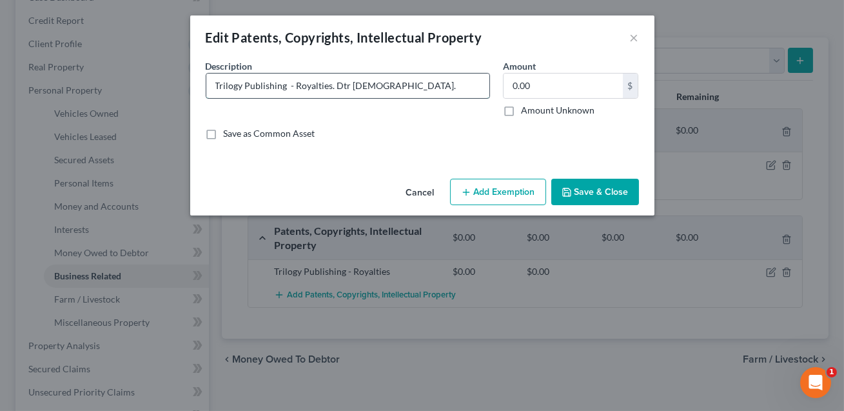
click at [293, 86] on input "Trilogy Publishing - Royalties. Dtr [DEMOGRAPHIC_DATA]." at bounding box center [347, 86] width 283 height 25
click at [325, 87] on input "Trilogy Publishing Royalties. Dtr [DEMOGRAPHIC_DATA]." at bounding box center [347, 86] width 283 height 25
click at [435, 92] on input "Trilogy Publishing Royalties (from sale of book). Dtr [DEMOGRAPHIC_DATA]." at bounding box center [347, 86] width 283 height 25
click at [411, 87] on input "Trilogy Publishing Royalties (from sale of book). Dtr [DEMOGRAPHIC_DATA]. NEED …" at bounding box center [347, 86] width 283 height 25
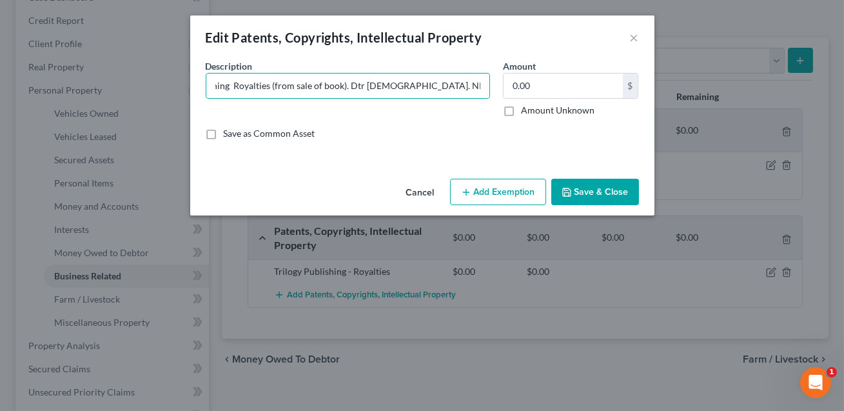
click at [602, 193] on button "Save & Close" at bounding box center [595, 192] width 88 height 27
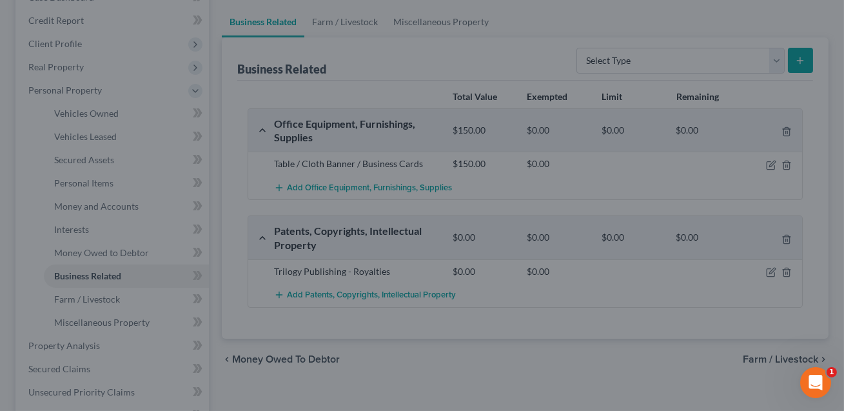
scroll to position [0, 0]
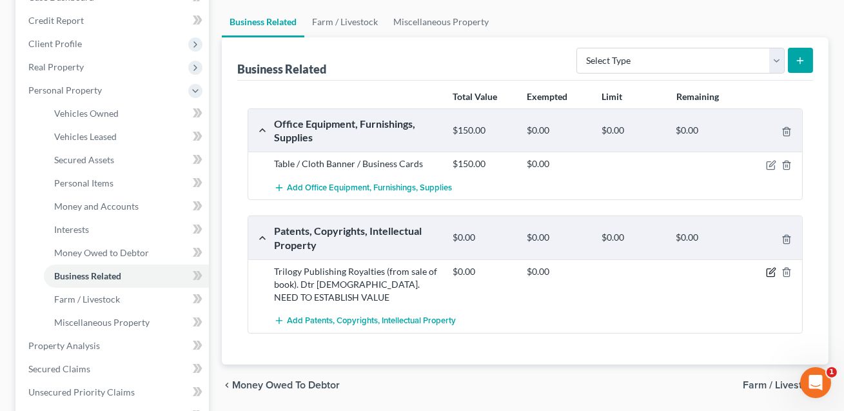
click at [771, 273] on icon "button" at bounding box center [771, 272] width 10 height 10
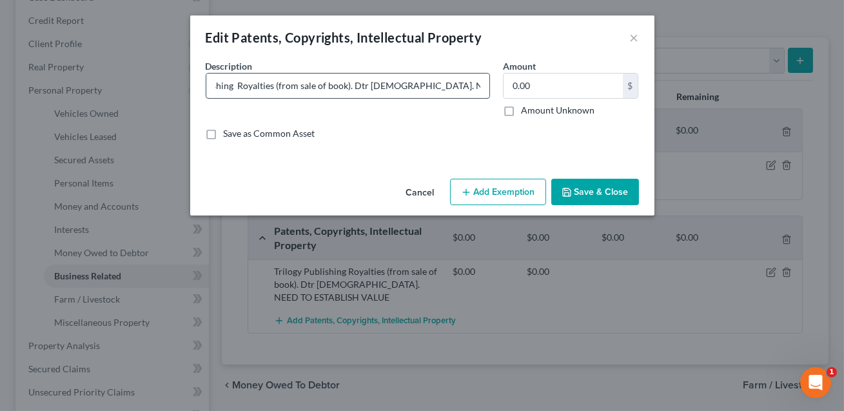
scroll to position [0, 54]
click at [459, 84] on input "Trilogy Publishing Royalties (from sale of book). Dtr [DEMOGRAPHIC_DATA]. NEED …" at bounding box center [347, 86] width 283 height 25
click at [590, 190] on button "Save & Close" at bounding box center [595, 192] width 88 height 27
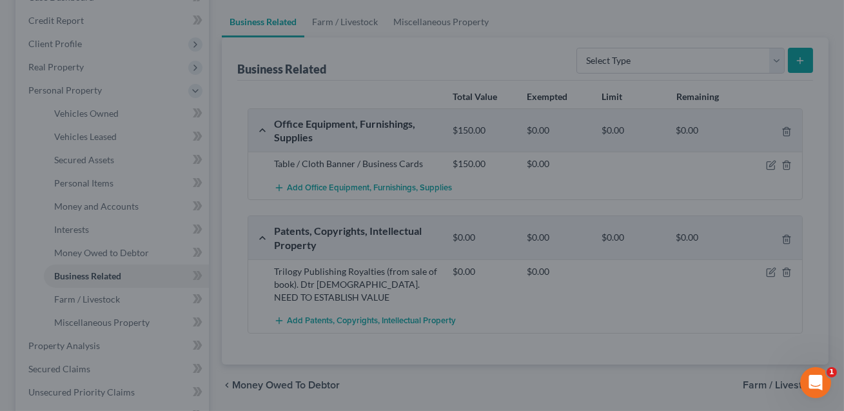
scroll to position [0, 0]
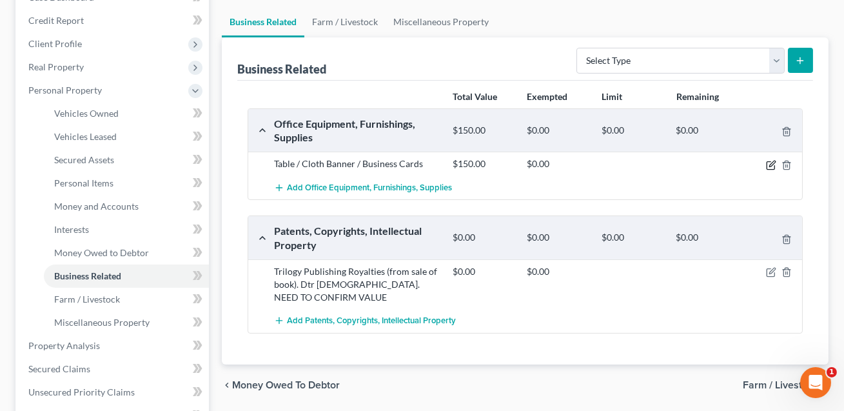
click at [773, 164] on icon "button" at bounding box center [771, 165] width 10 height 10
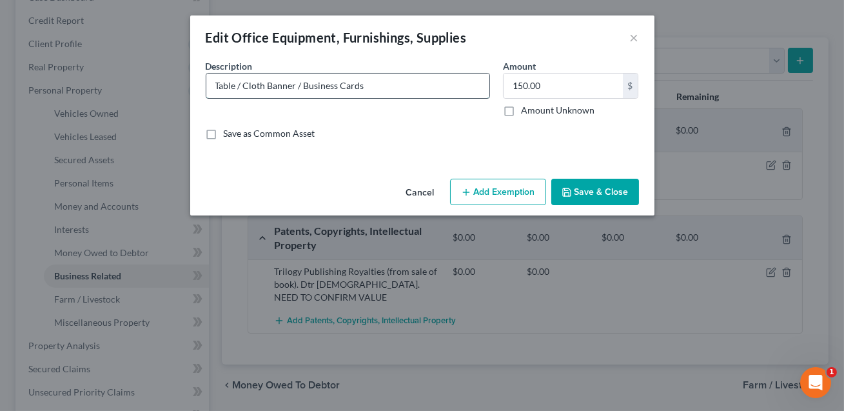
click at [426, 83] on input "Table / Cloth Banner / Business Cards" at bounding box center [347, 86] width 283 height 25
click at [366, 86] on input "Table / Cloth Banner / Business Cards (CONFIM FOR SELF EMPLOYMENT)" at bounding box center [347, 86] width 283 height 25
click at [584, 188] on button "Save & Close" at bounding box center [595, 192] width 88 height 27
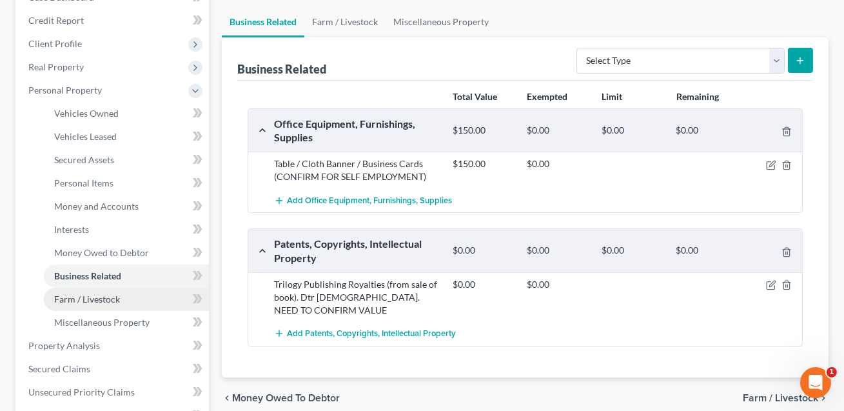
click at [109, 300] on span "Farm / Livestock" at bounding box center [87, 298] width 66 height 11
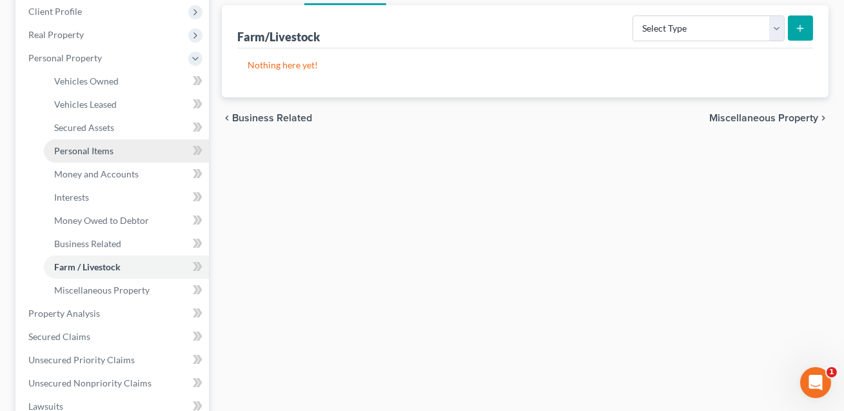
scroll to position [255, 0]
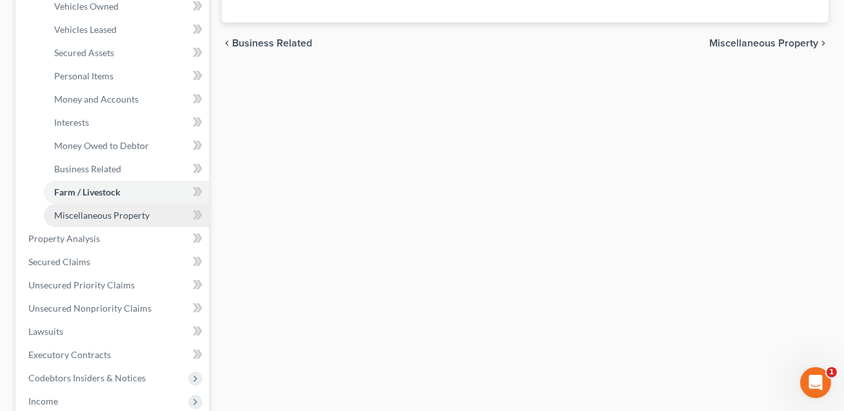
click at [110, 214] on span "Miscellaneous Property" at bounding box center [101, 215] width 95 height 11
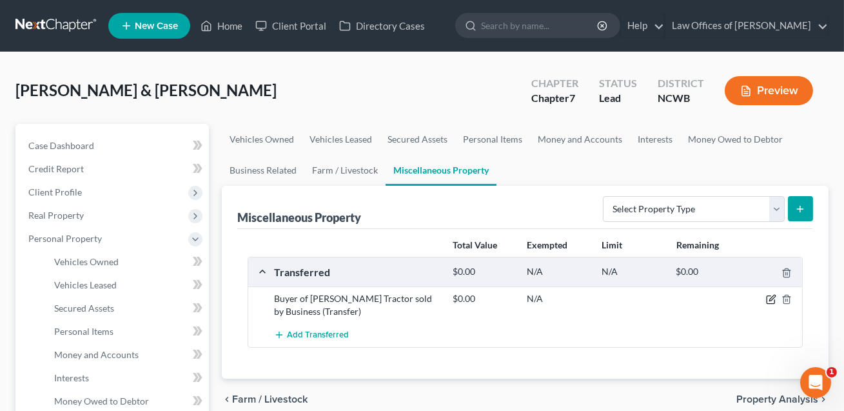
click at [770, 296] on icon "button" at bounding box center [771, 299] width 10 height 10
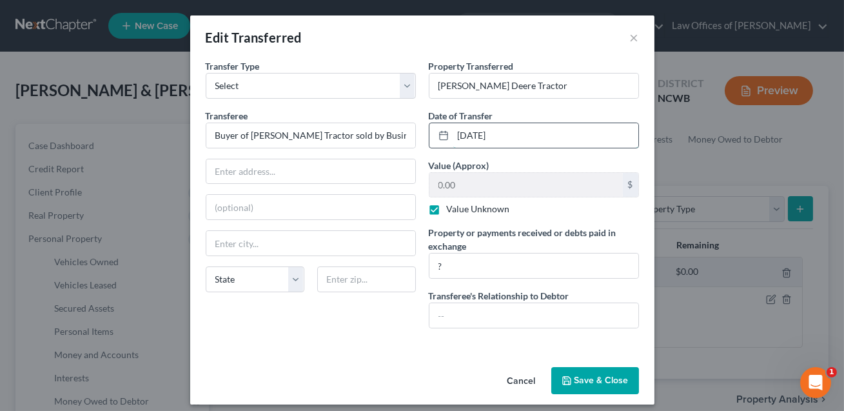
click at [466, 134] on input "[DATE]" at bounding box center [545, 135] width 185 height 25
drag, startPoint x: 213, startPoint y: 135, endPoint x: 419, endPoint y: 144, distance: 205.3
click at [419, 144] on div "Transfer Type * Select Ordinary ([DATE]) [DATE] Transferee * Buyer of [PERSON_N…" at bounding box center [310, 198] width 223 height 279
click at [451, 266] on input "?" at bounding box center [534, 265] width 209 height 25
click at [524, 380] on button "Cancel" at bounding box center [521, 381] width 49 height 26
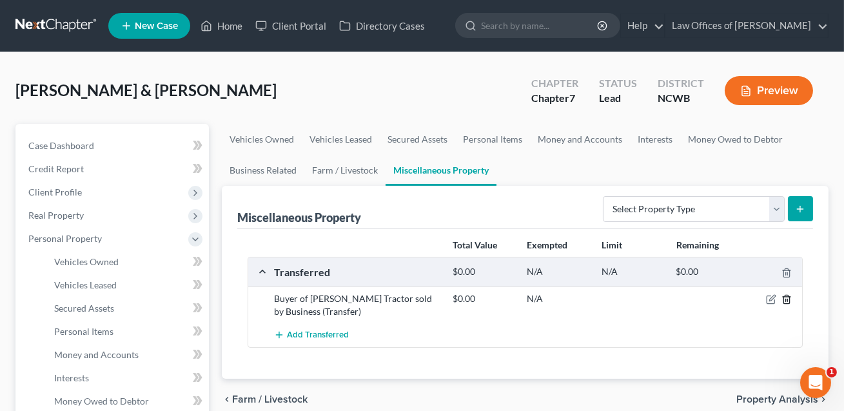
click at [791, 299] on icon "button" at bounding box center [787, 299] width 10 height 10
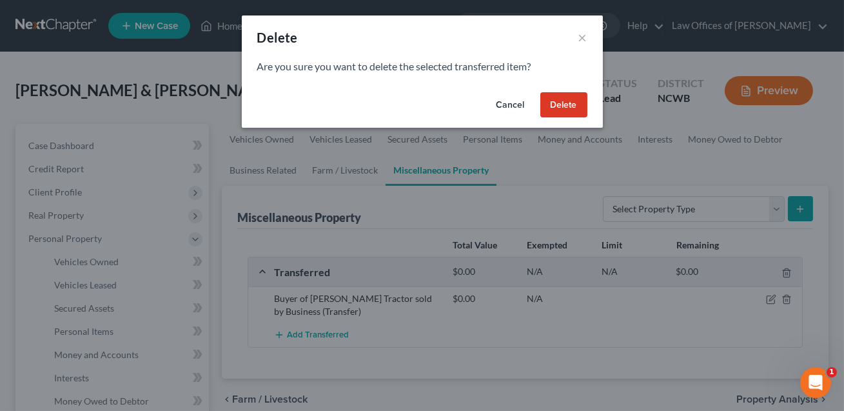
click at [575, 106] on button "Delete" at bounding box center [563, 105] width 47 height 26
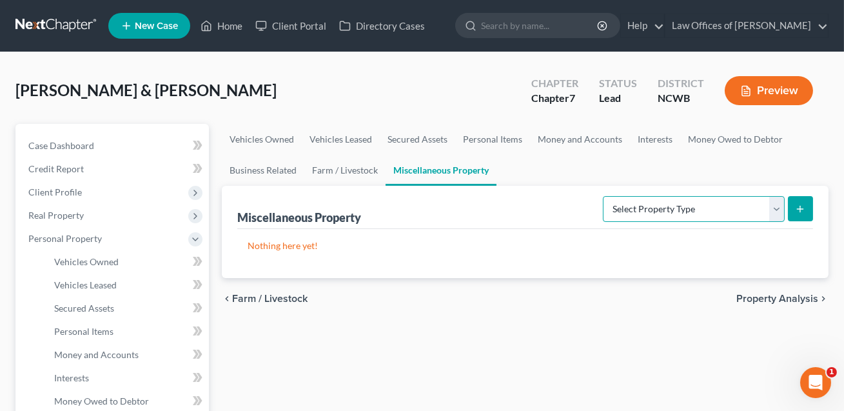
click at [660, 212] on select "Select Property Type Assigned for Creditor Benefit [DATE] Holding for Another N…" at bounding box center [694, 209] width 182 height 26
click at [797, 210] on icon "submit" at bounding box center [800, 209] width 10 height 10
click at [803, 209] on line "submit" at bounding box center [801, 209] width 6 height 0
click at [796, 206] on icon "submit" at bounding box center [800, 209] width 10 height 10
click at [614, 203] on select "Select Property Type Assigned for Creditor Benefit [DATE] Holding for Another N…" at bounding box center [694, 209] width 182 height 26
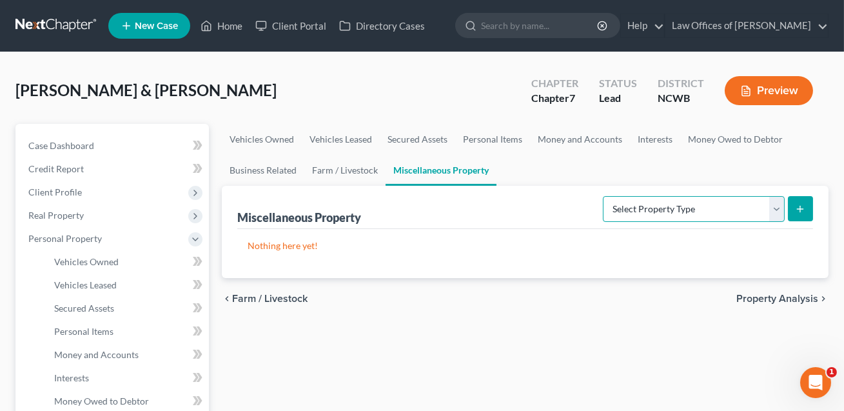
select select "transferred"
click at [797, 206] on icon "submit" at bounding box center [800, 209] width 10 height 10
select select "Ordinary ([DATE])"
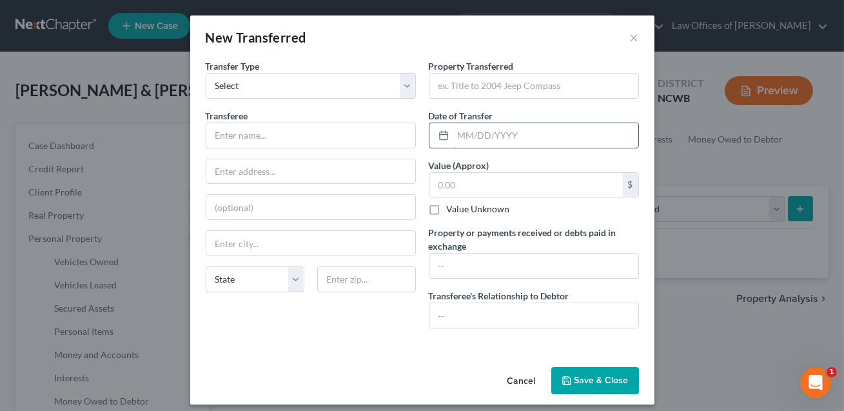
click at [479, 135] on input "text" at bounding box center [545, 135] width 185 height 25
type input "[DATE]"
click at [435, 88] on input "text" at bounding box center [534, 86] width 209 height 25
click at [444, 86] on input "Poperty" at bounding box center [534, 86] width 209 height 25
click at [495, 84] on input "Property" at bounding box center [534, 86] width 209 height 25
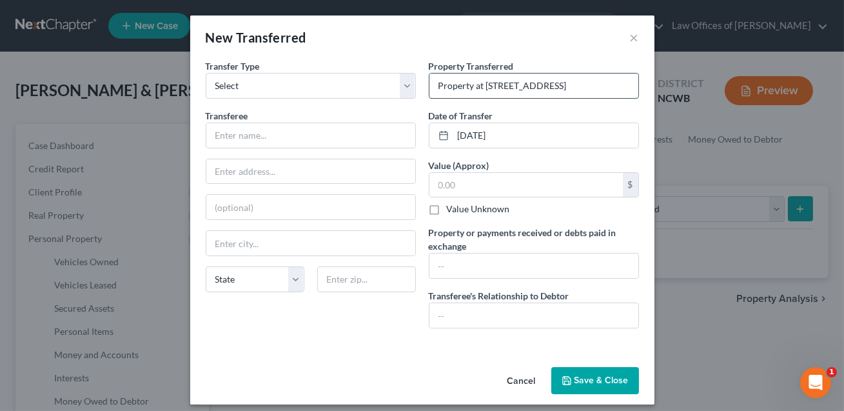
scroll to position [0, 6]
click at [506, 85] on input "Property at 138 Foest Grove Drive, Statesville, NC" at bounding box center [534, 86] width 209 height 25
click at [438, 86] on input "Property at 138 Forest Grove Drive, Statesville, NC" at bounding box center [534, 86] width 209 height 25
click at [437, 88] on input "eal Property at 138 Forest Grove Drive, Statesville, NC" at bounding box center [534, 86] width 209 height 25
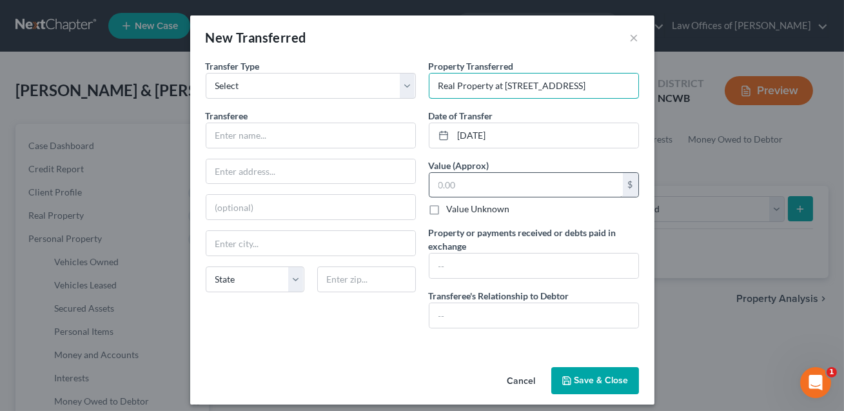
type input "Real Property at 138 Forest Grove Drive, Statesville, NC"
click at [481, 183] on input "text" at bounding box center [526, 185] width 193 height 25
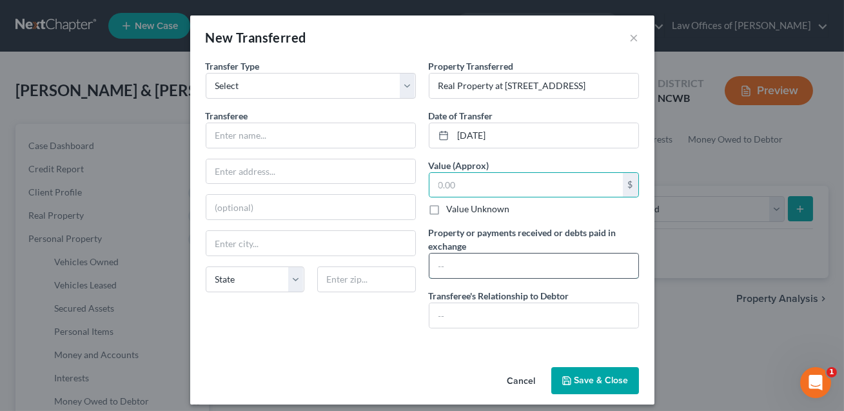
click at [460, 261] on input "text" at bounding box center [534, 265] width 209 height 25
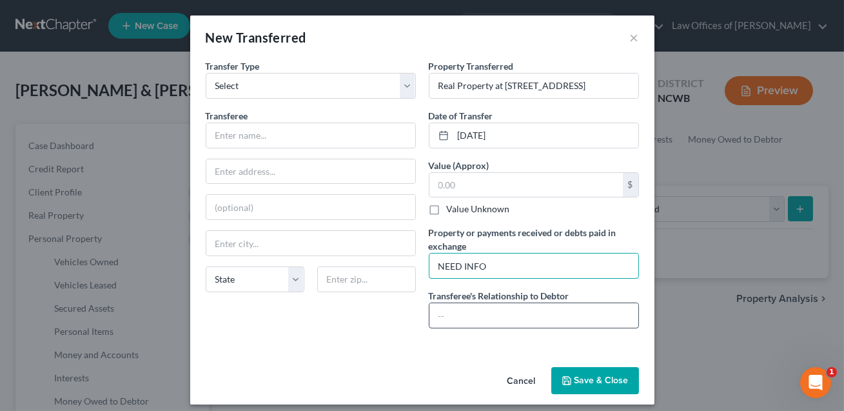
type input "NEED INFO"
click at [454, 305] on input "text" at bounding box center [534, 315] width 209 height 25
type input "CONFIRM"
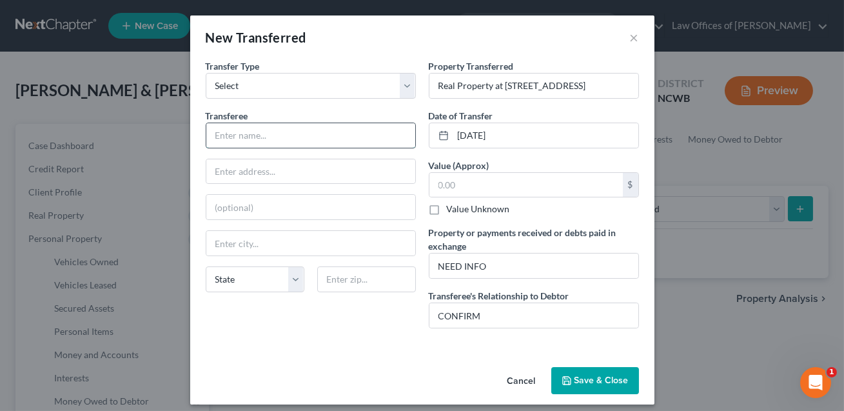
click at [229, 126] on input "text" at bounding box center [310, 135] width 209 height 25
type input "Tommaso Thompkins"
click at [217, 168] on input "text" at bounding box center [310, 171] width 209 height 25
click at [287, 169] on input "138 Foest Grove drive" at bounding box center [310, 171] width 209 height 25
click at [242, 171] on input "138 Foest Grove Drive" at bounding box center [310, 171] width 209 height 25
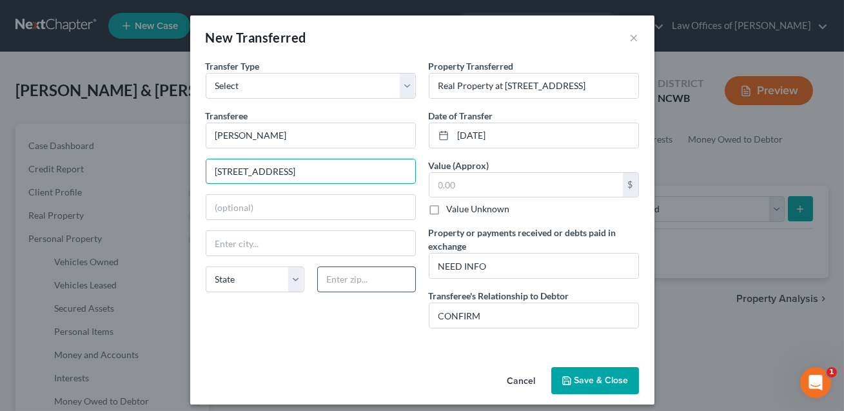
type input "138 Forest Grove Drive"
click at [335, 285] on input "text" at bounding box center [366, 279] width 99 height 26
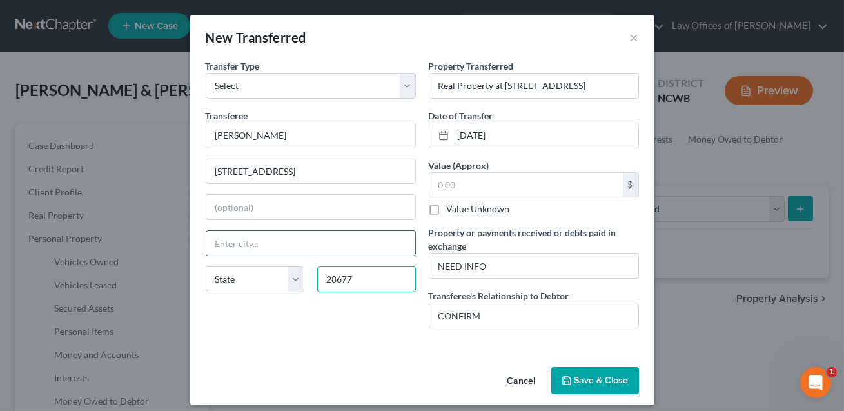
type input "28677"
click at [309, 250] on input "text" at bounding box center [310, 243] width 209 height 25
type input "[GEOGRAPHIC_DATA]"
click at [351, 277] on input "28677" at bounding box center [366, 279] width 99 height 26
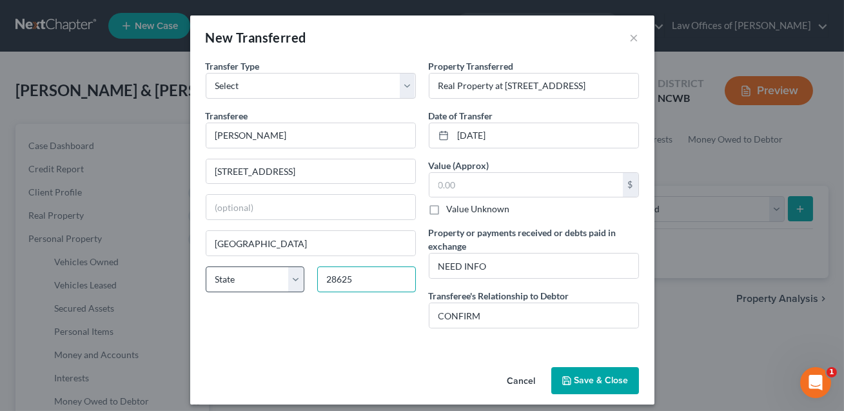
type input "28625"
click at [271, 284] on select "State [US_STATE] AK AR AZ CA CO CT DE DC [GEOGRAPHIC_DATA] [GEOGRAPHIC_DATA] GU…" at bounding box center [255, 279] width 99 height 26
select select "28"
click at [584, 374] on button "Save & Close" at bounding box center [595, 380] width 88 height 27
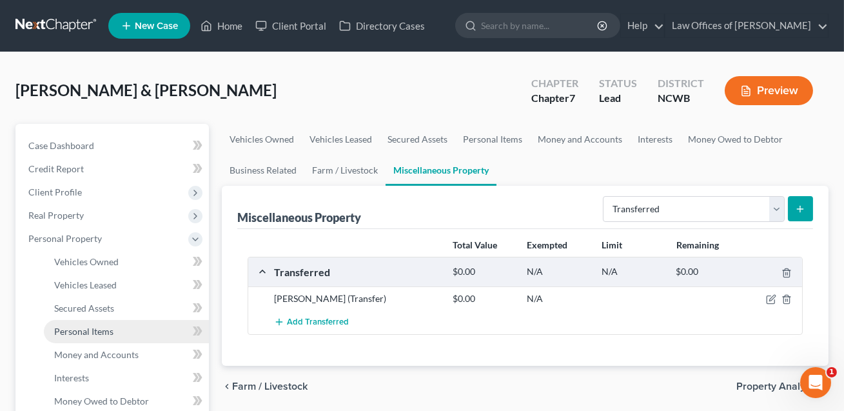
scroll to position [39, 0]
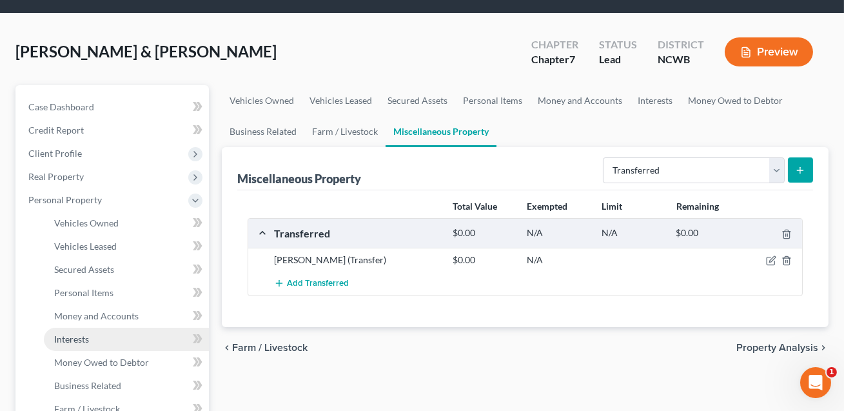
click at [83, 340] on span "Interests" at bounding box center [71, 338] width 35 height 11
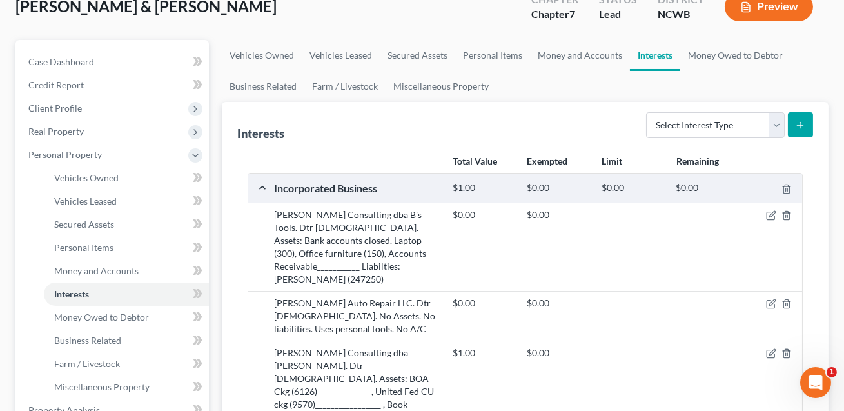
scroll to position [245, 0]
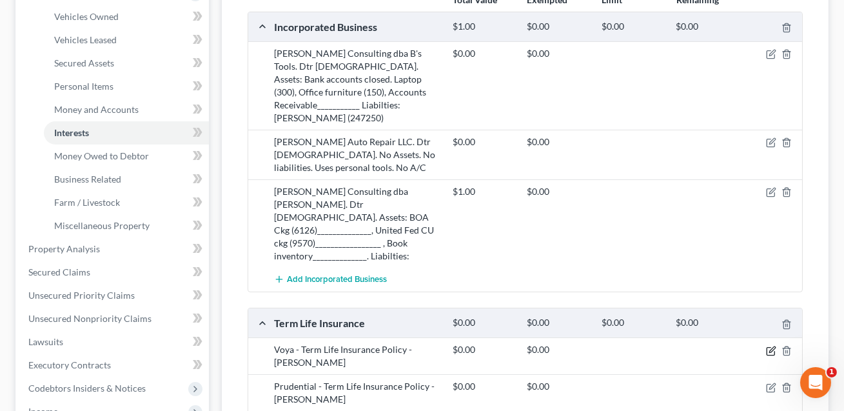
click at [771, 346] on icon "button" at bounding box center [771, 351] width 10 height 10
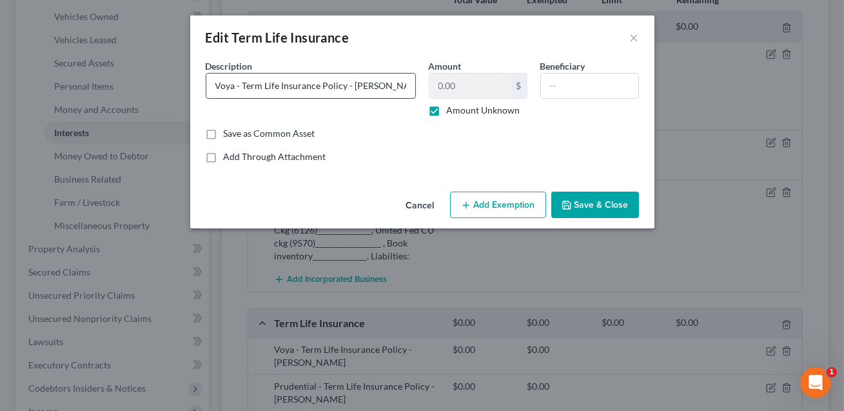
click at [242, 86] on input "Voya - Term Life Insurance Policy - [PERSON_NAME]" at bounding box center [310, 86] width 209 height 25
click at [340, 88] on input "Voya Term Life Insurance Policy - Robert" at bounding box center [310, 86] width 209 height 25
click at [368, 88] on input "Voya Term Life Insurance Policy w/ $350k benefit. Dtr 1. No cuent value. - Robe…" at bounding box center [310, 86] width 209 height 25
type input "Voya Term Life Insurance Policy w/ $350k benefit. Dtr 1. No current value. - Ro…"
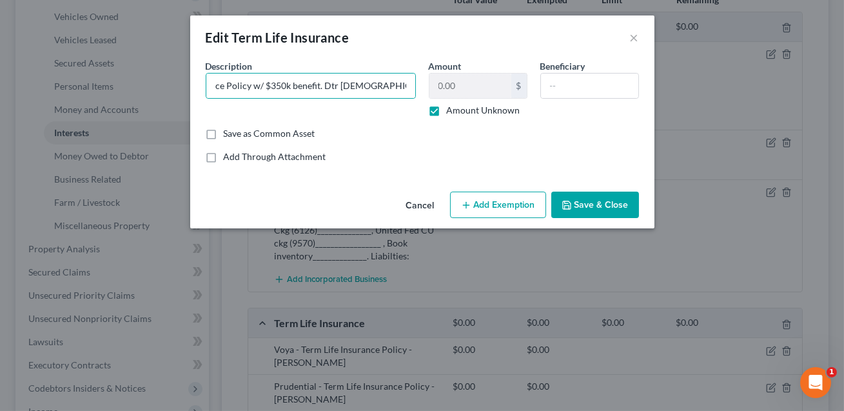
scroll to position [0, 0]
click at [447, 112] on label "Amount Unknown" at bounding box center [484, 110] width 74 height 13
click at [452, 112] on input "Amount Unknown" at bounding box center [456, 108] width 8 height 8
checkbox input "false"
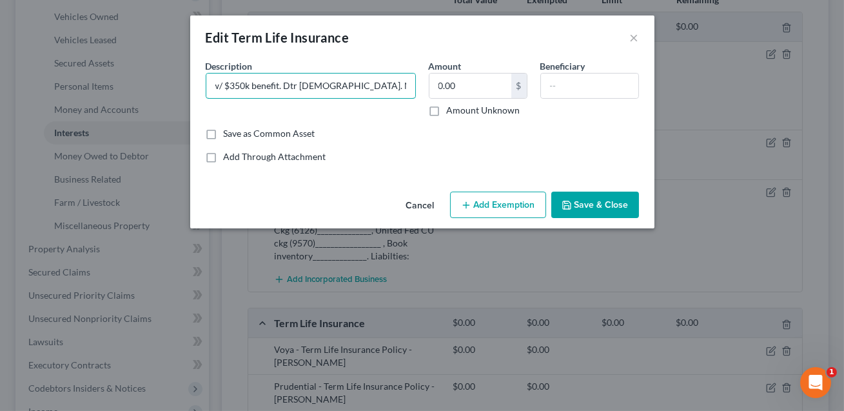
drag, startPoint x: 374, startPoint y: 85, endPoint x: 420, endPoint y: 94, distance: 46.7
click at [420, 94] on div "Description * Voya Term Life Insurance Policy w/ $350k benefit. Dtr 1. No curre…" at bounding box center [310, 87] width 223 height 57
type input "Voya Term Life Insurance Policy w/ $350k benefit. Dtr 1. No current value."
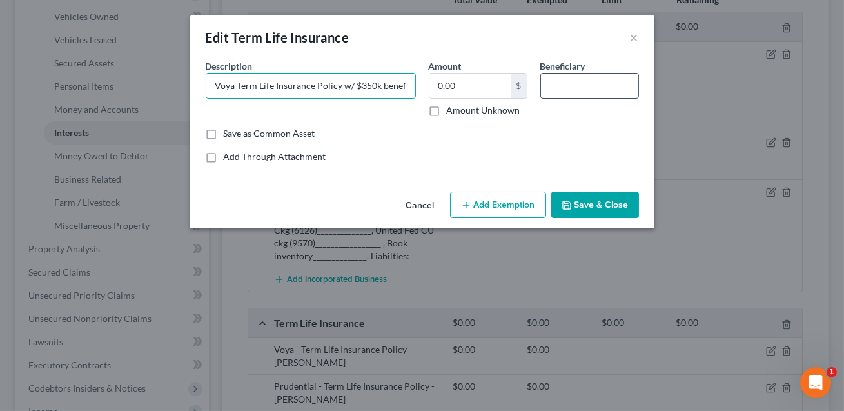
click at [546, 86] on input "text" at bounding box center [589, 86] width 97 height 25
click at [559, 88] on input "Dt 2" at bounding box center [589, 86] width 97 height 25
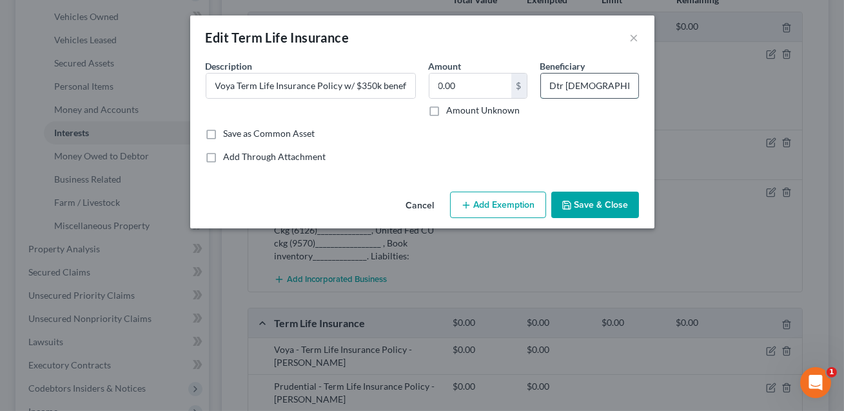
click at [550, 88] on input "Dtr 2" at bounding box center [589, 86] width 97 height 25
click at [574, 86] on input "Dtr 2" at bounding box center [589, 86] width 97 height 25
type input "Dtr 2 (Spouse)"
click at [579, 213] on button "Save & Close" at bounding box center [595, 205] width 88 height 27
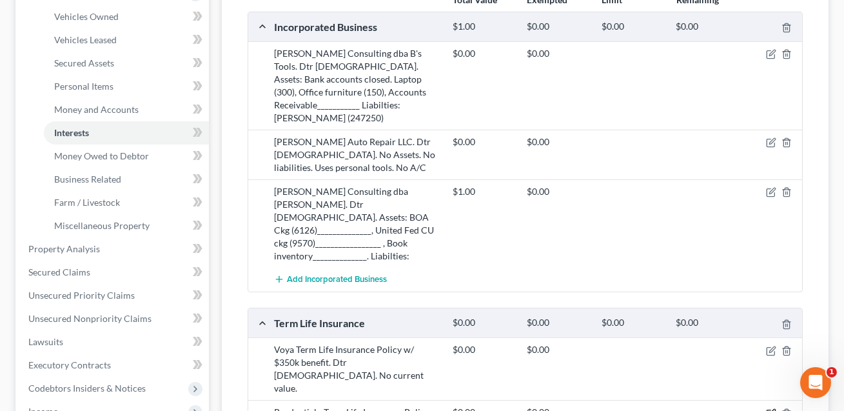
click at [771, 409] on icon "button" at bounding box center [772, 412] width 6 height 6
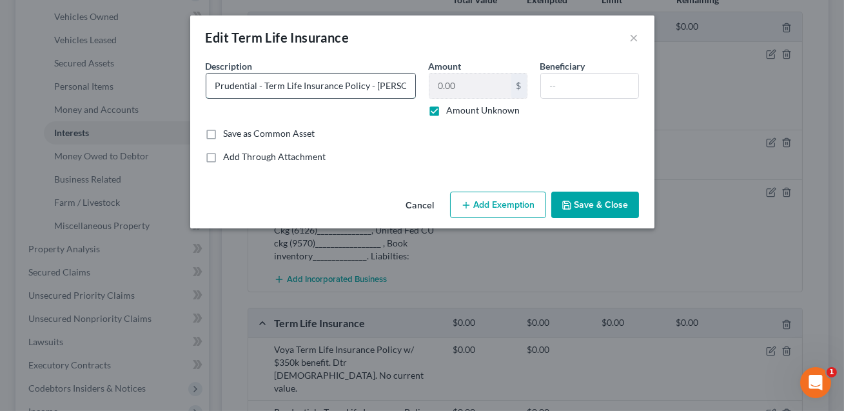
click at [262, 86] on input "Prudential - Term Life Insurance Policy - [PERSON_NAME]" at bounding box center [310, 86] width 209 height 25
click at [362, 86] on input "Prudential Term Life Insurance Policy - Kathleen" at bounding box center [310, 86] width 209 height 25
click at [368, 85] on input "Prudential Term Life Insurance Policy w/ a _______ benefit. Dt 2. No curent val…" at bounding box center [310, 86] width 209 height 25
type input "Prudential Term Life Insurance Policy w/ a _______ benefit. Dt 2. No current va…"
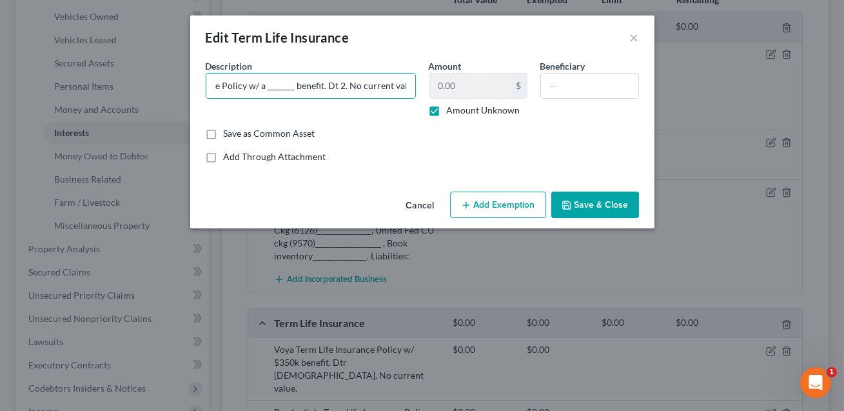
scroll to position [0, 0]
click at [447, 111] on label "Amount Unknown" at bounding box center [484, 110] width 74 height 13
click at [452, 111] on input "Amount Unknown" at bounding box center [456, 108] width 8 height 8
checkbox input "false"
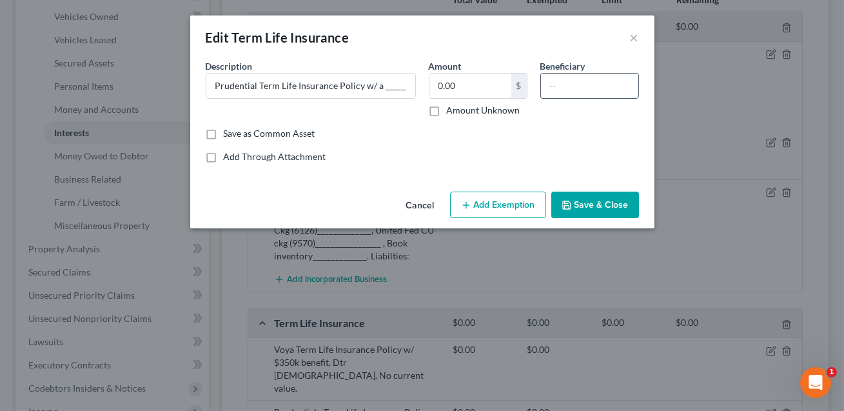
click at [547, 88] on input "text" at bounding box center [589, 86] width 97 height 25
click at [560, 88] on input "Dt 1 (Spouse)" at bounding box center [589, 86] width 97 height 25
type input "Dtr 1 (Spouse)"
click at [593, 206] on button "Save & Close" at bounding box center [595, 205] width 88 height 27
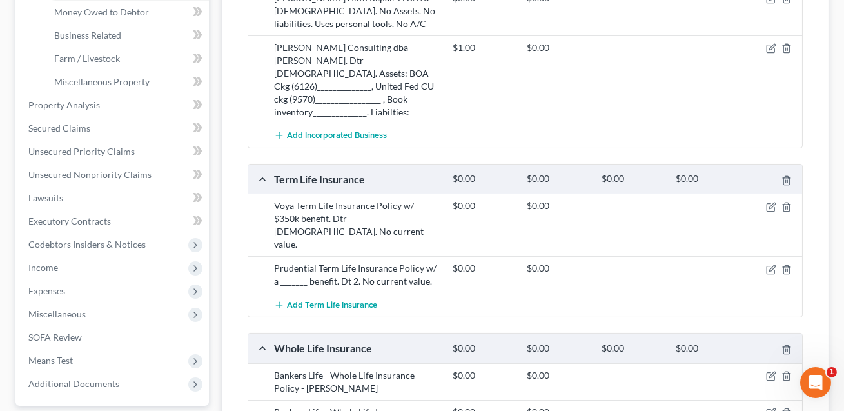
scroll to position [423, 0]
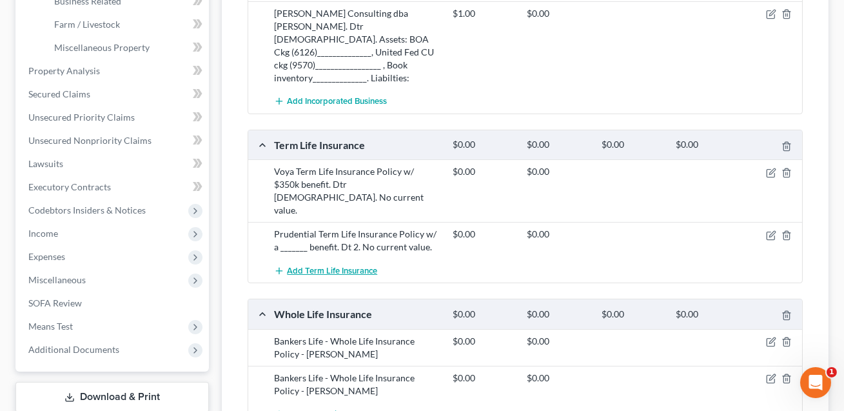
click at [348, 266] on span "Add Term Life Insurance" at bounding box center [332, 271] width 90 height 10
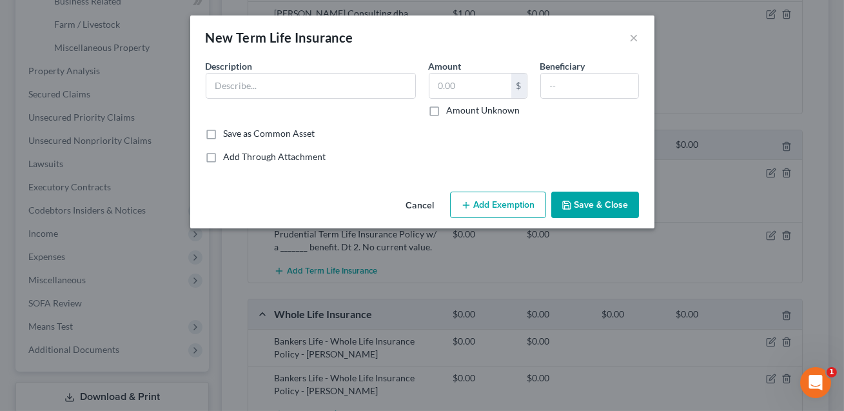
click at [427, 202] on button "Cancel" at bounding box center [420, 206] width 49 height 26
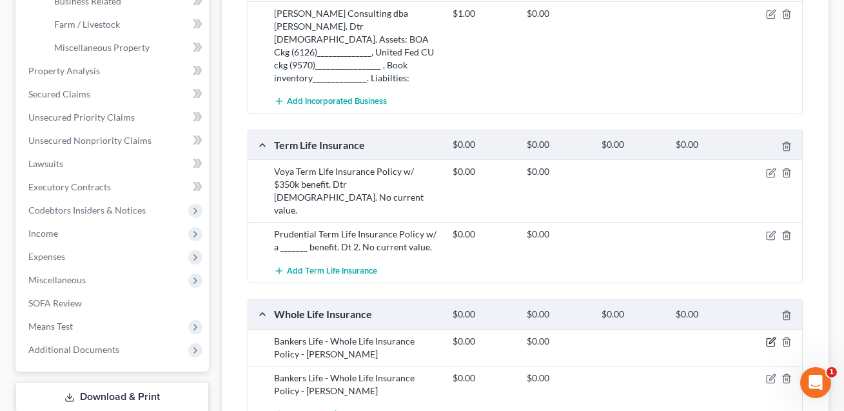
click at [771, 337] on icon "button" at bounding box center [772, 340] width 6 height 6
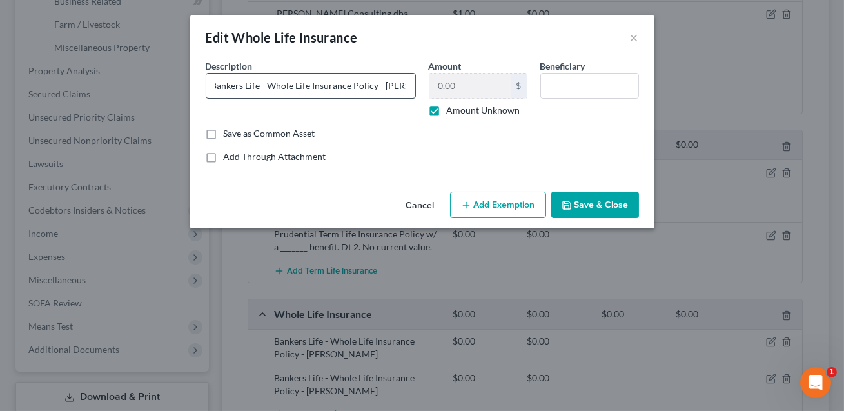
scroll to position [0, 0]
click at [271, 85] on input "Bankers Life - Whole Life Insurance Policy - [PERSON_NAME]" at bounding box center [310, 86] width 209 height 25
click at [375, 86] on input "Bankers Life Whole Life Insurance Policy - Robert" at bounding box center [310, 86] width 209 height 25
click at [317, 85] on input "Bankers Life Whole Life Insurance Policy w/$100k benefit. No current cash avlue…" at bounding box center [310, 86] width 209 height 25
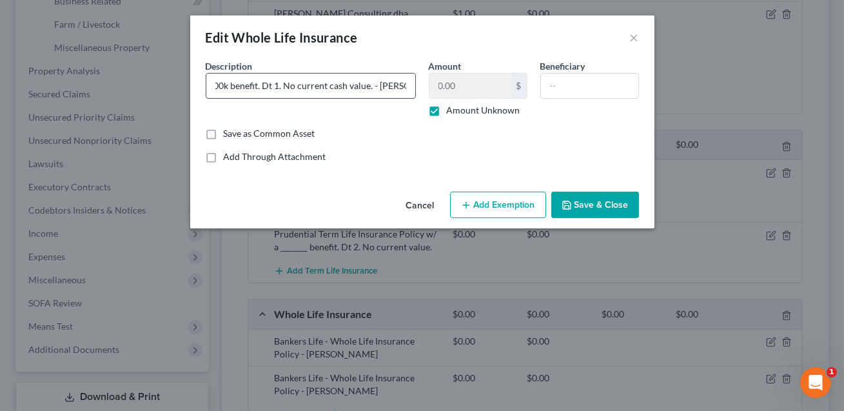
scroll to position [0, 181]
drag, startPoint x: 373, startPoint y: 86, endPoint x: 418, endPoint y: 94, distance: 45.3
click at [418, 94] on div "Description * Bankers Life Whole Life Insurance Policy w/$100k benefit. Dt 1. N…" at bounding box center [310, 87] width 223 height 57
type input "Bankers Life Whole Life Insurance Policy w/$100k benefit. Dt 1. No current cash…"
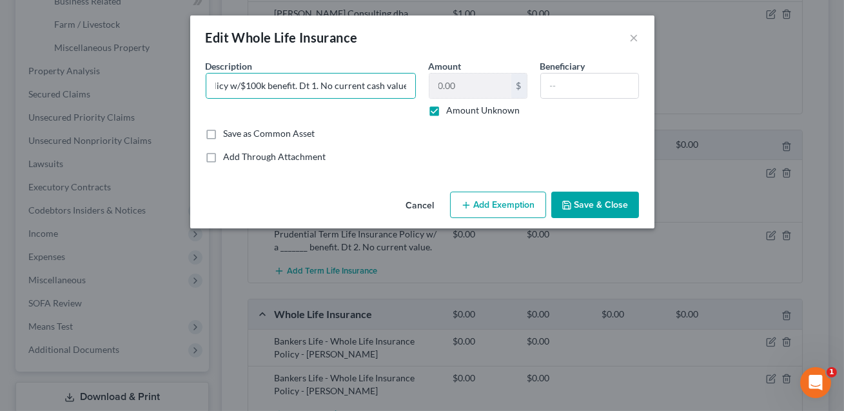
click at [447, 110] on label "Amount Unknown" at bounding box center [484, 110] width 74 height 13
click at [452, 110] on input "Amount Unknown" at bounding box center [456, 108] width 8 height 8
checkbox input "false"
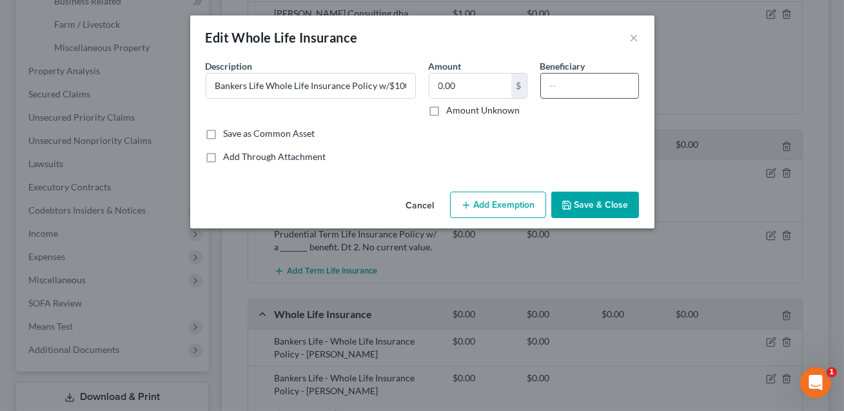
click at [549, 90] on input "text" at bounding box center [589, 86] width 97 height 25
type input "Dtr 2"
click at [304, 86] on input "Bankers Life Whole Life Insurance Policy w/$100k benefit. Dt 1. No current cash…" at bounding box center [310, 86] width 209 height 25
click at [304, 85] on input "Bankers Life Whole Life Insurance Policy w/$100k benefit. Dt 1. No current cash…" at bounding box center [310, 86] width 209 height 25
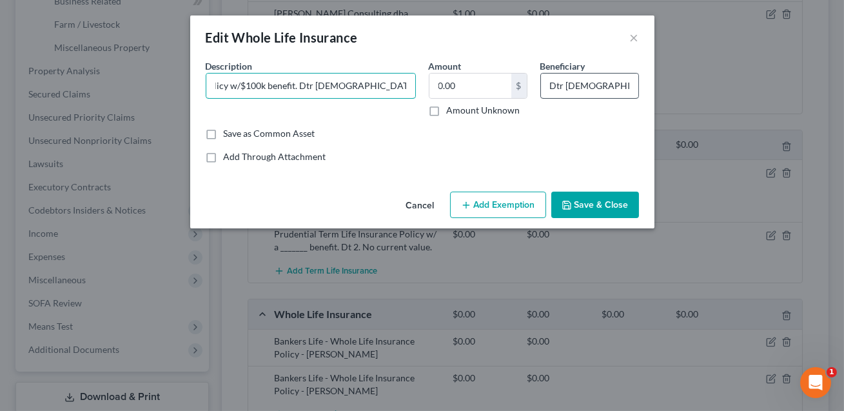
type input "Bankers Life Whole Life Insurance Policy w/$100k benefit. Dtr 1. No current cas…"
click at [579, 86] on input "Dtr 2" at bounding box center [589, 86] width 97 height 25
click at [577, 86] on input "Dtr 2 9Spouse)" at bounding box center [589, 86] width 97 height 25
type input "Dtr 2 (Spouse)"
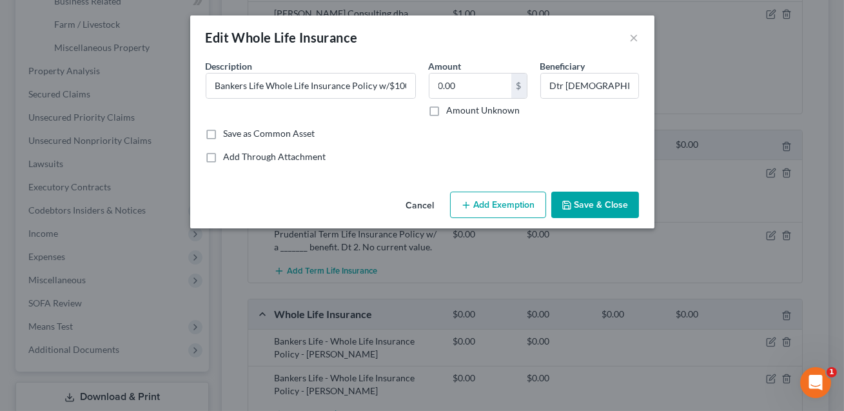
click at [599, 201] on button "Save & Close" at bounding box center [595, 205] width 88 height 27
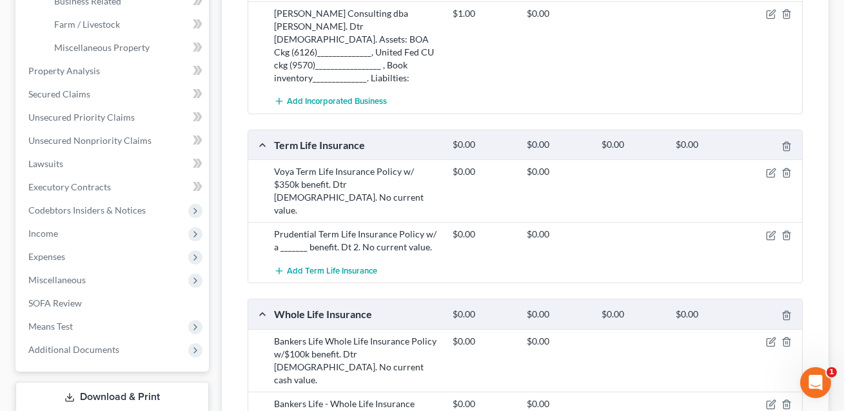
click at [776, 397] on div at bounding box center [773, 403] width 59 height 13
click at [771, 399] on icon "button" at bounding box center [771, 404] width 10 height 10
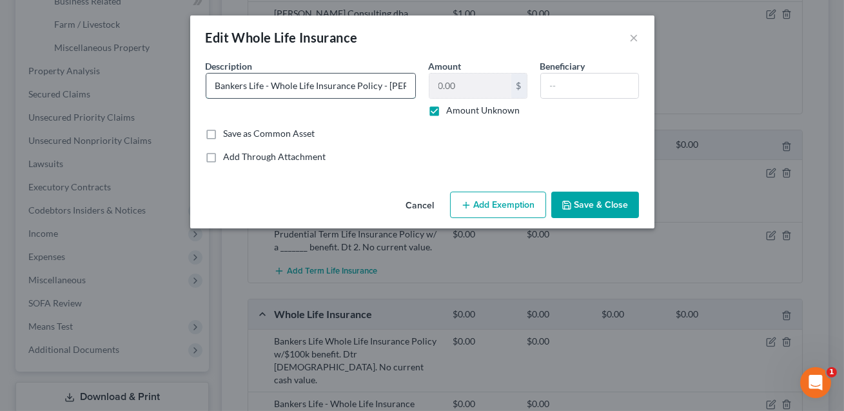
click at [270, 87] on input "Bankers Life - Whole Life Insurance Policy - [PERSON_NAME]" at bounding box center [310, 86] width 209 height 25
click at [375, 87] on input "Bankers Life Whole Life Insurance Policy - Kathleen" at bounding box center [310, 86] width 209 height 25
click at [307, 88] on input "Bankers Life Whole Life Insurance Policy w/ $30K benefit. Dt 2. No current cash…" at bounding box center [310, 86] width 209 height 25
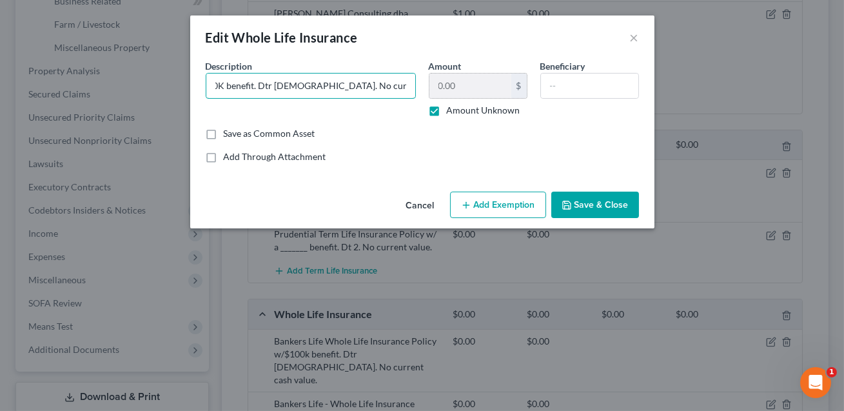
click at [428, 91] on div "Description * Bankers Life Whole Life Insurance Policy w/ $30K benefit. Dtr 2. …" at bounding box center [422, 93] width 446 height 68
type input "Bankers Life Whole Life Insurance Policy w/ $30K benefit. Dtr 2. No current cas…"
click at [447, 112] on label "Amount Unknown" at bounding box center [484, 110] width 74 height 13
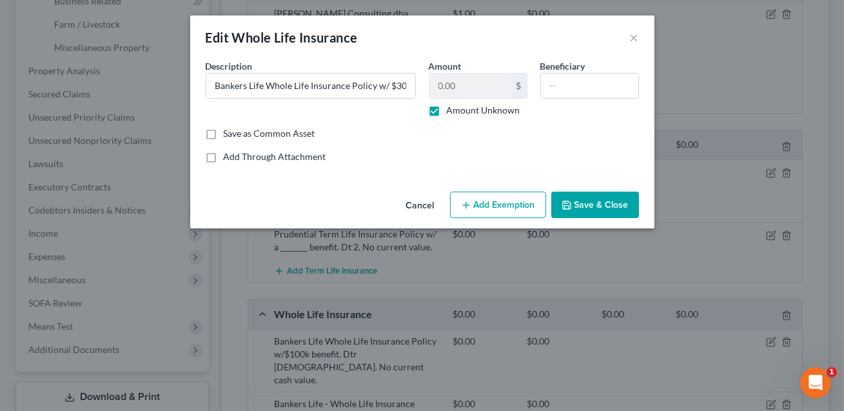
click at [452, 112] on input "Amount Unknown" at bounding box center [456, 108] width 8 height 8
checkbox input "false"
click at [550, 92] on input "text" at bounding box center [589, 86] width 97 height 25
click at [559, 88] on input "Dt 1 (Spouse)" at bounding box center [589, 86] width 97 height 25
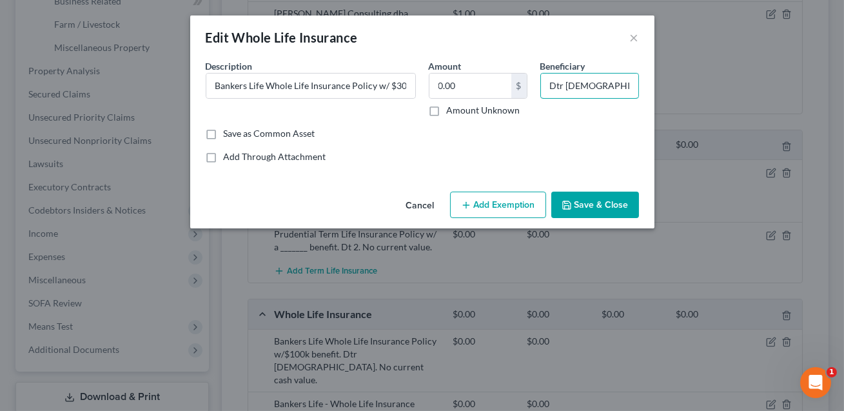
type input "Dtr 1 (Spouse)"
click at [596, 204] on button "Save & Close" at bounding box center [595, 205] width 88 height 27
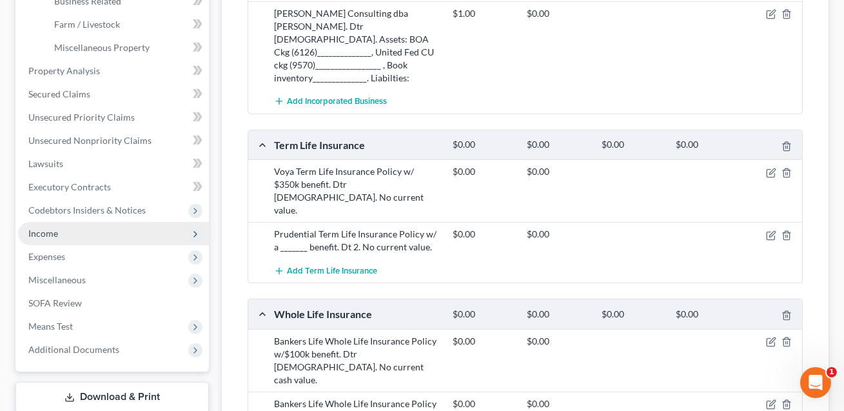
click at [63, 230] on span "Income" at bounding box center [113, 233] width 191 height 23
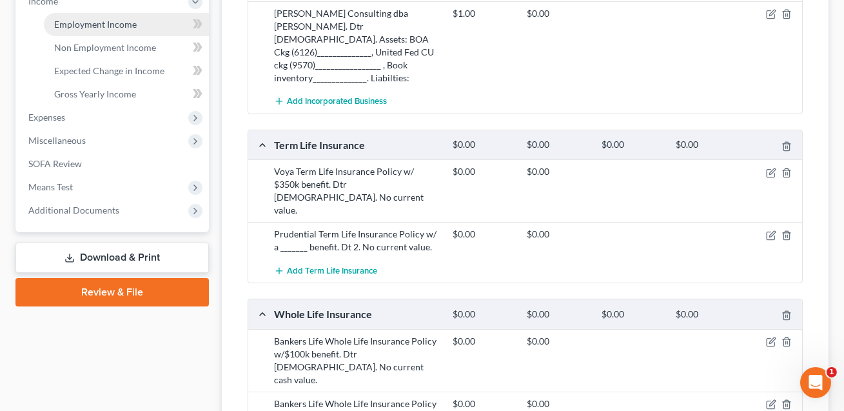
click at [92, 28] on span "Employment Income" at bounding box center [95, 24] width 83 height 11
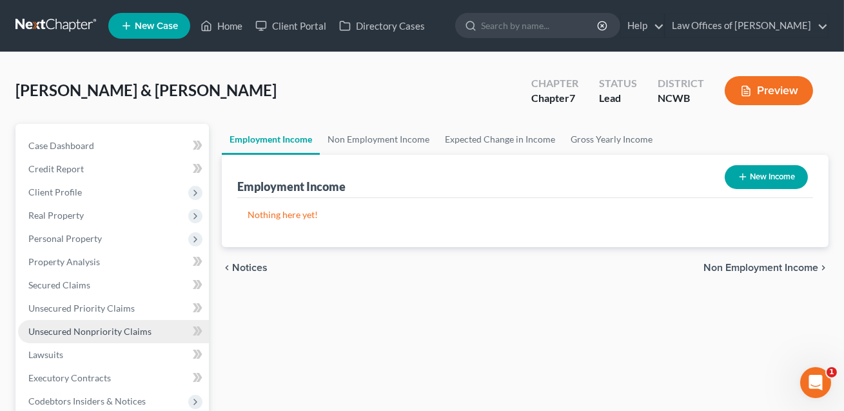
click at [99, 323] on link "Unsecured Nonpriority Claims" at bounding box center [113, 331] width 191 height 23
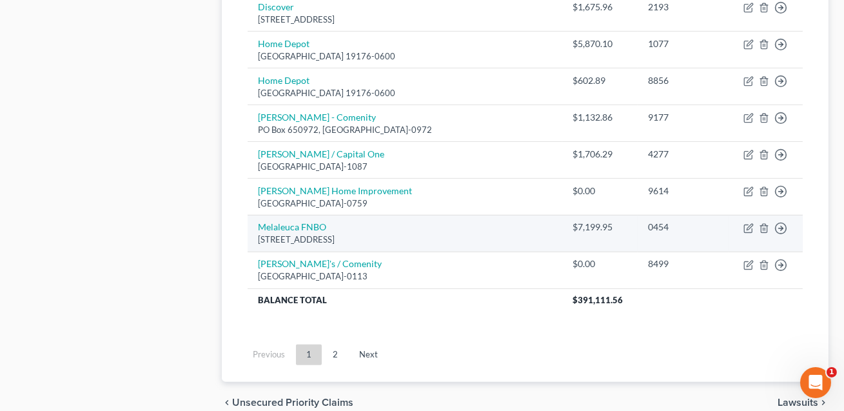
scroll to position [1020, 0]
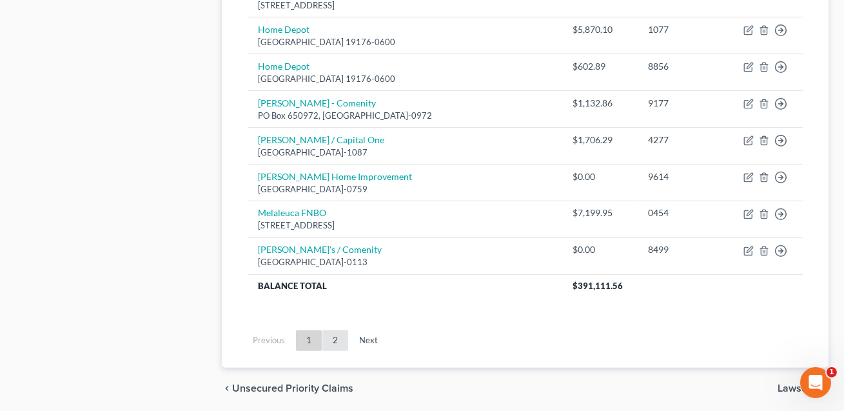
click at [335, 337] on link "2" at bounding box center [335, 340] width 26 height 21
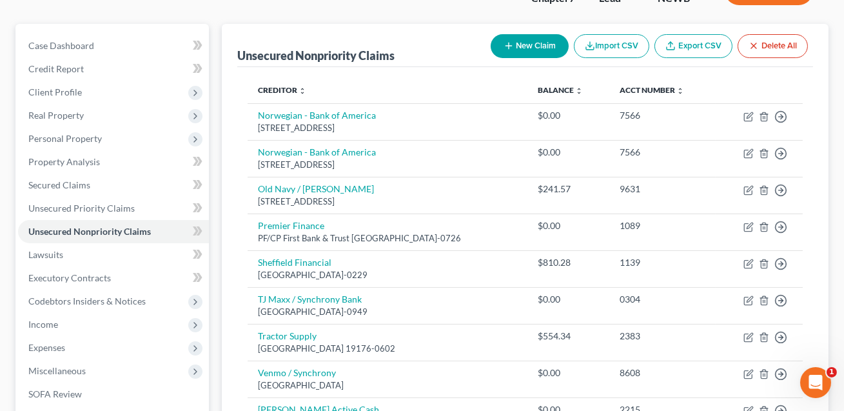
scroll to position [97, 0]
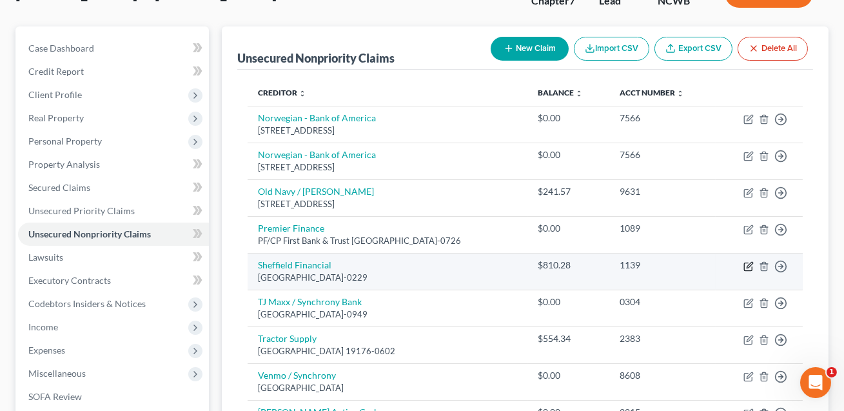
click at [746, 264] on icon "button" at bounding box center [749, 266] width 10 height 10
select select "28"
select select "2"
select select "0"
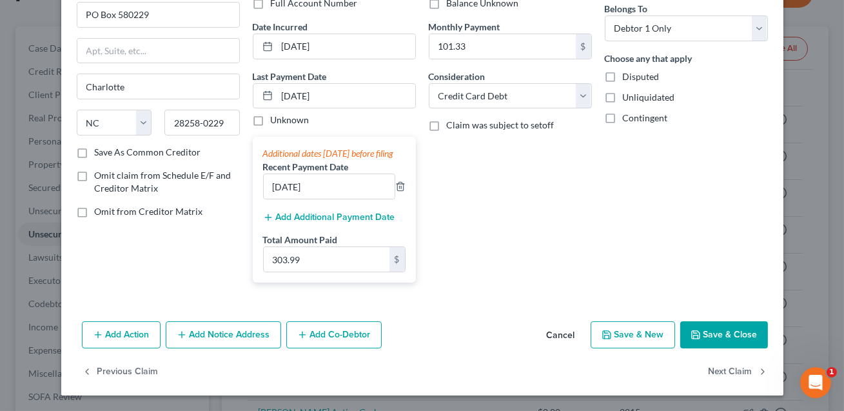
scroll to position [119, 0]
click at [713, 347] on button "Save & Close" at bounding box center [724, 334] width 88 height 27
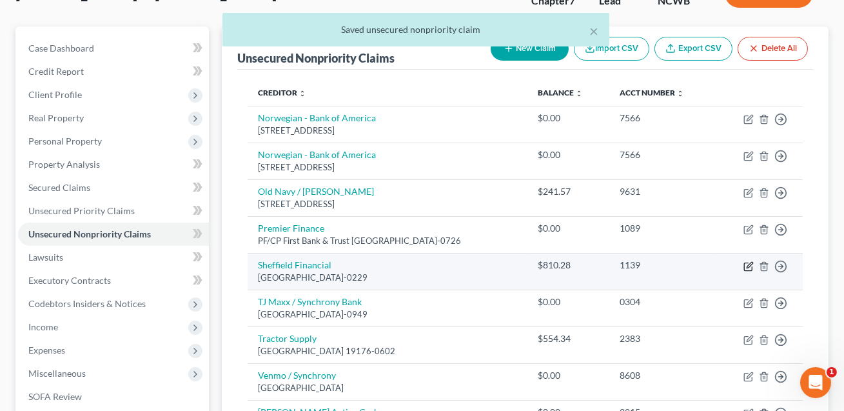
click at [750, 267] on icon "button" at bounding box center [749, 266] width 10 height 10
select select "28"
select select "2"
select select "0"
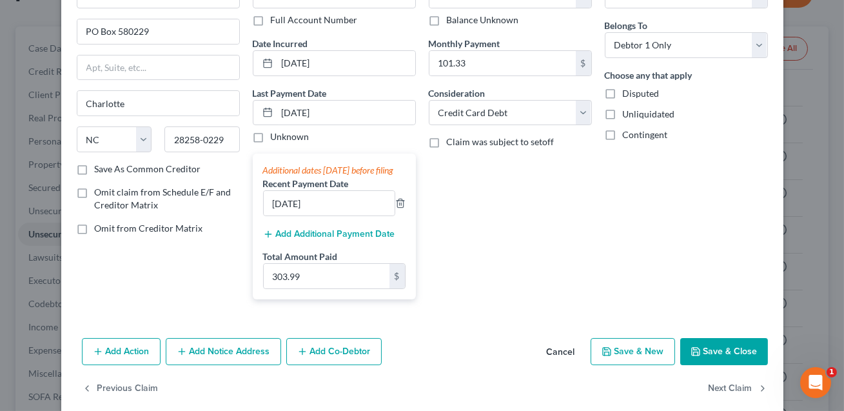
scroll to position [87, 0]
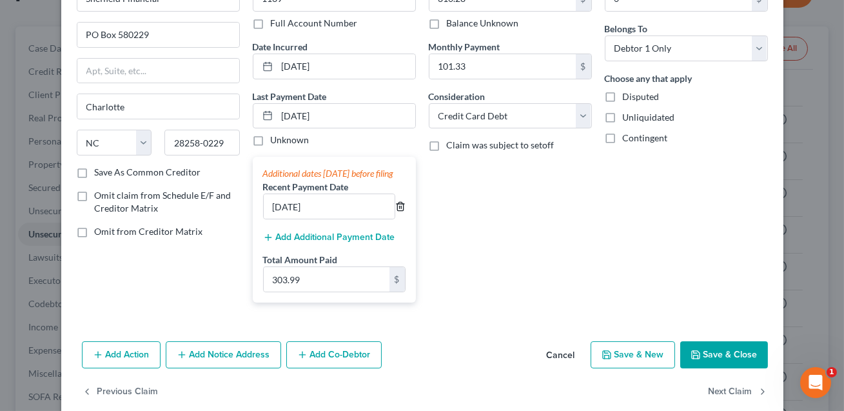
click at [402, 212] on icon "button" at bounding box center [400, 206] width 10 height 10
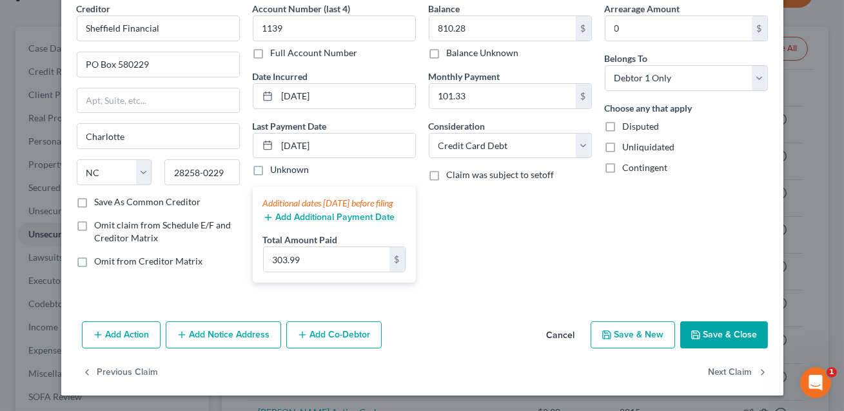
scroll to position [70, 0]
click at [346, 253] on input "303.99" at bounding box center [327, 259] width 126 height 25
drag, startPoint x: 334, startPoint y: 137, endPoint x: 279, endPoint y: 139, distance: 55.5
click at [279, 139] on input "07/18/2025" at bounding box center [346, 146] width 138 height 25
drag, startPoint x: 339, startPoint y: 134, endPoint x: 274, endPoint y: 133, distance: 64.5
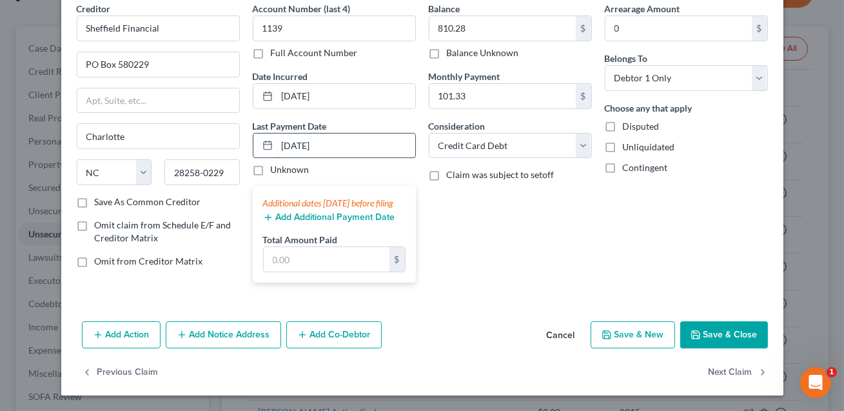
click at [274, 133] on div "07/18/2025" at bounding box center [334, 146] width 163 height 26
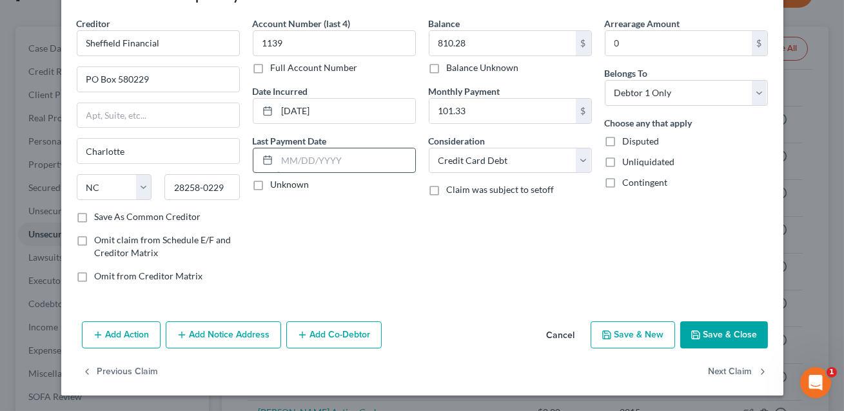
scroll to position [41, 0]
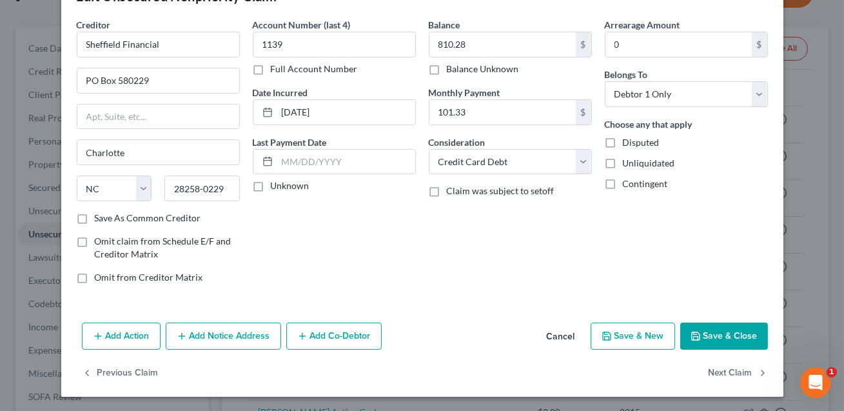
click at [709, 337] on button "Save & Close" at bounding box center [724, 335] width 88 height 27
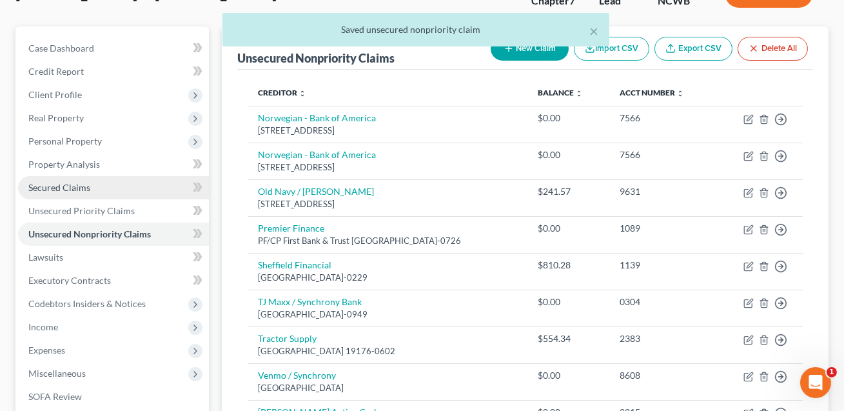
click at [70, 190] on span "Secured Claims" at bounding box center [59, 187] width 62 height 11
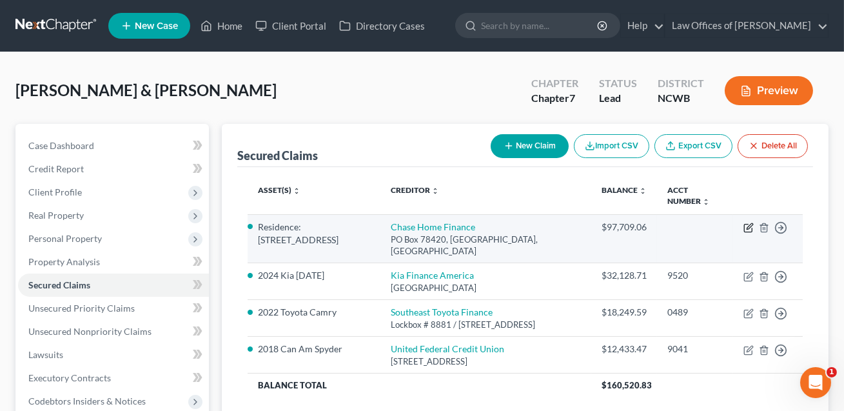
click at [749, 224] on icon "button" at bounding box center [749, 228] width 10 height 10
select select "3"
select select "2"
select select "0"
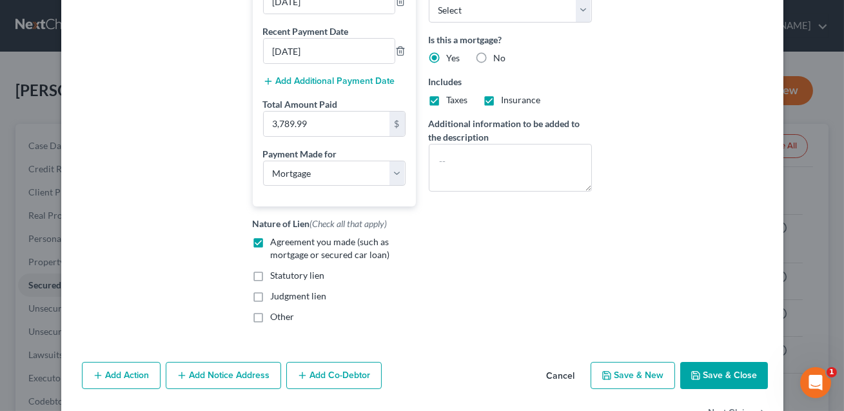
scroll to position [307, 0]
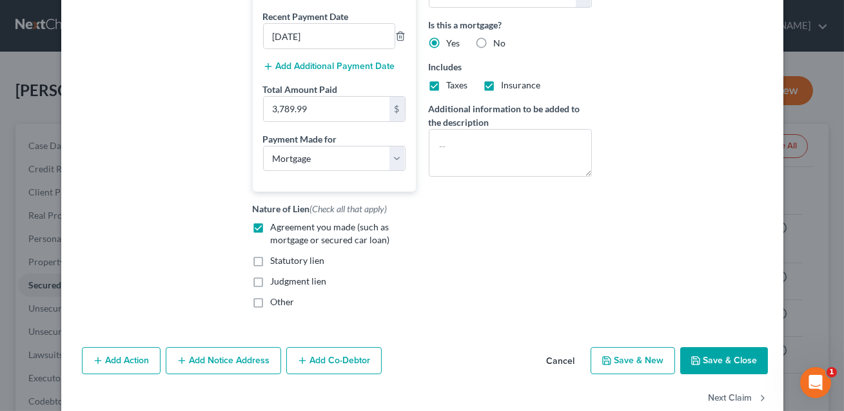
click at [742, 374] on button "Save & Close" at bounding box center [724, 360] width 88 height 27
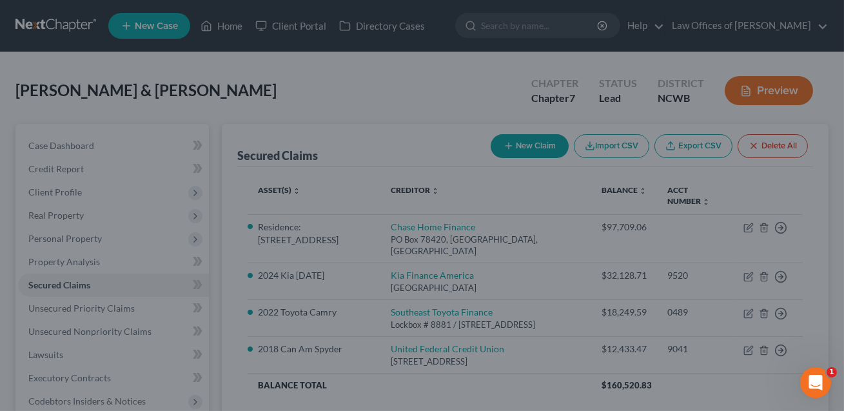
select select "4"
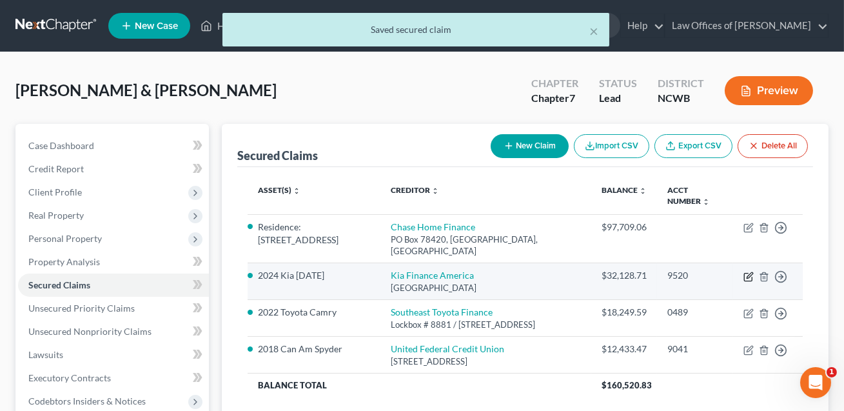
click at [750, 272] on icon "button" at bounding box center [749, 277] width 10 height 10
select select "45"
select select "3"
select select "0"
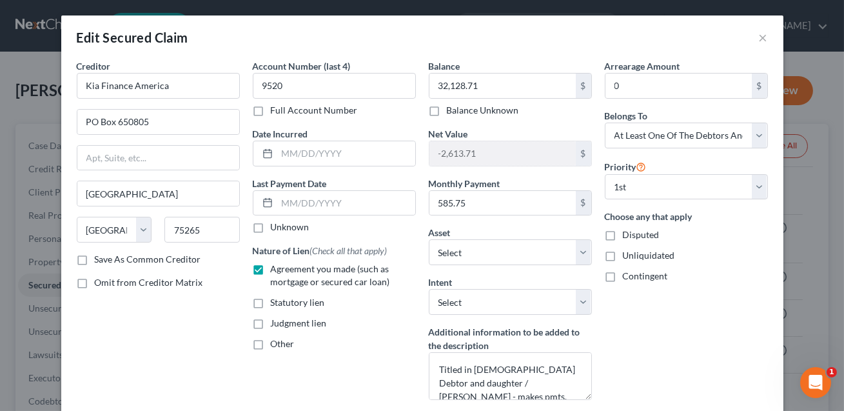
scroll to position [5, 0]
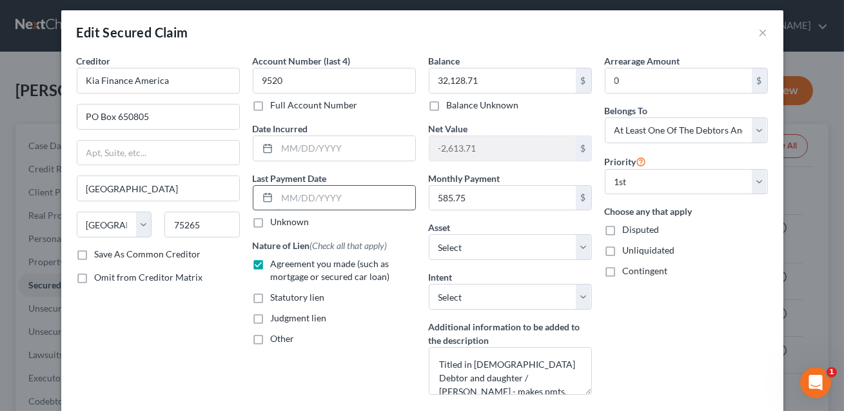
click at [304, 199] on input "text" at bounding box center [346, 198] width 138 height 25
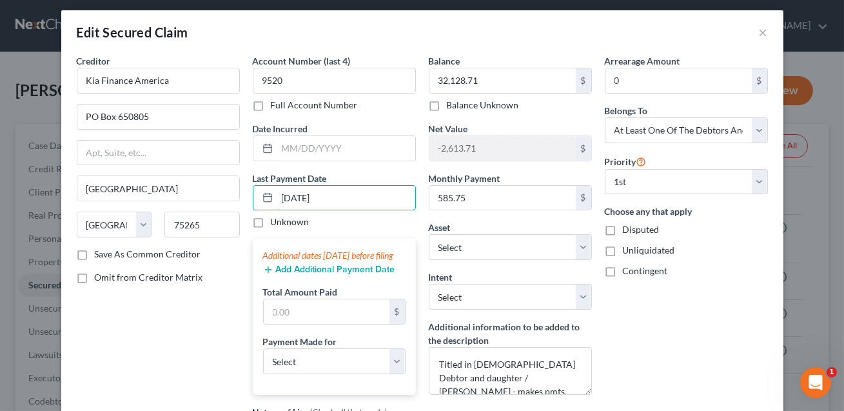
type input "8/8/2025"
click at [301, 275] on button "Add Additional Payment Date" at bounding box center [329, 269] width 132 height 10
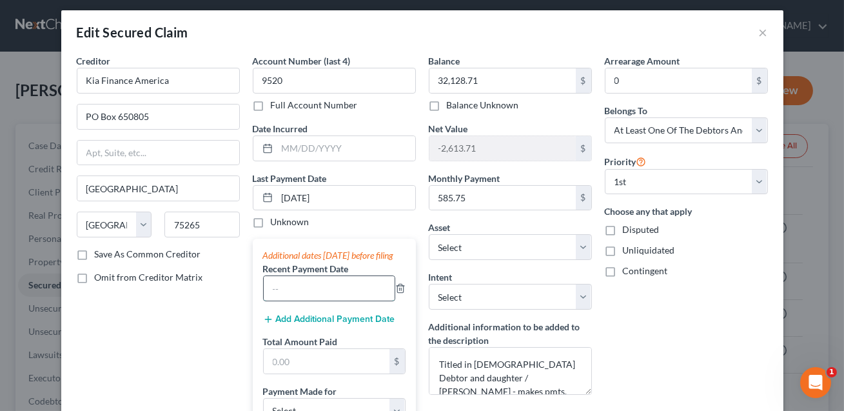
click at [290, 292] on input "text" at bounding box center [329, 288] width 131 height 25
type input "07/08/2025"
click at [286, 337] on div "Additional dates within 90 days before filing Recent Payment Date 07/08/2025 Ad…" at bounding box center [334, 341] width 163 height 205
click at [286, 324] on button "Add Additional Payment Date" at bounding box center [329, 319] width 132 height 10
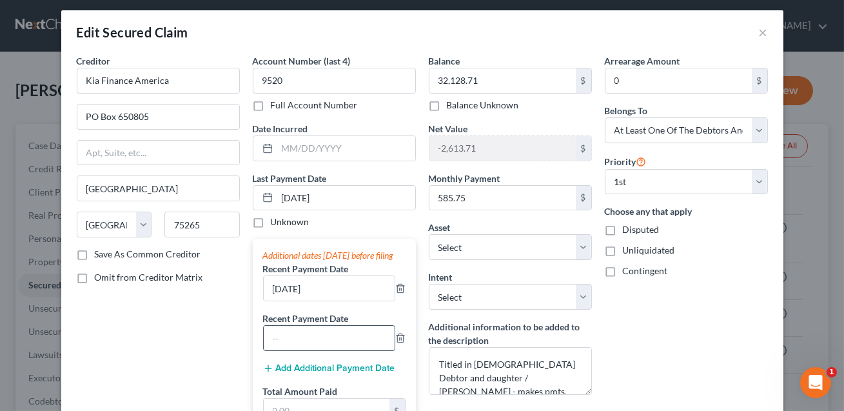
click at [283, 348] on input "text" at bounding box center [329, 338] width 131 height 25
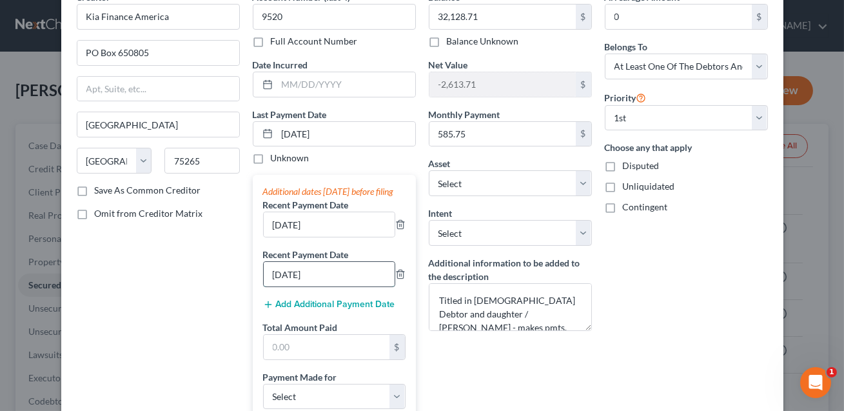
scroll to position [101, 0]
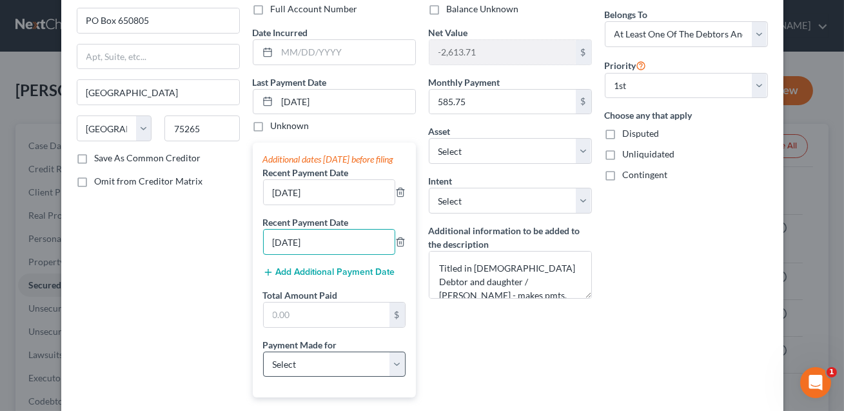
type input "06/08/2025"
click at [281, 377] on select "Select Car Credit Card Loan Repayment Mortgage Other Suppliers Or Vendors" at bounding box center [334, 364] width 143 height 26
select select "0"
click at [285, 321] on input "text" at bounding box center [327, 314] width 126 height 25
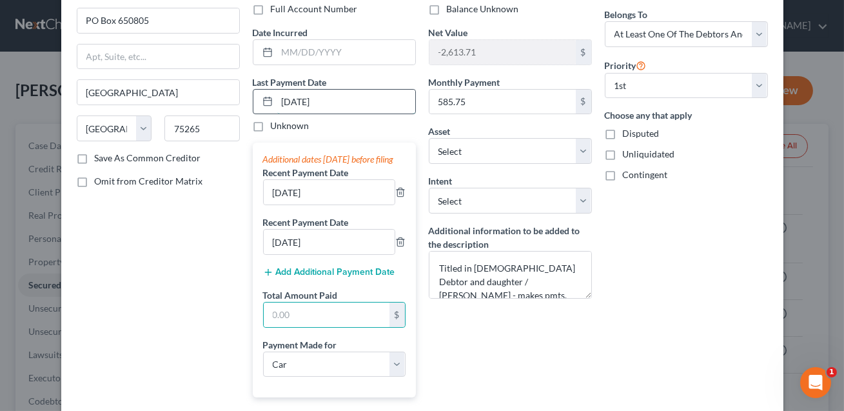
click at [324, 106] on input "8/8/2025" at bounding box center [346, 102] width 138 height 25
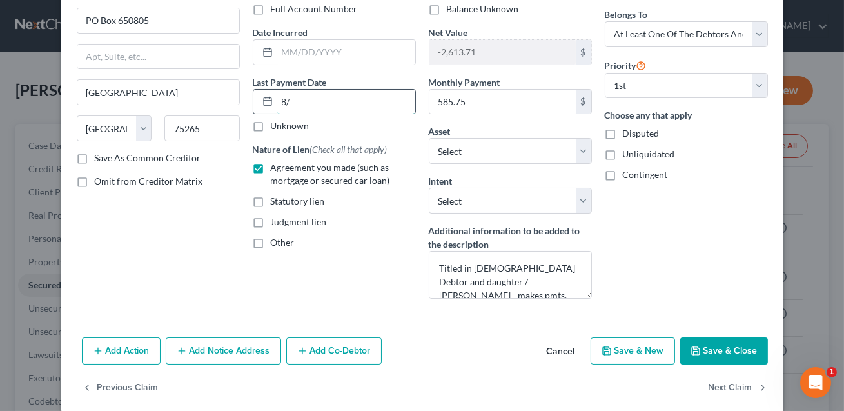
type input "8"
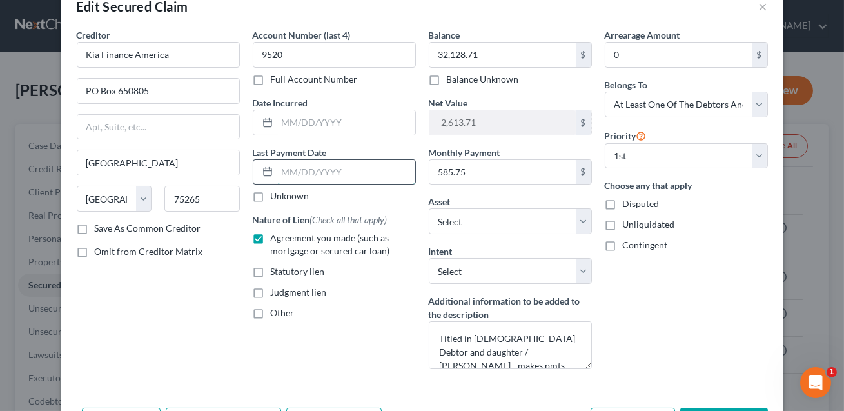
scroll to position [116, 0]
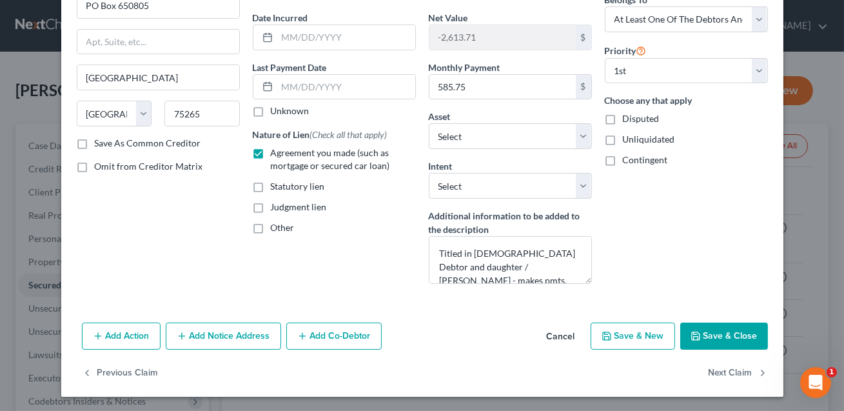
click at [718, 341] on button "Save & Close" at bounding box center [724, 335] width 88 height 27
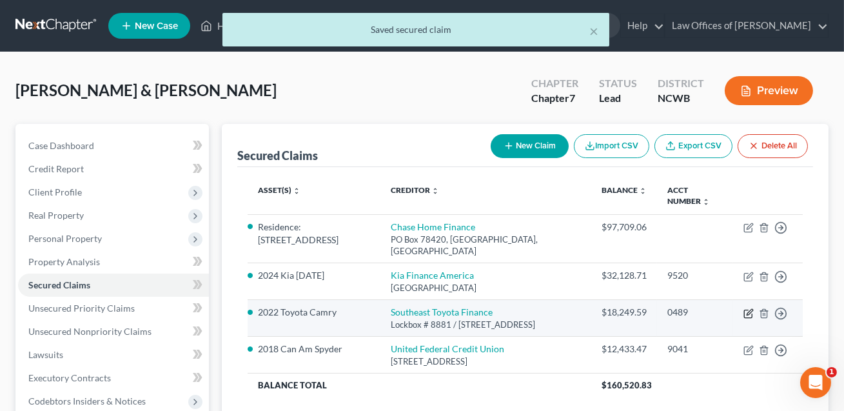
click at [746, 308] on icon "button" at bounding box center [749, 313] width 10 height 10
select select "39"
select select "0"
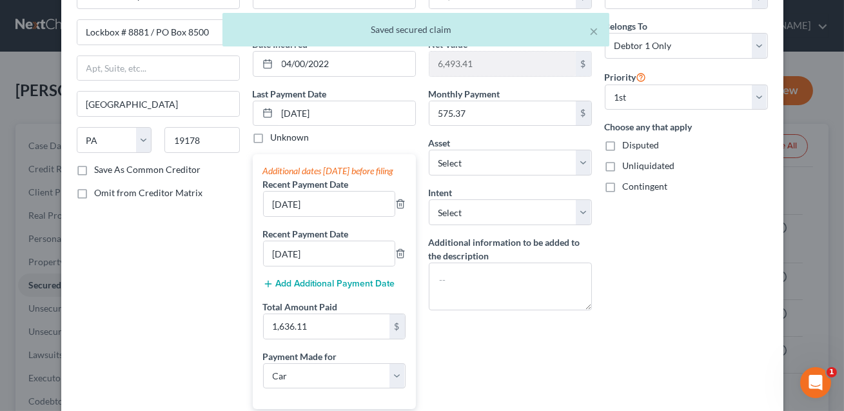
scroll to position [344, 0]
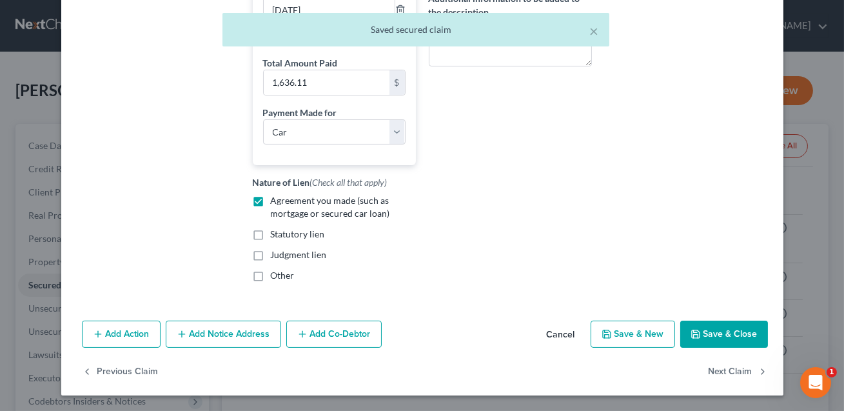
click at [718, 342] on button "Save & Close" at bounding box center [724, 334] width 88 height 27
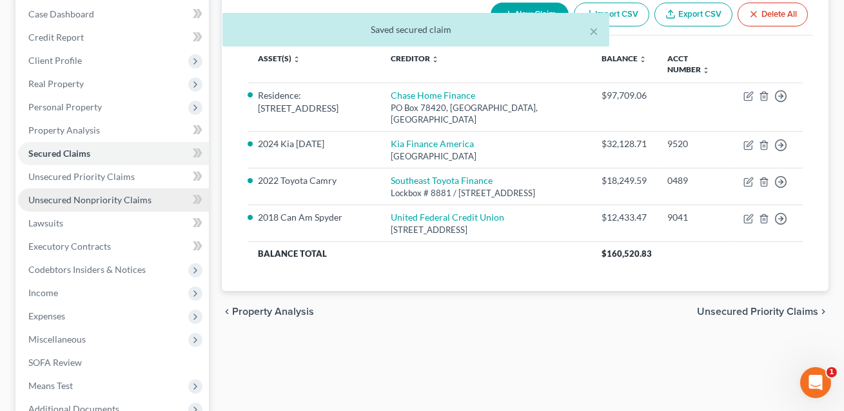
scroll to position [146, 0]
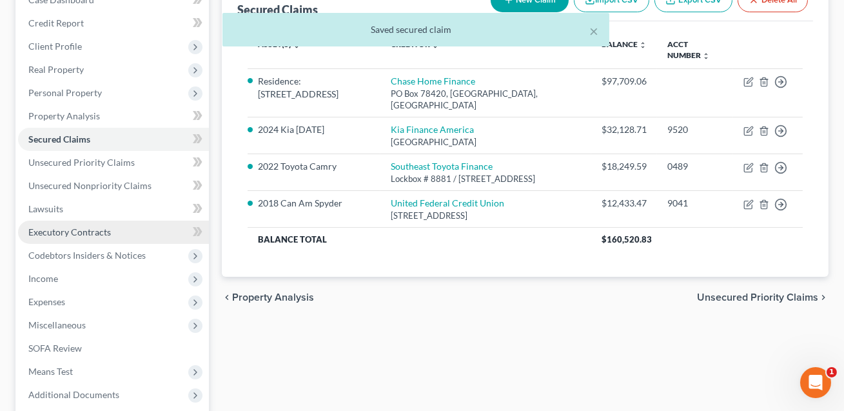
click at [84, 226] on span "Executory Contracts" at bounding box center [69, 231] width 83 height 11
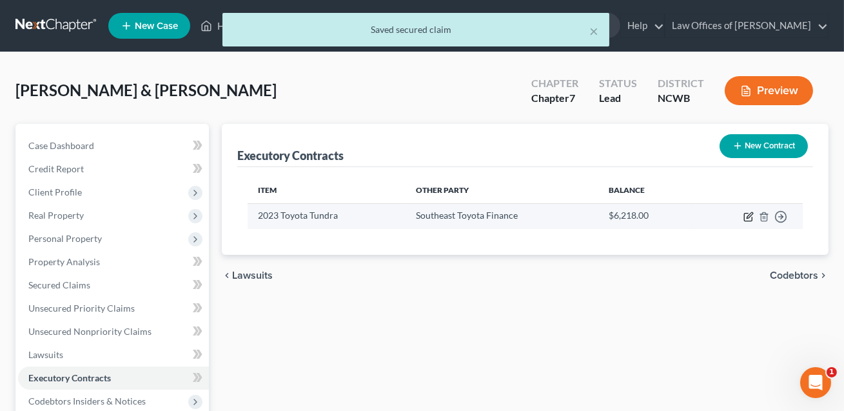
click at [749, 217] on icon "button" at bounding box center [750, 215] width 6 height 6
select select "39"
select select "0"
select select "1"
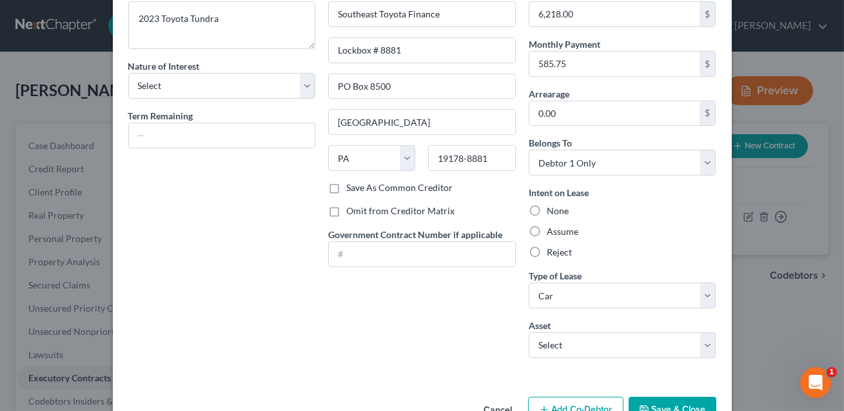
scroll to position [73, 0]
click at [547, 228] on label "Assume" at bounding box center [563, 230] width 32 height 13
click at [552, 228] on input "Assume" at bounding box center [556, 228] width 8 height 8
radio input "true"
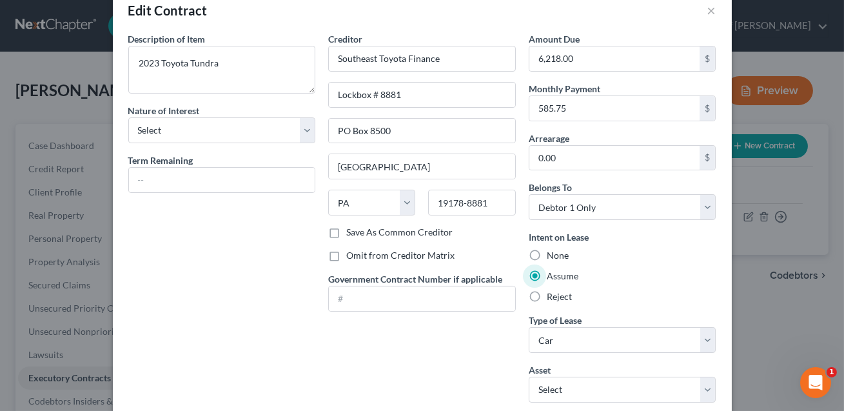
scroll to position [0, 0]
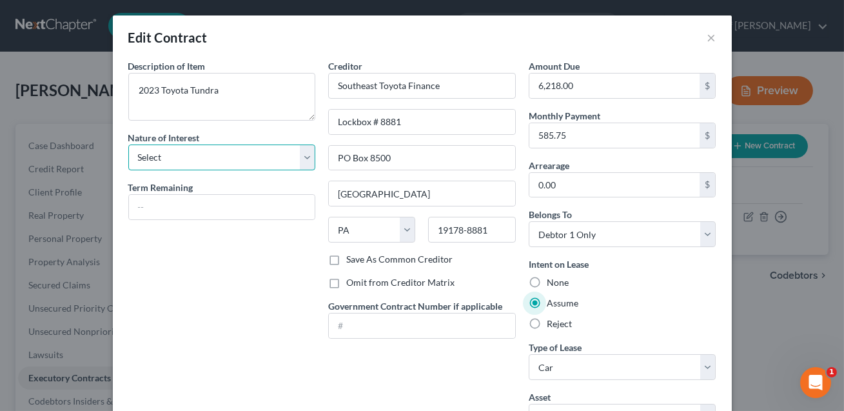
click at [297, 168] on select "Select Purchaser Agent Lessor Lessee" at bounding box center [222, 157] width 188 height 26
select select "2"
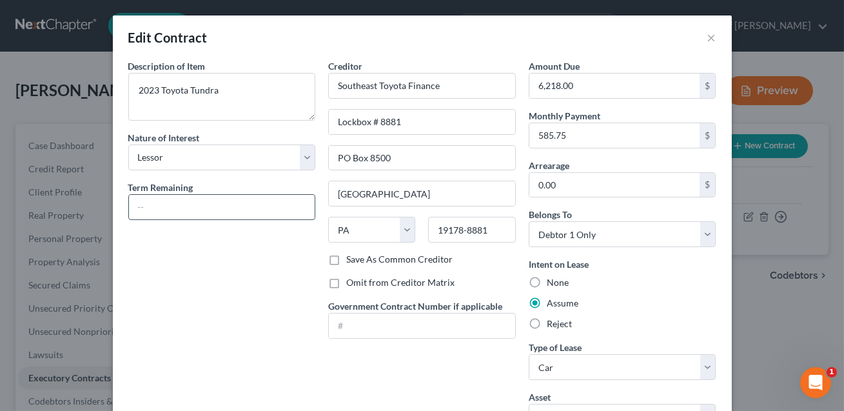
click at [267, 208] on input "text" at bounding box center [222, 207] width 186 height 25
type input "CONFIRM"
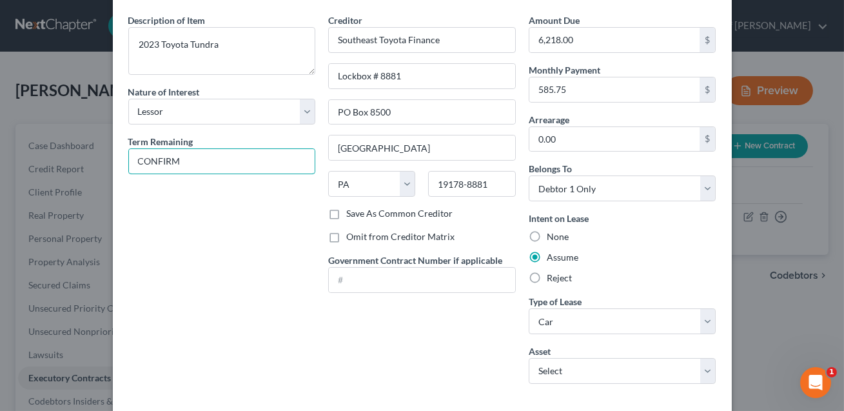
scroll to position [109, 0]
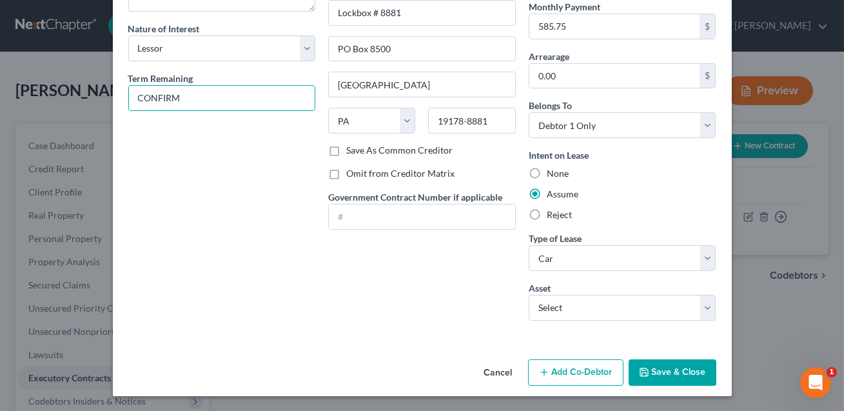
click at [654, 364] on button "Save & Close" at bounding box center [673, 372] width 88 height 27
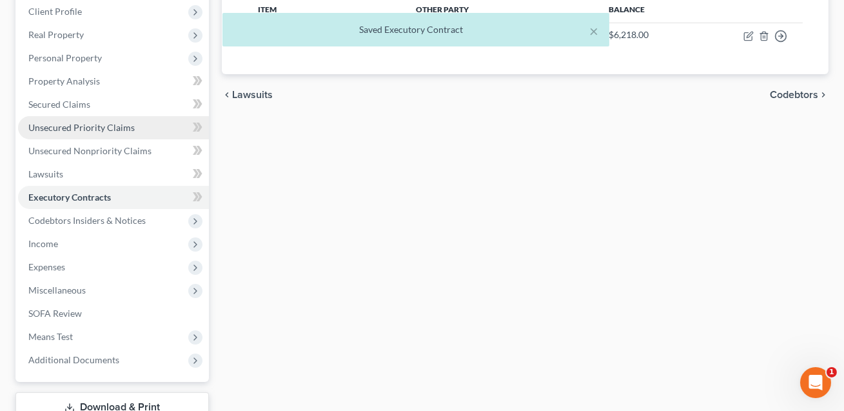
scroll to position [188, 0]
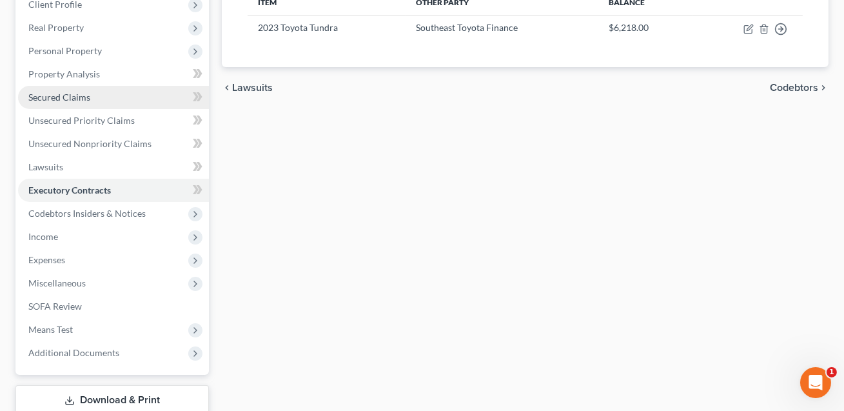
click at [79, 94] on span "Secured Claims" at bounding box center [59, 97] width 62 height 11
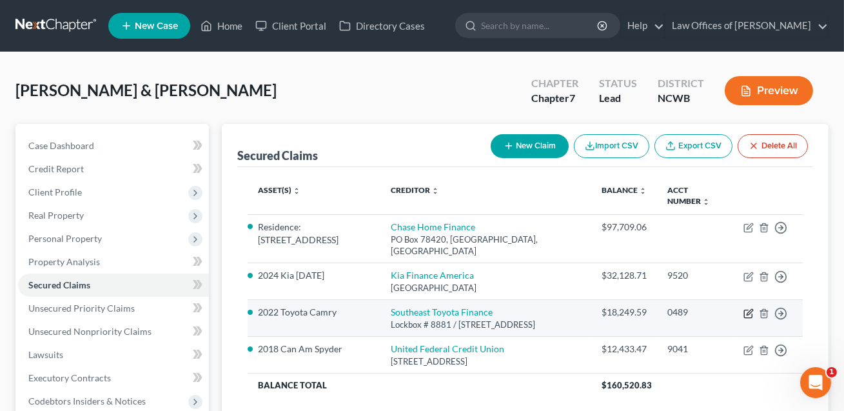
click at [749, 308] on icon "button" at bounding box center [749, 313] width 10 height 10
select select "39"
select select "0"
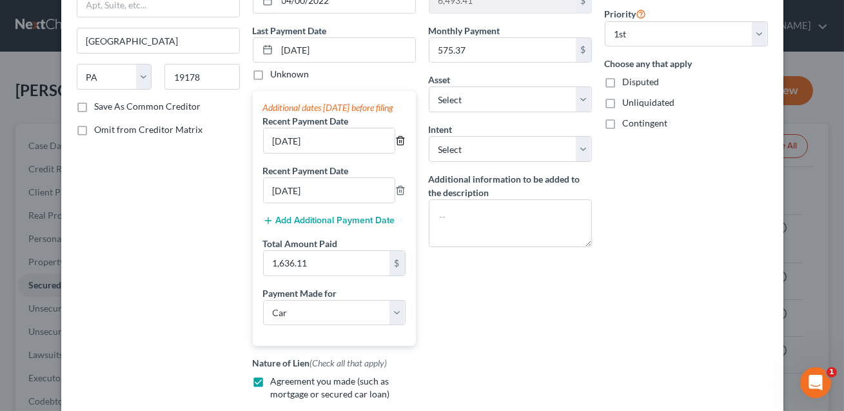
scroll to position [154, 0]
click at [337, 274] on input "1,636.11" at bounding box center [327, 262] width 126 height 25
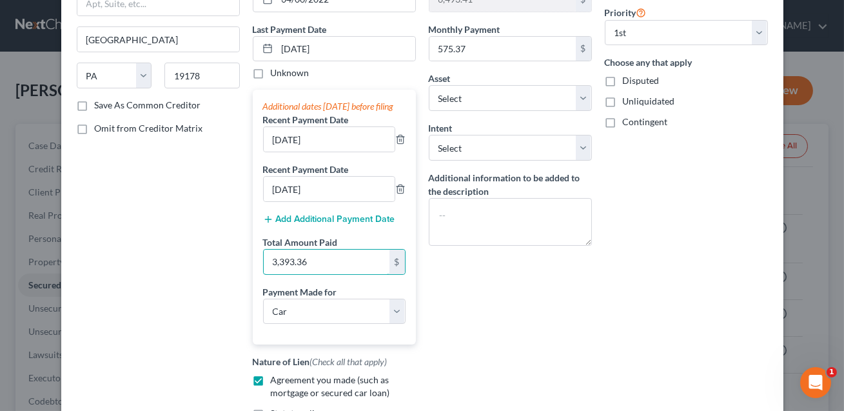
scroll to position [344, 0]
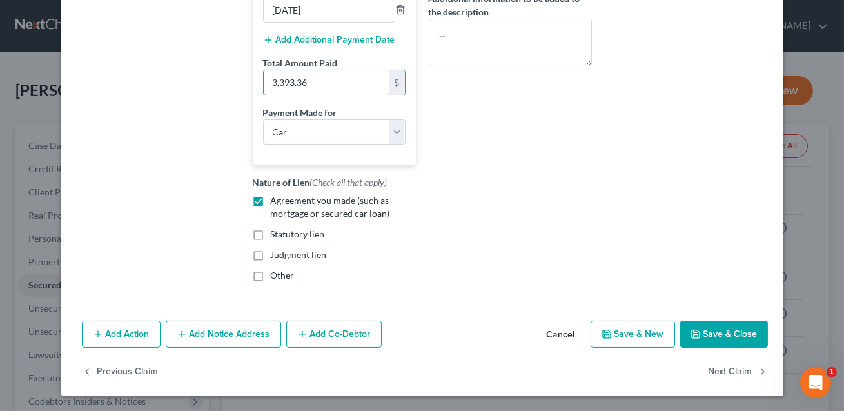
type input "3,393.36"
click at [710, 331] on button "Save & Close" at bounding box center [724, 334] width 88 height 27
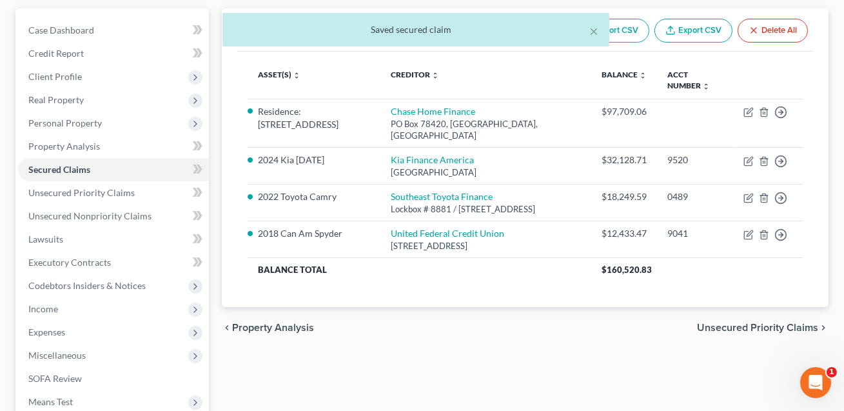
scroll to position [125, 0]
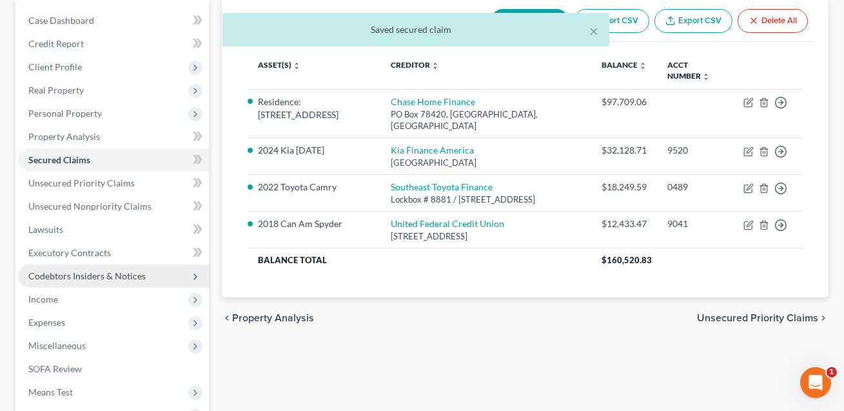
click at [110, 276] on span "Codebtors Insiders & Notices" at bounding box center [86, 275] width 117 height 11
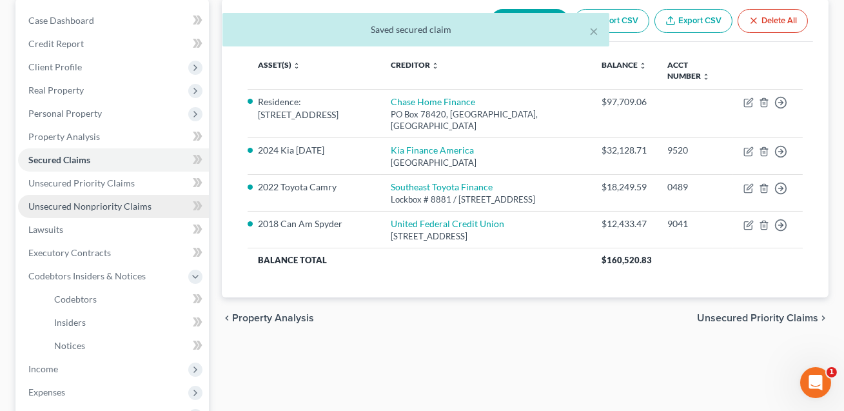
click at [90, 203] on span "Unsecured Nonpriority Claims" at bounding box center [89, 206] width 123 height 11
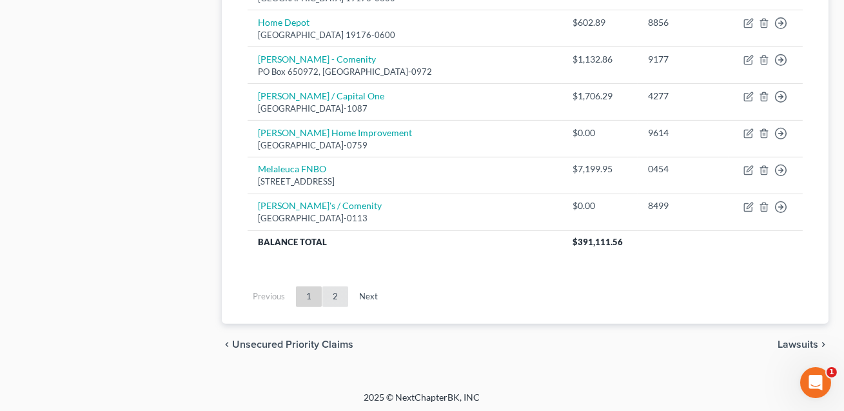
click at [341, 286] on link "2" at bounding box center [335, 296] width 26 height 21
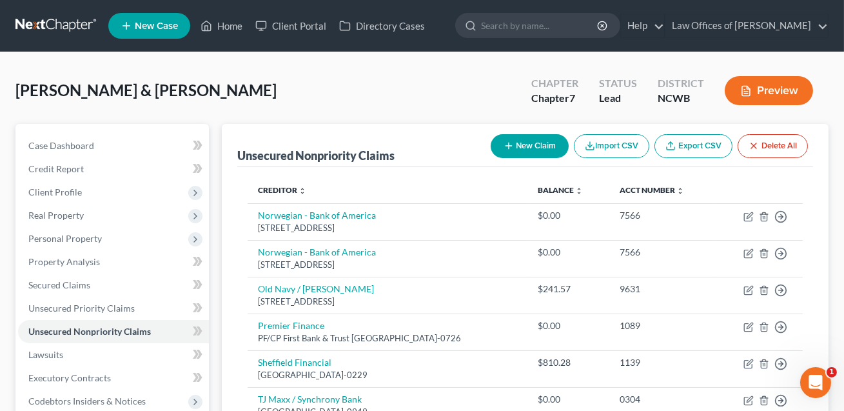
click at [529, 148] on button "New Claim" at bounding box center [530, 146] width 78 height 24
select select "2"
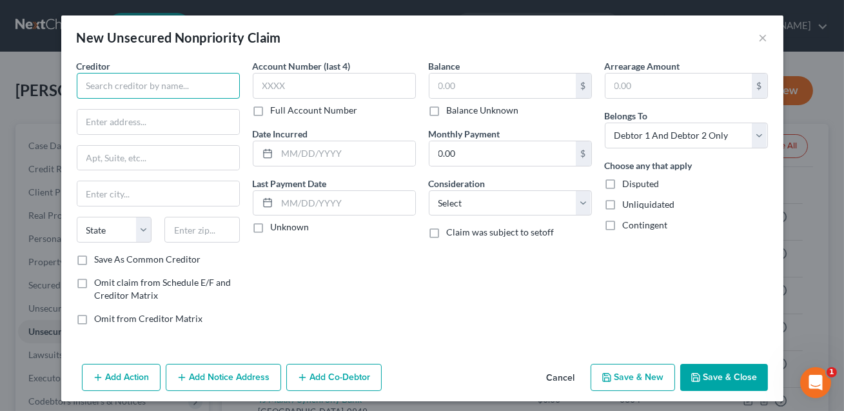
click at [185, 88] on input "text" at bounding box center [158, 86] width 163 height 26
type input "Farmers Bank"
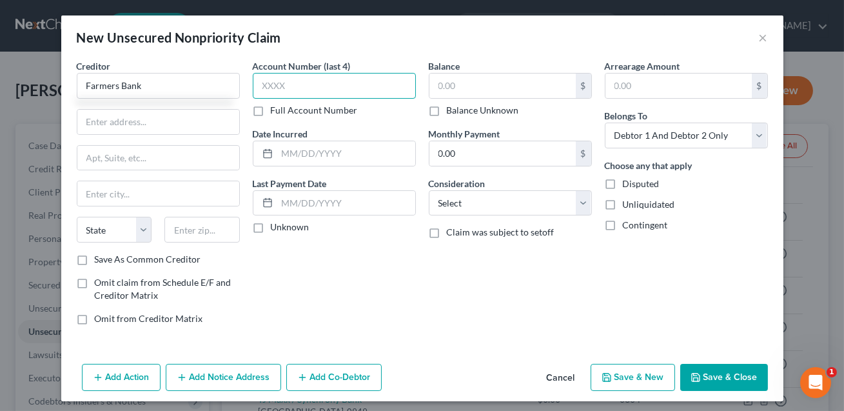
click at [299, 84] on input "text" at bounding box center [334, 86] width 163 height 26
type input "XXXX"
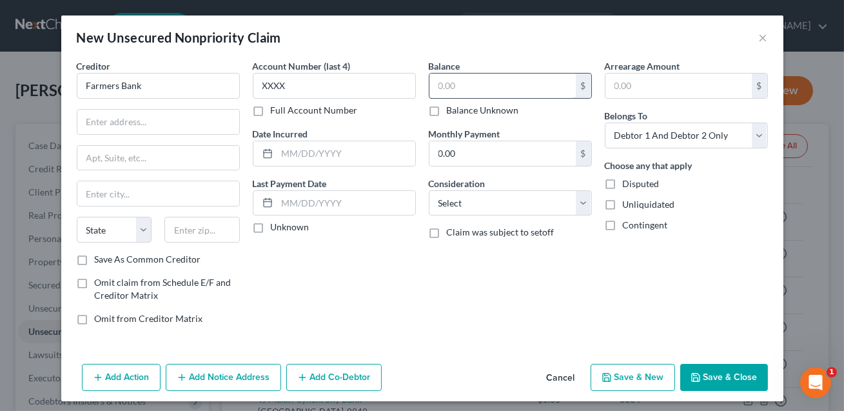
click at [448, 90] on input "text" at bounding box center [503, 86] width 146 height 25
type input "15,000.00"
click at [310, 158] on input "text" at bounding box center [346, 153] width 138 height 25
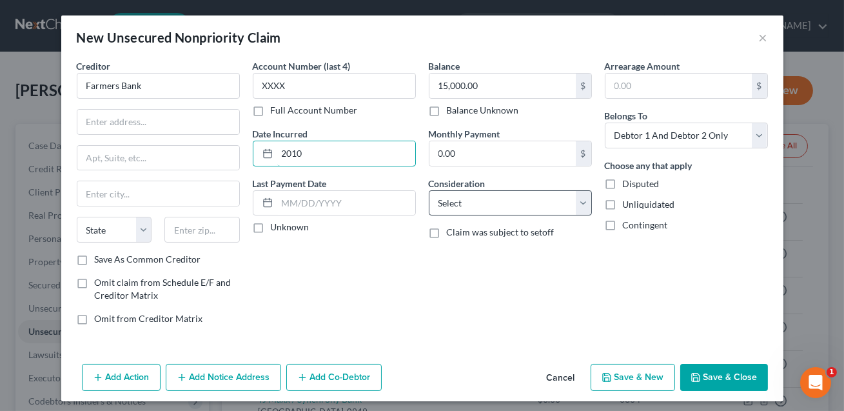
type input "2010"
click at [465, 208] on select "Select Cable / Satellite Services Collection Agency Credit Card Debt Debt Couns…" at bounding box center [510, 203] width 163 height 26
select select "4"
click at [623, 184] on label "Disputed" at bounding box center [641, 183] width 37 height 13
click at [628, 184] on input "Disputed" at bounding box center [632, 181] width 8 height 8
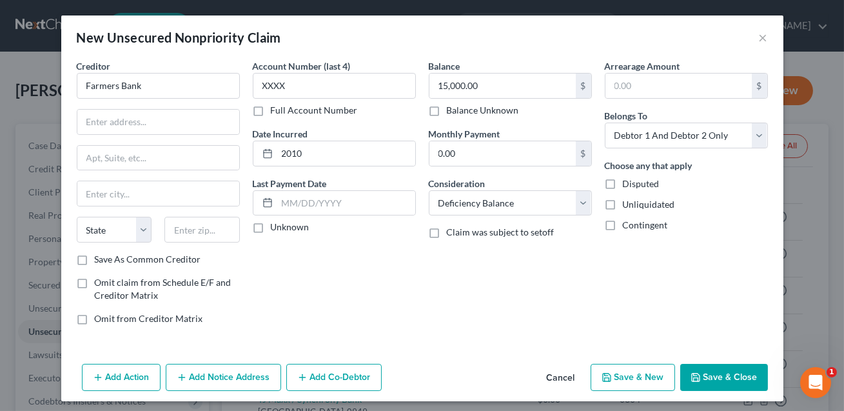
checkbox input "true"
click at [485, 80] on input "15,000.00" at bounding box center [503, 86] width 146 height 25
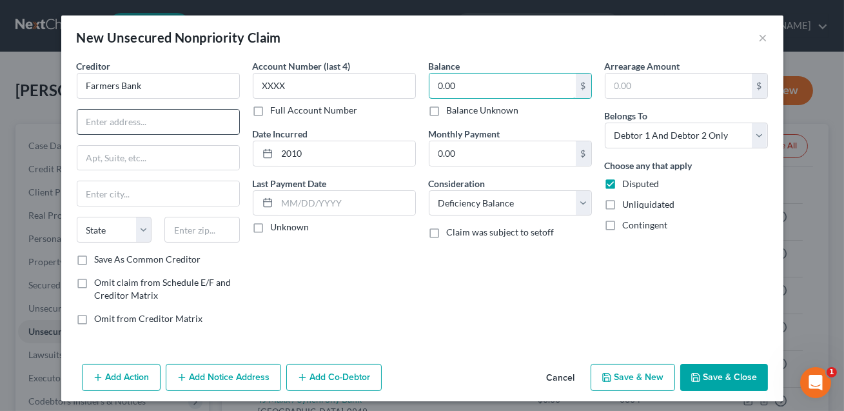
type input "0.00"
click at [130, 122] on input "text" at bounding box center [158, 122] width 162 height 25
type input "CONFIRM"
click at [704, 372] on button "Save & Close" at bounding box center [724, 377] width 88 height 27
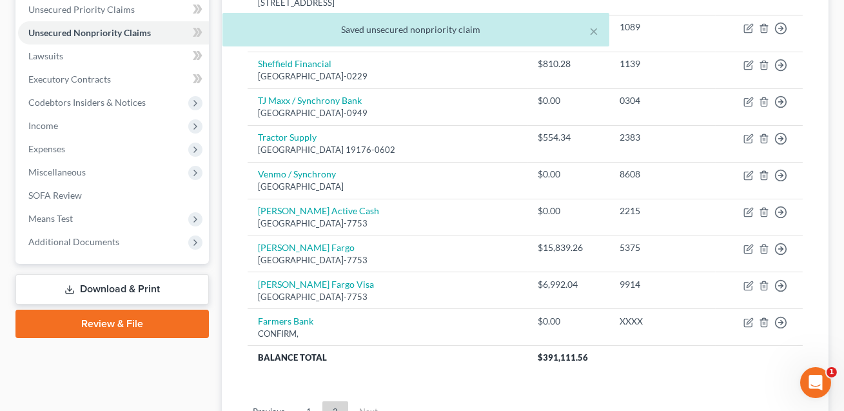
scroll to position [319, 0]
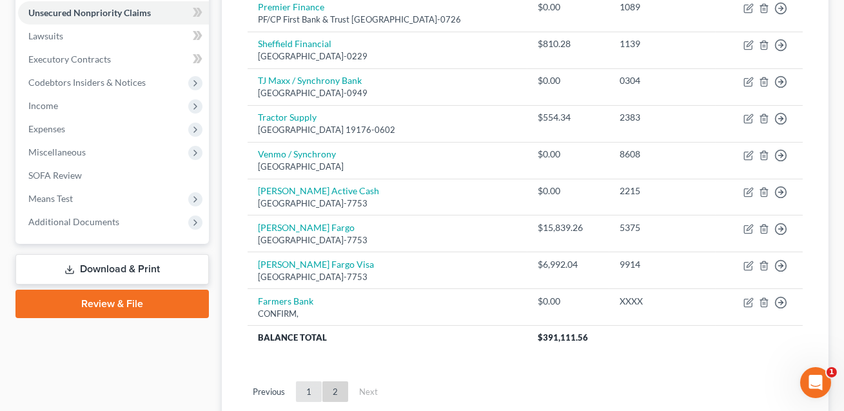
click at [309, 390] on link "1" at bounding box center [309, 391] width 26 height 21
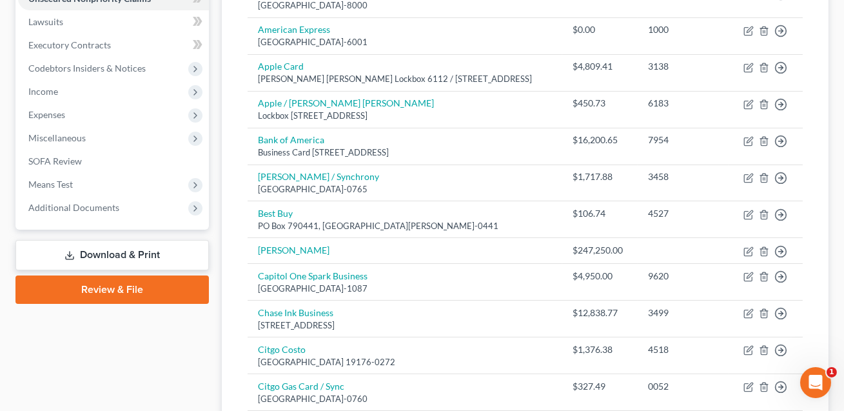
scroll to position [339, 0]
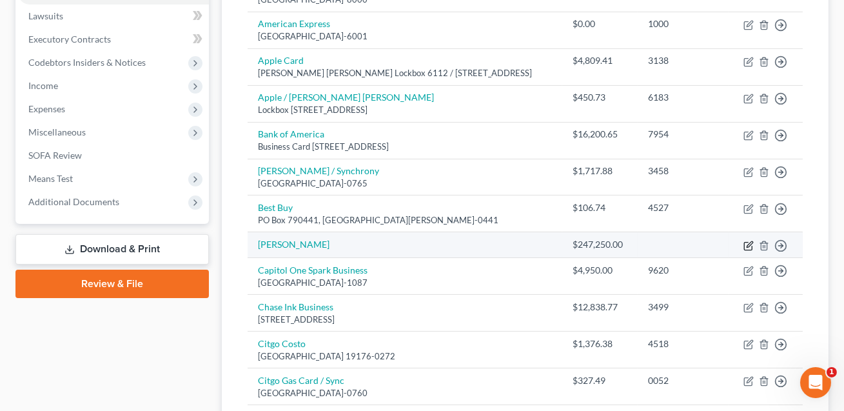
click at [749, 245] on icon "button" at bounding box center [749, 246] width 10 height 10
select select "14"
select select "0"
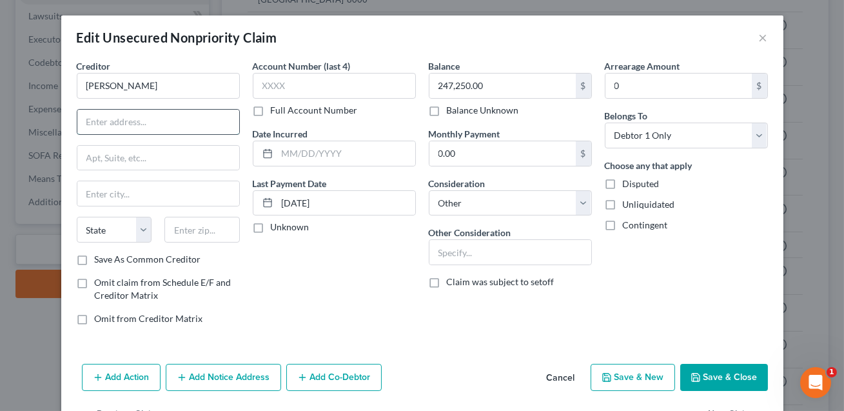
click at [174, 122] on input "text" at bounding box center [158, 122] width 162 height 25
type input "CONFIRM"
click at [703, 370] on button "Save & Close" at bounding box center [724, 377] width 88 height 27
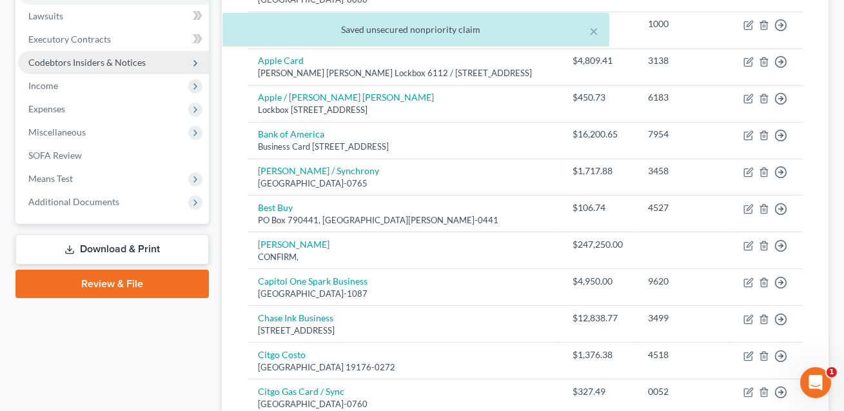
click at [62, 60] on span "Codebtors Insiders & Notices" at bounding box center [86, 62] width 117 height 11
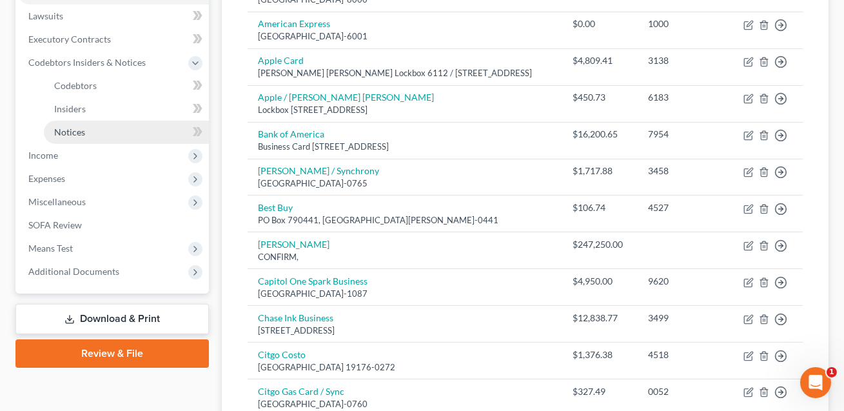
click at [77, 129] on span "Notices" at bounding box center [69, 131] width 31 height 11
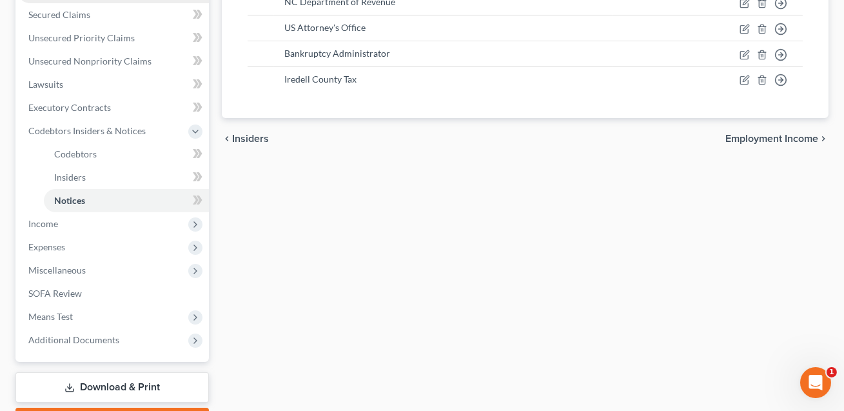
scroll to position [268, 0]
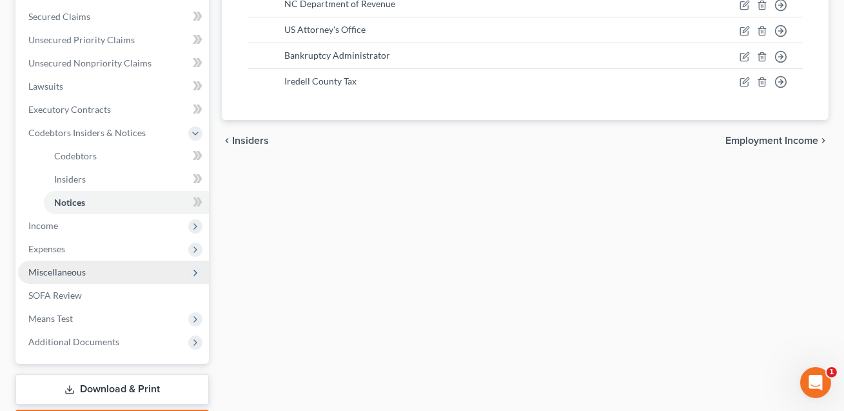
click at [45, 272] on span "Miscellaneous" at bounding box center [56, 271] width 57 height 11
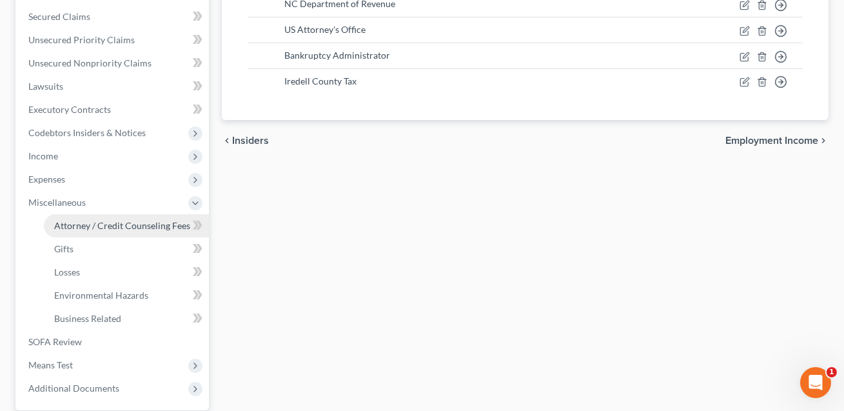
click at [104, 226] on span "Attorney / Credit Counseling Fees" at bounding box center [122, 225] width 136 height 11
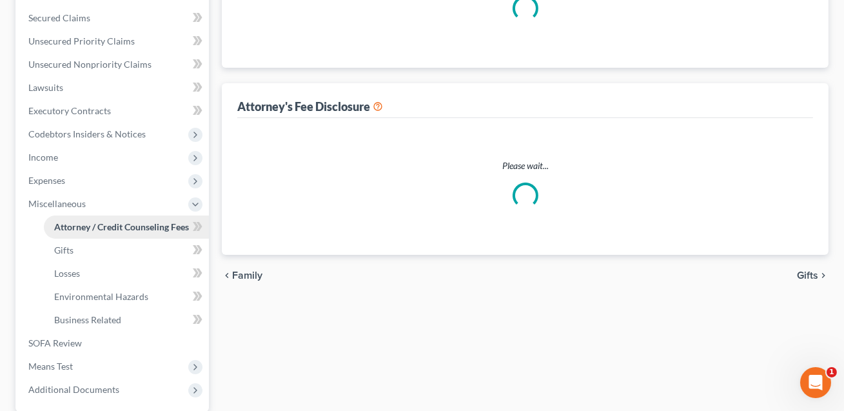
select select "0"
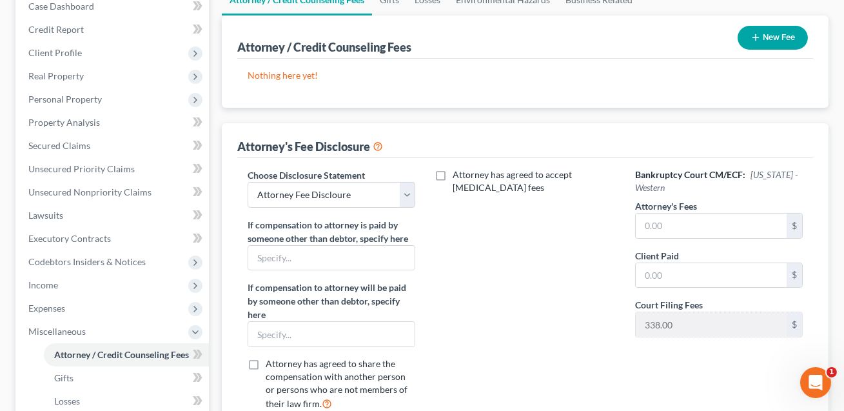
scroll to position [153, 0]
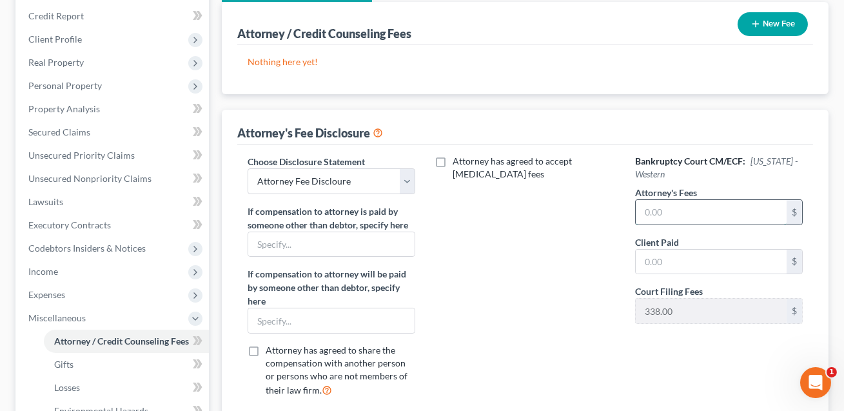
click at [656, 216] on input "text" at bounding box center [711, 212] width 151 height 25
type input "1,600.00"
click at [654, 261] on input "text" at bounding box center [711, 262] width 151 height 25
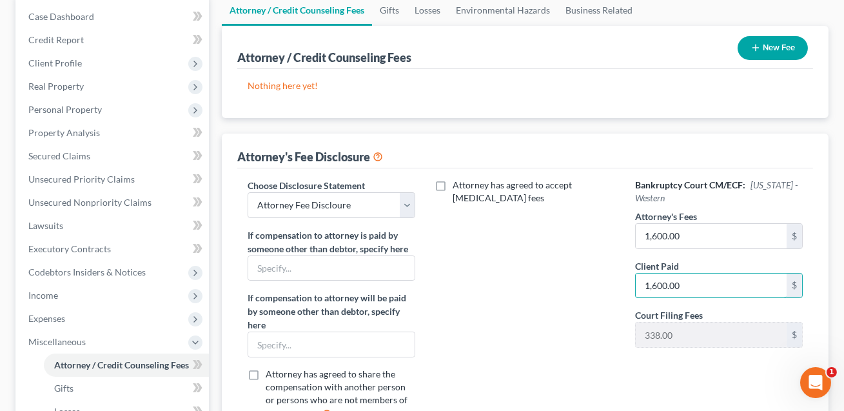
scroll to position [125, 0]
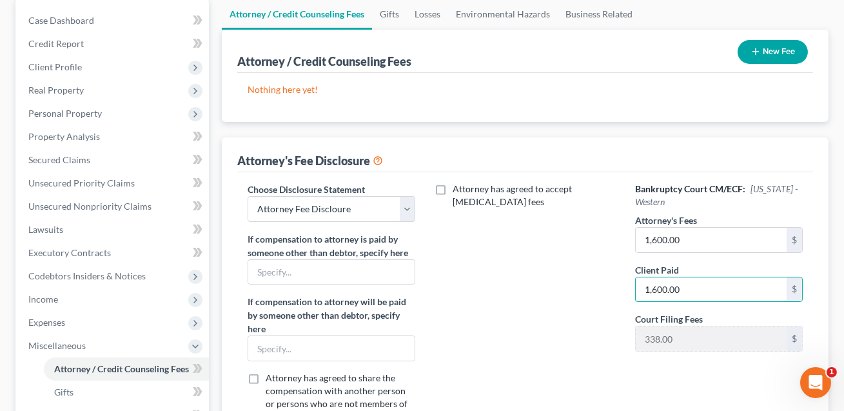
type input "1,600.00"
click at [776, 48] on button "New Fee" at bounding box center [773, 52] width 70 height 24
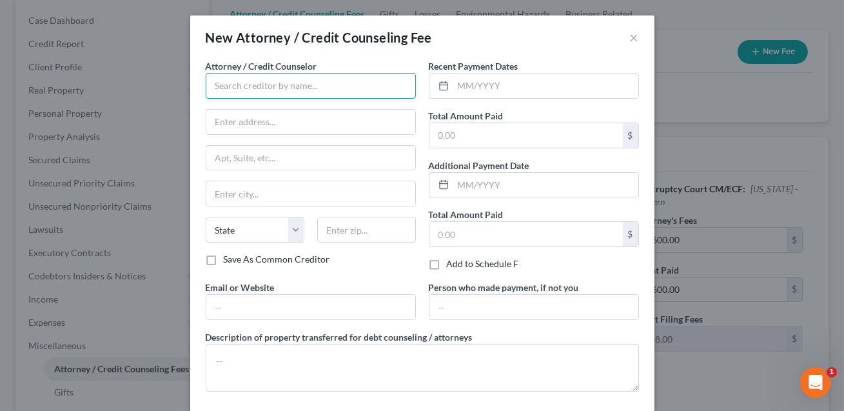
click at [271, 86] on input "text" at bounding box center [311, 86] width 210 height 26
click at [275, 85] on input "Law Offices of obert" at bounding box center [311, 86] width 210 height 26
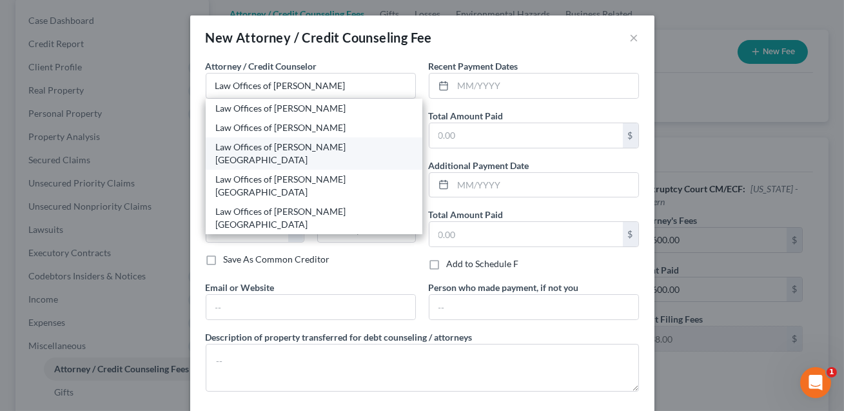
click at [286, 145] on div "Law Offices of Robert H Gourley Jr. PA" at bounding box center [314, 154] width 196 height 26
type input "Law Offices of Robert H Gourley Jr. PA"
type input "249 E Broad Street"
type input "[GEOGRAPHIC_DATA]"
select select "28"
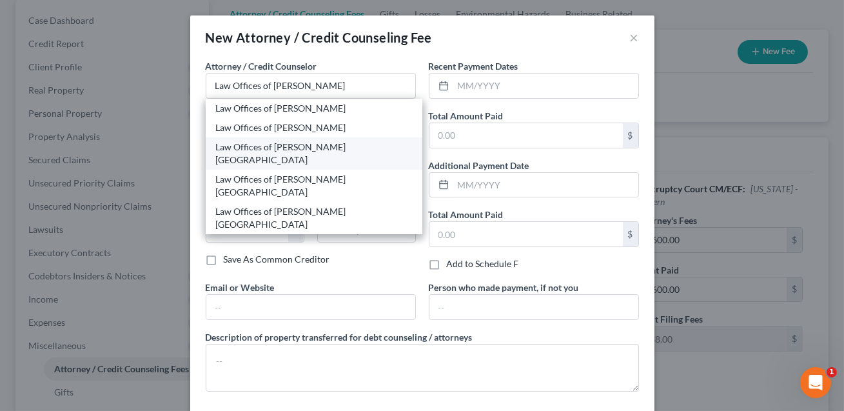
type input "28677"
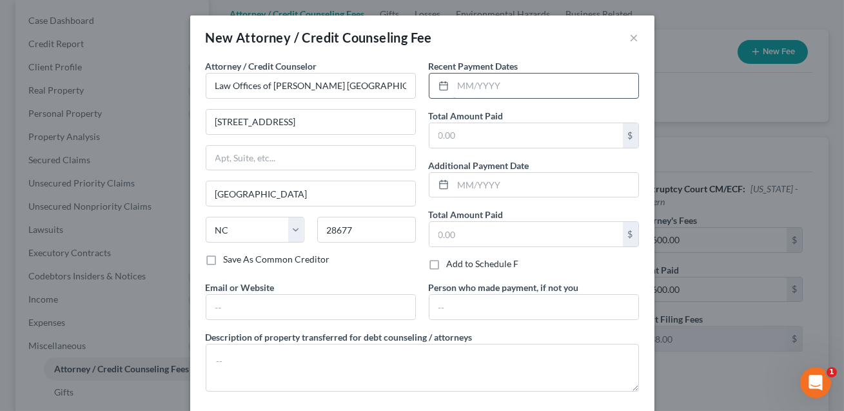
click at [461, 88] on input "text" at bounding box center [545, 86] width 185 height 25
type input "05/2025"
click at [489, 137] on input "text" at bounding box center [526, 135] width 193 height 25
type input "1,938.00"
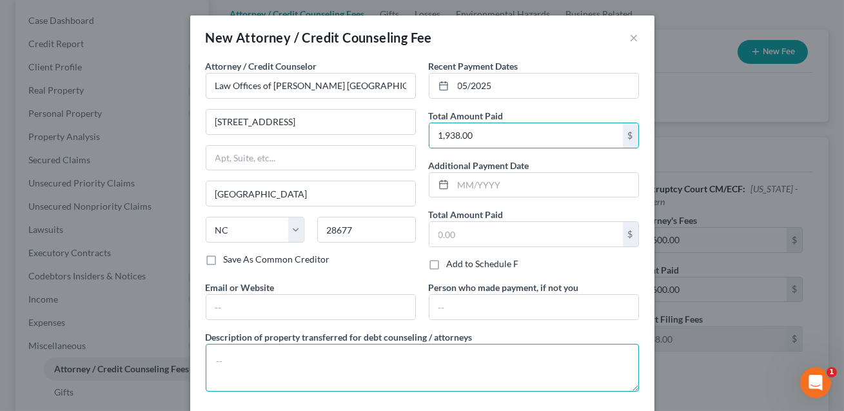
click at [237, 355] on textarea at bounding box center [422, 368] width 433 height 48
click at [331, 359] on textarea "Attorney fees ($1600) and fliing fees ($338)" at bounding box center [422, 368] width 433 height 48
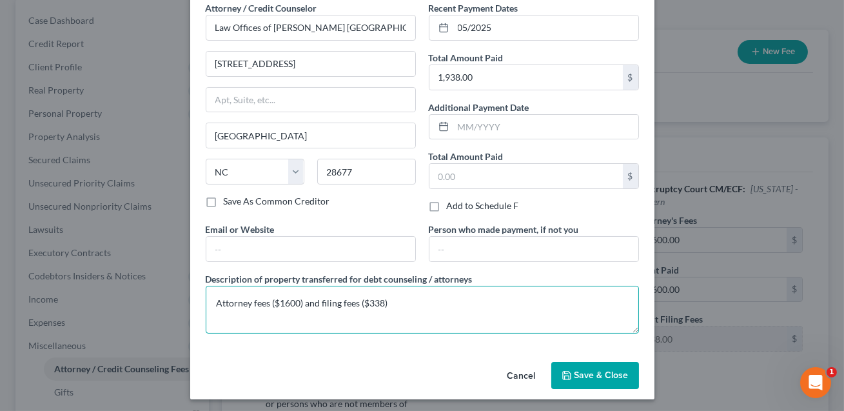
scroll to position [60, 0]
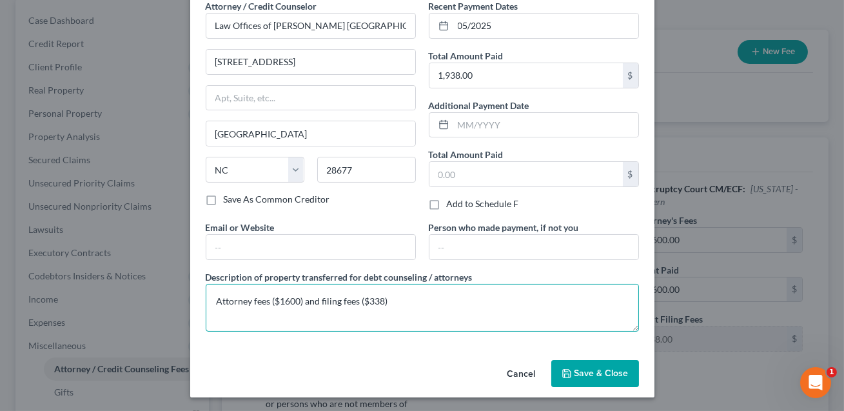
type textarea "Attorney fees ($1600) and filing fees ($338)"
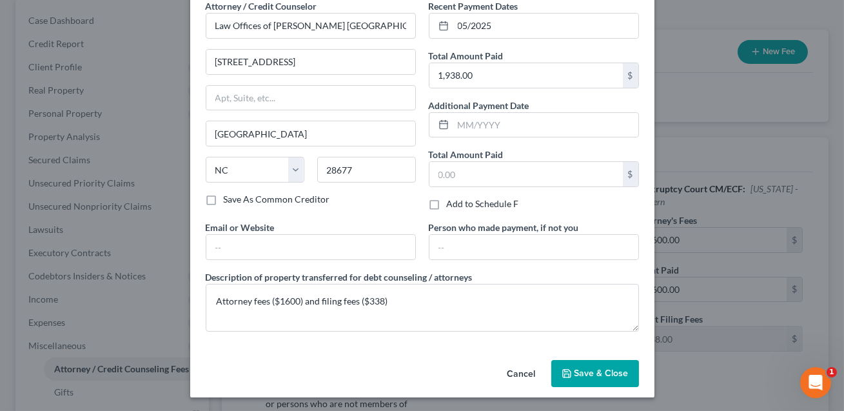
click at [588, 373] on span "Save & Close" at bounding box center [602, 373] width 54 height 11
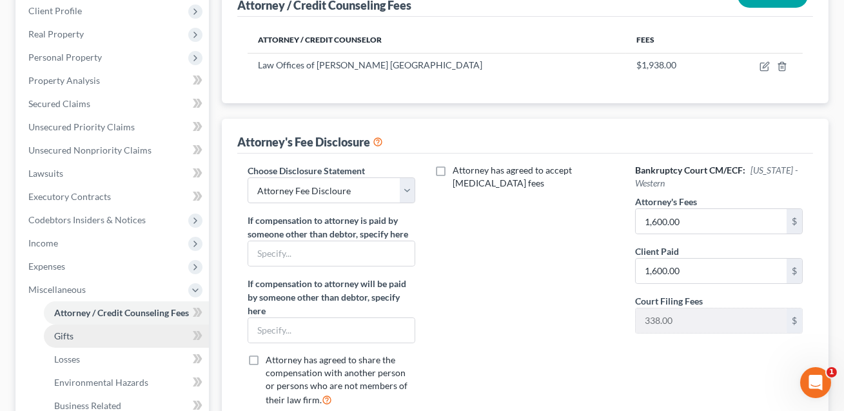
click at [66, 332] on span "Gifts" at bounding box center [63, 335] width 19 height 11
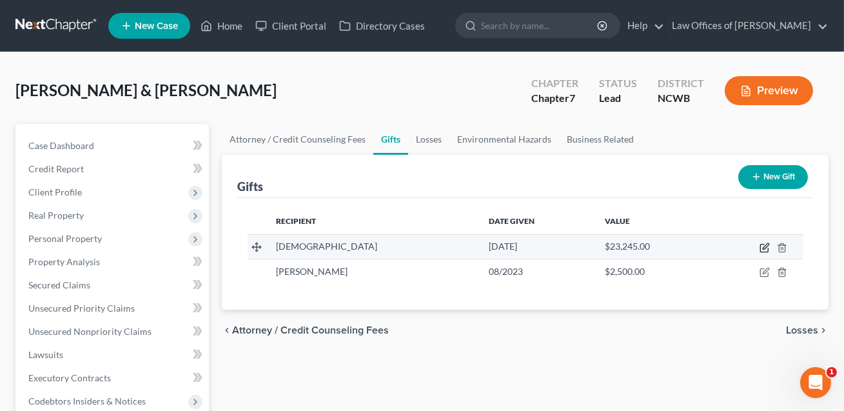
click at [764, 245] on icon "button" at bounding box center [765, 247] width 10 height 10
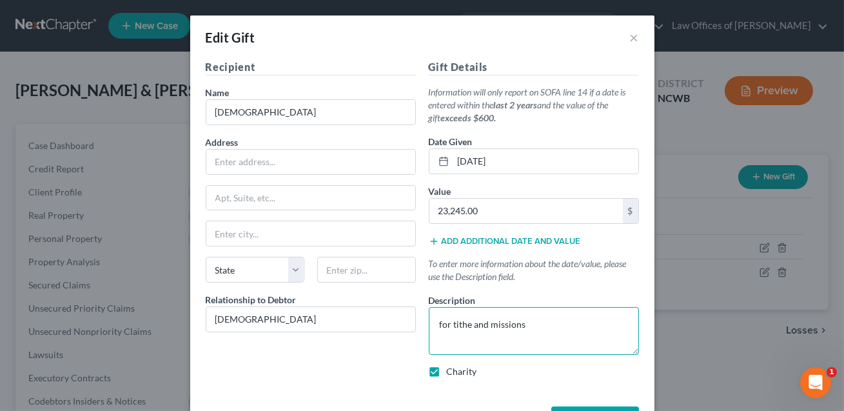
click at [531, 324] on textarea "for tithe and missions" at bounding box center [534, 331] width 210 height 48
type textarea "for tithe and missions donated over the past two years"
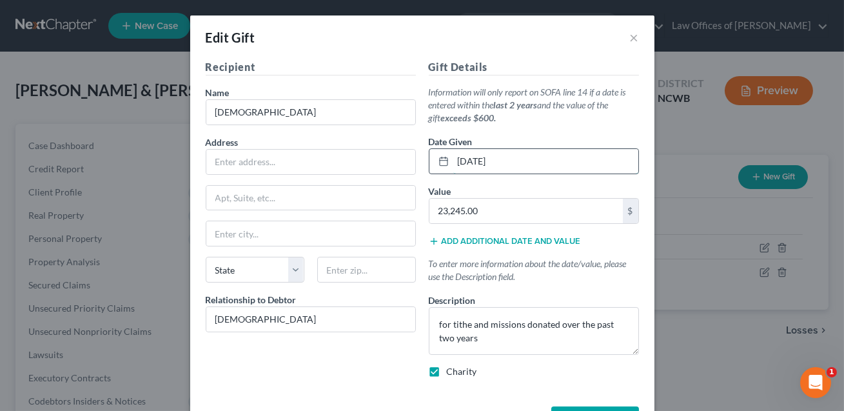
click at [468, 160] on input "[DATE]" at bounding box center [545, 161] width 185 height 25
type input "01/01/2025"
click at [484, 338] on textarea "for tithe and missions donated over the past two years" at bounding box center [534, 331] width 210 height 48
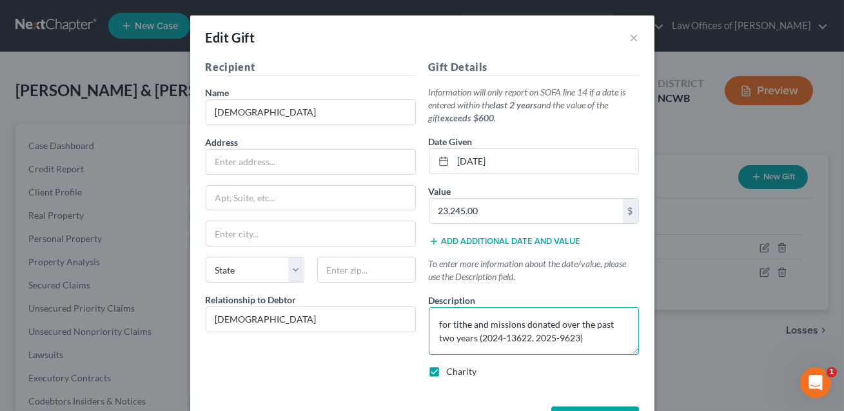
click at [508, 337] on textarea "for tithe and missions donated over the past two years (2024-13622, 2025-9623)" at bounding box center [534, 331] width 210 height 48
click at [521, 338] on textarea "for tithe and missions donated over the past two years (2024-$13622, 2025-9623)" at bounding box center [534, 331] width 210 height 48
click at [568, 337] on textarea "for tithe and missions donated over the past two years (2024-$13,622, 2025-9623)" at bounding box center [534, 331] width 210 height 48
click at [579, 337] on textarea "for tithe and missions donated over the past two years (2024-$13,622, 2025-$962…" at bounding box center [534, 331] width 210 height 48
click at [471, 323] on textarea "for tithe and missions donated over the past two years (2024-$13,622, 2025-$9,6…" at bounding box center [534, 331] width 210 height 48
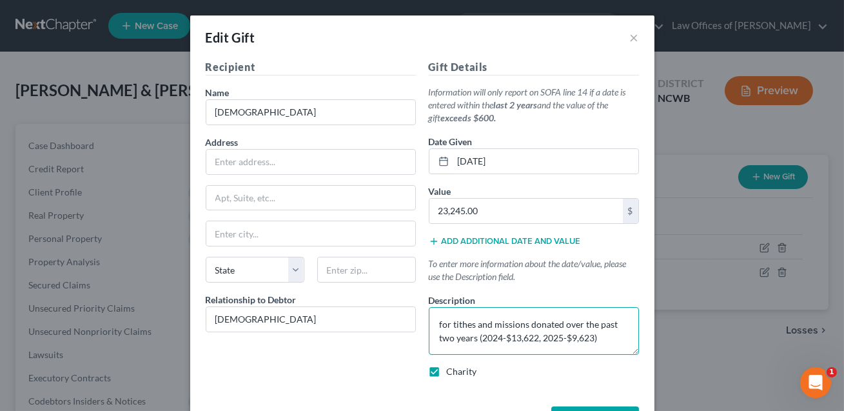
scroll to position [15, 0]
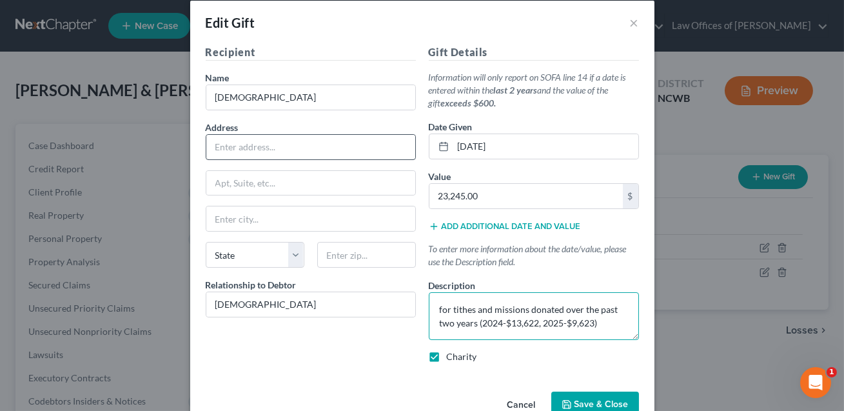
type textarea "for tithes and missions donated over the past two years (2024-$13,622, 2025-$9,…"
click at [238, 148] on input "text" at bounding box center [310, 147] width 209 height 25
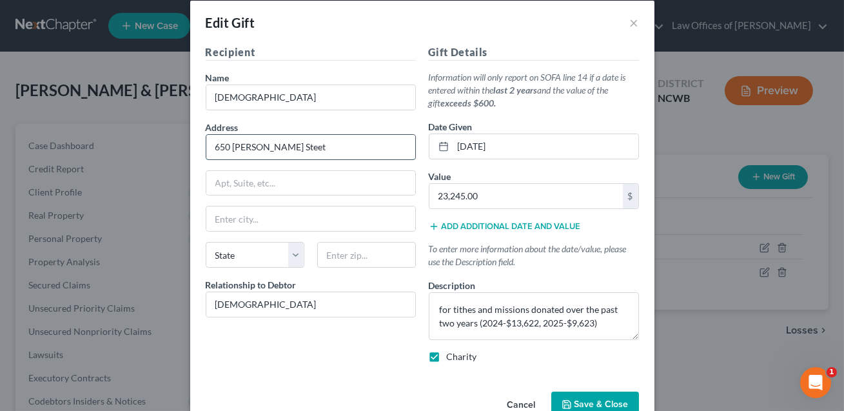
click at [270, 147] on input "650 Glover Steet" at bounding box center [310, 147] width 209 height 25
type input "650 Glover Street"
click at [339, 258] on input "text" at bounding box center [366, 255] width 99 height 26
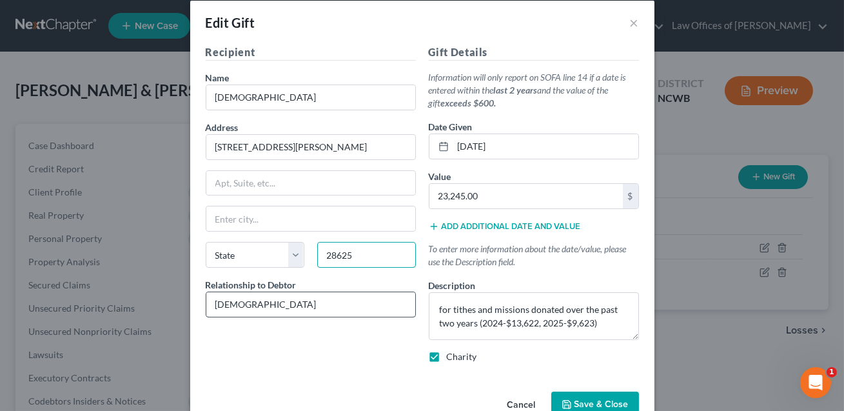
type input "28625"
click at [218, 308] on input "[DEMOGRAPHIC_DATA]" at bounding box center [310, 304] width 209 height 25
type input "[GEOGRAPHIC_DATA]"
select select "28"
type input "Church"
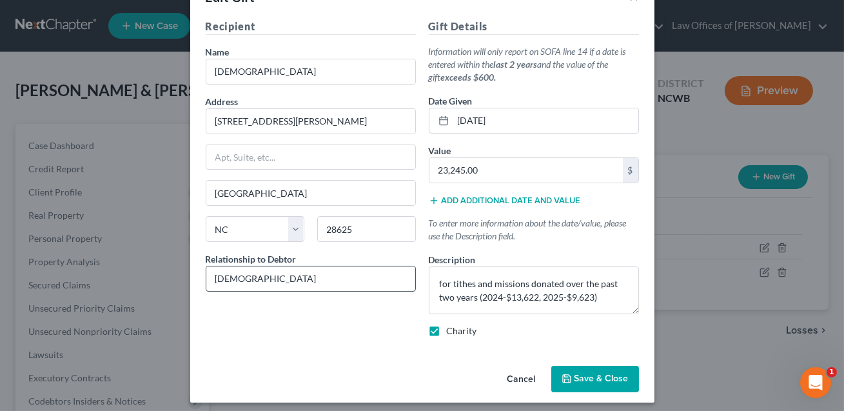
scroll to position [46, 0]
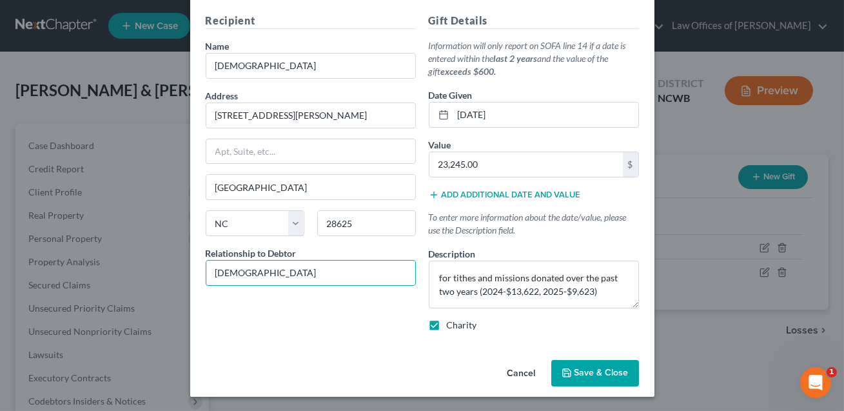
click at [591, 365] on button "Save & Close" at bounding box center [595, 373] width 88 height 27
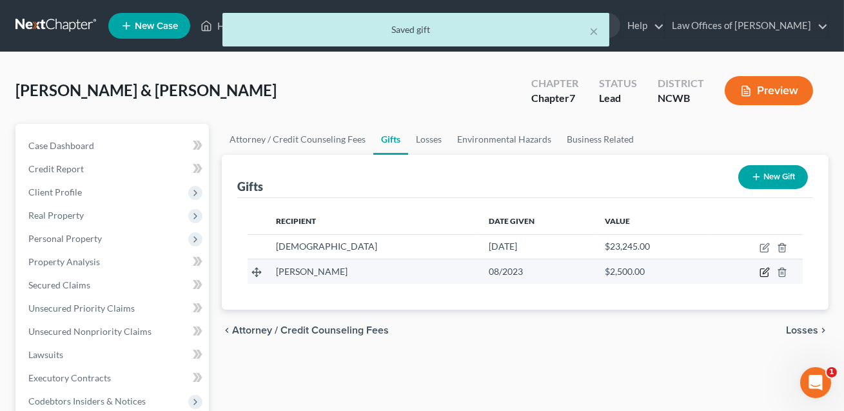
click at [764, 273] on icon "button" at bounding box center [765, 272] width 10 height 10
select select "28"
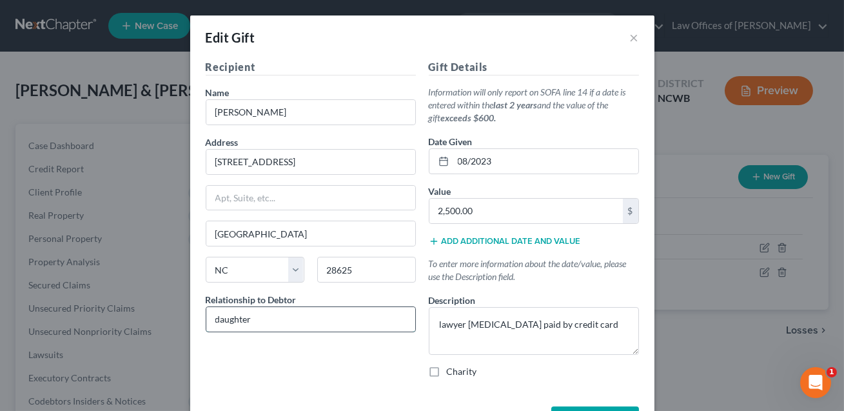
click at [220, 317] on input "daughter" at bounding box center [310, 319] width 209 height 25
type input "Daughter"
select select "0"
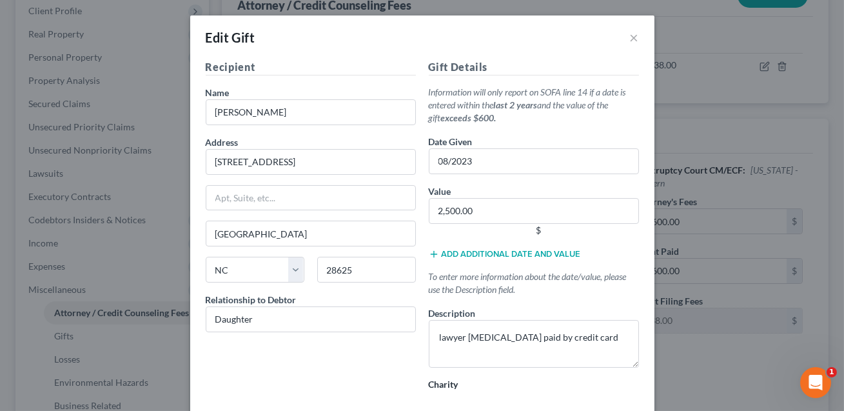
scroll to position [59, 0]
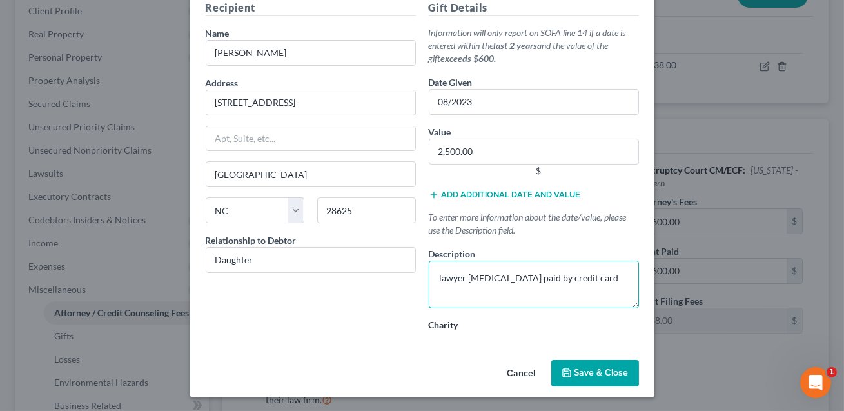
click at [586, 279] on textarea "lawyer retainer paid by credit card" at bounding box center [534, 285] width 210 height 48
click at [442, 278] on textarea "lawyer retainer paid by credit card" at bounding box center [534, 285] width 210 height 48
click at [577, 278] on textarea "Lawyer retainer paid by credit card" at bounding box center [534, 285] width 210 height 48
click at [606, 274] on textarea "Lawyer retainer paid by credit card. GIFT O IS SHE PAYING IT BACK?" at bounding box center [534, 285] width 210 height 48
type textarea "Lawyer retainer paid by credit card. GIFT OR IS SHE PAYING IT BACK?"
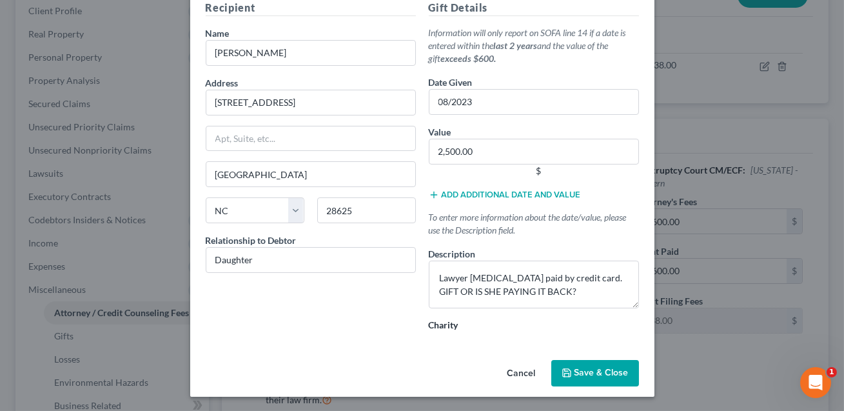
click at [588, 373] on span "Save & Close" at bounding box center [602, 373] width 54 height 11
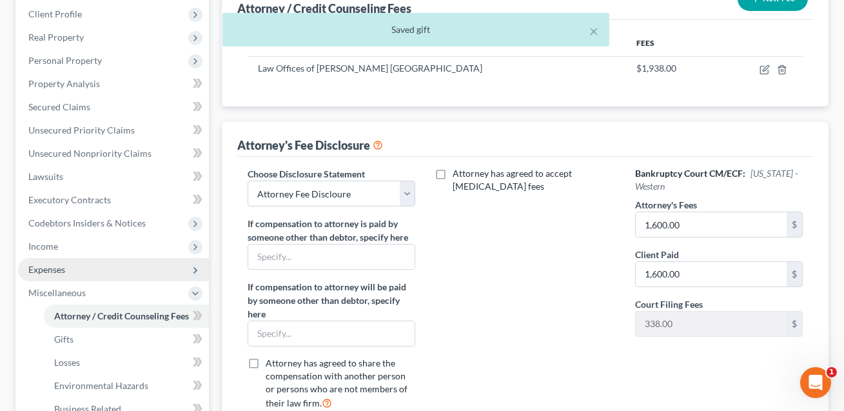
scroll to position [238, 0]
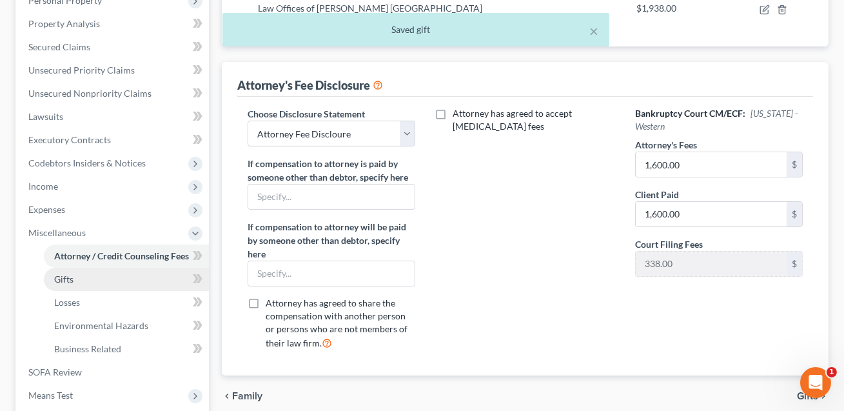
click at [75, 284] on link "Gifts" at bounding box center [126, 279] width 165 height 23
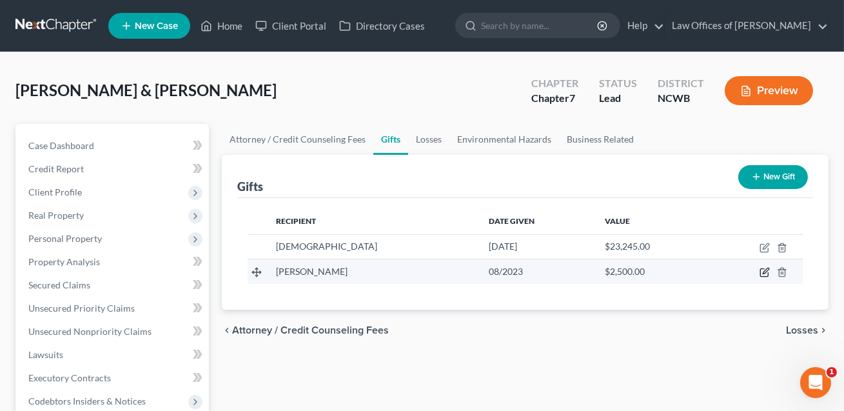
click at [767, 270] on icon "button" at bounding box center [766, 271] width 6 height 6
select select "28"
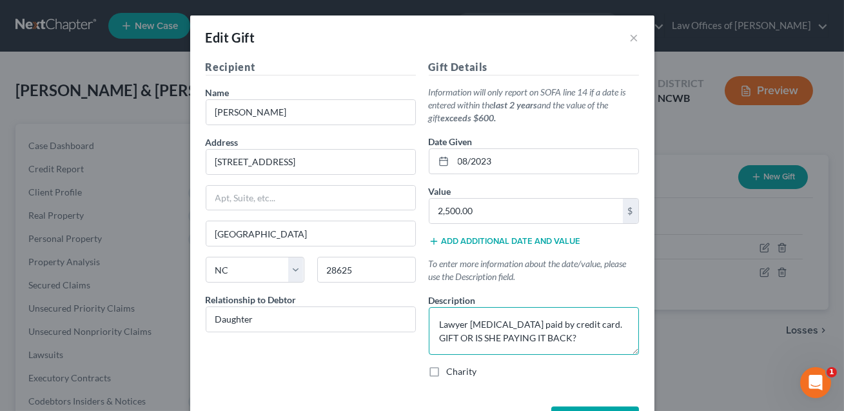
click at [576, 324] on textarea "Lawyer retainer paid by credit card. GIFT OR IS SHE PAYING IT BACK?" at bounding box center [534, 331] width 210 height 48
click at [438, 325] on textarea "Lawyer retainer. GIFT OR IS SHE PAYING IT BACK?" at bounding box center [534, 331] width 210 height 48
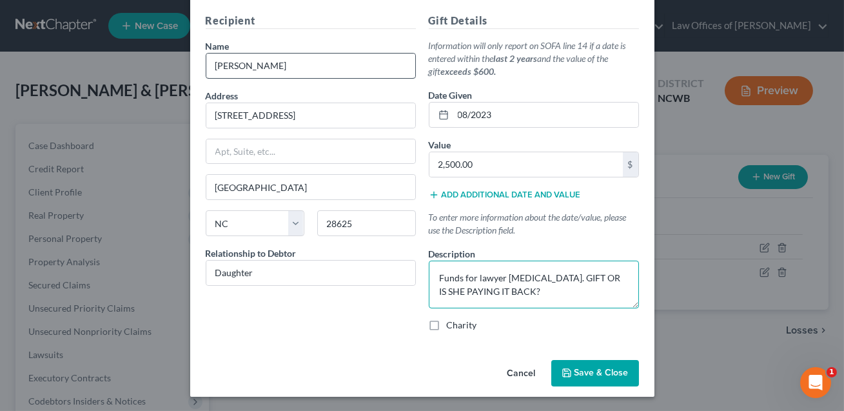
type textarea "Funds for lawyer retainer. GIFT OR IS SHE PAYING IT BACK?"
click at [296, 64] on input "Juliana Tompkins" at bounding box center [310, 66] width 209 height 25
drag, startPoint x: 296, startPoint y: 64, endPoint x: 217, endPoint y: 65, distance: 78.7
click at [217, 65] on input "Juliana Tompkins" at bounding box center [310, 66] width 209 height 25
click at [520, 371] on button "Cancel" at bounding box center [521, 374] width 49 height 26
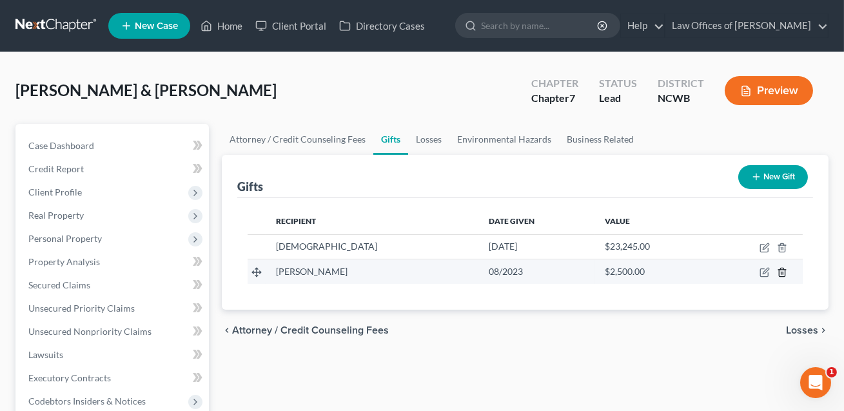
click at [784, 272] on icon "button" at bounding box center [782, 272] width 10 height 10
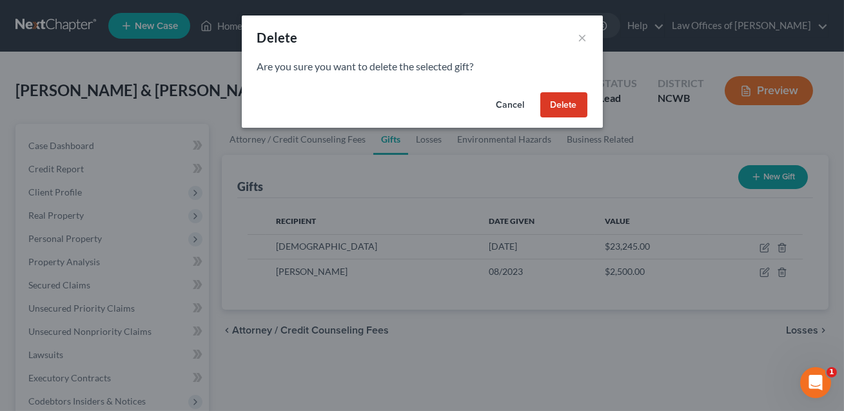
click at [557, 105] on button "Delete" at bounding box center [563, 105] width 47 height 26
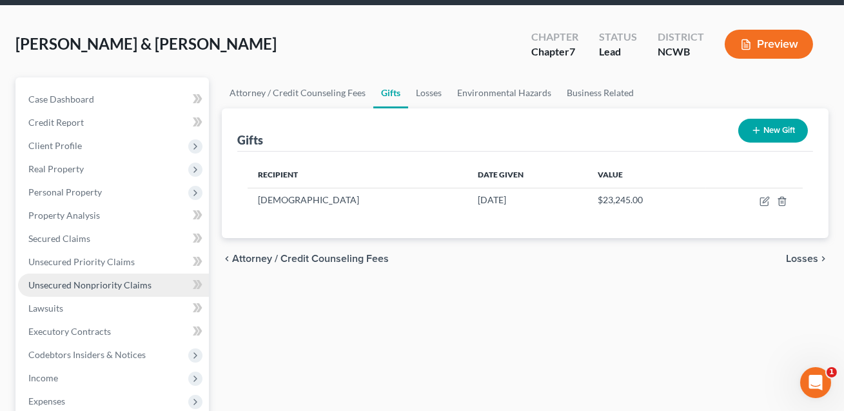
scroll to position [63, 0]
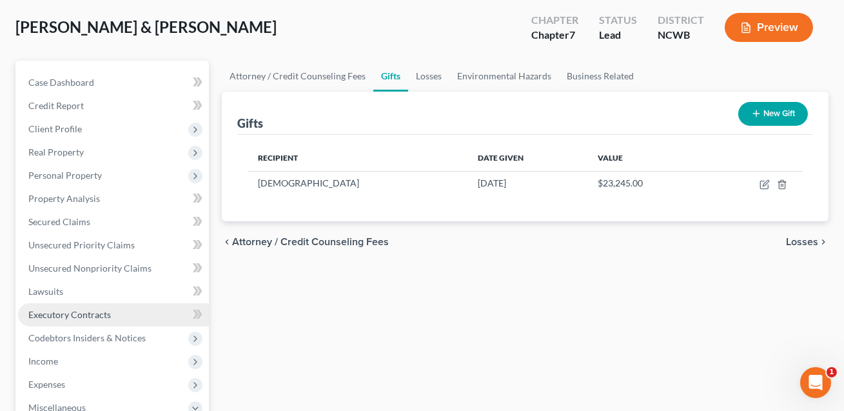
click at [91, 309] on span "Executory Contracts" at bounding box center [69, 314] width 83 height 11
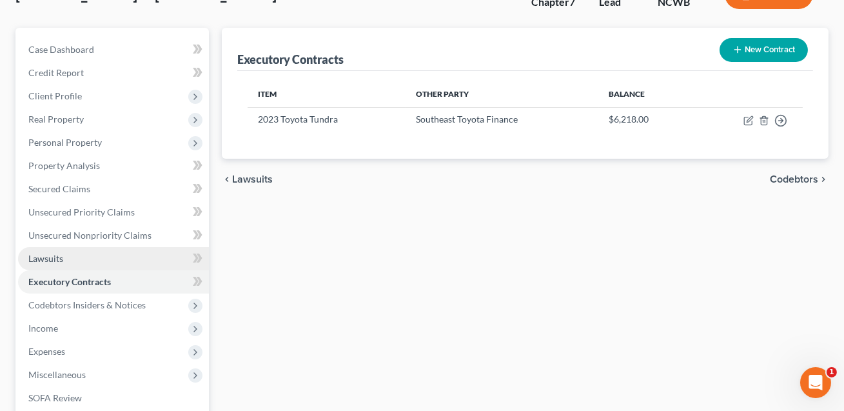
scroll to position [175, 0]
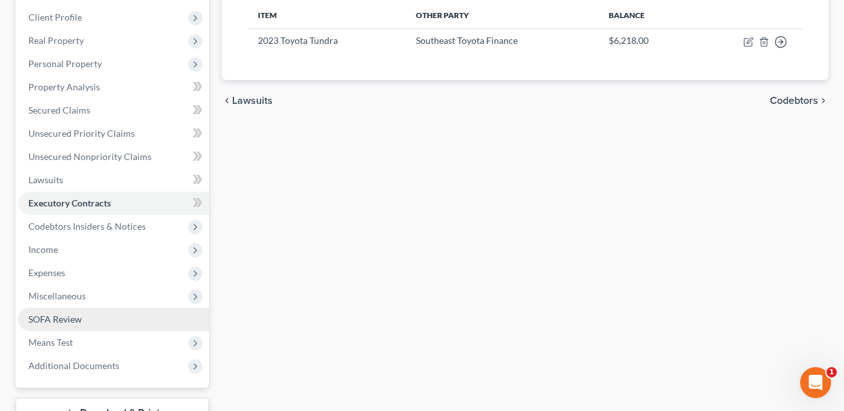
click at [66, 319] on span "SOFA Review" at bounding box center [55, 318] width 54 height 11
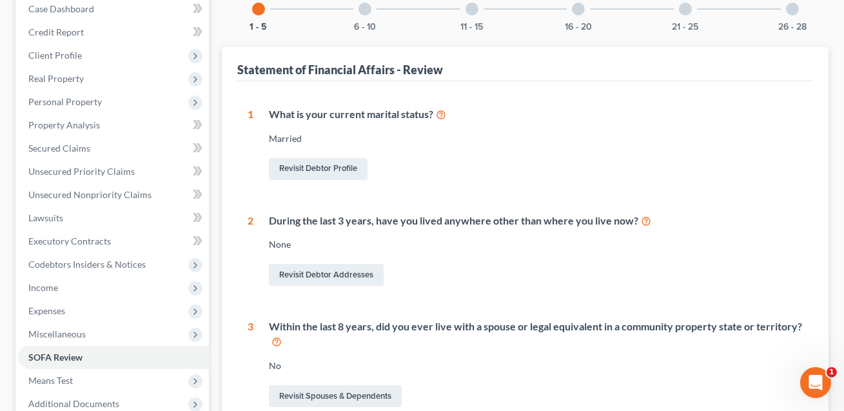
scroll to position [128, 0]
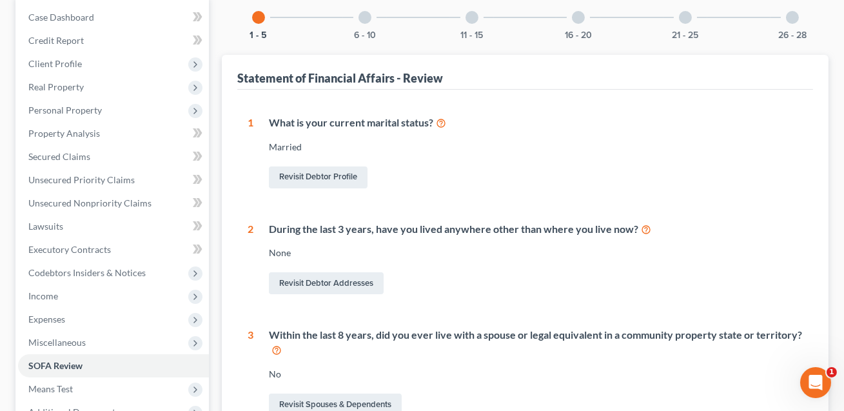
click at [577, 18] on div at bounding box center [578, 17] width 13 height 13
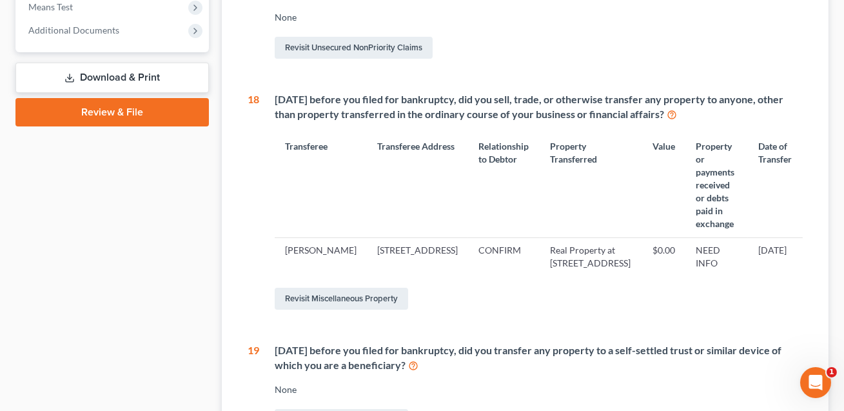
scroll to position [517, 0]
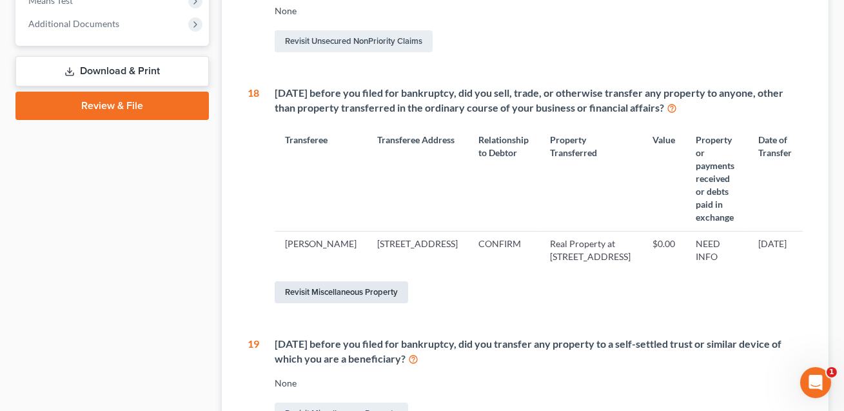
click at [352, 293] on link "Revisit Miscellaneous Property" at bounding box center [342, 292] width 134 height 22
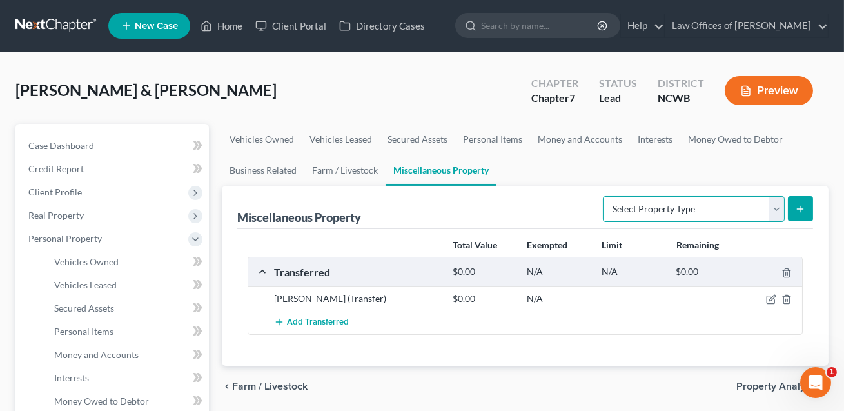
click at [742, 203] on select "Select Property Type Assigned for Creditor Benefit [DATE] Holding for Another N…" at bounding box center [694, 209] width 182 height 26
select select "transferred"
click at [801, 201] on button "submit" at bounding box center [800, 208] width 25 height 25
select select "Ordinary ([DATE])"
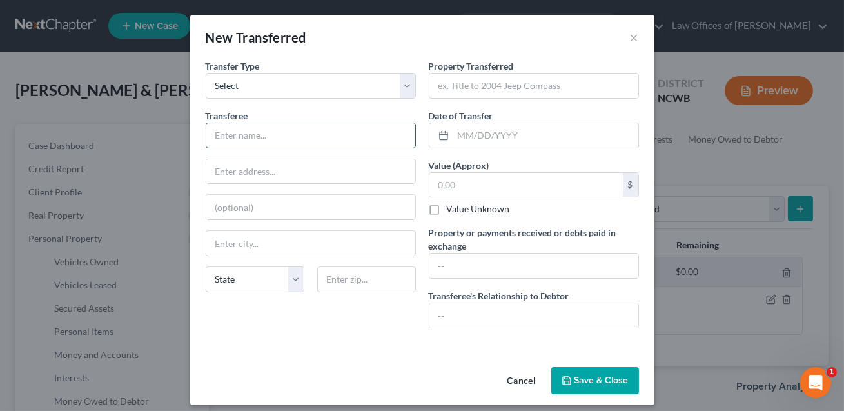
click at [253, 130] on input "text" at bounding box center [310, 135] width 209 height 25
type input "Juliana Tompkins"
click at [243, 155] on div "Transferee * Juliana Tompkins State AL AK AR AZ CA CO CT DE DC FL GA GU HI ID I…" at bounding box center [311, 205] width 210 height 193
click at [232, 168] on input "text" at bounding box center [310, 171] width 209 height 25
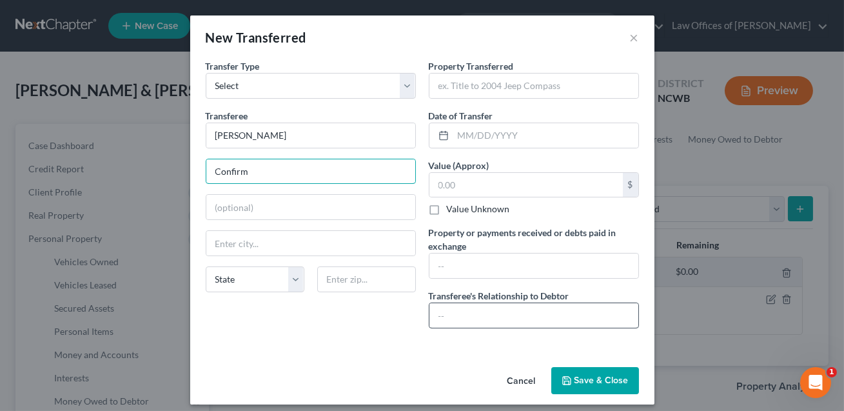
type input "Confirm"
click at [439, 314] on input "text" at bounding box center [534, 315] width 209 height 25
type input "Daughter"
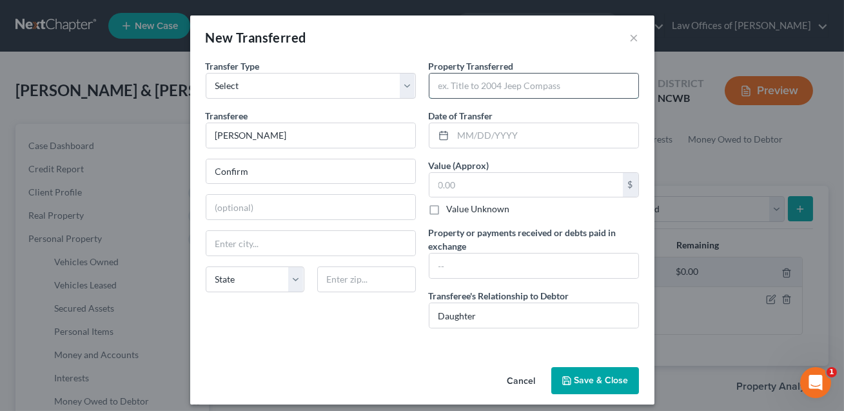
click at [453, 90] on input "text" at bounding box center [534, 86] width 209 height 25
type input "Money for lawyer retainer"
click at [464, 131] on input "text" at bounding box center [545, 135] width 185 height 25
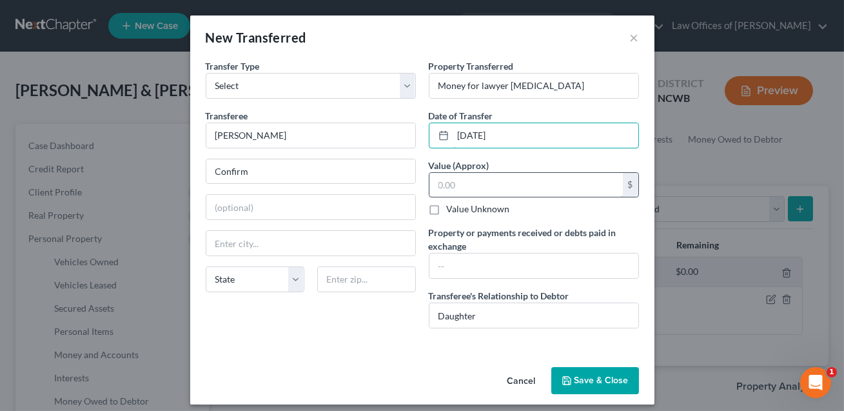
type input "08/15/2023"
click at [451, 188] on input "text" at bounding box center [526, 185] width 193 height 25
type input "2,500.00"
click at [444, 260] on input "text" at bounding box center [534, 265] width 209 height 25
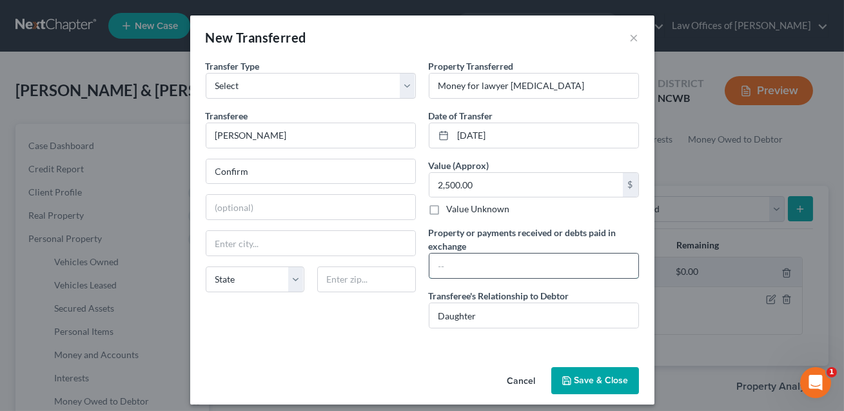
type input "V"
type input "CONFIRM"
click at [586, 381] on button "Save & Close" at bounding box center [595, 380] width 88 height 27
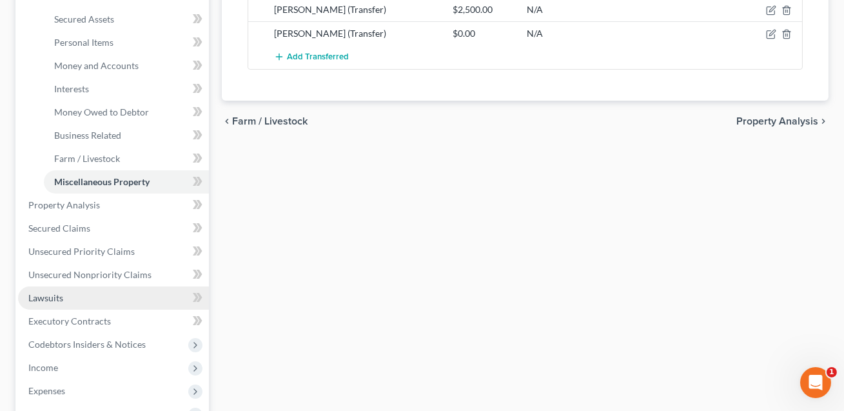
scroll to position [333, 0]
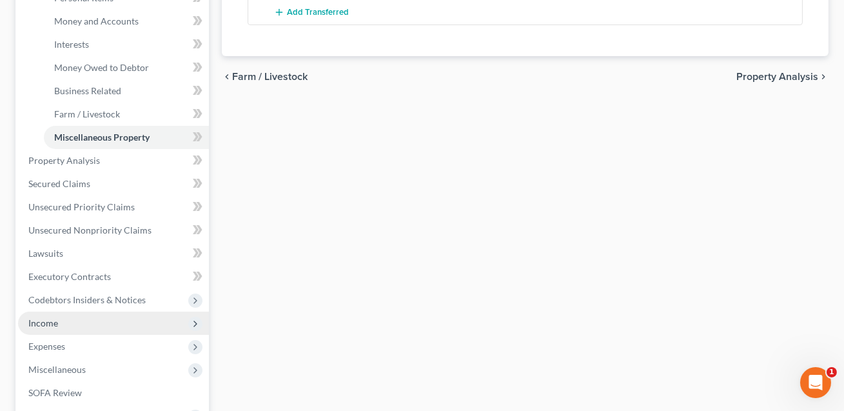
click at [48, 321] on span "Income" at bounding box center [43, 322] width 30 height 11
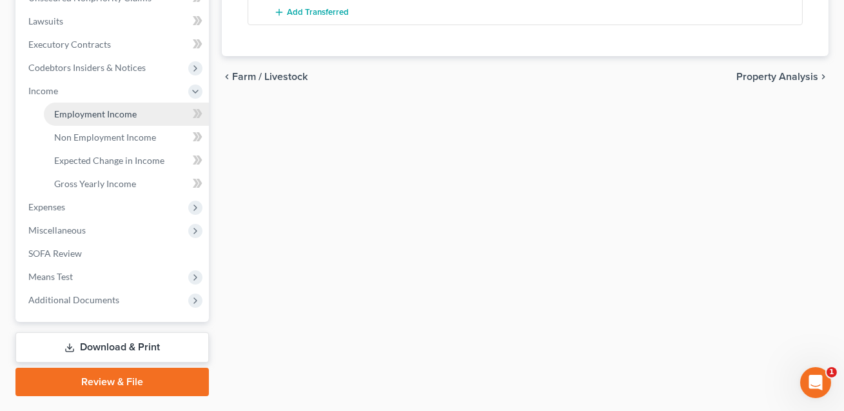
click at [101, 113] on span "Employment Income" at bounding box center [95, 113] width 83 height 11
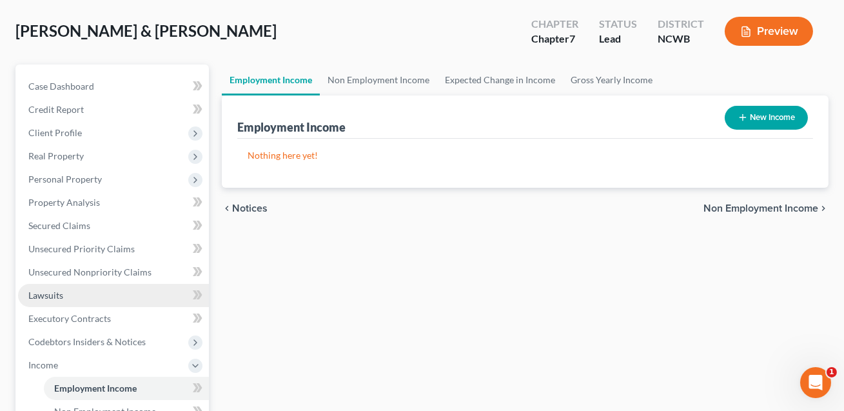
scroll to position [99, 0]
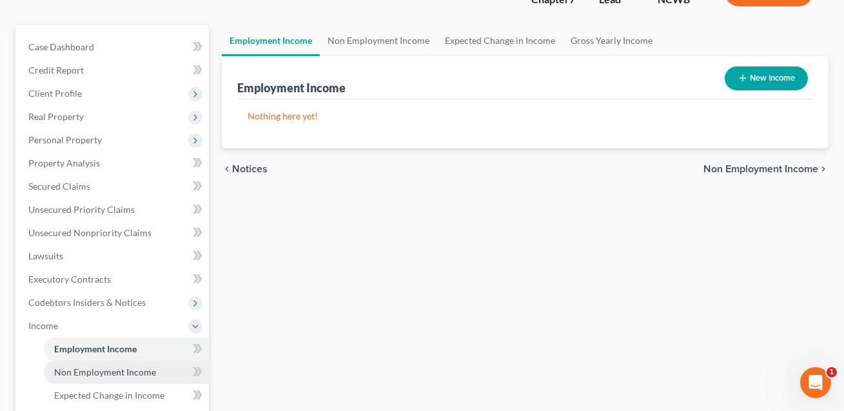
click at [115, 371] on span "Non Employment Income" at bounding box center [105, 371] width 102 height 11
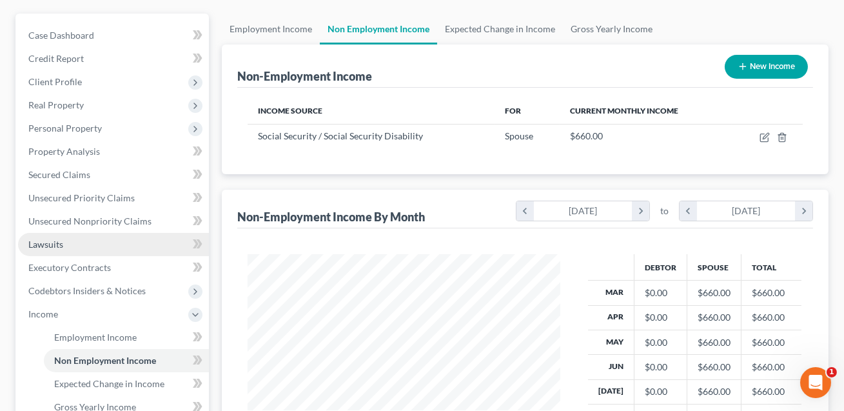
scroll to position [142, 0]
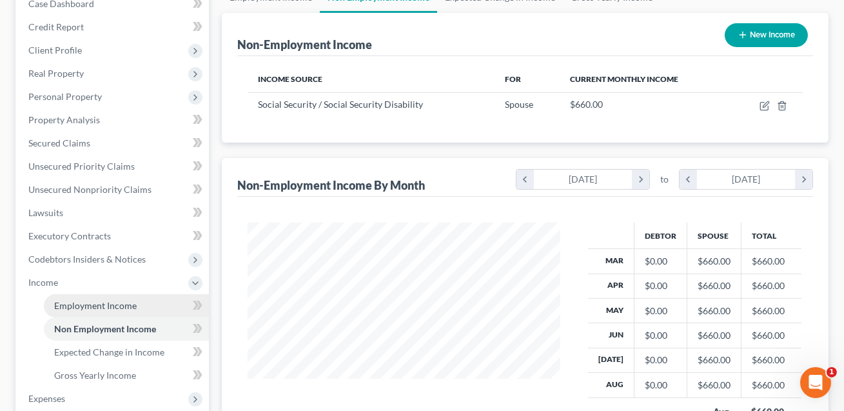
click at [82, 305] on span "Employment Income" at bounding box center [95, 305] width 83 height 11
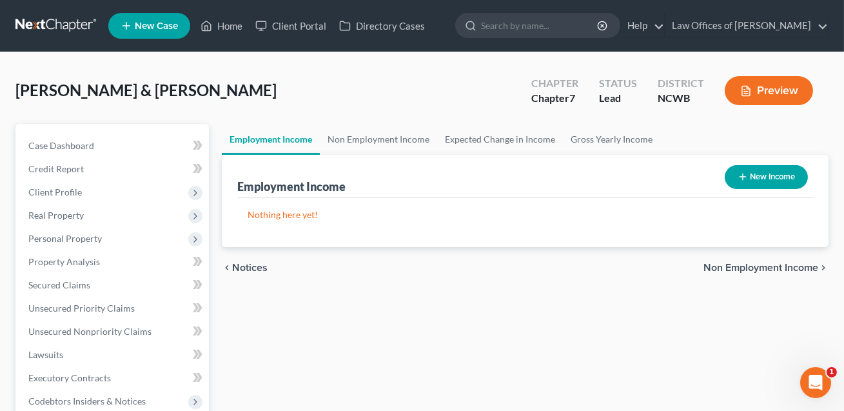
click at [766, 182] on button "New Income" at bounding box center [766, 177] width 83 height 24
select select "0"
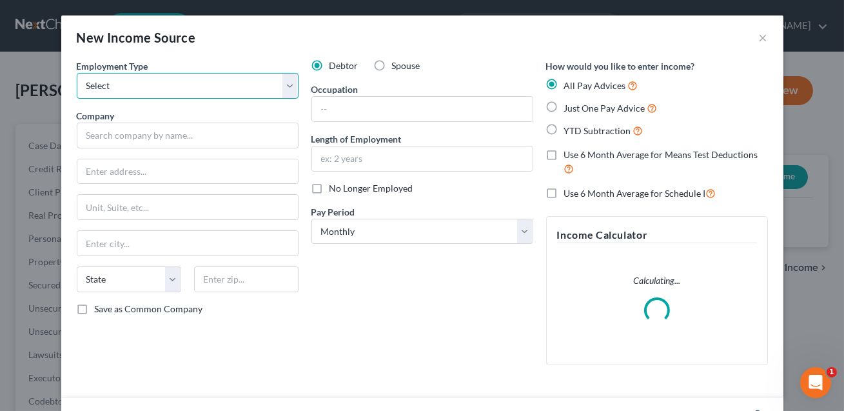
click at [186, 77] on select "Select Full or Part Time Employment Self Employment" at bounding box center [188, 86] width 222 height 26
select select "1"
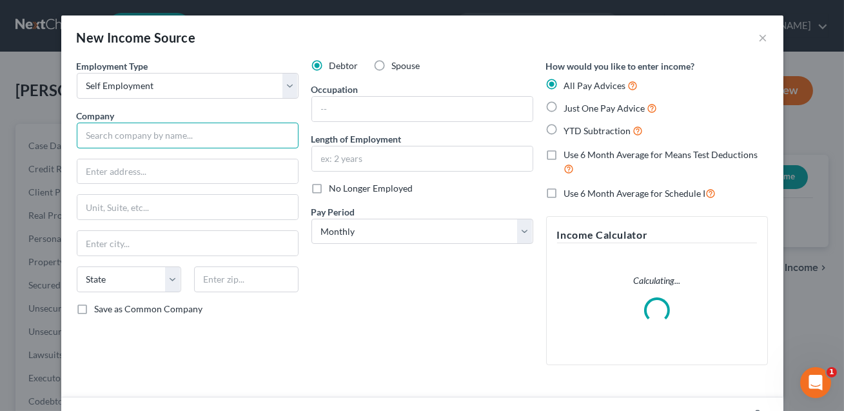
click at [134, 130] on input "text" at bounding box center [188, 136] width 222 height 26
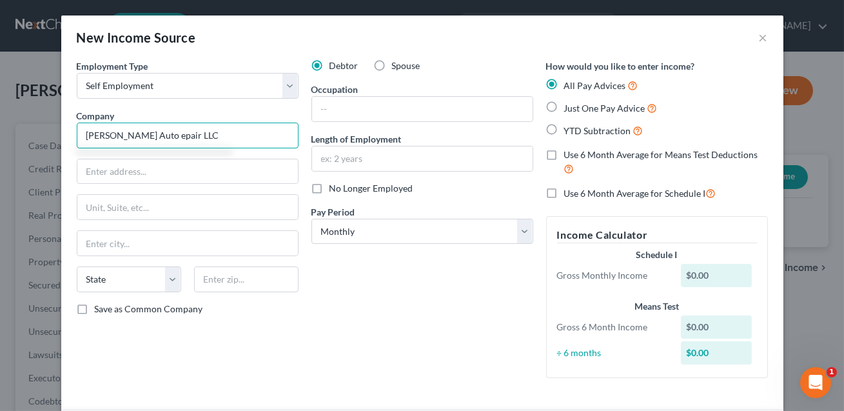
click at [138, 138] on input "Durant Auto epair LLC" at bounding box center [188, 136] width 222 height 26
type input "Durant Auto Repair LLC"
click at [333, 113] on input "text" at bounding box center [422, 109] width 221 height 25
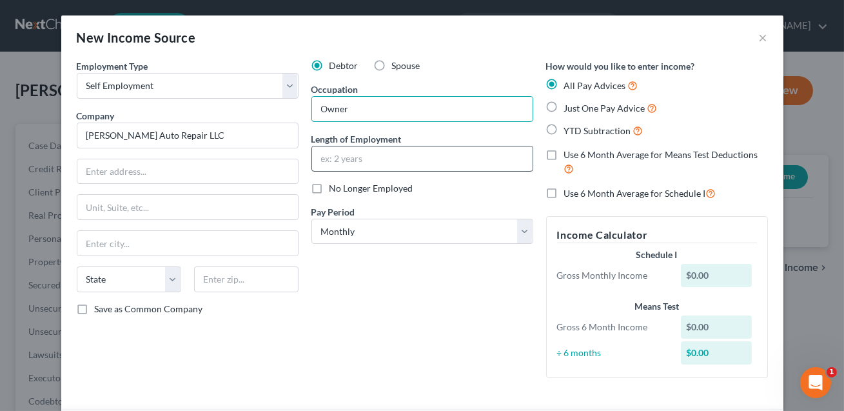
type input "Owner/Repairman"
click at [341, 161] on input "text" at bounding box center [422, 158] width 221 height 25
type input "CONFIRM"
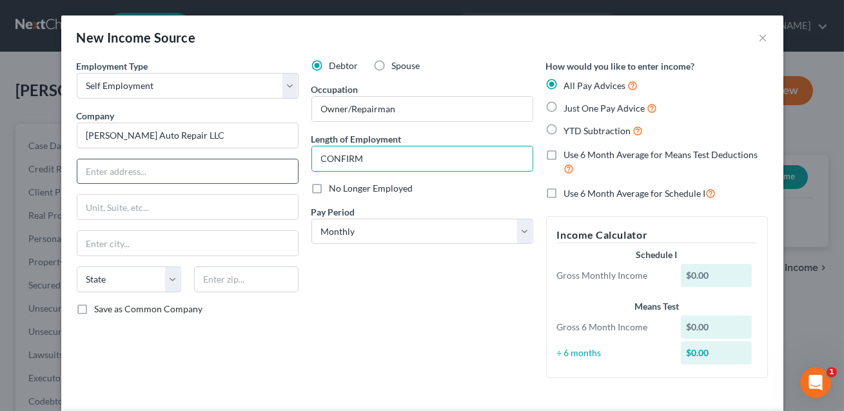
click at [179, 168] on input "text" at bounding box center [187, 171] width 221 height 25
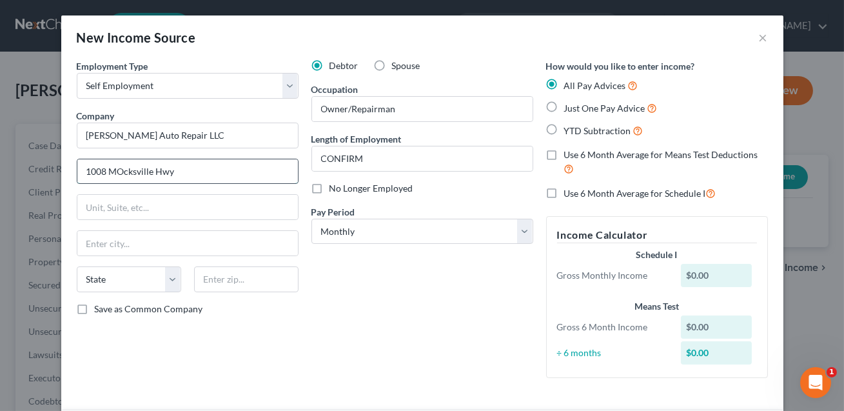
click at [123, 172] on input "1008 MOcksville Hwy" at bounding box center [187, 171] width 221 height 25
type input "1008 Mocksville Hwy"
click at [126, 243] on input "text" at bounding box center [187, 243] width 221 height 25
click at [211, 278] on input "text" at bounding box center [246, 279] width 104 height 26
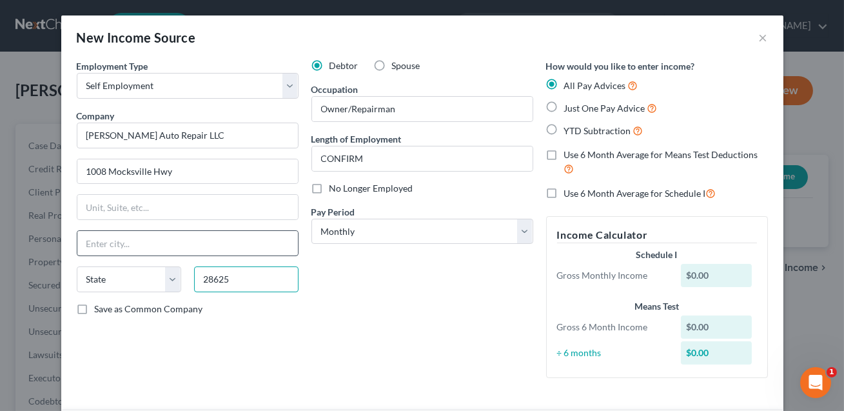
type input "28625"
click at [164, 245] on input "text" at bounding box center [187, 243] width 221 height 25
type input "[GEOGRAPHIC_DATA]"
select select "28"
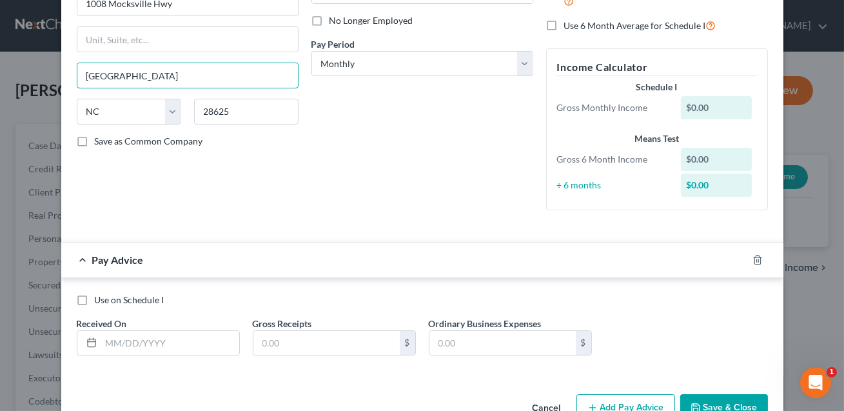
scroll to position [203, 0]
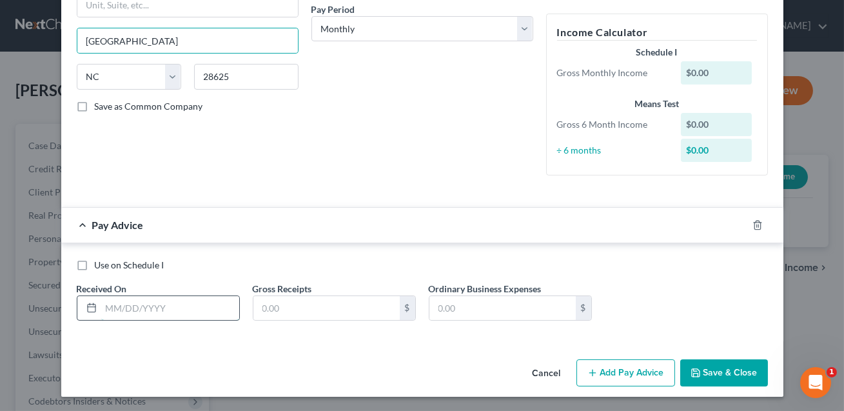
click at [193, 309] on input "text" at bounding box center [170, 308] width 138 height 25
type input "09/01/2025"
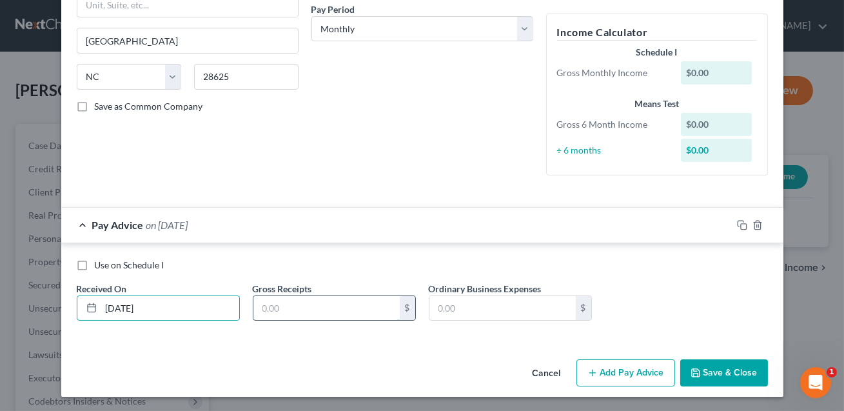
click at [276, 303] on input "text" at bounding box center [326, 308] width 146 height 25
type input "2,800.00"
click at [95, 262] on label "Use on Schedule I" at bounding box center [130, 265] width 70 height 13
click at [100, 262] on input "Use on Schedule I" at bounding box center [104, 263] width 8 height 8
checkbox input "true"
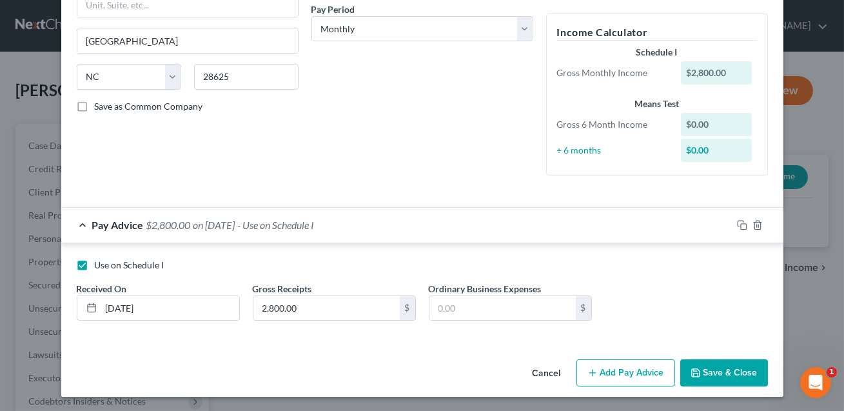
click at [620, 370] on button "Add Pay Advice" at bounding box center [626, 372] width 99 height 27
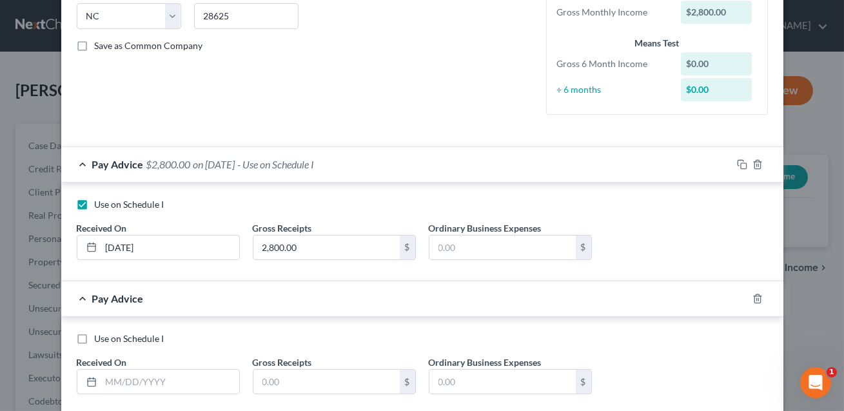
scroll to position [337, 0]
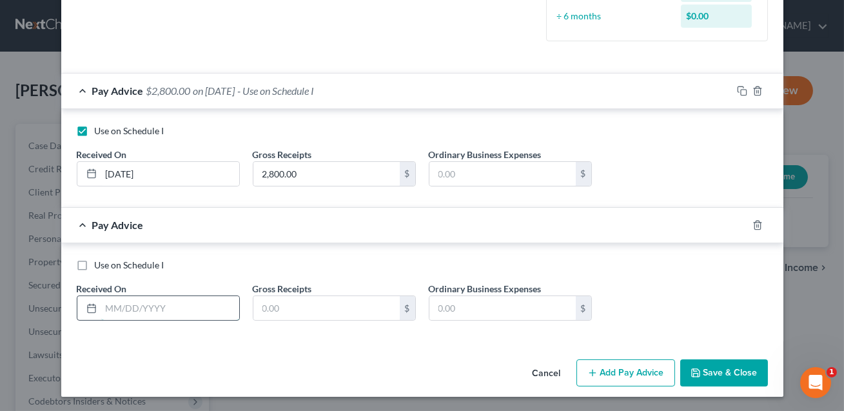
click at [150, 312] on input "text" at bounding box center [170, 308] width 138 height 25
type input "03/01/2025"
click at [270, 308] on input "text" at bounding box center [326, 308] width 146 height 25
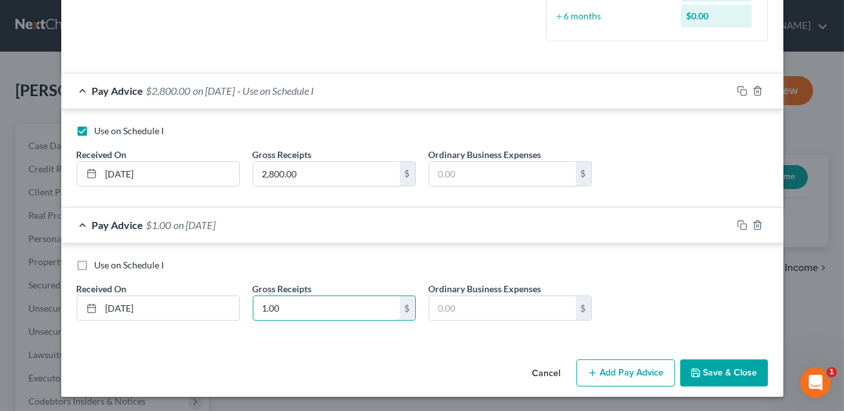
type input "1.00"
click at [724, 366] on button "Save & Close" at bounding box center [724, 372] width 88 height 27
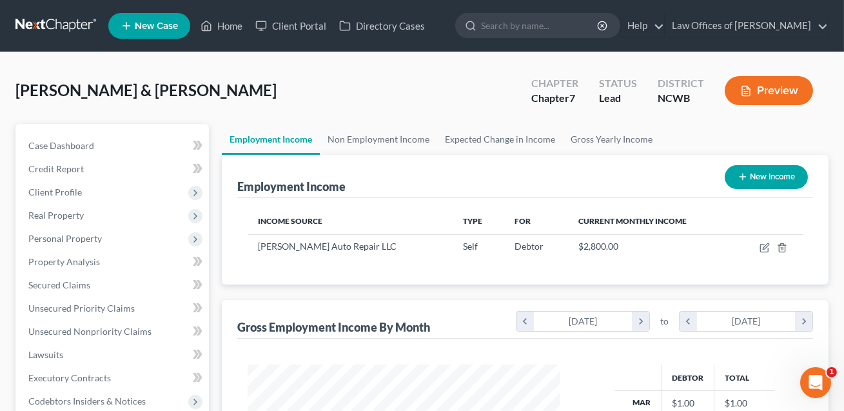
scroll to position [231, 339]
click at [763, 173] on button "New Income" at bounding box center [766, 177] width 83 height 24
select select "0"
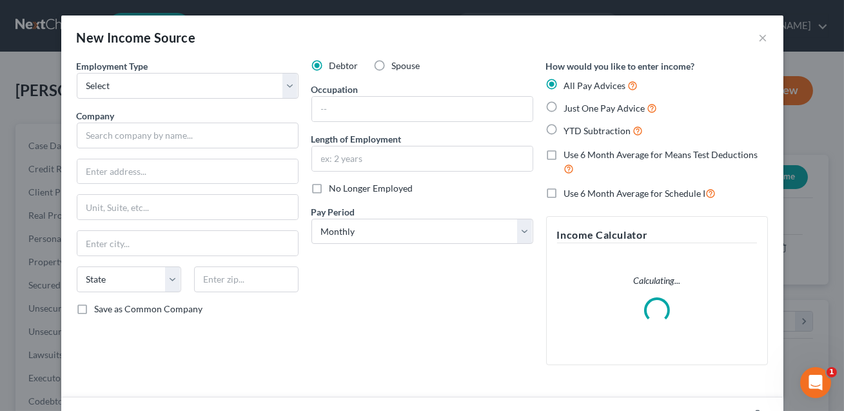
click at [392, 64] on label "Spouse" at bounding box center [406, 65] width 28 height 13
click at [397, 64] on input "Spouse" at bounding box center [401, 63] width 8 height 8
radio input "true"
click at [248, 90] on select "Select Full or Part Time Employment Self Employment" at bounding box center [188, 86] width 222 height 26
select select "1"
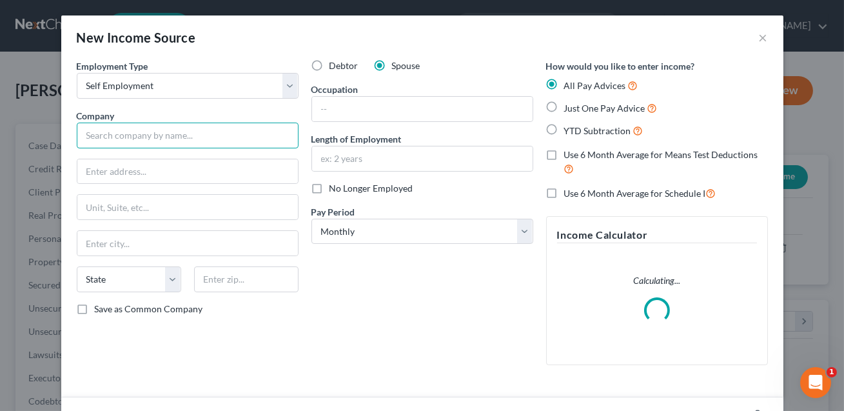
click at [217, 130] on input "text" at bounding box center [188, 136] width 222 height 26
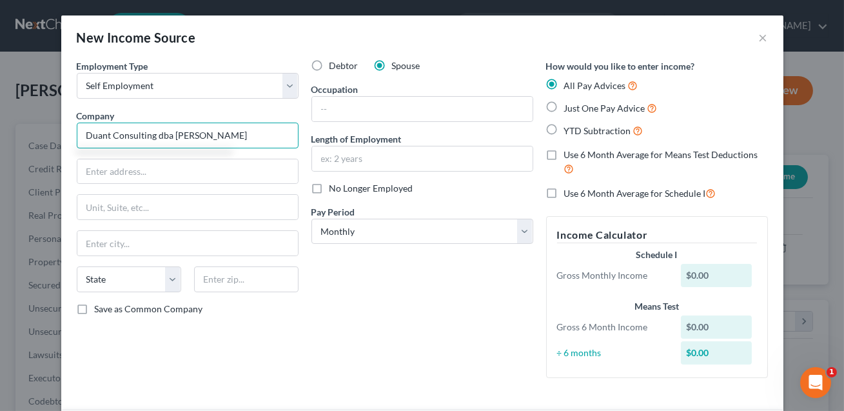
click at [159, 137] on input "Duant Consulting dba Janice Drake" at bounding box center [188, 136] width 222 height 26
type input "Duant Consulting Inc. dba Janice Drake"
click at [128, 176] on input "text" at bounding box center [187, 171] width 221 height 25
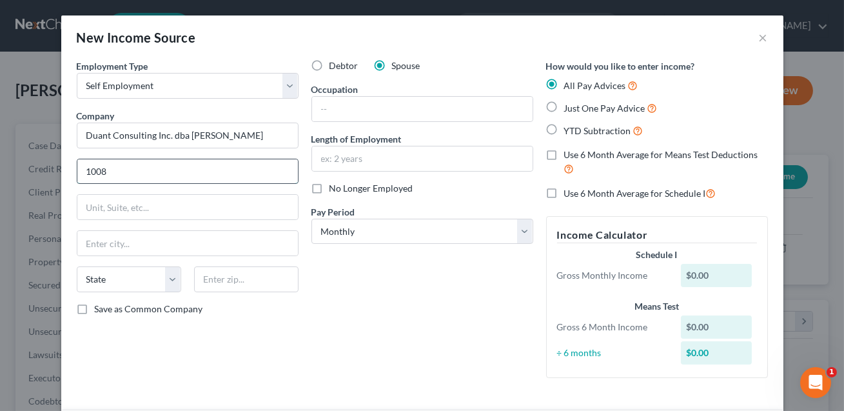
type input "1008 Mocksville Hwy"
click at [212, 283] on input "text" at bounding box center [246, 279] width 104 height 26
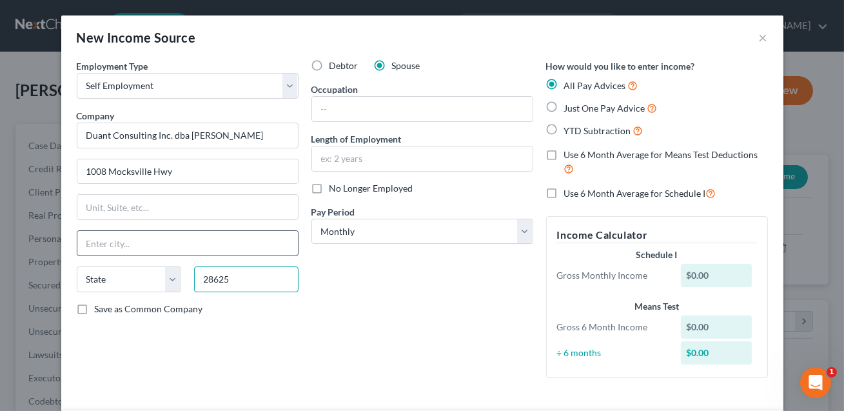
type input "28625"
click at [184, 243] on input "text" at bounding box center [187, 243] width 221 height 25
type input "[GEOGRAPHIC_DATA]"
select select "28"
click at [366, 296] on div "Debtor Spouse Occupation Length of Employment No Longer Employed Pay Period * S…" at bounding box center [422, 223] width 235 height 329
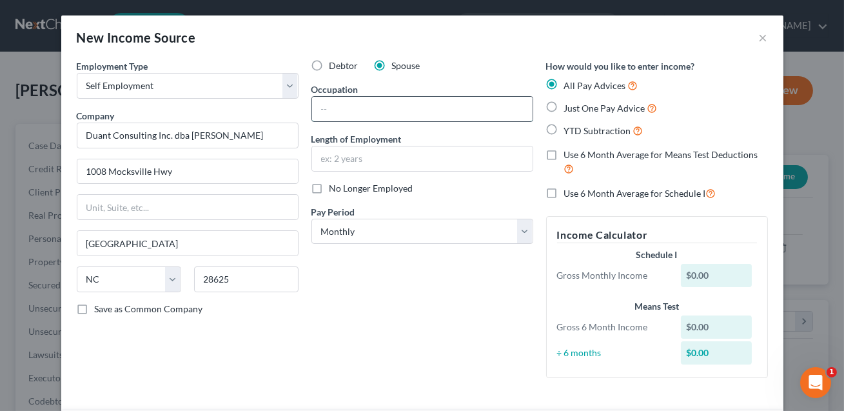
click at [326, 106] on input "text" at bounding box center [422, 109] width 221 height 25
type input "CONFIRM"
click at [359, 160] on input "text" at bounding box center [422, 158] width 221 height 25
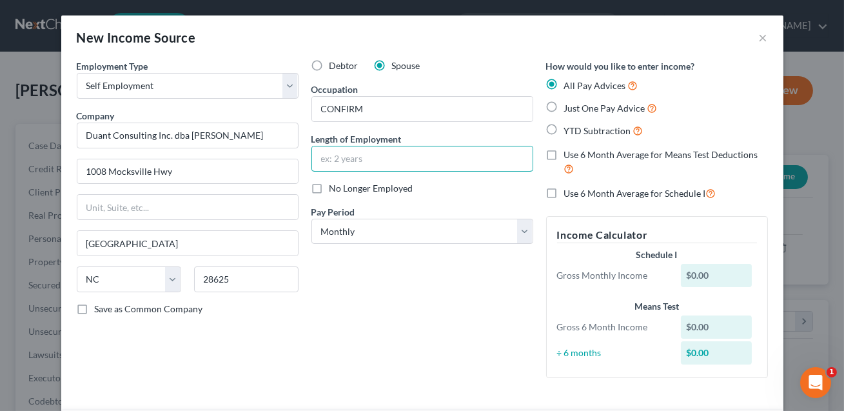
type input "CONFIRM"
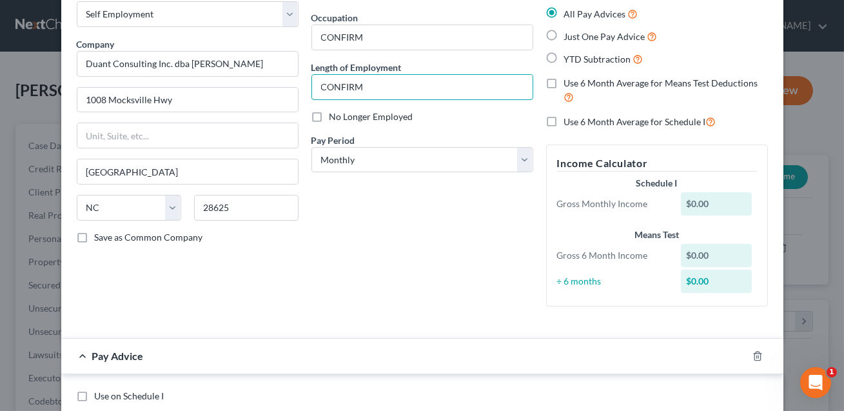
scroll to position [203, 0]
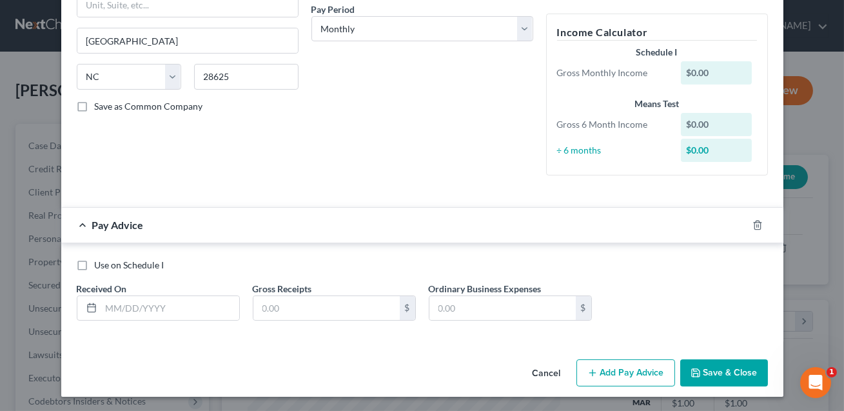
click at [95, 265] on label "Use on Schedule I" at bounding box center [130, 265] width 70 height 13
click at [100, 265] on input "Use on Schedule I" at bounding box center [104, 263] width 8 height 8
checkbox input "true"
click at [123, 302] on input "text" at bounding box center [170, 308] width 138 height 25
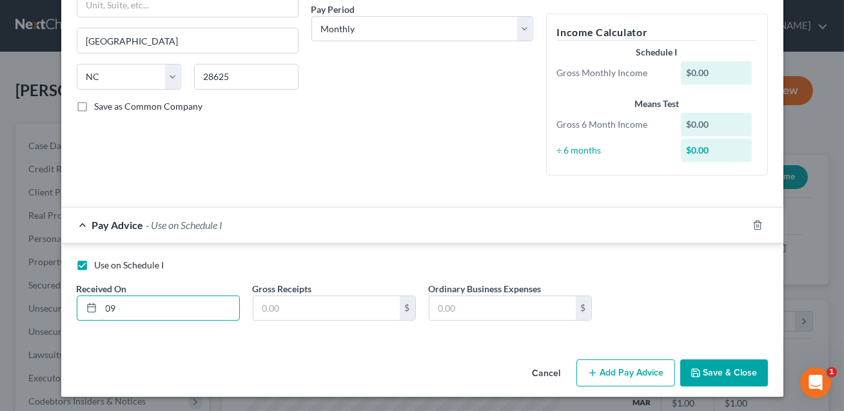
type input "09/01/2025"
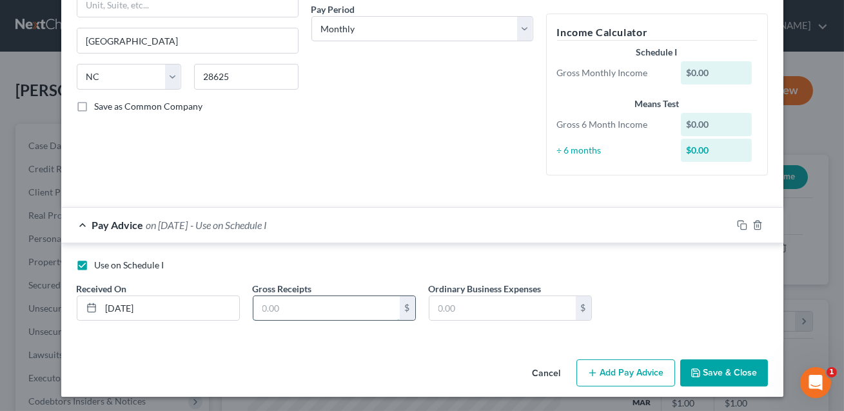
click at [270, 310] on input "text" at bounding box center [326, 308] width 146 height 25
type input "1,200.00"
click at [451, 307] on input "text" at bounding box center [503, 308] width 146 height 25
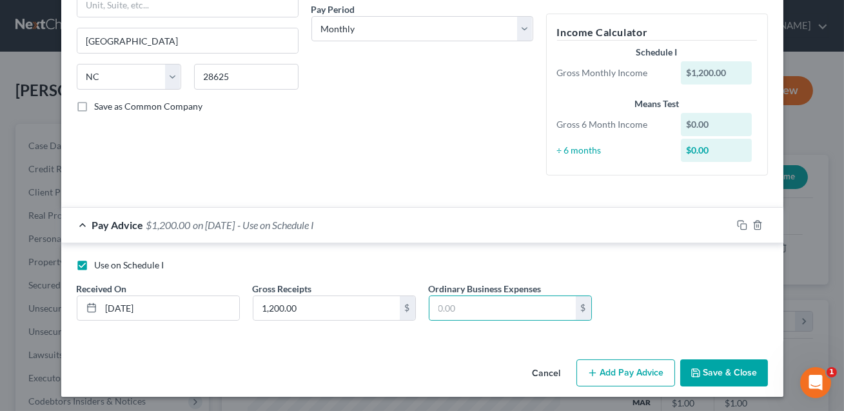
click at [637, 374] on button "Add Pay Advice" at bounding box center [626, 372] width 99 height 27
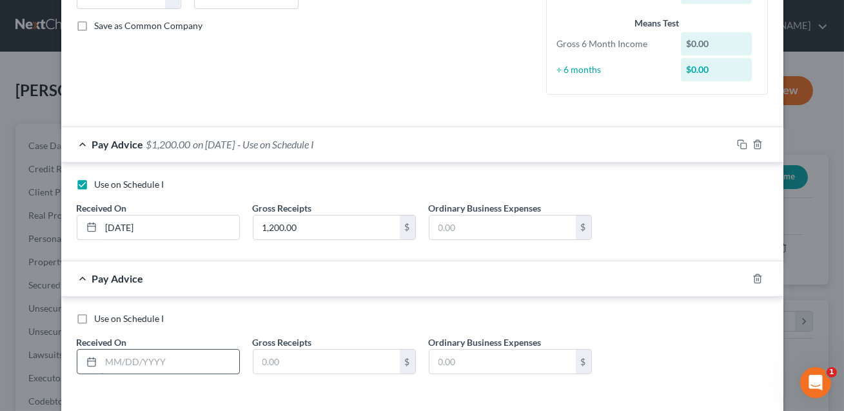
scroll to position [302, 0]
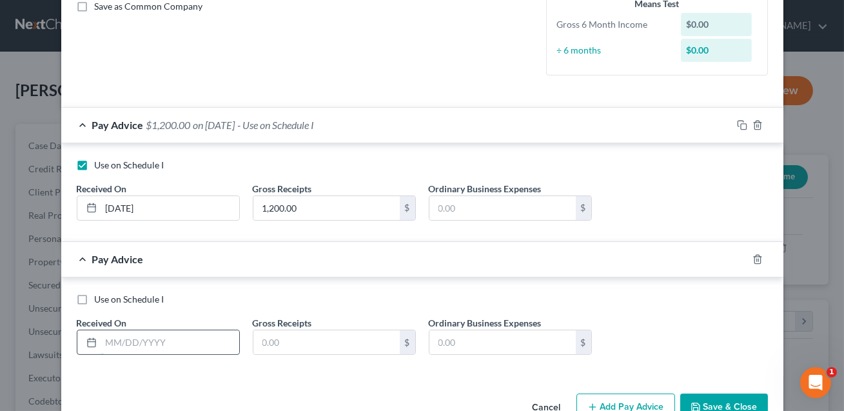
click at [117, 339] on input "text" at bounding box center [170, 342] width 138 height 25
type input "03/01/2025"
click at [265, 342] on input "text" at bounding box center [326, 342] width 146 height 25
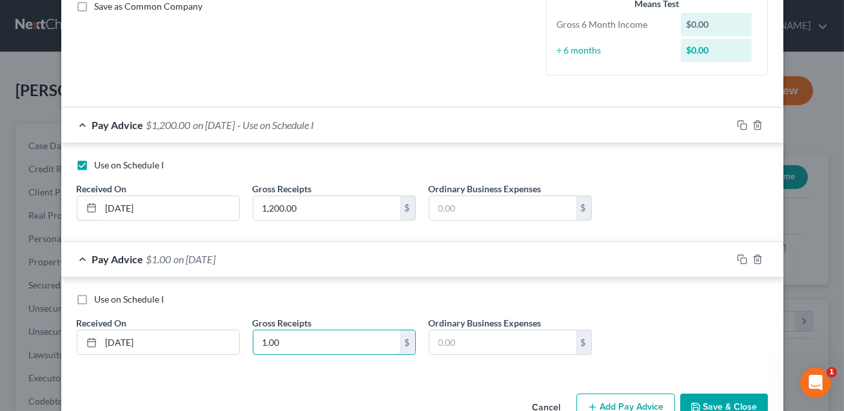
scroll to position [337, 0]
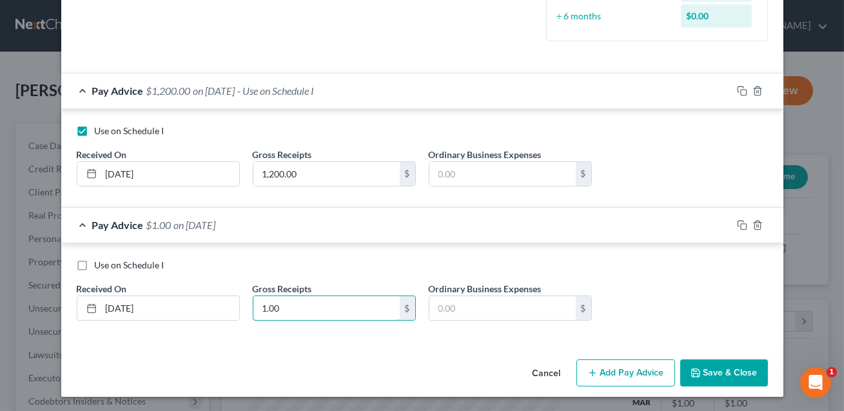
type input "1.00"
click at [704, 375] on button "Save & Close" at bounding box center [724, 372] width 88 height 27
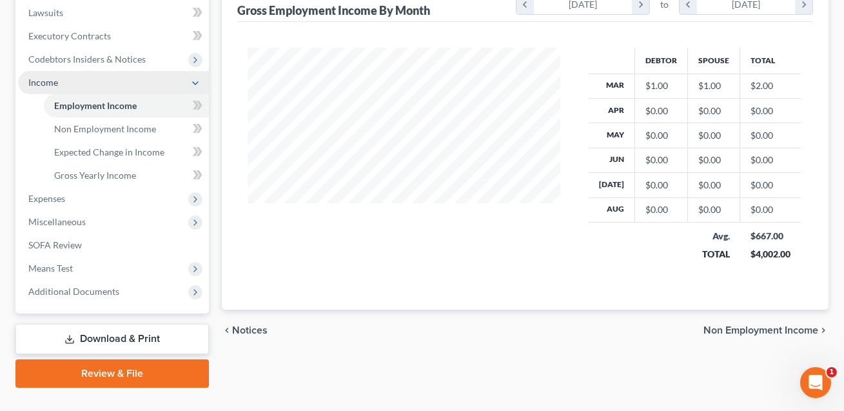
scroll to position [341, 0]
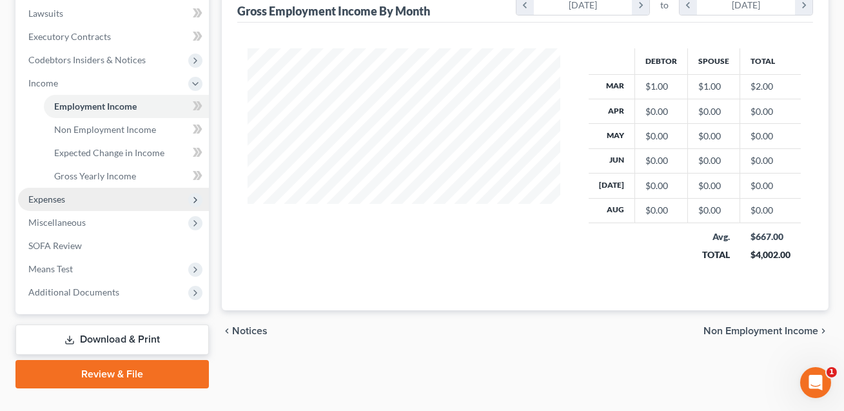
click at [49, 194] on span "Expenses" at bounding box center [46, 198] width 37 height 11
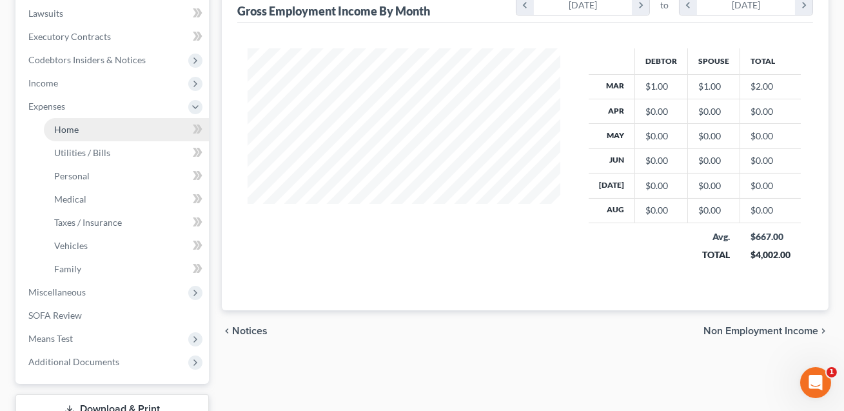
click at [78, 126] on link "Home" at bounding box center [126, 129] width 165 height 23
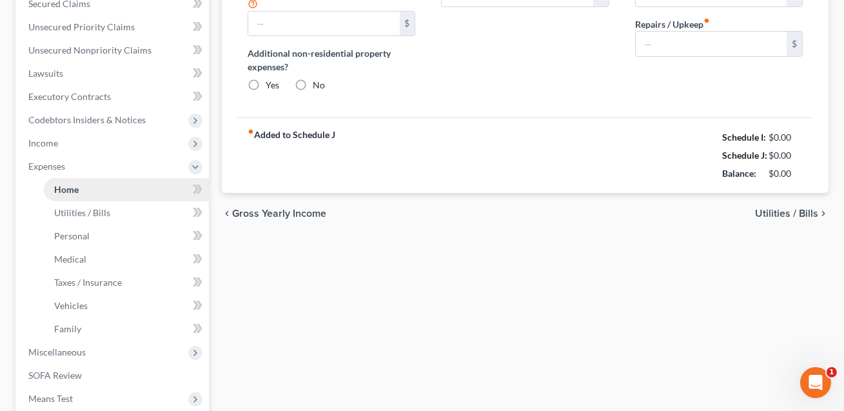
type input "1,283.33"
type input "0.00"
radio input "true"
type input "0.00"
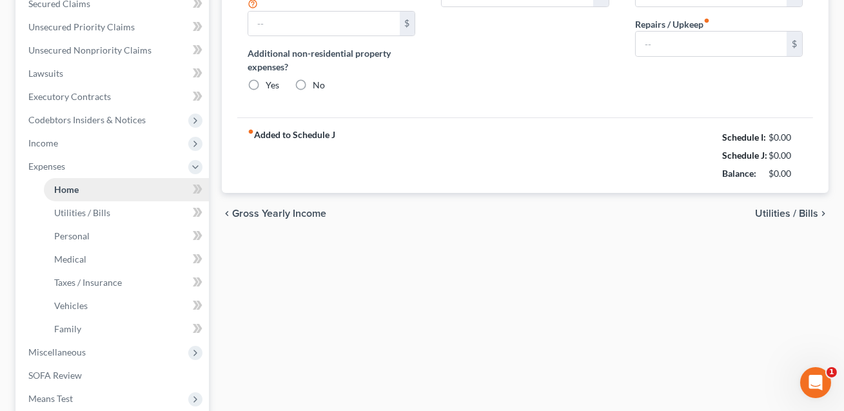
type input "0.00"
type input "200.00"
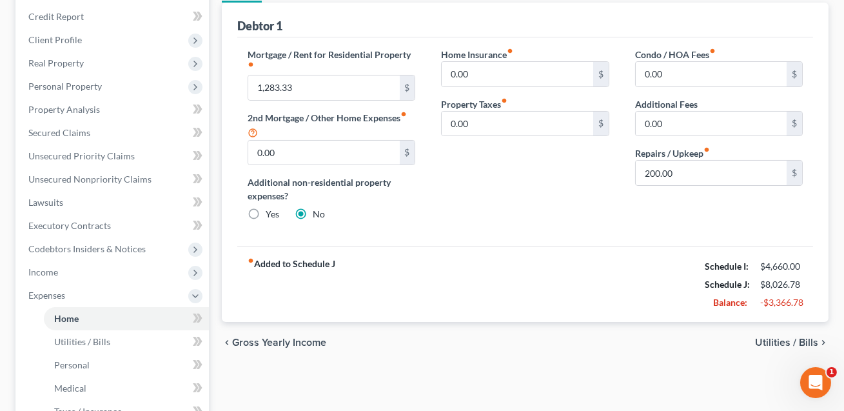
scroll to position [148, 0]
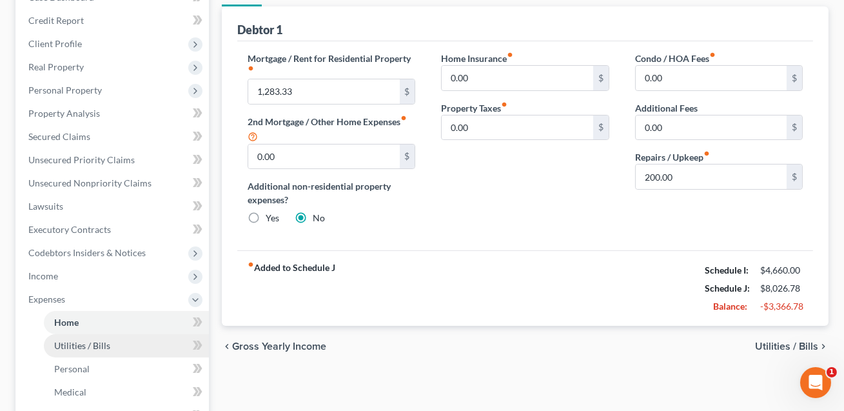
click at [105, 348] on span "Utilities / Bills" at bounding box center [82, 345] width 56 height 11
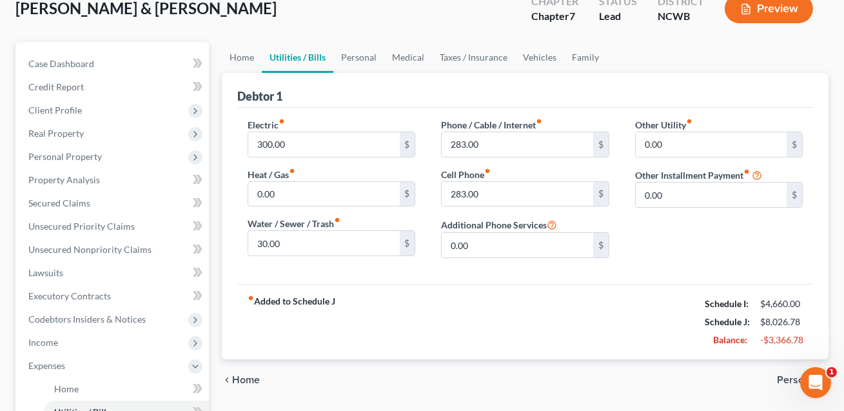
scroll to position [104, 0]
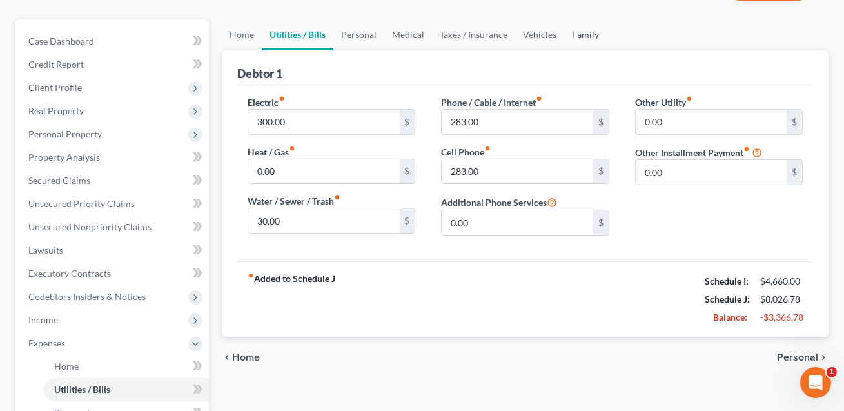
click at [575, 34] on link "Family" at bounding box center [585, 34] width 43 height 31
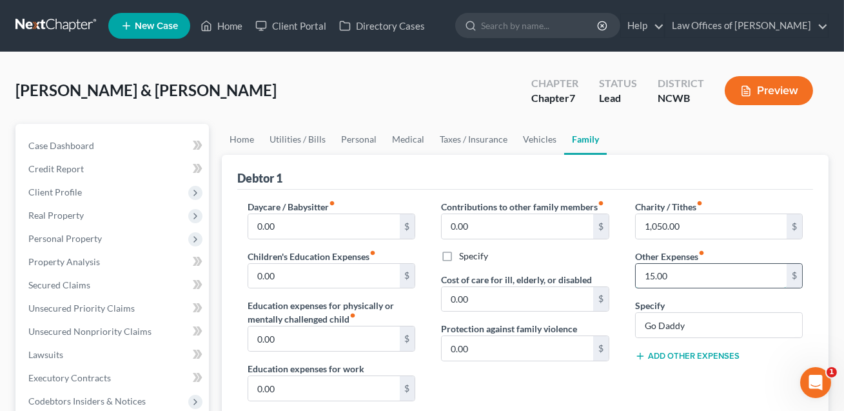
click at [667, 276] on input "15.00" at bounding box center [711, 276] width 151 height 25
click at [697, 321] on input "Go Daddy" at bounding box center [719, 325] width 166 height 25
type input "G"
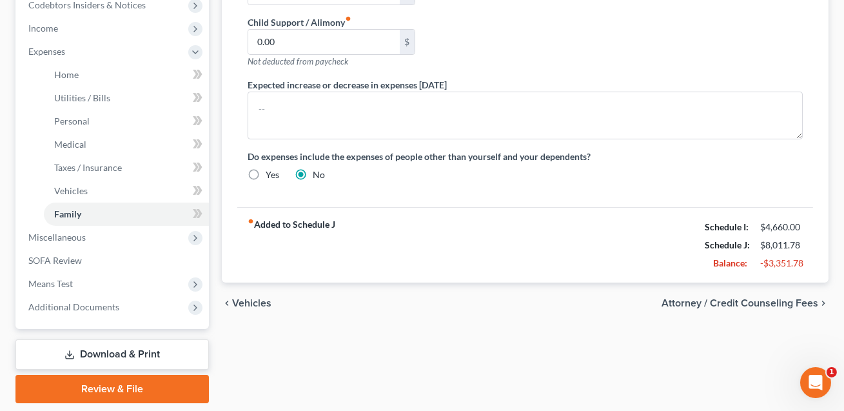
scroll to position [435, 0]
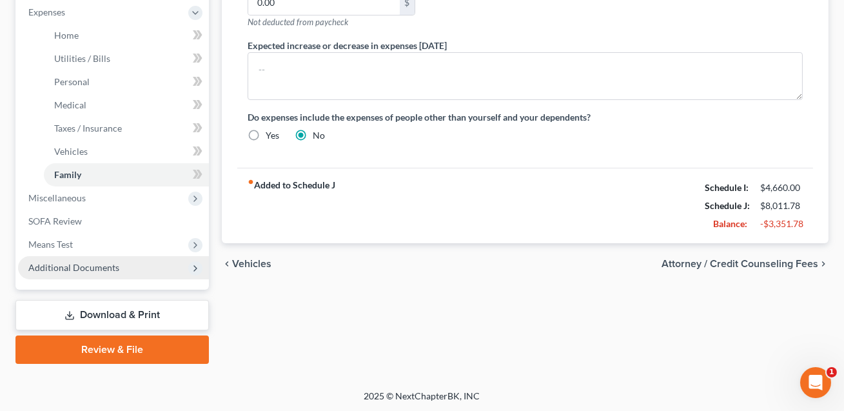
click at [96, 270] on span "Additional Documents" at bounding box center [73, 267] width 91 height 11
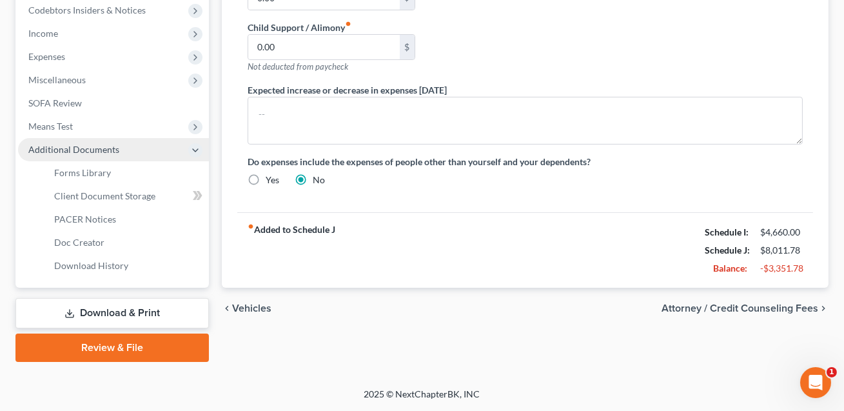
scroll to position [389, 0]
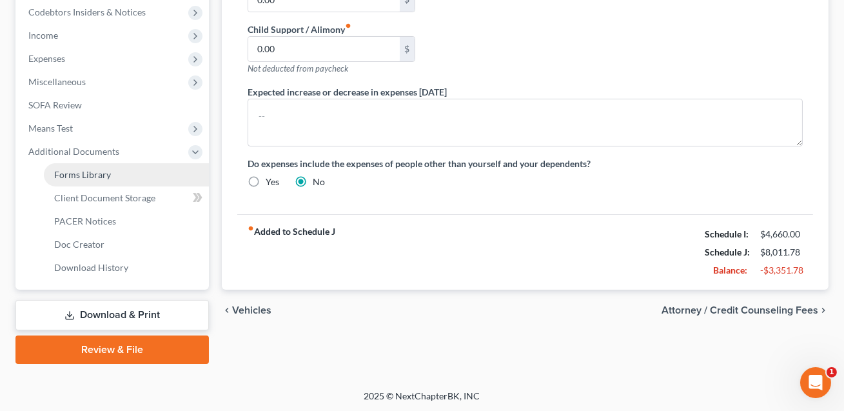
click at [90, 177] on span "Forms Library" at bounding box center [82, 174] width 57 height 11
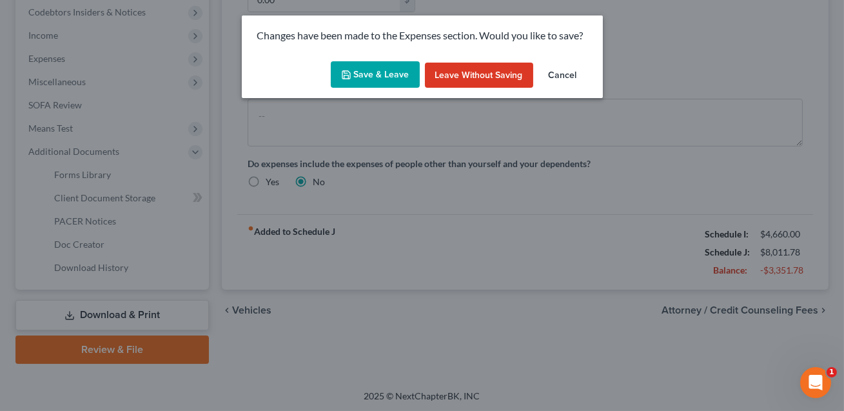
click at [373, 73] on button "Save & Leave" at bounding box center [375, 74] width 89 height 27
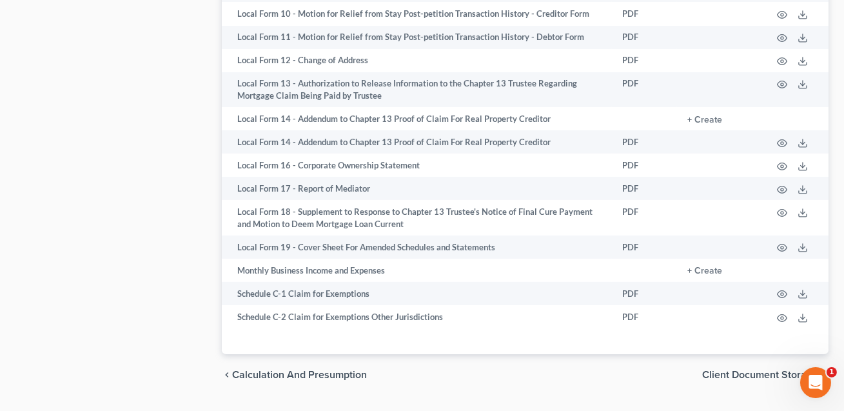
scroll to position [792, 0]
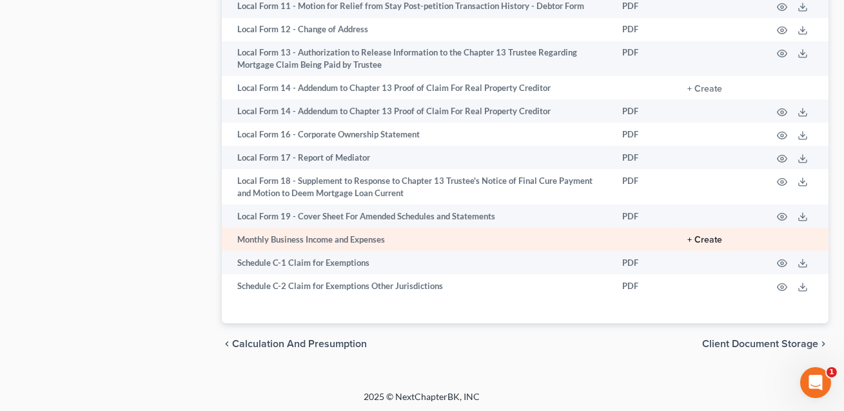
click at [700, 237] on button "+ Create" at bounding box center [704, 239] width 35 height 9
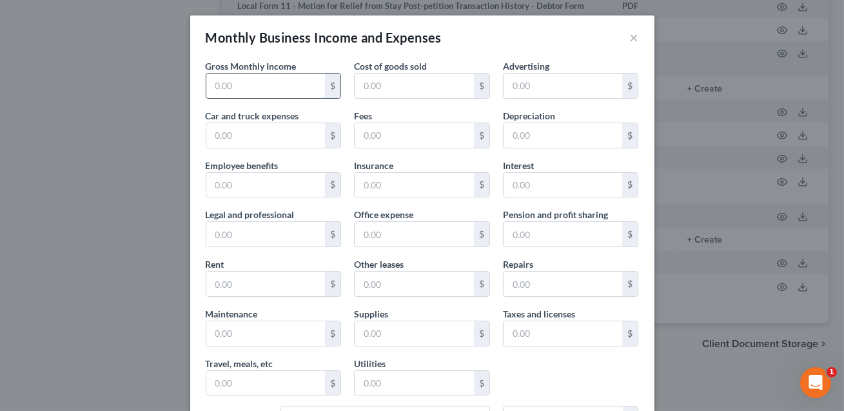
click at [264, 85] on input "text" at bounding box center [265, 86] width 119 height 25
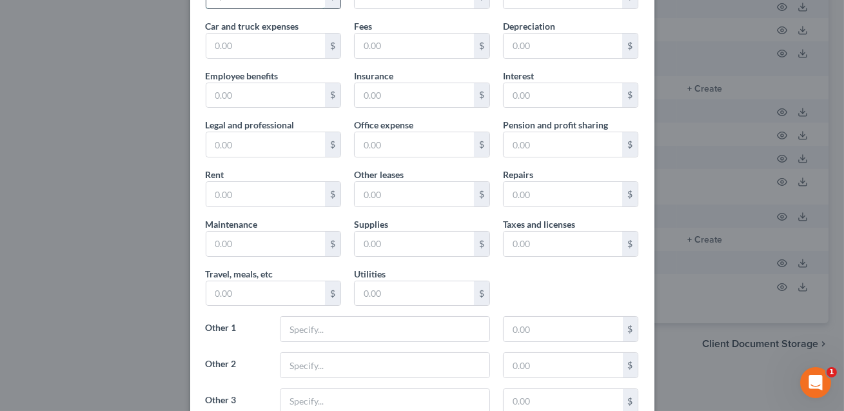
scroll to position [221, 0]
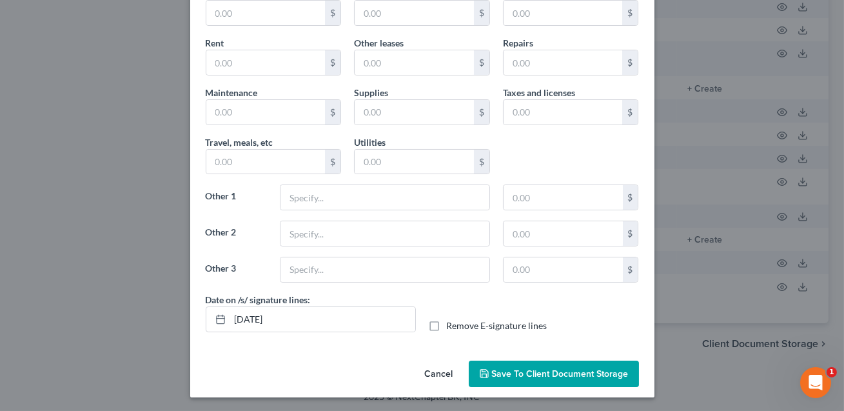
type input "2,800.00"
click at [447, 326] on label "Remove E-signature lines" at bounding box center [497, 325] width 101 height 13
click at [452, 326] on input "Remove E-signature lines" at bounding box center [456, 323] width 8 height 8
checkbox input "true"
drag, startPoint x: 306, startPoint y: 315, endPoint x: 223, endPoint y: 317, distance: 83.2
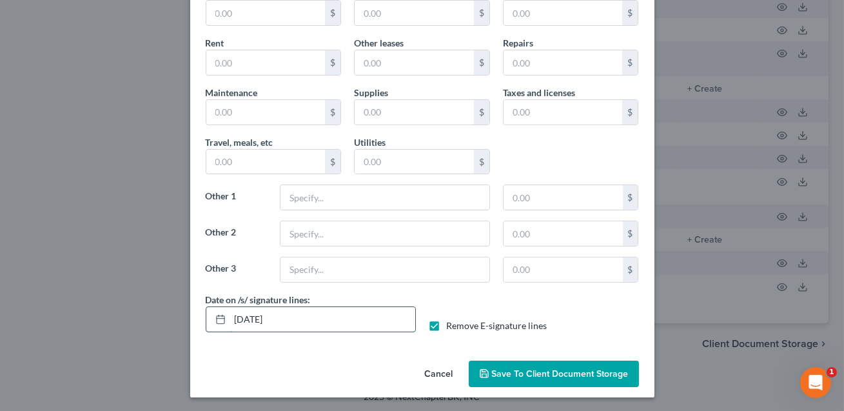
click at [223, 317] on div "09/11/2025" at bounding box center [311, 319] width 210 height 26
click at [579, 376] on span "Save to Client Document Storage" at bounding box center [560, 373] width 137 height 11
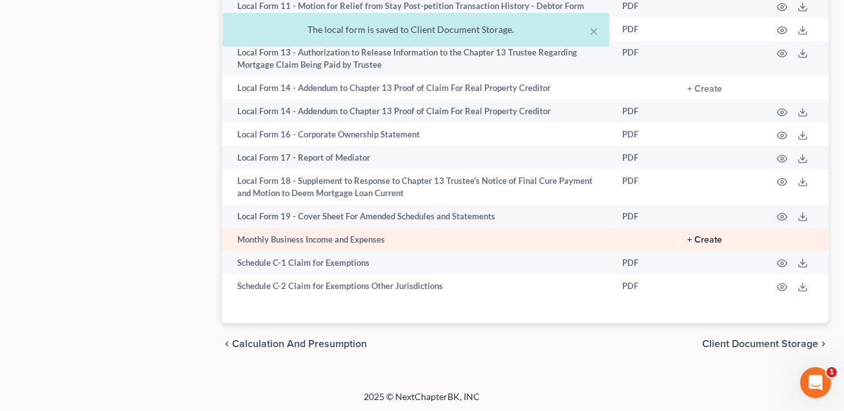
click at [709, 240] on button "+ Create" at bounding box center [704, 239] width 35 height 9
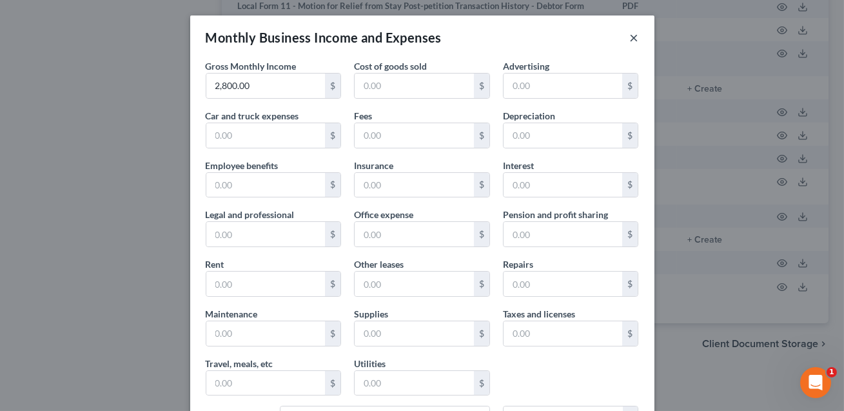
click at [632, 38] on button "×" at bounding box center [634, 37] width 9 height 15
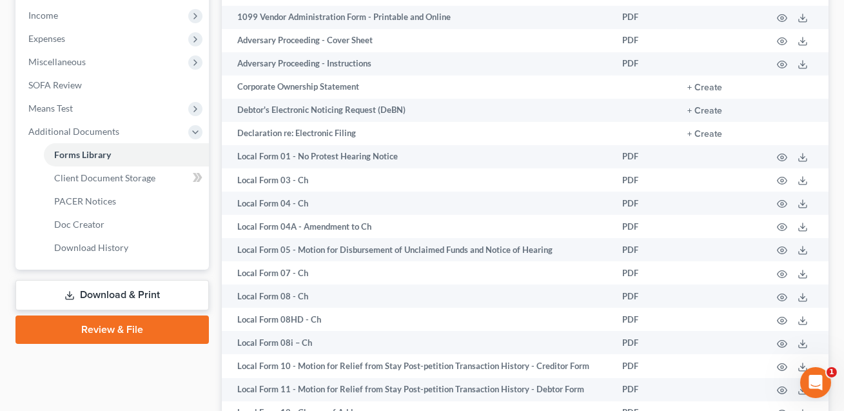
scroll to position [393, 0]
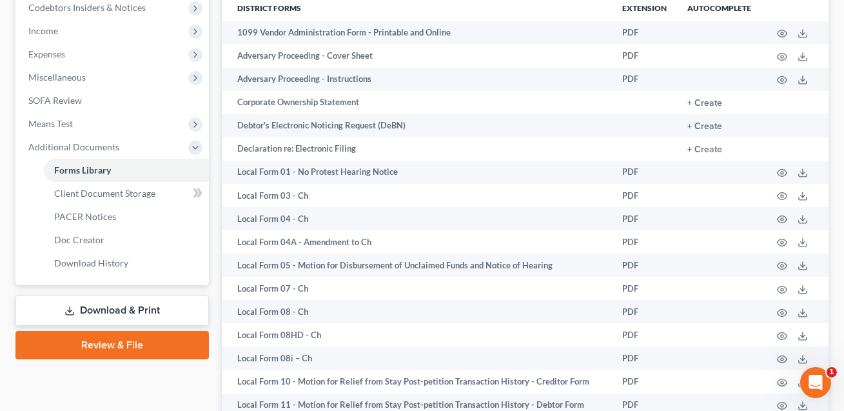
click at [186, 304] on link "Download & Print" at bounding box center [111, 310] width 193 height 30
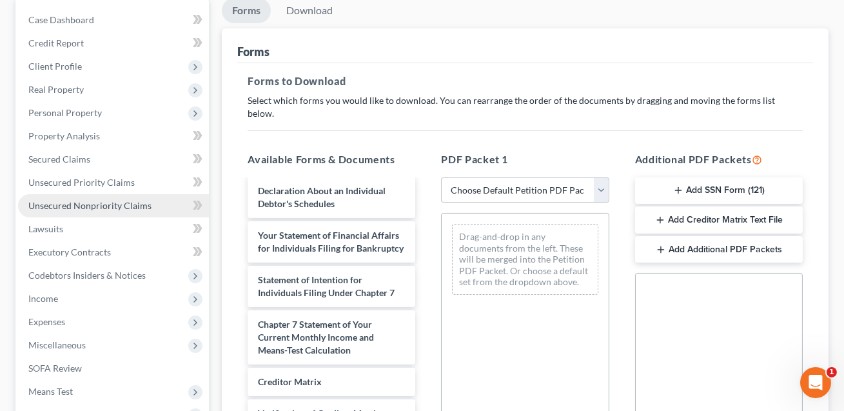
scroll to position [384, 0]
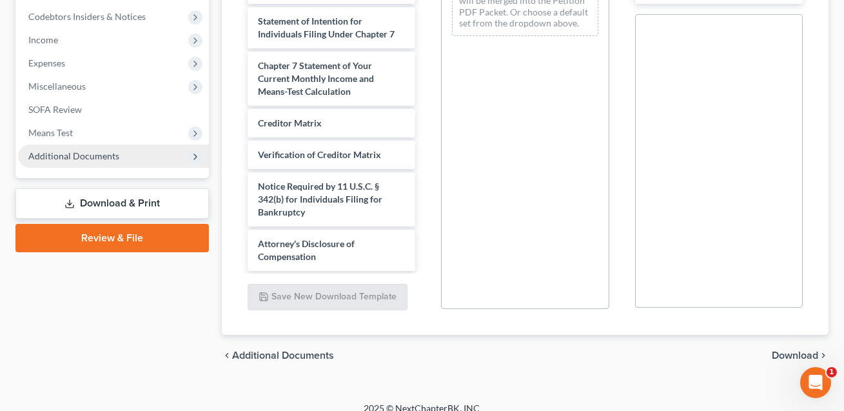
click at [104, 155] on span "Additional Documents" at bounding box center [73, 155] width 91 height 11
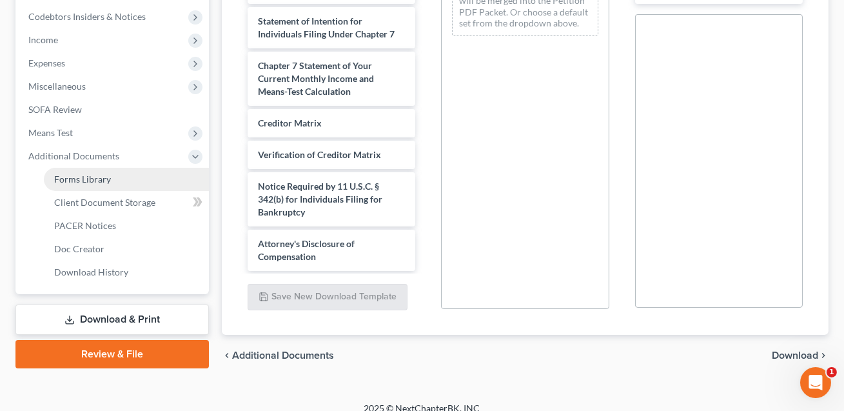
click at [90, 179] on span "Forms Library" at bounding box center [82, 178] width 57 height 11
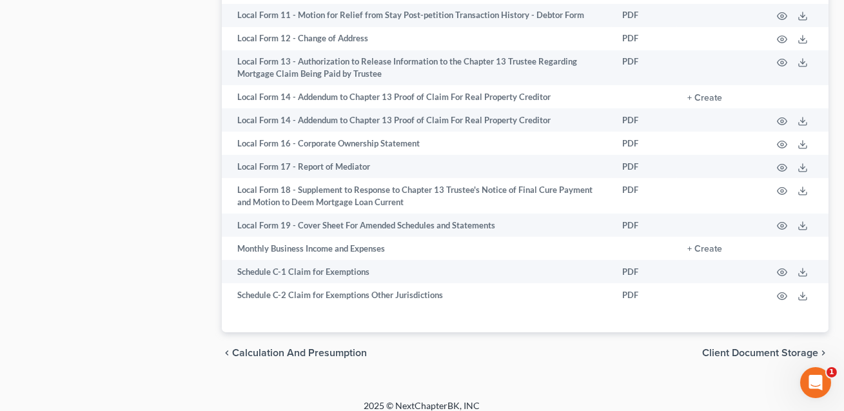
scroll to position [792, 0]
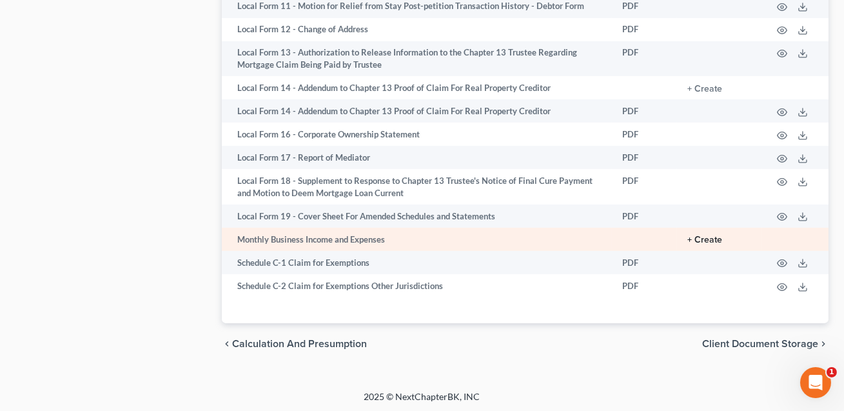
click at [708, 235] on button "+ Create" at bounding box center [704, 239] width 35 height 9
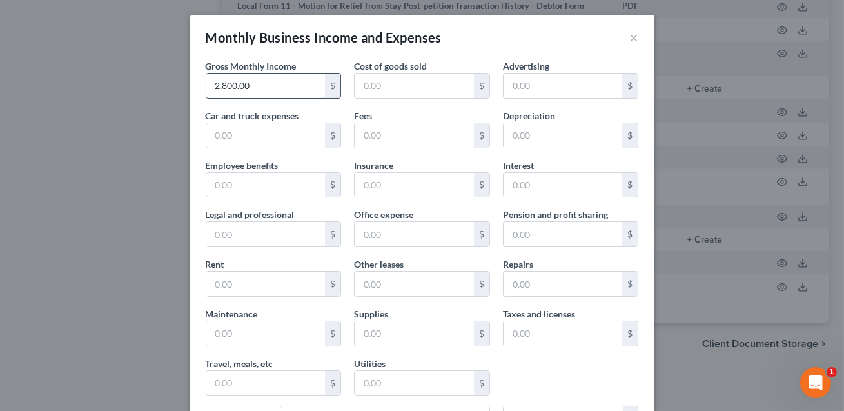
click at [256, 91] on input "2,800.00" at bounding box center [265, 86] width 119 height 25
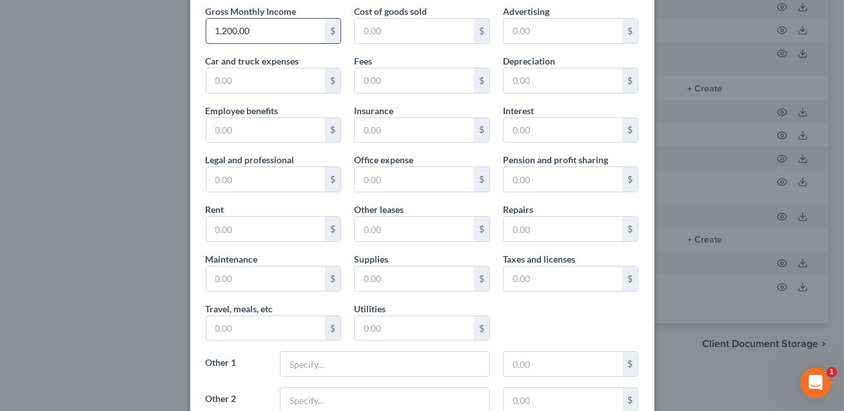
scroll to position [54, 0]
type input "1,200.00"
click at [302, 362] on input "text" at bounding box center [385, 364] width 209 height 25
type input "Go Daddy"
click at [526, 370] on input "text" at bounding box center [563, 364] width 119 height 25
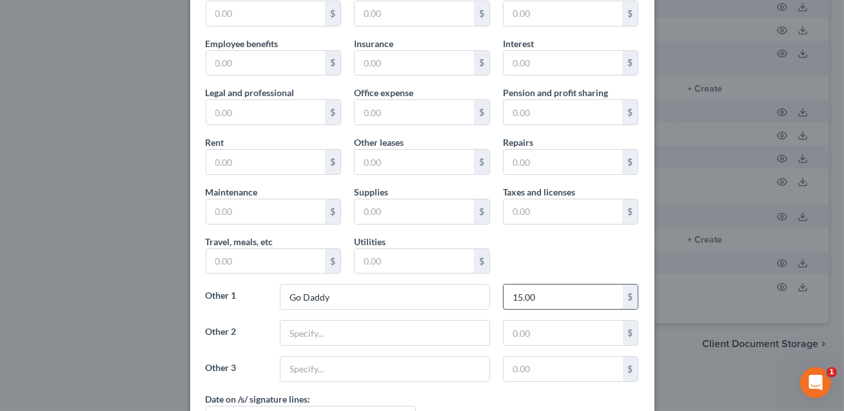
scroll to position [144, 0]
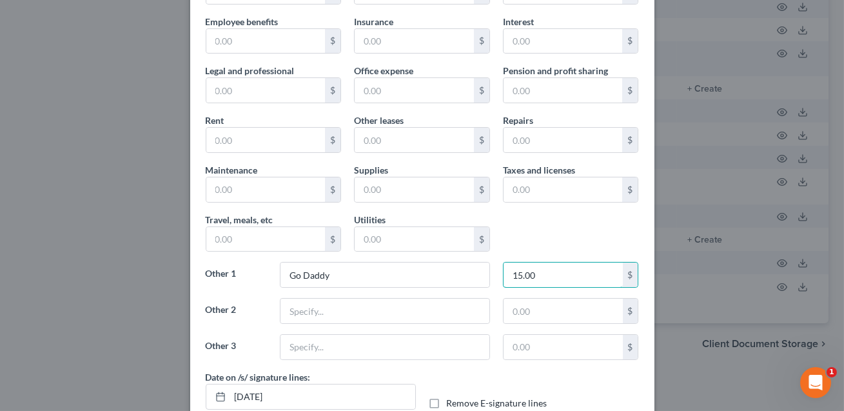
type input "15.00"
click at [447, 401] on label "Remove E-signature lines" at bounding box center [497, 403] width 101 height 13
click at [452, 401] on input "Remove E-signature lines" at bounding box center [456, 401] width 8 height 8
checkbox input "true"
drag, startPoint x: 292, startPoint y: 391, endPoint x: 221, endPoint y: 388, distance: 71.0
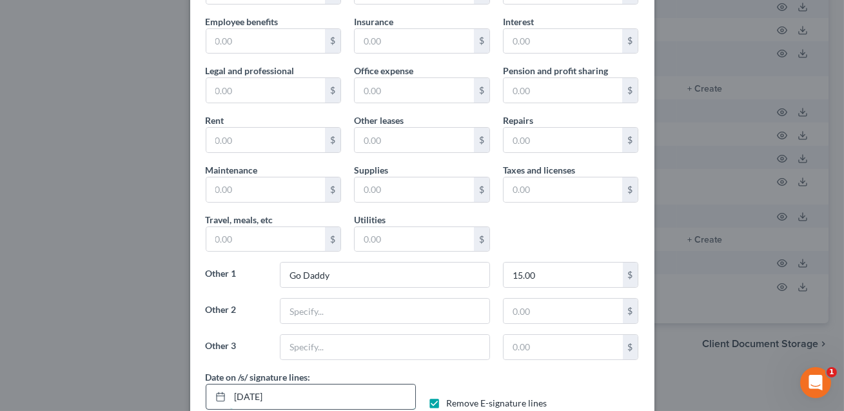
click at [221, 388] on div "09/11/2025" at bounding box center [311, 397] width 210 height 26
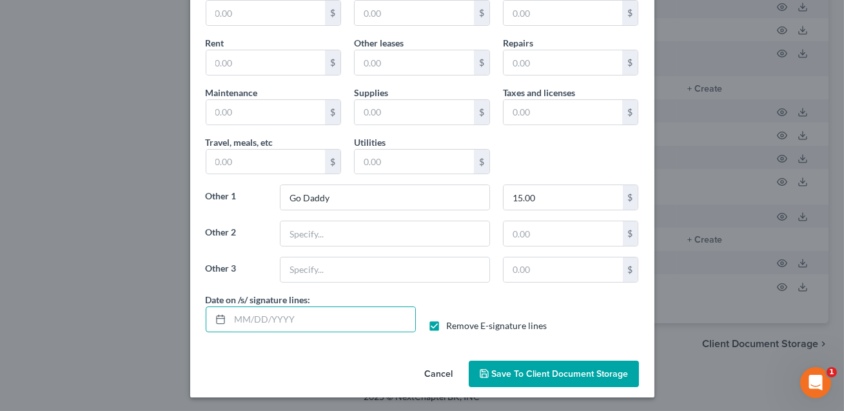
click at [501, 372] on span "Save to Client Document Storage" at bounding box center [560, 373] width 137 height 11
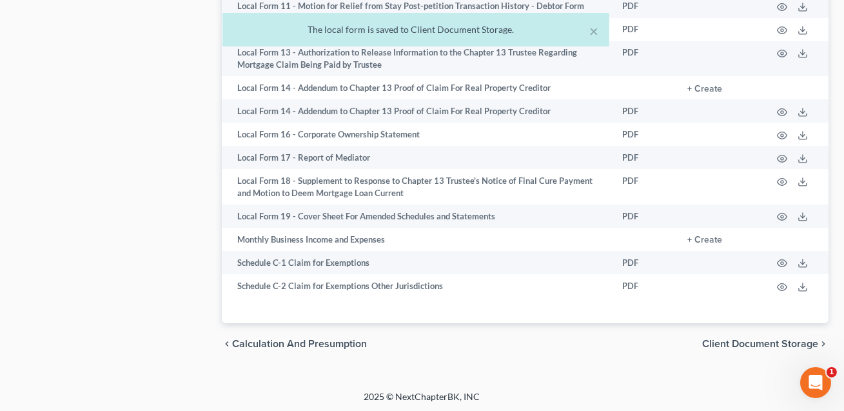
scroll to position [597, 0]
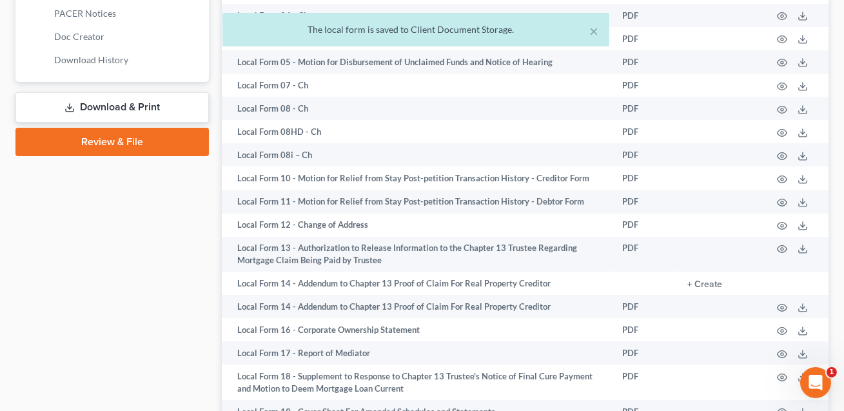
click at [143, 105] on link "Download & Print" at bounding box center [111, 107] width 193 height 30
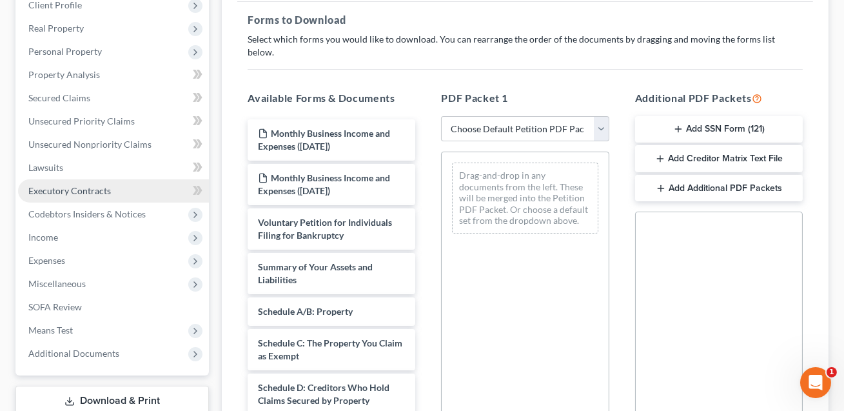
scroll to position [222, 0]
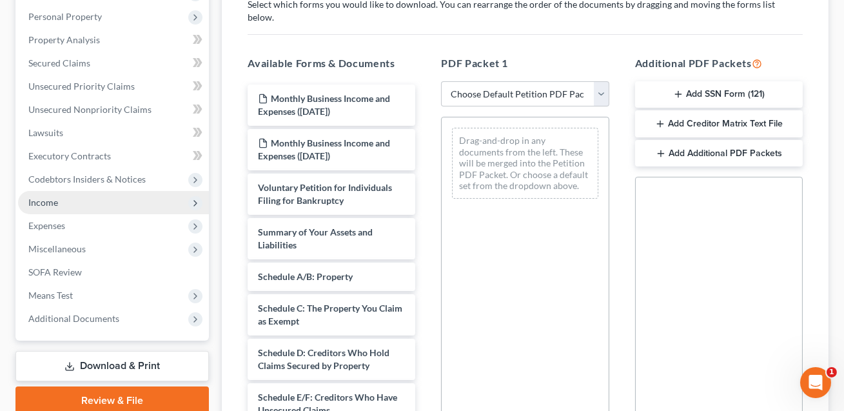
click at [45, 203] on span "Income" at bounding box center [43, 202] width 30 height 11
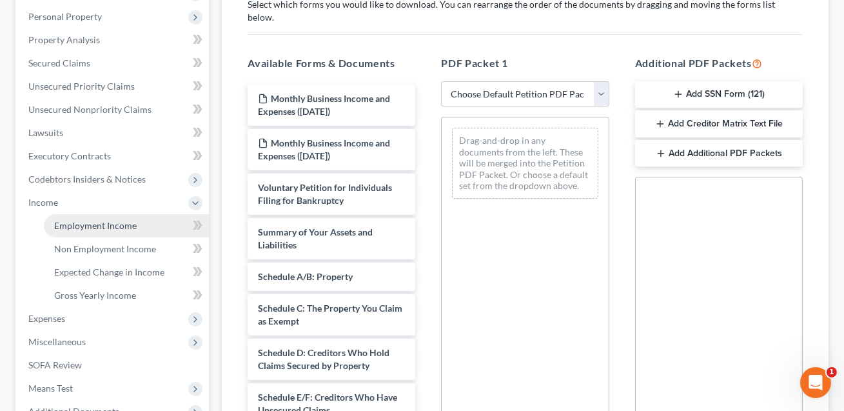
click at [78, 224] on span "Employment Income" at bounding box center [95, 225] width 83 height 11
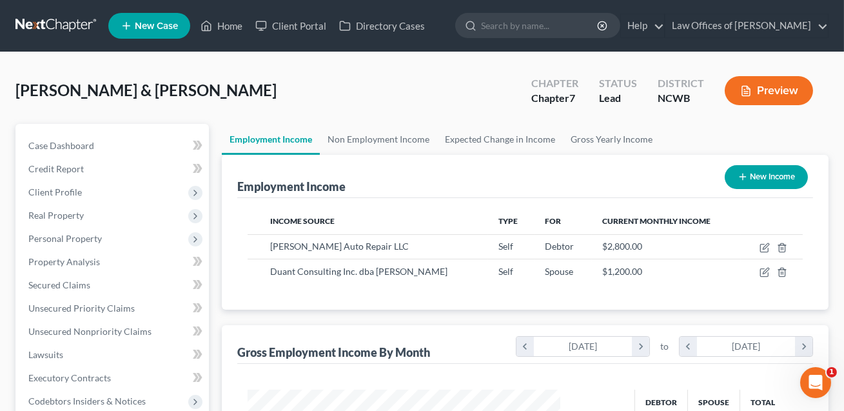
scroll to position [231, 339]
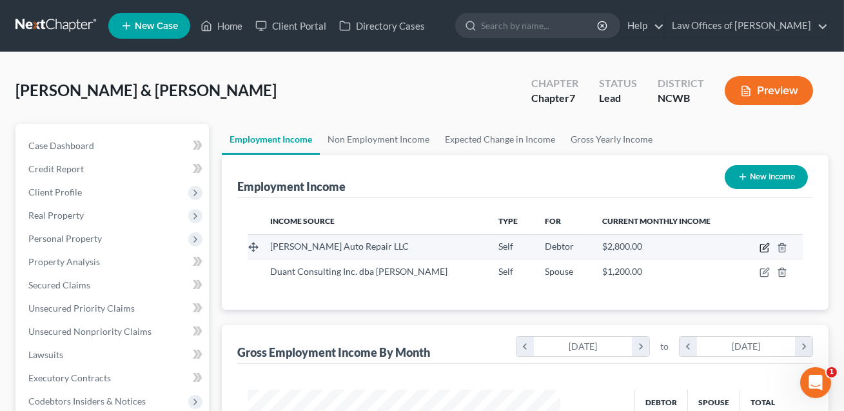
click at [765, 248] on icon "button" at bounding box center [766, 246] width 6 height 6
select select "1"
select select "28"
select select "0"
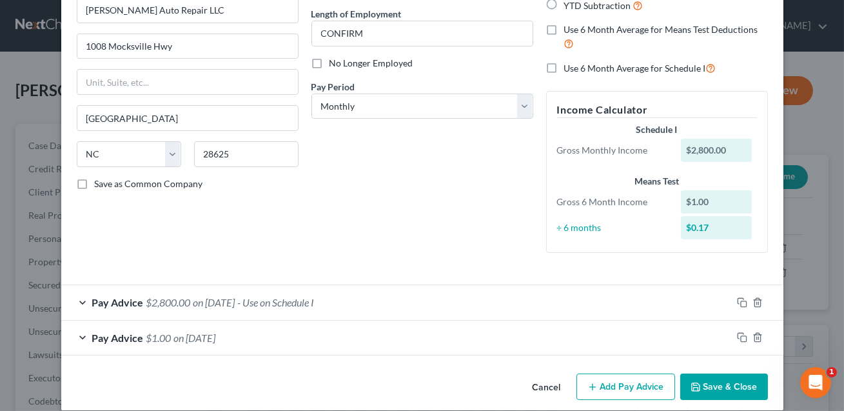
scroll to position [139, 0]
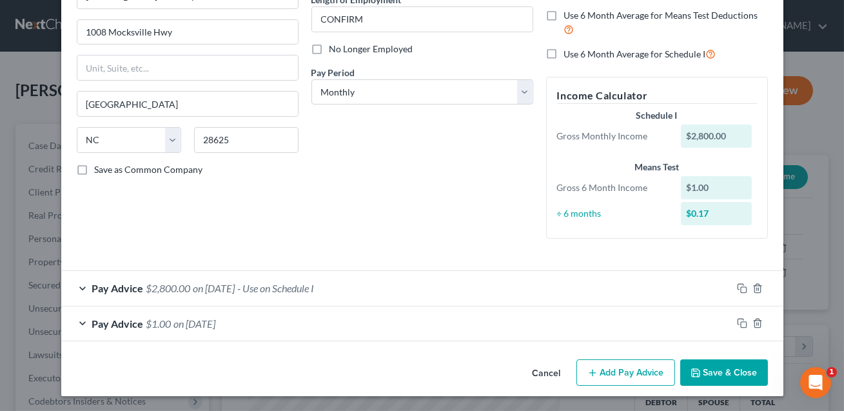
click at [353, 292] on div "Pay Advice $2,800.00 on 09/01/2025 - Use on Schedule I" at bounding box center [396, 288] width 671 height 34
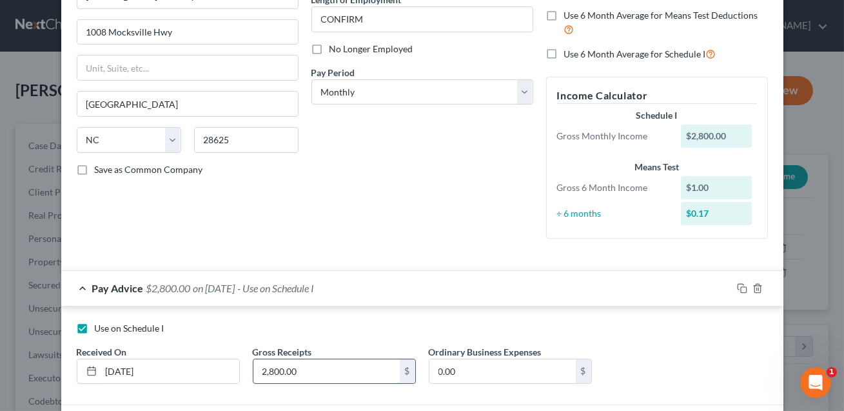
click at [310, 364] on input "2,800.00" at bounding box center [326, 371] width 146 height 25
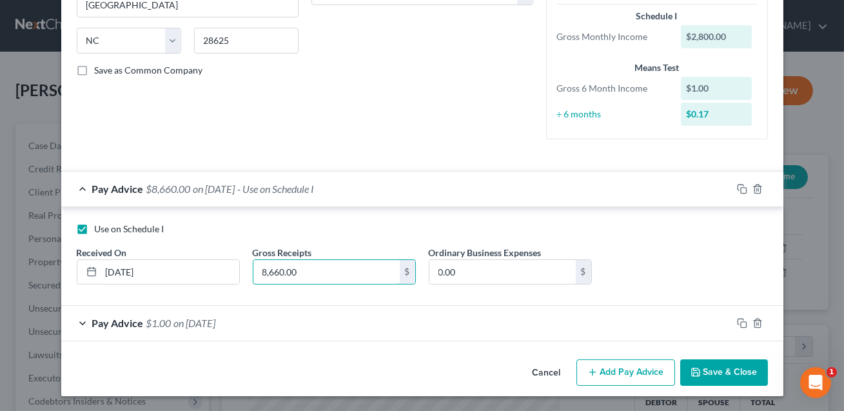
type input "8,660.00"
click at [709, 371] on button "Save & Close" at bounding box center [724, 372] width 88 height 27
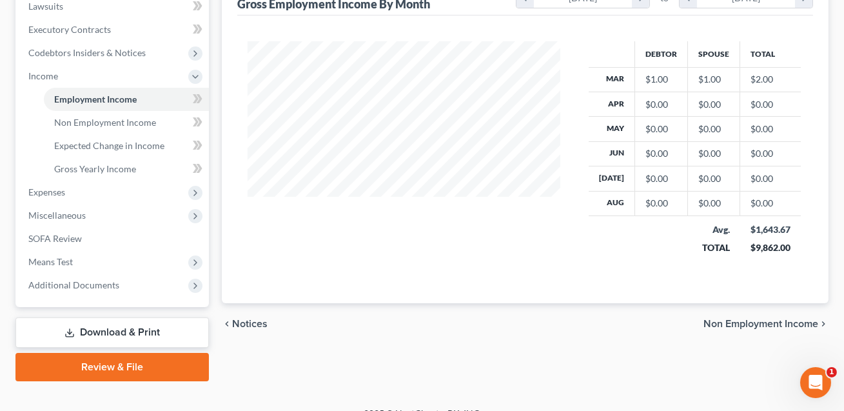
scroll to position [352, 0]
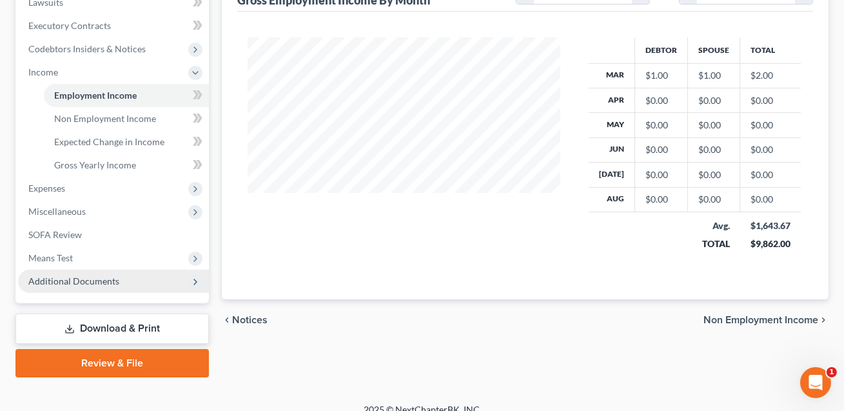
click at [90, 279] on span "Additional Documents" at bounding box center [73, 280] width 91 height 11
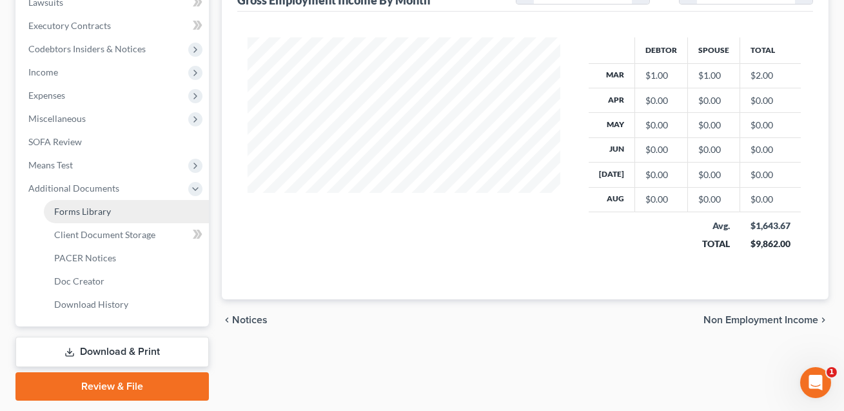
click at [83, 212] on span "Forms Library" at bounding box center [82, 211] width 57 height 11
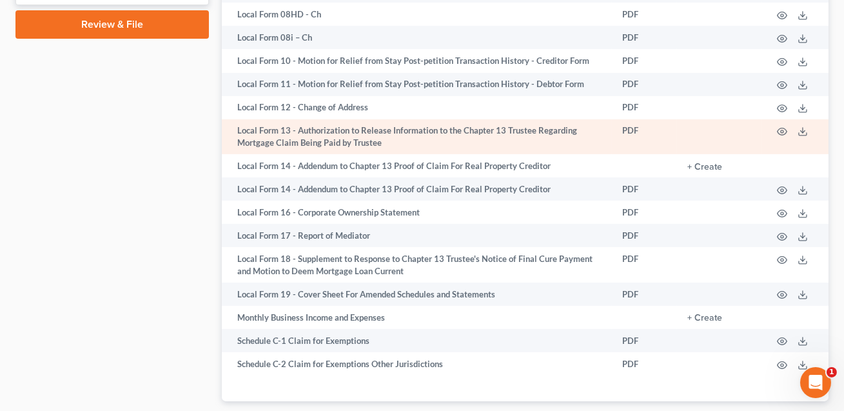
scroll to position [792, 0]
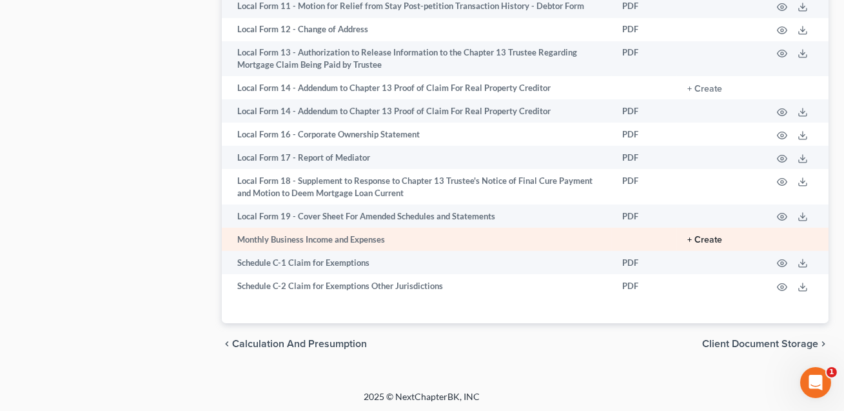
click at [712, 235] on button "+ Create" at bounding box center [704, 239] width 35 height 9
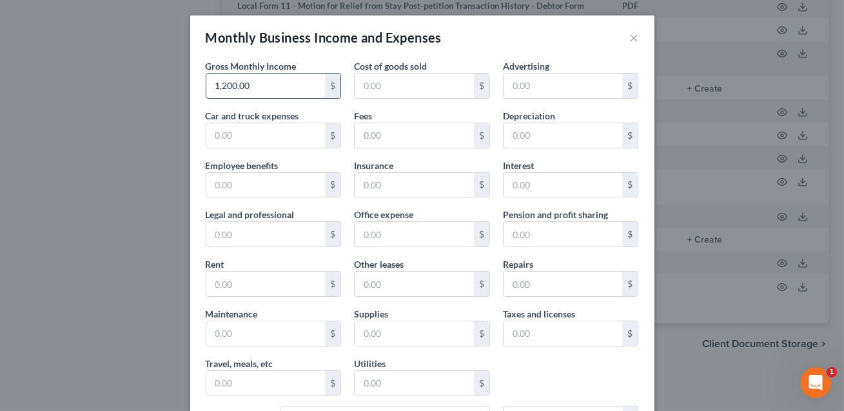
click at [268, 92] on input "1,200.00" at bounding box center [265, 86] width 119 height 25
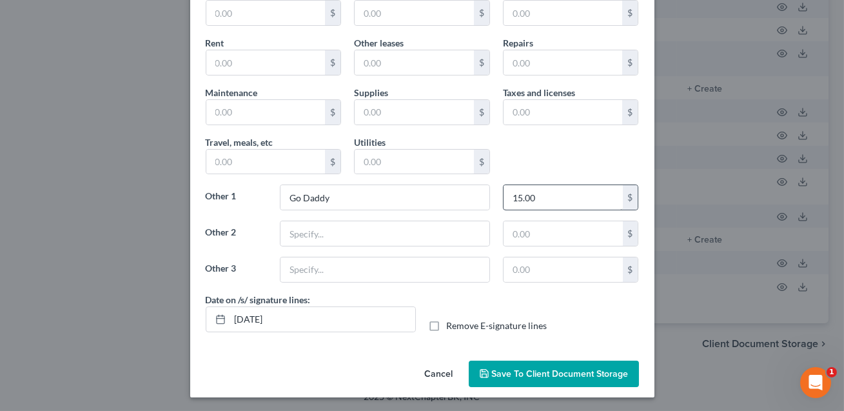
type input "8,660"
click at [533, 199] on input "15.00" at bounding box center [563, 197] width 119 height 25
drag, startPoint x: 349, startPoint y: 192, endPoint x: 272, endPoint y: 201, distance: 77.8
click at [272, 201] on div "Other 1 Go Daddy $" at bounding box center [422, 202] width 446 height 36
click at [447, 326] on label "Remove E-signature lines" at bounding box center [497, 325] width 101 height 13
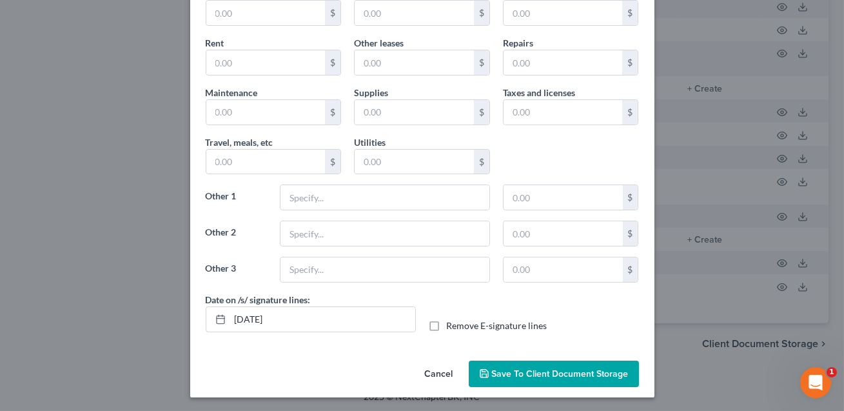
click at [452, 326] on input "Remove E-signature lines" at bounding box center [456, 323] width 8 height 8
checkbox input "true"
drag, startPoint x: 292, startPoint y: 321, endPoint x: 228, endPoint y: 318, distance: 63.9
click at [228, 318] on div "09/11/2025" at bounding box center [311, 319] width 210 height 26
click at [598, 368] on span "Save to Client Document Storage" at bounding box center [560, 373] width 137 height 11
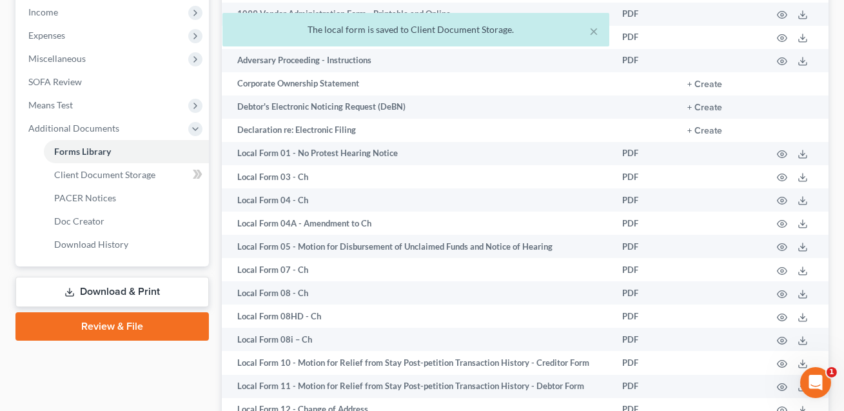
click at [137, 287] on link "Download & Print" at bounding box center [111, 292] width 193 height 30
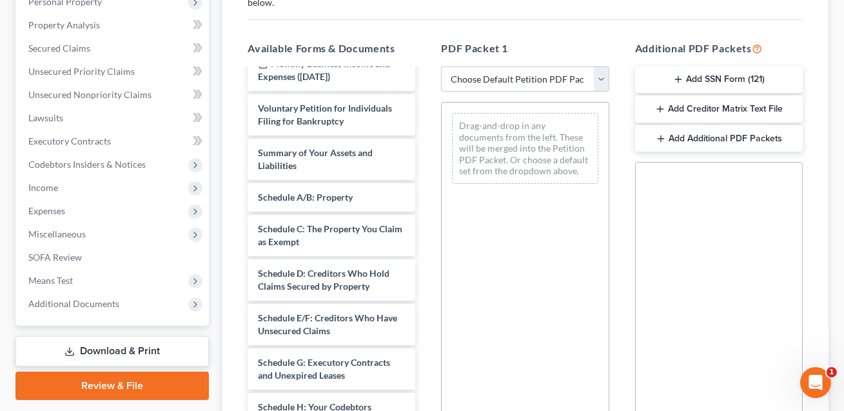
scroll to position [373, 0]
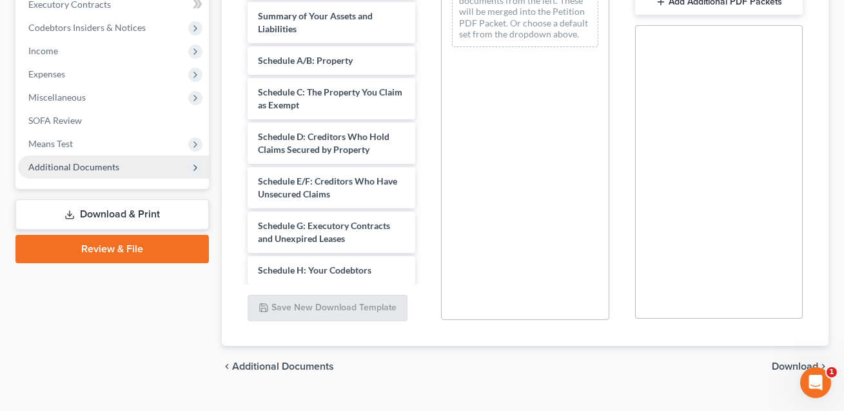
click at [94, 170] on span "Additional Documents" at bounding box center [73, 166] width 91 height 11
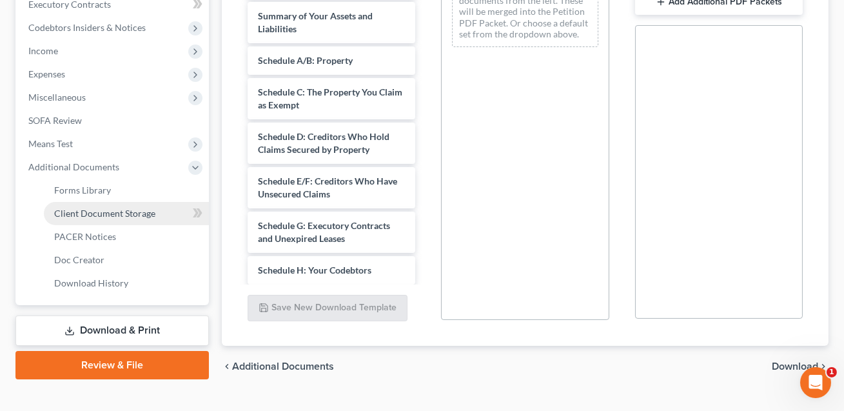
click at [94, 216] on span "Client Document Storage" at bounding box center [104, 213] width 101 height 11
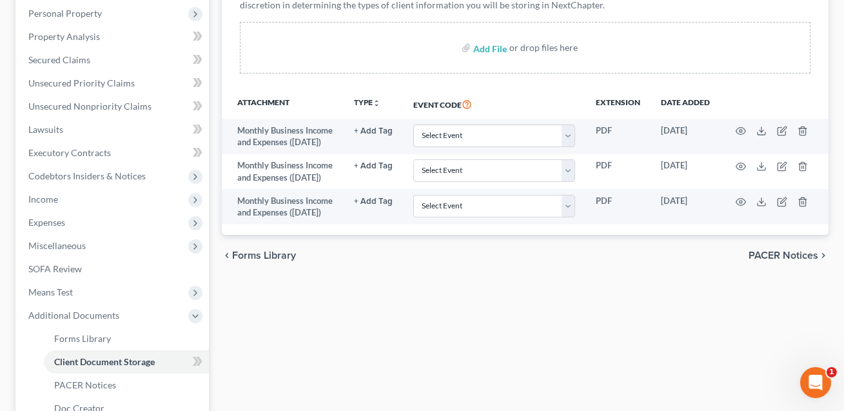
scroll to position [226, 0]
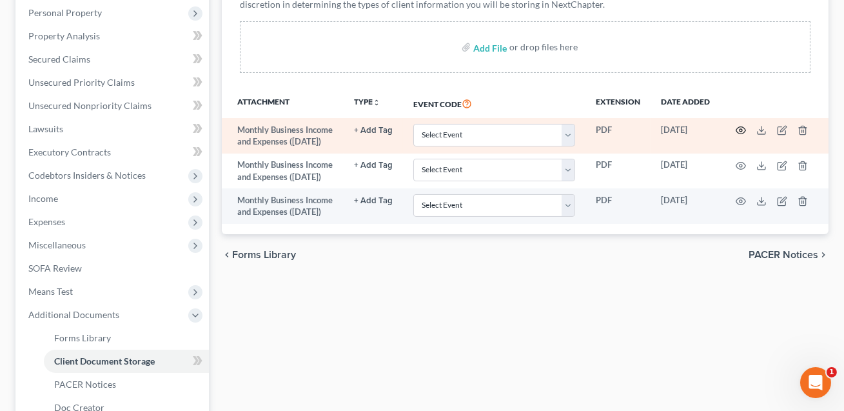
click at [740, 130] on icon "button" at bounding box center [741, 130] width 10 height 10
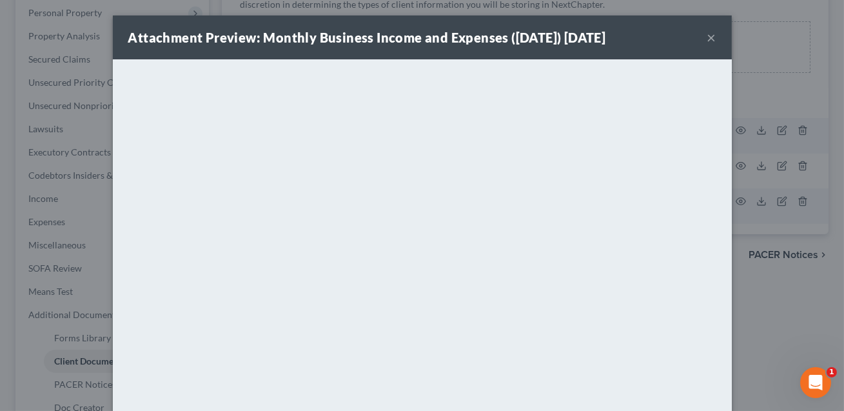
click at [713, 39] on button "×" at bounding box center [711, 37] width 9 height 15
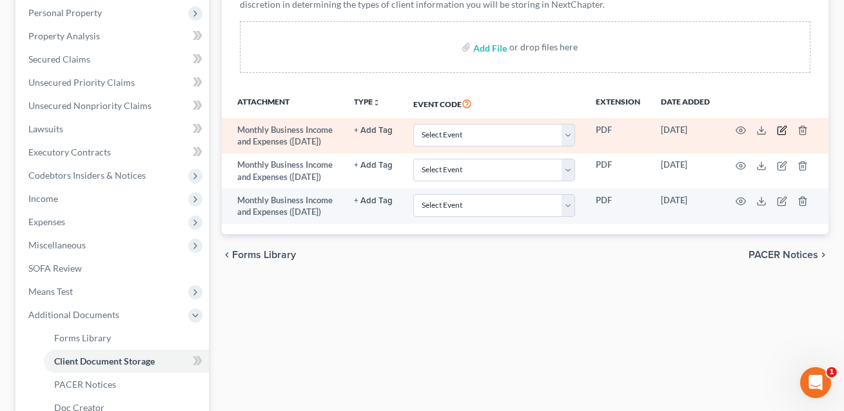
click at [784, 127] on icon "button" at bounding box center [782, 130] width 10 height 10
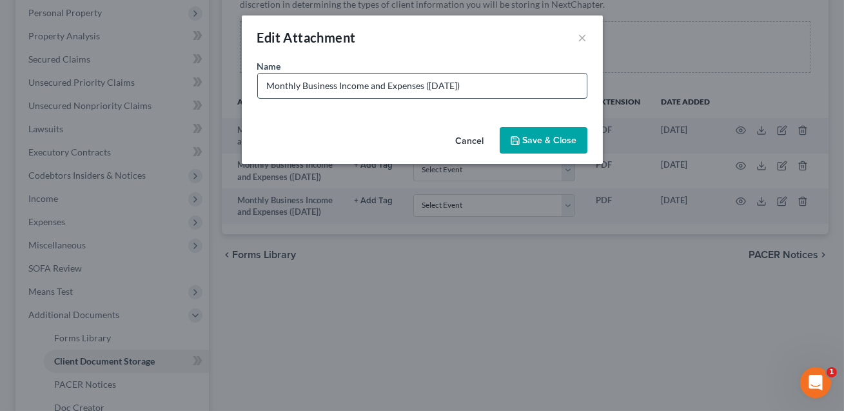
click at [507, 83] on input "Monthly Business Income and Expenses (09/11/2025)" at bounding box center [422, 86] width 329 height 25
type input "Monthly Business Income and Expenses (09/11/2025) DO NOT USE"
click at [535, 146] on button "Save & Close" at bounding box center [544, 140] width 88 height 27
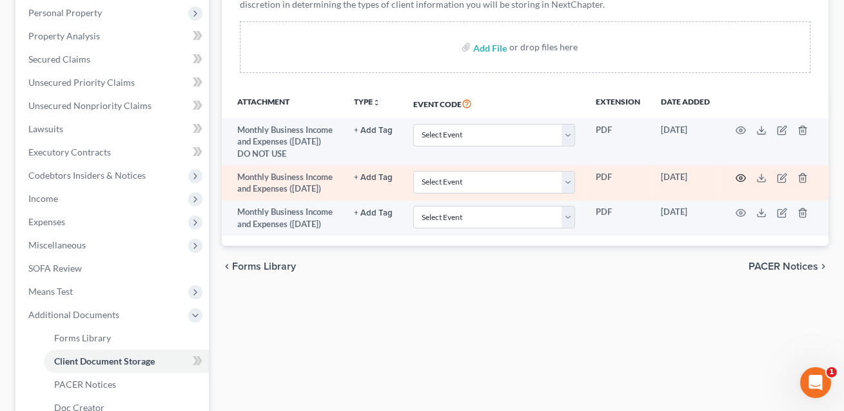
click at [740, 179] on circle "button" at bounding box center [741, 178] width 3 height 3
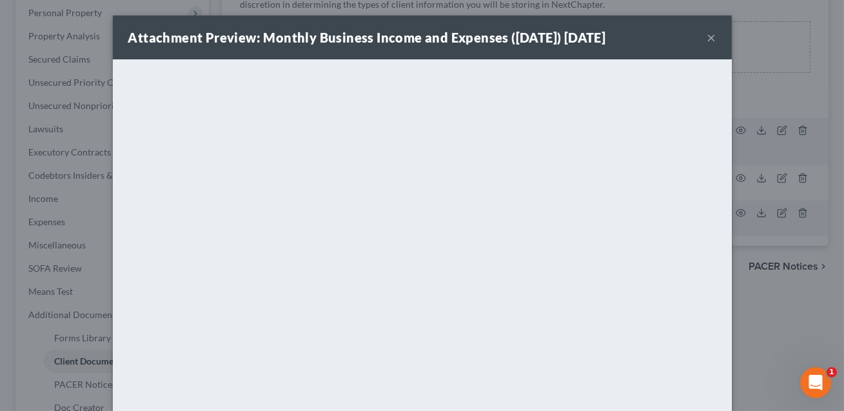
click at [715, 37] on button "×" at bounding box center [711, 37] width 9 height 15
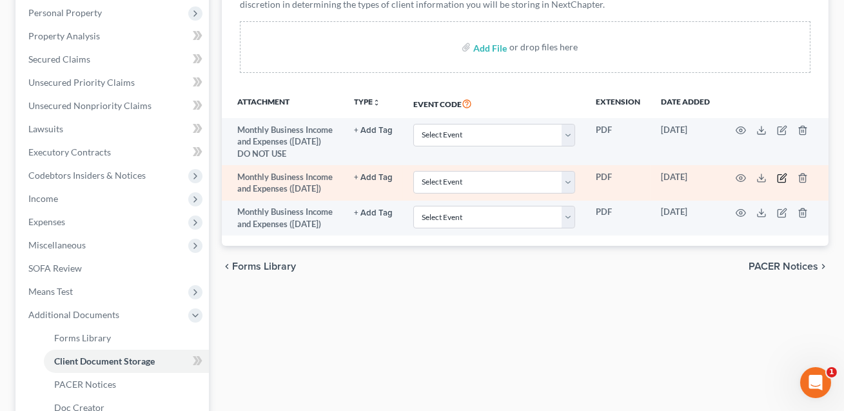
click at [783, 183] on icon "button" at bounding box center [782, 178] width 10 height 10
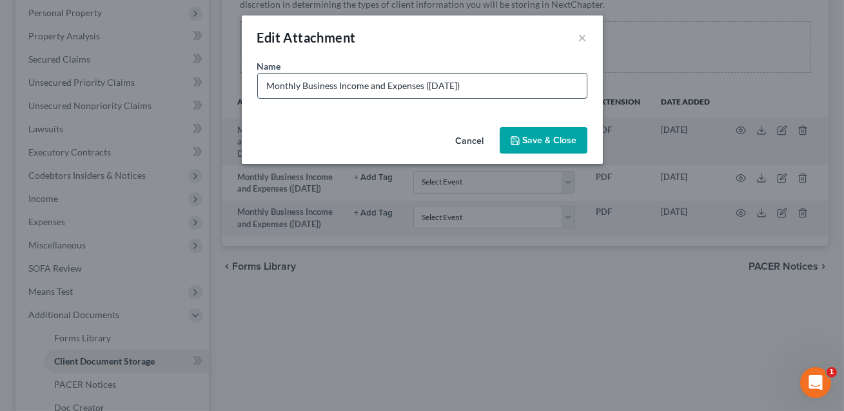
click at [521, 84] on input "Monthly Business Income and Expenses (09/11/2025)" at bounding box center [422, 86] width 329 height 25
type input "Monthly Business Income and Expenses (09/11/2025) KATHIE"
click at [555, 143] on span "Save & Close" at bounding box center [550, 140] width 54 height 11
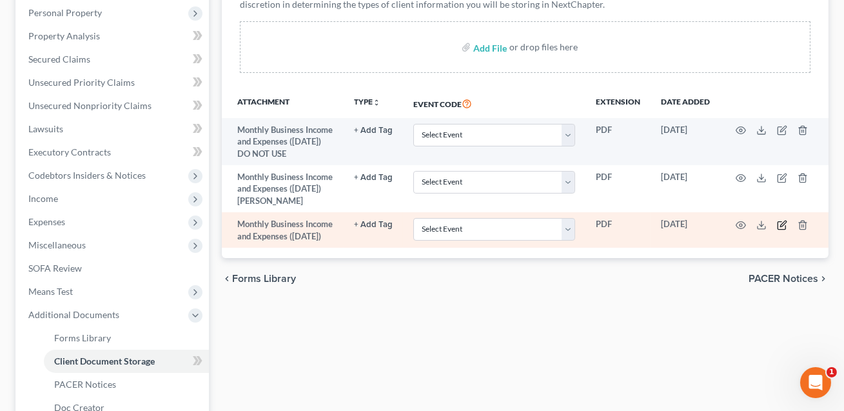
click at [784, 230] on icon "button" at bounding box center [782, 225] width 10 height 10
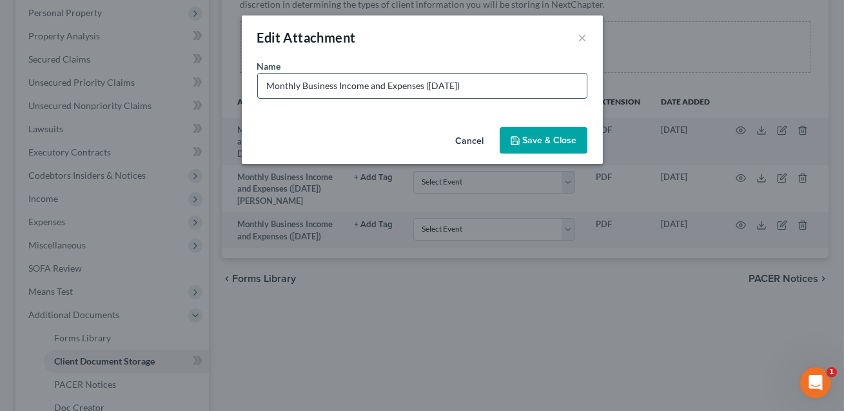
click at [525, 89] on input "Monthly Business Income and Expenses (09/11/2025)" at bounding box center [422, 86] width 329 height 25
type input "Monthly Business Income and Expenses (09/11/2025) ROBERT"
click at [557, 139] on span "Save & Close" at bounding box center [550, 140] width 54 height 11
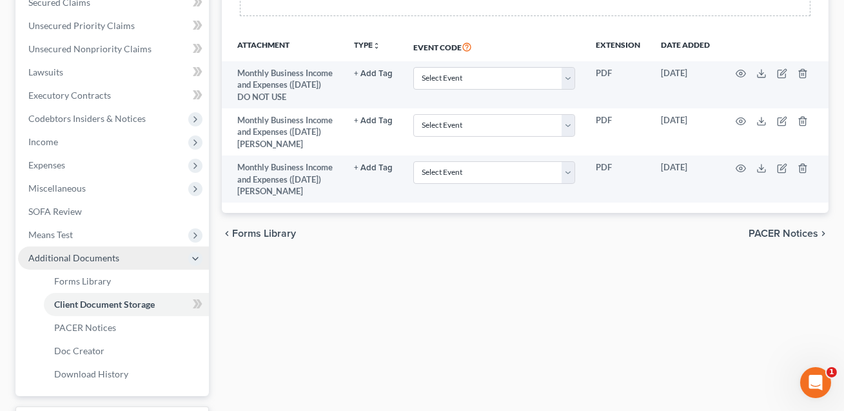
scroll to position [283, 0]
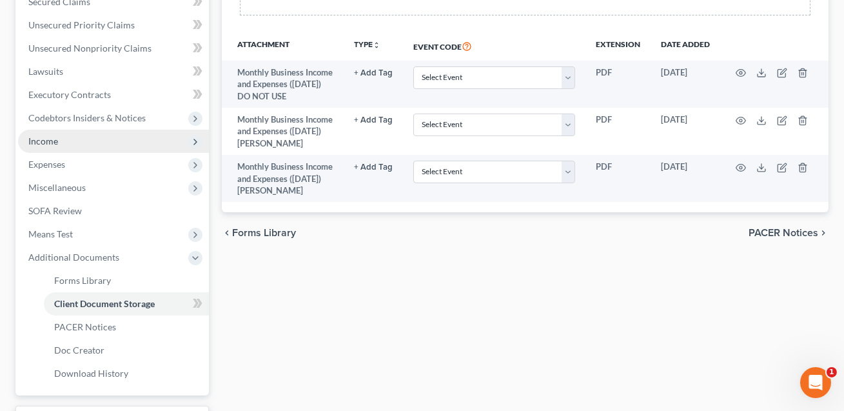
click at [57, 137] on span "Income" at bounding box center [43, 140] width 30 height 11
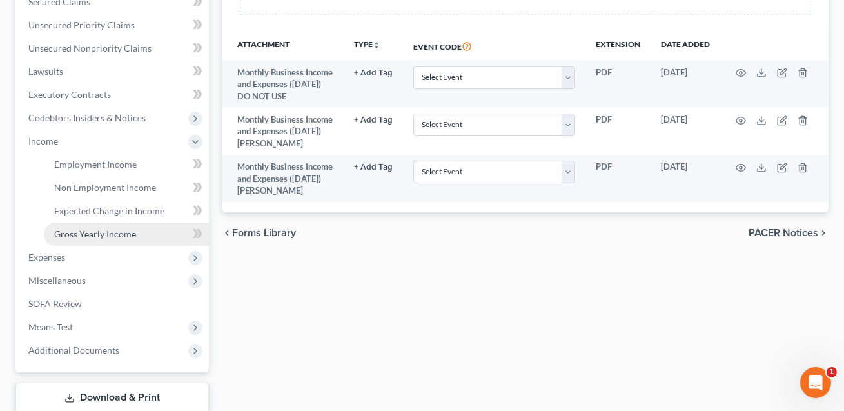
click at [79, 235] on span "Gross Yearly Income" at bounding box center [95, 233] width 82 height 11
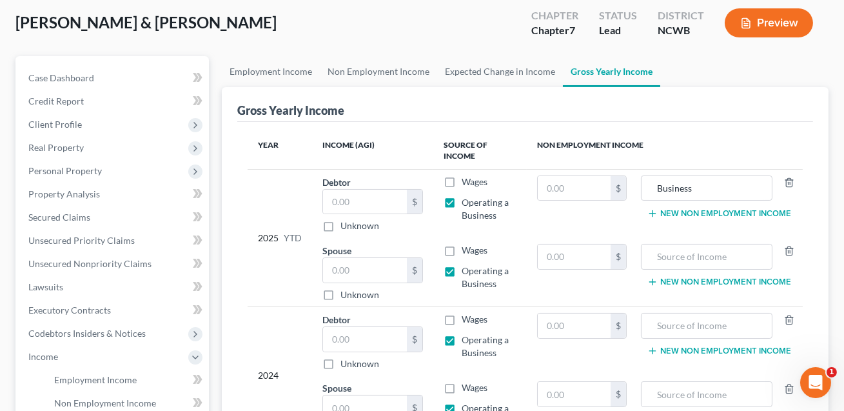
scroll to position [84, 0]
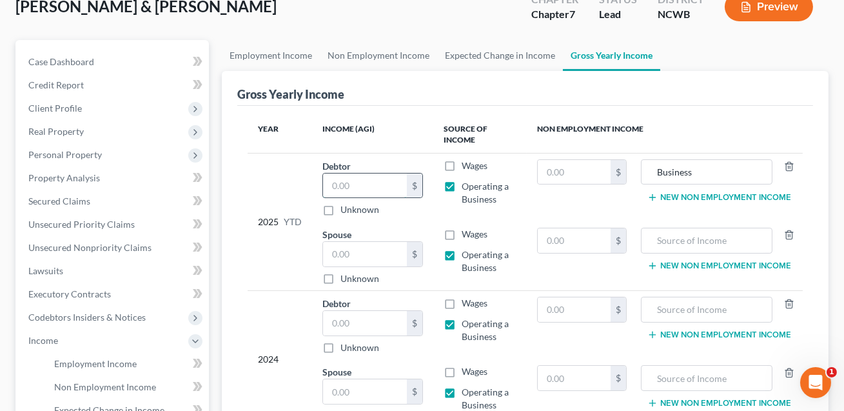
click at [340, 188] on input "text" at bounding box center [365, 185] width 84 height 25
type input "1.00"
click at [335, 248] on input "text" at bounding box center [365, 254] width 84 height 25
type input "1.00"
click at [356, 322] on input "text" at bounding box center [365, 323] width 84 height 25
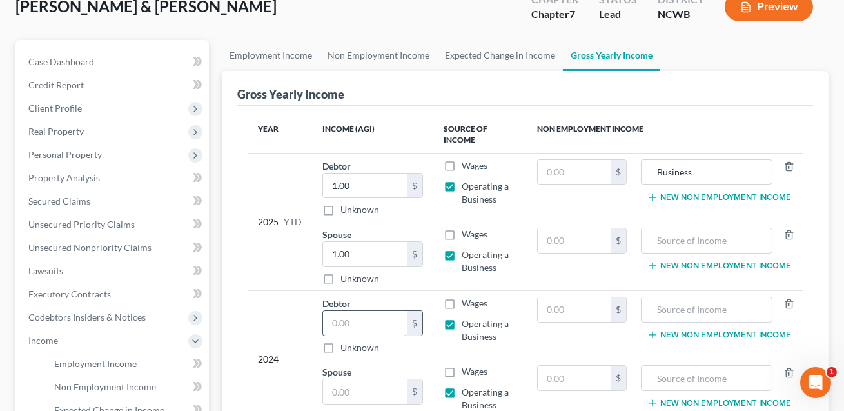
type input "5"
type input "379,752.00"
click at [563, 172] on input "text" at bounding box center [574, 172] width 73 height 25
drag, startPoint x: 698, startPoint y: 170, endPoint x: 643, endPoint y: 169, distance: 54.8
click at [643, 169] on div "Business" at bounding box center [707, 172] width 132 height 26
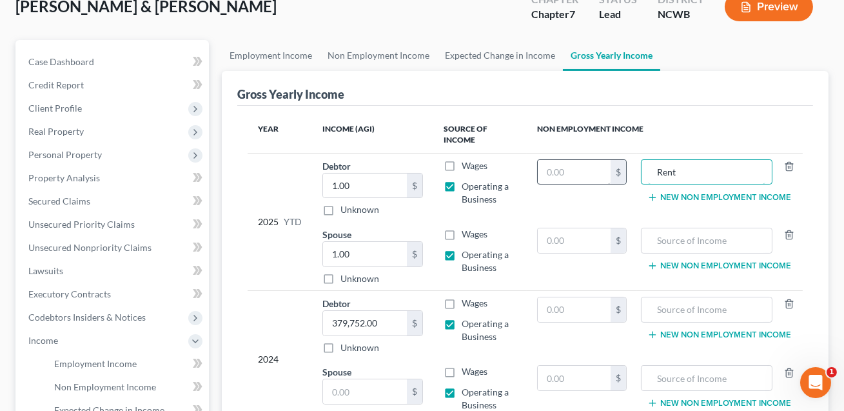
type input "Rent"
click at [577, 173] on input "text" at bounding box center [574, 172] width 73 height 25
type input "0.00"
click at [664, 312] on input "text" at bounding box center [706, 309] width 117 height 25
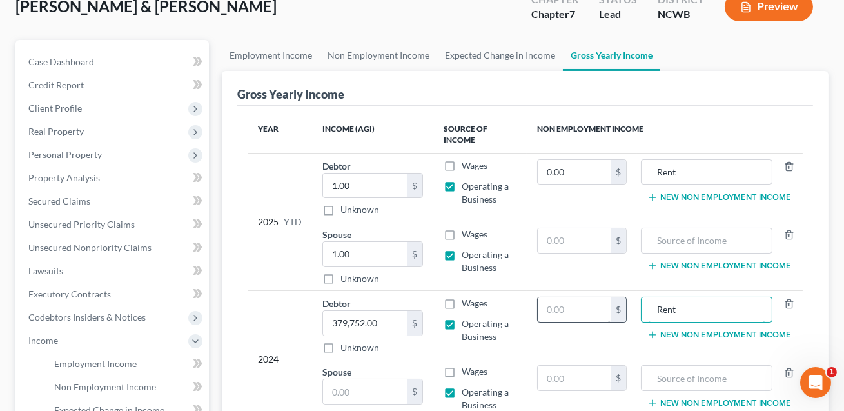
type input "Rent"
click at [586, 310] on input "text" at bounding box center [574, 309] width 73 height 25
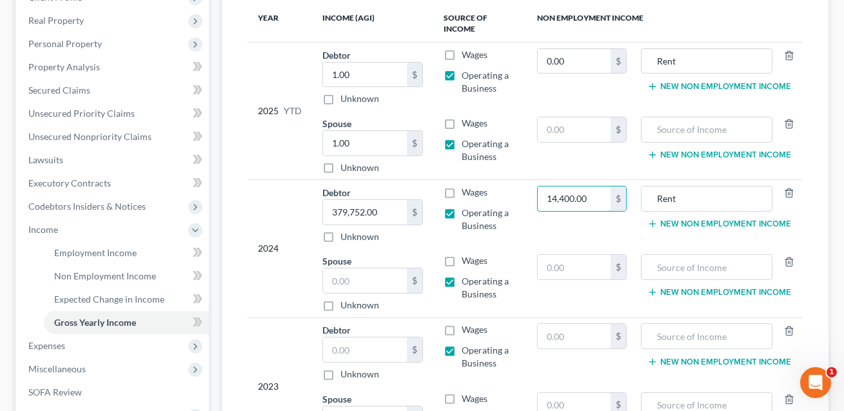
scroll to position [195, 0]
type input "14,400.00"
click at [664, 334] on input "text" at bounding box center [706, 335] width 117 height 25
click at [657, 335] on input "ent" at bounding box center [706, 335] width 117 height 25
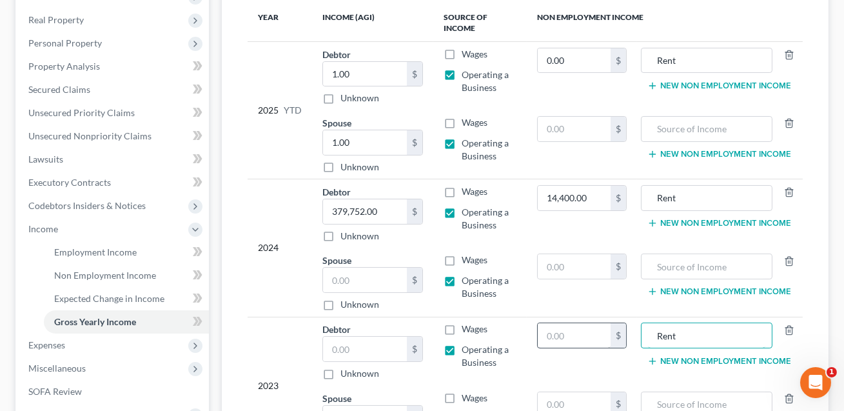
type input "Rent"
click at [565, 331] on input "text" at bounding box center [574, 335] width 73 height 25
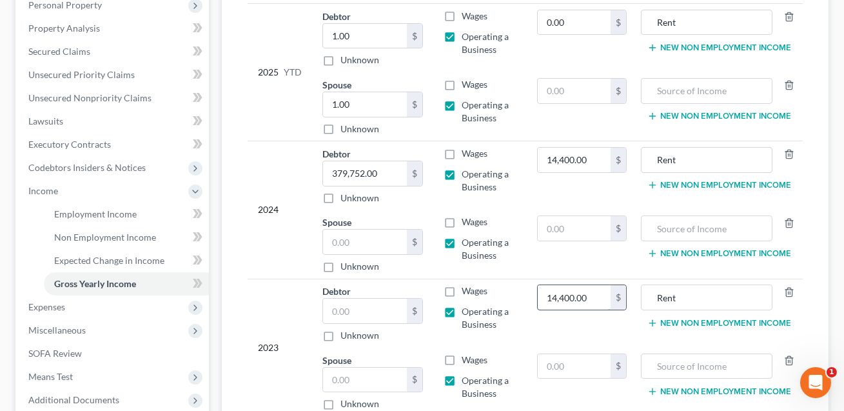
scroll to position [252, 0]
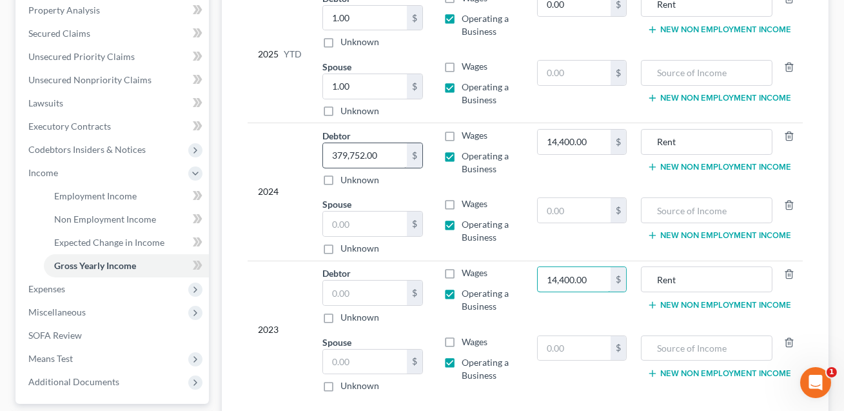
type input "14,400.00"
click at [381, 150] on input "379,752.00" at bounding box center [365, 155] width 84 height 25
type input "1"
type input "1.00"
click at [361, 221] on input "text" at bounding box center [365, 224] width 84 height 25
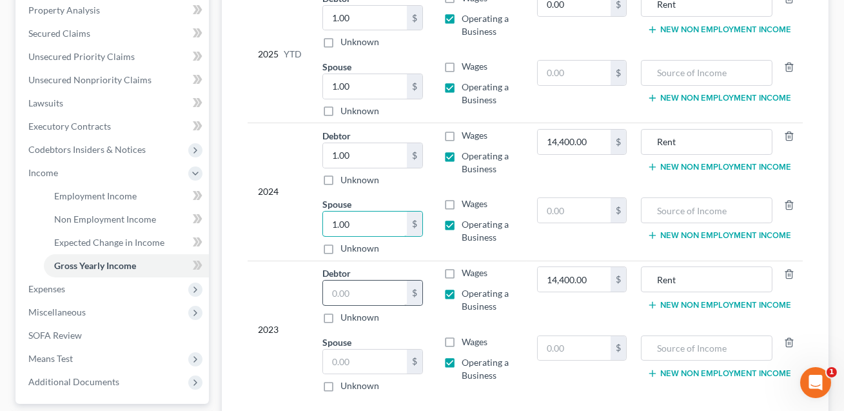
type input "1.00"
click at [344, 291] on input "text" at bounding box center [365, 293] width 84 height 25
type input "1.00"
click at [341, 357] on input "text" at bounding box center [365, 362] width 84 height 25
type input "1"
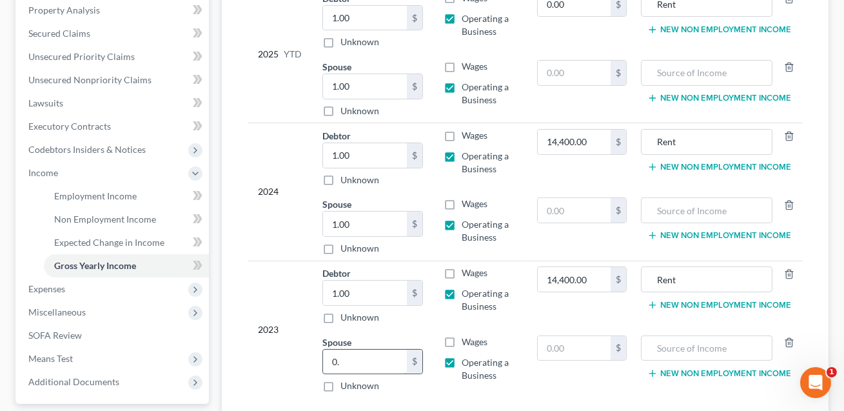
type input "0"
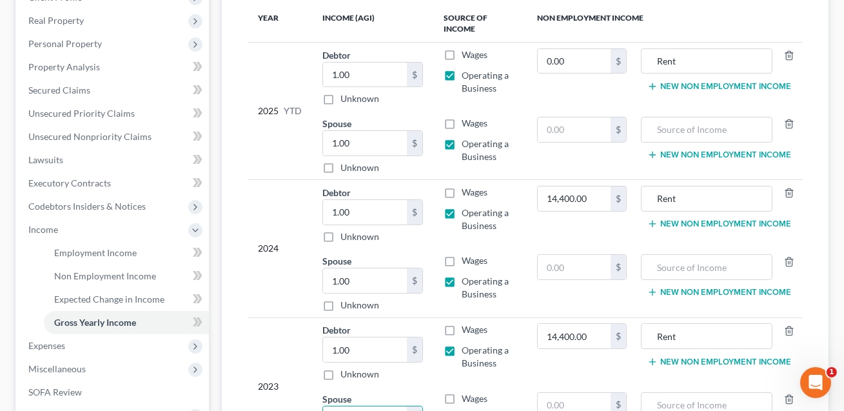
scroll to position [194, 0]
type input "1.00"
click at [546, 59] on input "0.00" at bounding box center [574, 62] width 73 height 25
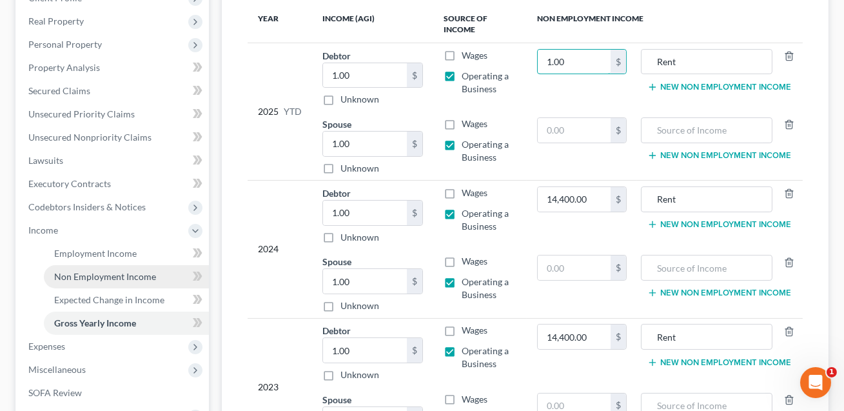
type input "1.00"
click at [117, 273] on span "Non Employment Income" at bounding box center [105, 276] width 102 height 11
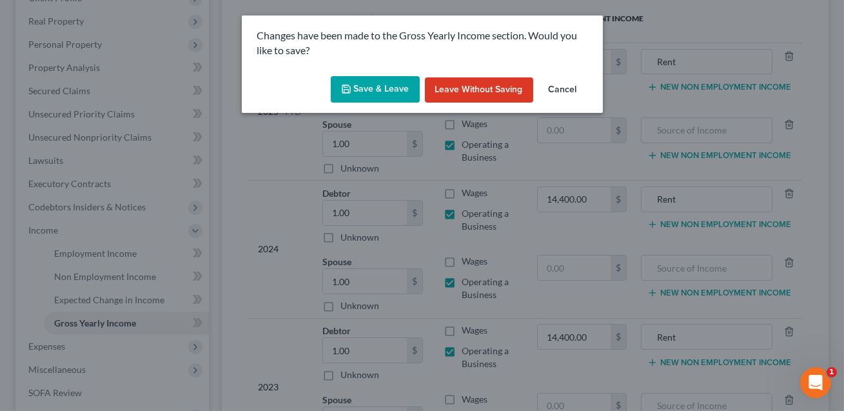
click at [365, 91] on button "Save & Leave" at bounding box center [375, 89] width 89 height 27
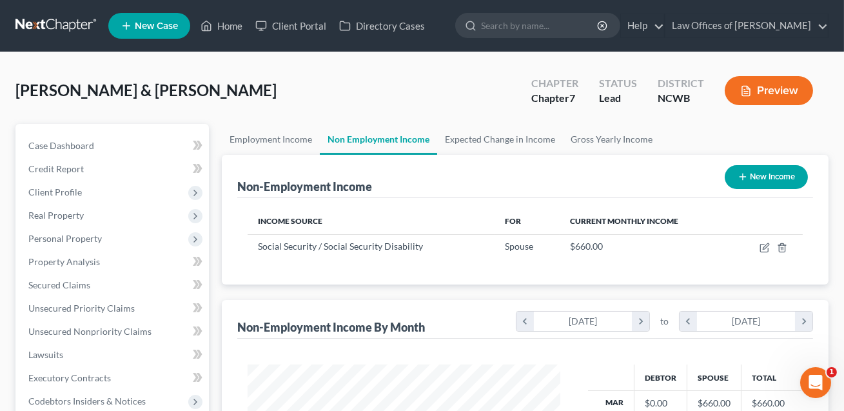
scroll to position [231, 339]
click at [750, 181] on button "New Income" at bounding box center [766, 177] width 83 height 24
select select "0"
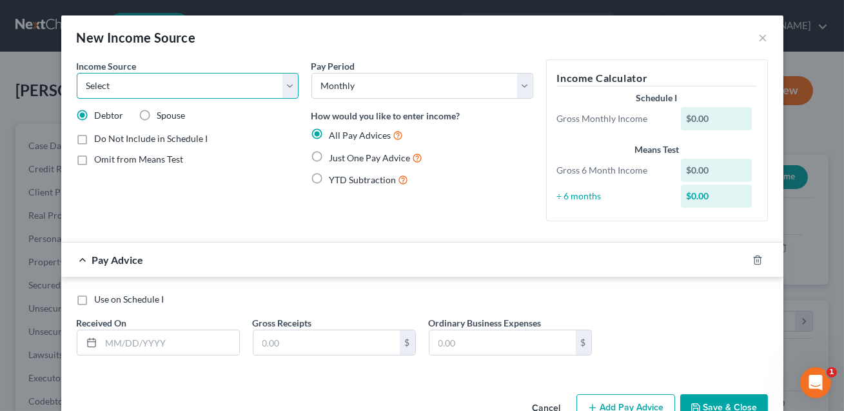
click at [164, 81] on select "Select Unemployment Disability (from employer) Pension Retirement Social Securi…" at bounding box center [188, 86] width 222 height 26
select select "13"
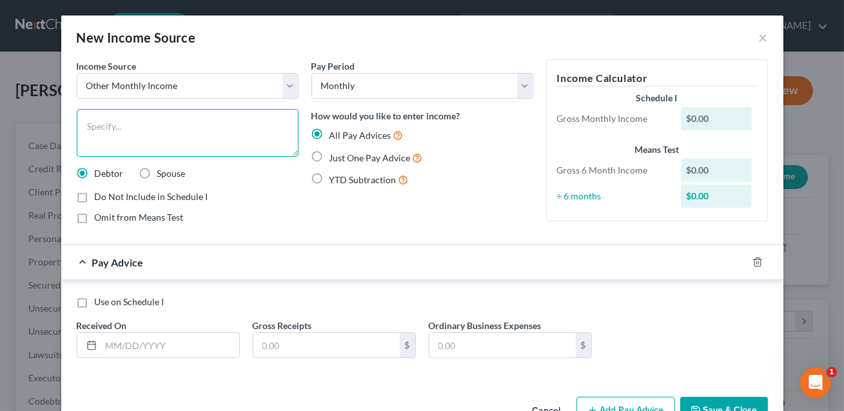
click at [98, 134] on textarea at bounding box center [188, 133] width 222 height 48
click at [88, 127] on textarea "ENT--CONFIM" at bounding box center [188, 133] width 222 height 48
click at [141, 124] on textarea "Rent--CONFIM" at bounding box center [188, 133] width 222 height 48
type textarea "Rent--CONFIRM"
click at [95, 300] on label "Use on Schedule I" at bounding box center [130, 301] width 70 height 13
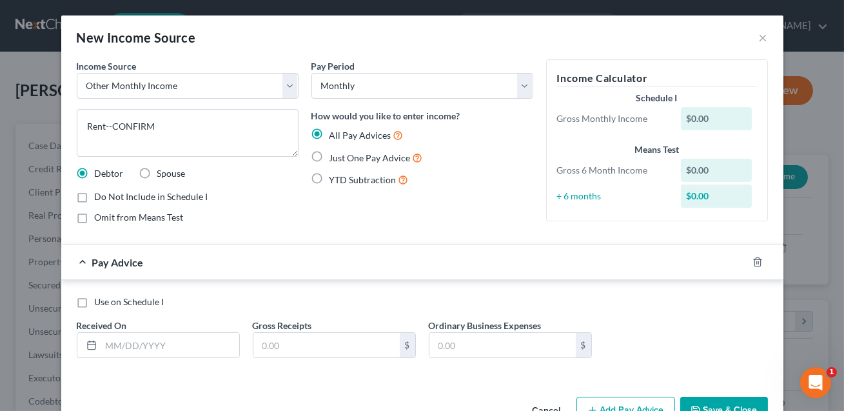
click at [100, 300] on input "Use on Schedule I" at bounding box center [104, 299] width 8 height 8
checkbox input "true"
click at [115, 341] on input "text" at bounding box center [170, 345] width 138 height 25
type input "09/01/2025"
click at [268, 344] on input "text" at bounding box center [326, 345] width 146 height 25
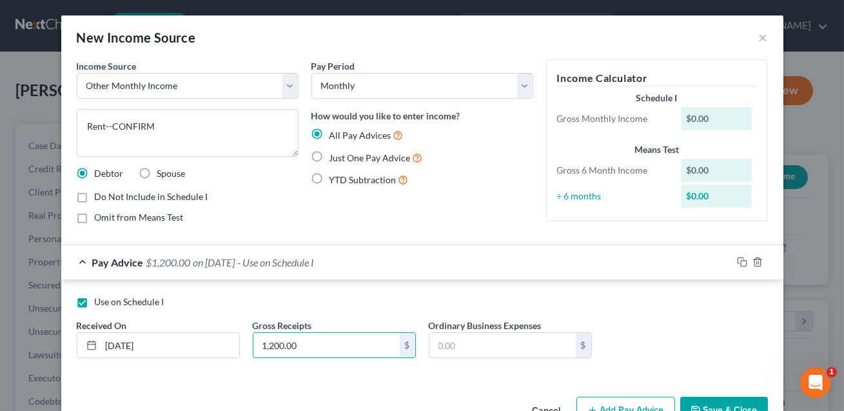
scroll to position [37, 0]
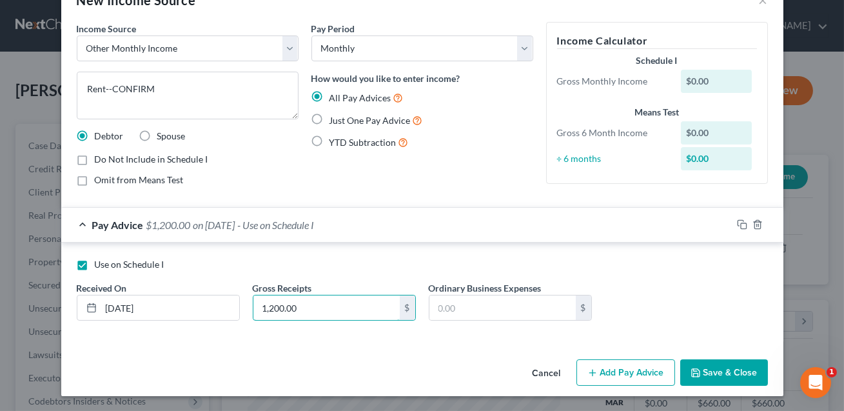
type input "1,200.00"
click at [722, 366] on button "Save & Close" at bounding box center [724, 372] width 88 height 27
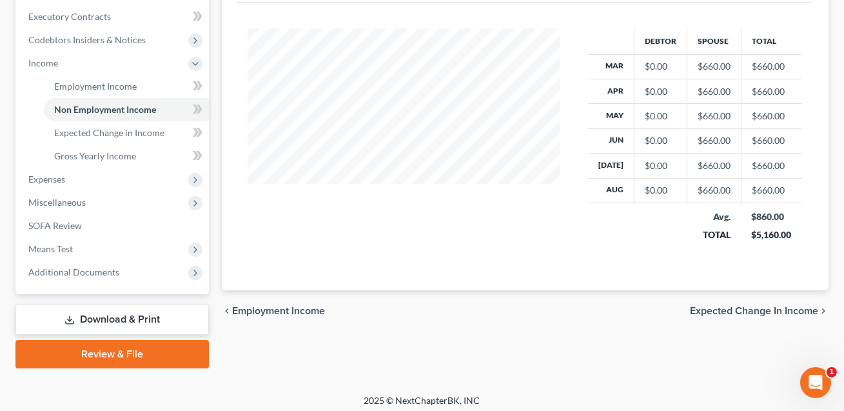
scroll to position [366, 0]
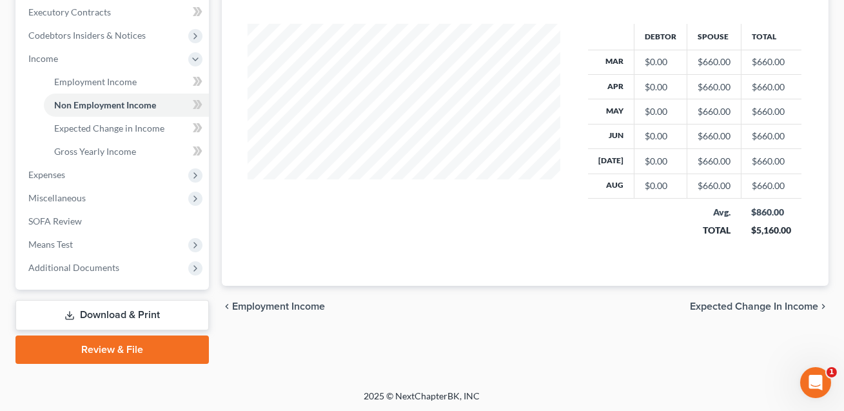
click at [103, 311] on link "Download & Print" at bounding box center [111, 315] width 193 height 30
click at [139, 316] on link "Download & Print" at bounding box center [111, 315] width 193 height 30
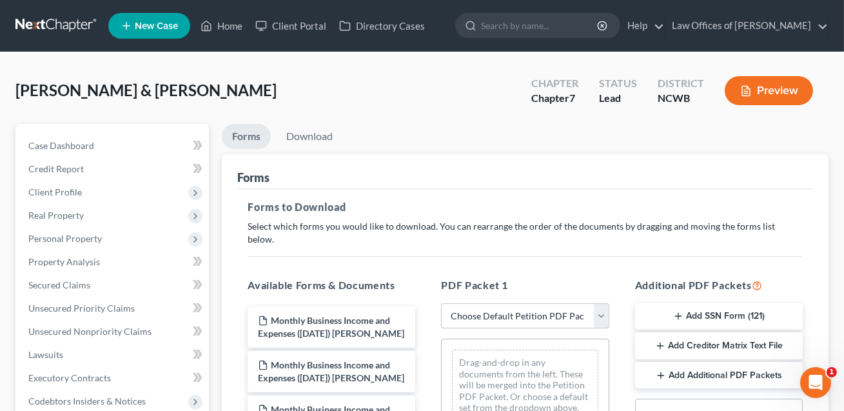
click at [507, 303] on select "Choose Default Petition PDF Packet Complete Bankruptcy Petition (all forms and …" at bounding box center [525, 316] width 168 height 26
select select "0"
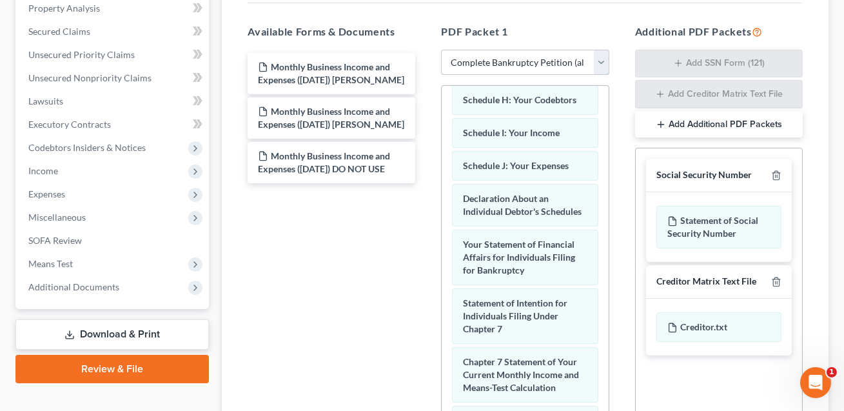
scroll to position [372, 0]
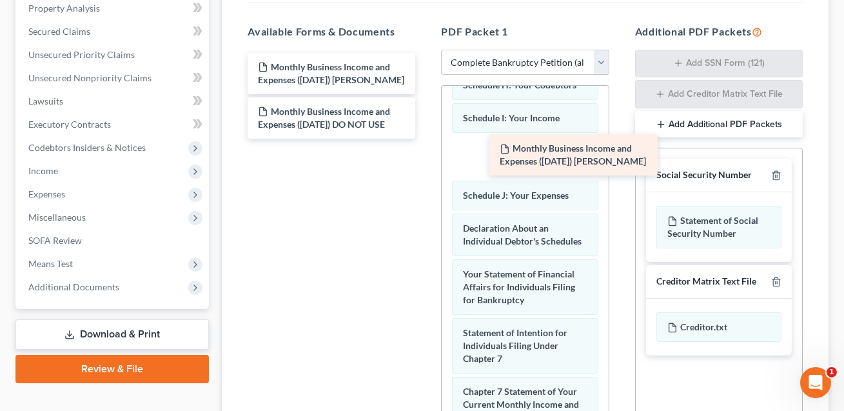
drag, startPoint x: 360, startPoint y: 106, endPoint x: 602, endPoint y: 156, distance: 246.9
click at [426, 139] on div "Monthly Business Income and Expenses (09/11/2025) KATHIE Monthly Business Incom…" at bounding box center [331, 96] width 188 height 86
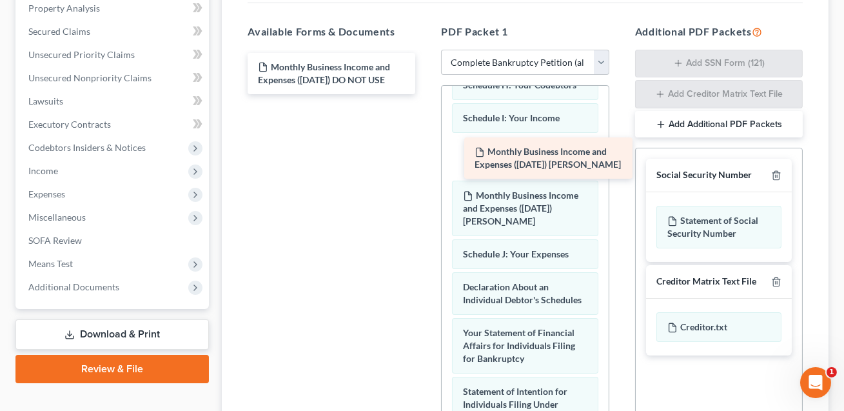
drag, startPoint x: 353, startPoint y: 59, endPoint x: 568, endPoint y: 157, distance: 236.4
click at [426, 94] on div "Monthly Business Income and Expenses (09/11/2025) ROBERT Monthly Business Incom…" at bounding box center [331, 73] width 188 height 41
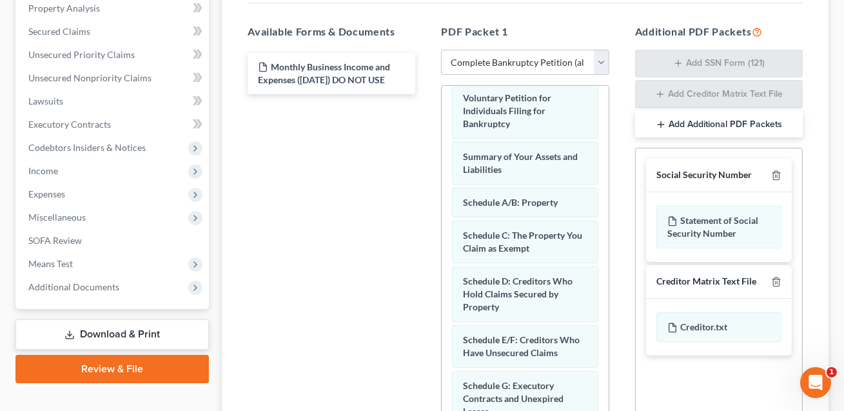
scroll to position [0, 0]
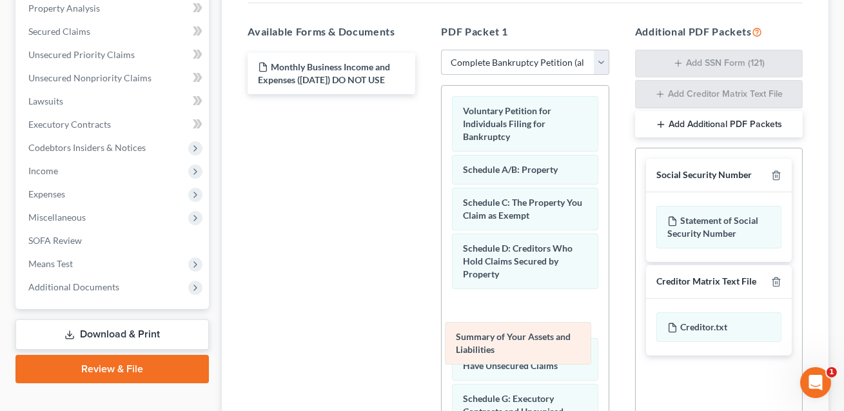
drag, startPoint x: 528, startPoint y: 157, endPoint x: 520, endPoint y: 337, distance: 180.7
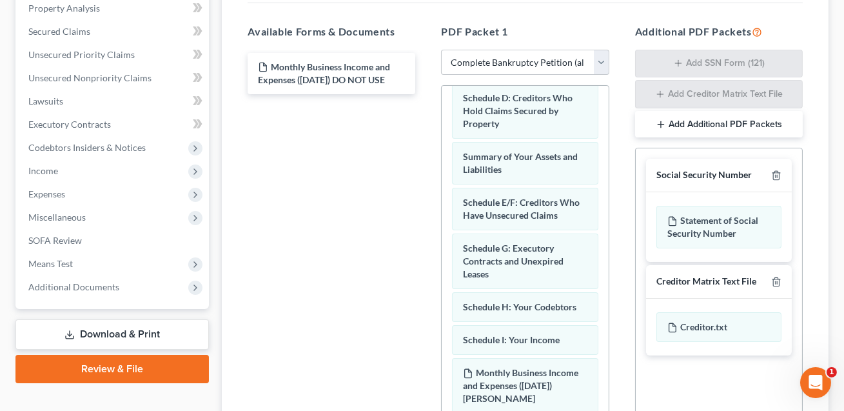
scroll to position [180, 0]
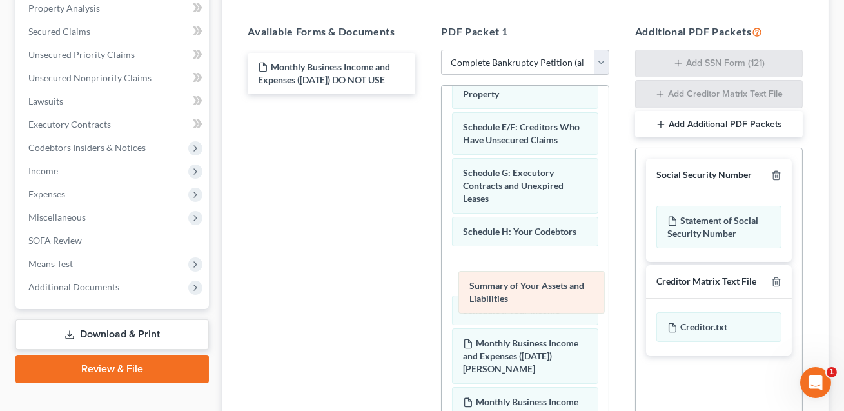
drag, startPoint x: 497, startPoint y: 117, endPoint x: 503, endPoint y: 290, distance: 173.0
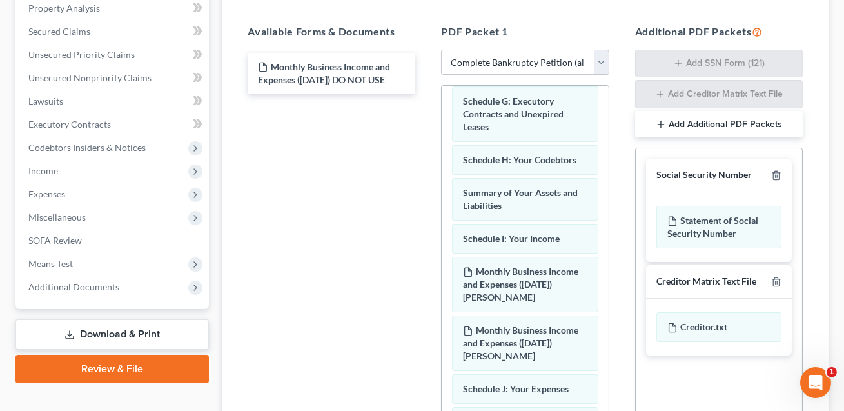
scroll to position [286, 0]
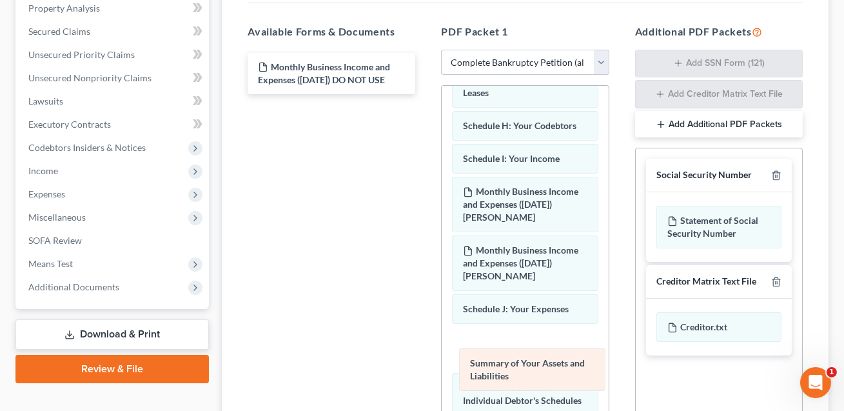
drag, startPoint x: 490, startPoint y: 143, endPoint x: 497, endPoint y: 363, distance: 220.0
click at [497, 363] on div "Summary of Your Assets and Liabilities Voluntary Petition for Individuals Filin…" at bounding box center [525, 322] width 166 height 1045
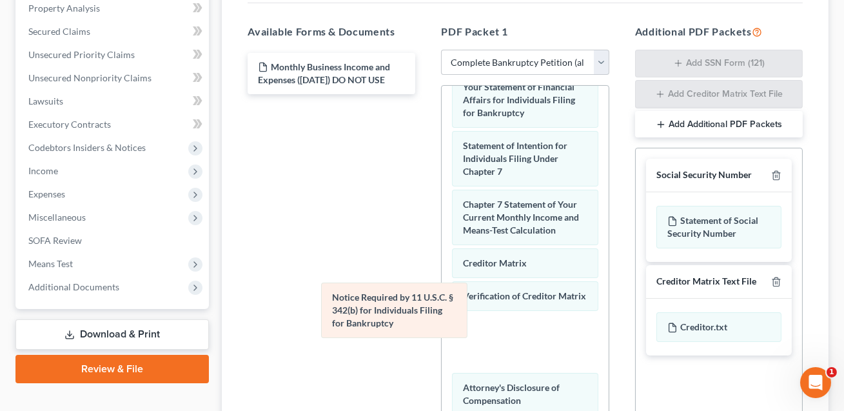
scroll to position [631, 0]
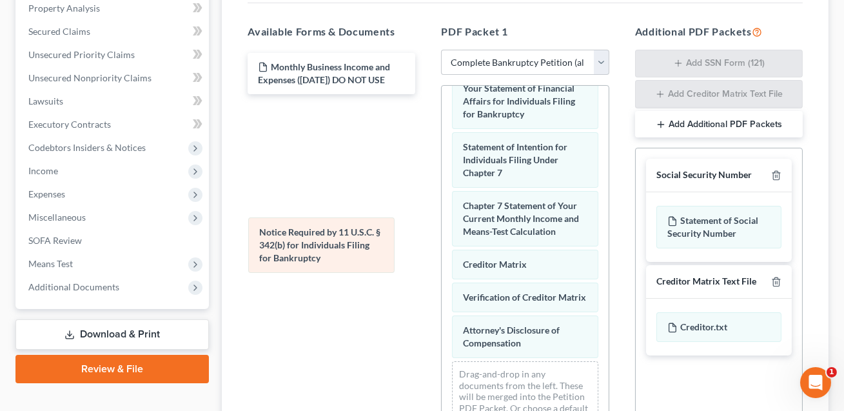
drag, startPoint x: 503, startPoint y: 329, endPoint x: 298, endPoint y: 246, distance: 221.1
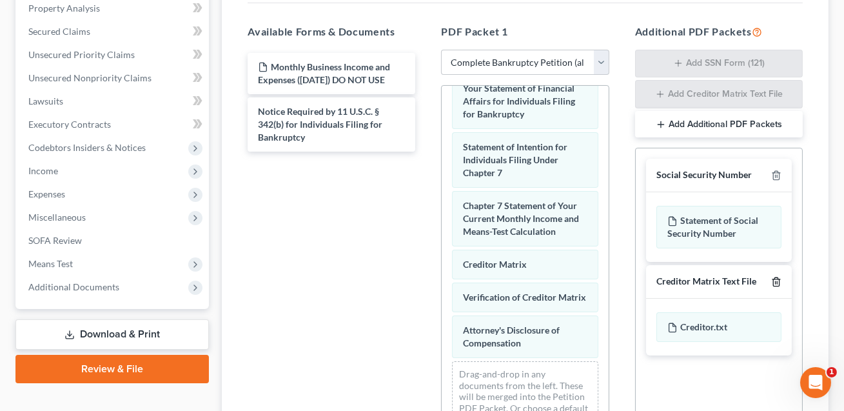
click at [777, 281] on line "button" at bounding box center [777, 282] width 0 height 3
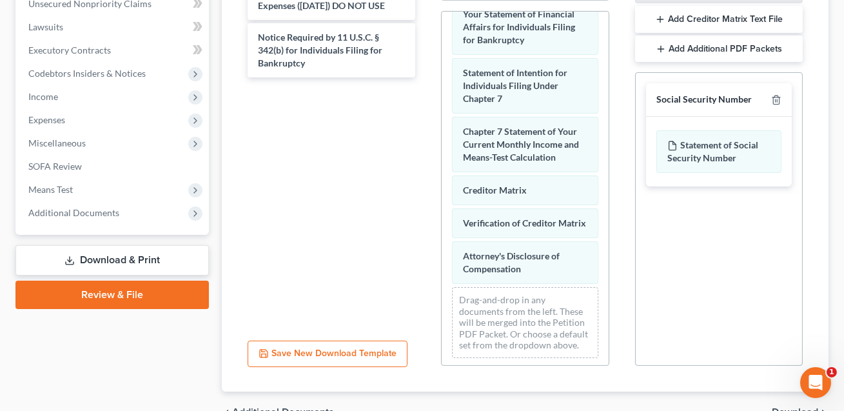
scroll to position [384, 0]
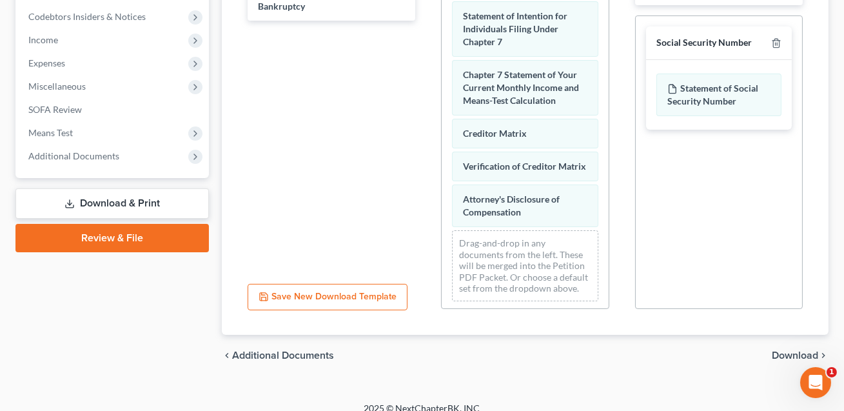
click at [787, 350] on span "Download" at bounding box center [795, 355] width 46 height 10
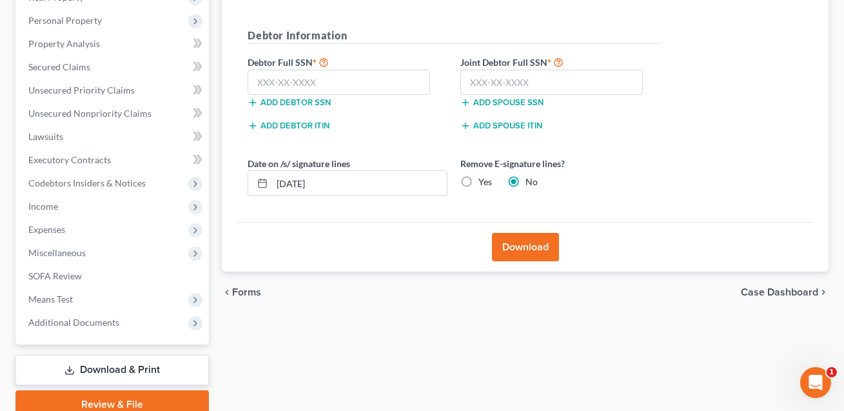
scroll to position [212, 0]
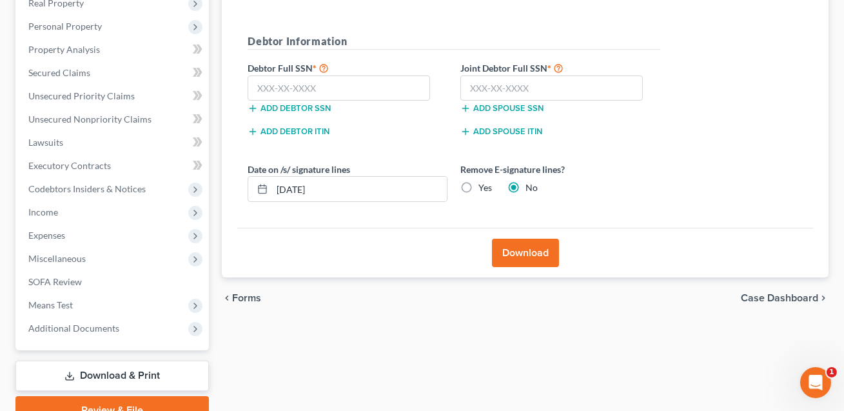
click at [479, 184] on label "Yes" at bounding box center [486, 187] width 14 height 13
click at [484, 184] on input "Yes" at bounding box center [488, 185] width 8 height 8
radio input "true"
radio input "false"
drag, startPoint x: 336, startPoint y: 190, endPoint x: 265, endPoint y: 190, distance: 70.9
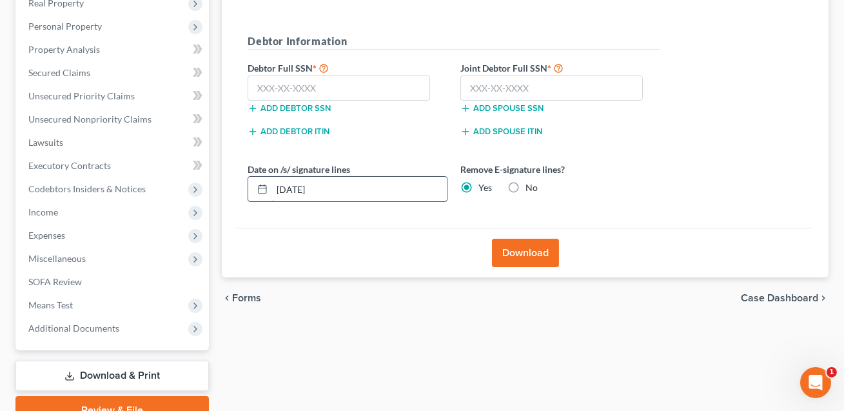
click at [265, 190] on div "09/11/2025" at bounding box center [348, 189] width 200 height 26
click at [256, 81] on input "text" at bounding box center [339, 88] width 183 height 26
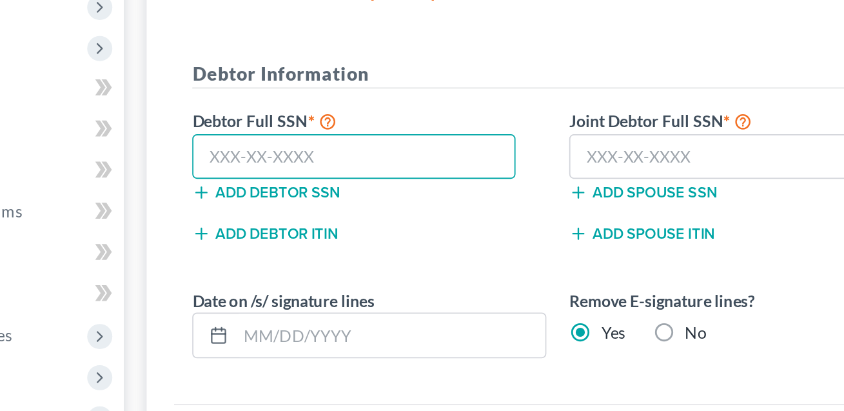
scroll to position [210, 0]
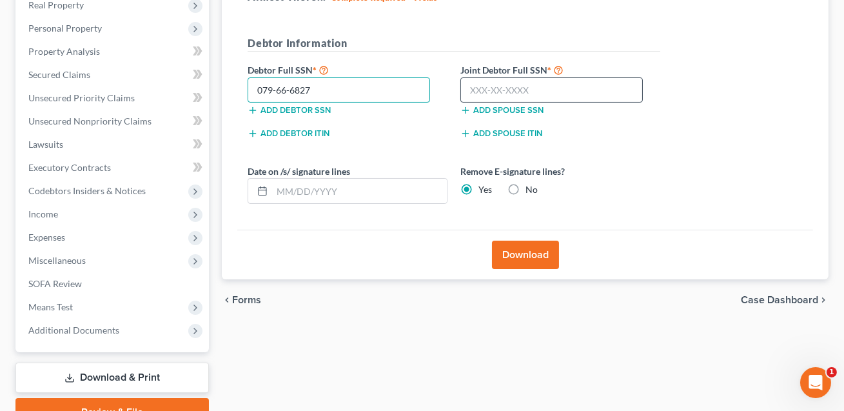
type input "079-66-6827"
click at [480, 83] on input "text" at bounding box center [551, 90] width 183 height 26
type input "130-48-3958"
click at [528, 250] on button "Download" at bounding box center [525, 255] width 67 height 28
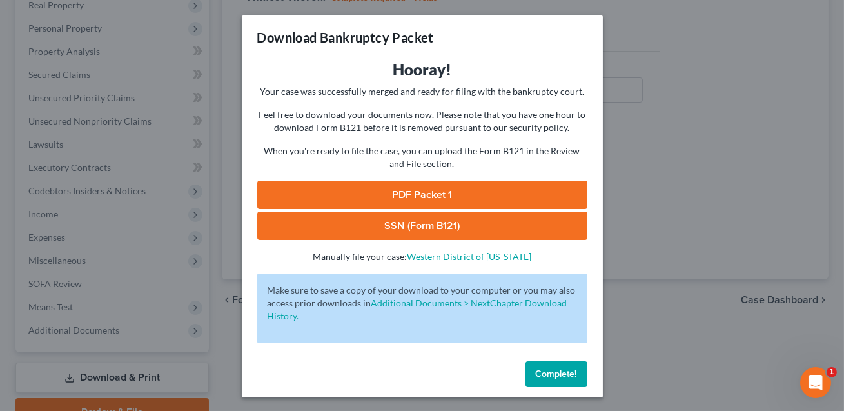
click at [419, 229] on link "SSN (Form B121)" at bounding box center [422, 226] width 330 height 28
click at [449, 197] on link "PDF Packet 1" at bounding box center [422, 195] width 330 height 28
click at [552, 371] on span "Complete!" at bounding box center [556, 373] width 41 height 11
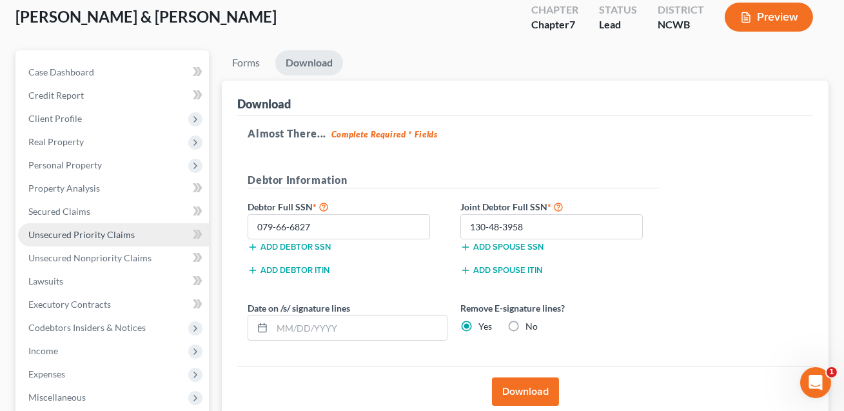
scroll to position [50, 0]
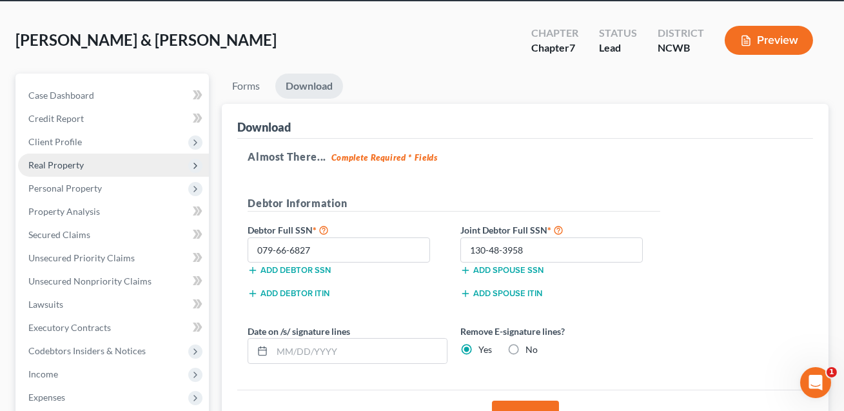
click at [54, 164] on span "Real Property" at bounding box center [55, 164] width 55 height 11
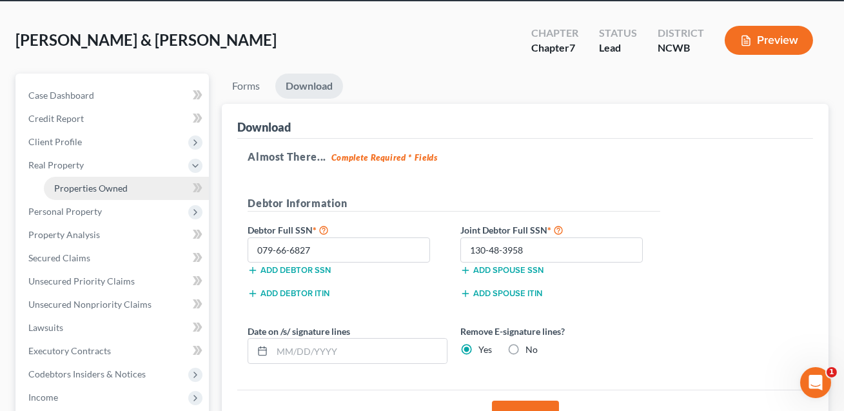
click at [119, 188] on span "Properties Owned" at bounding box center [91, 188] width 74 height 11
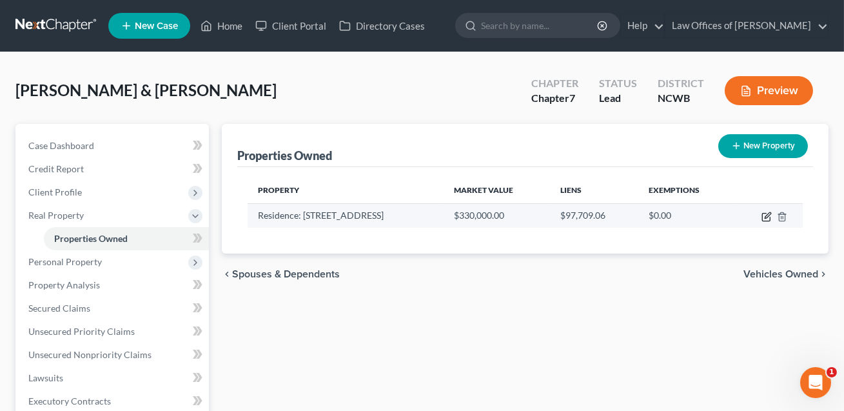
click at [767, 213] on icon "button" at bounding box center [768, 215] width 6 height 6
select select "28"
select select "2"
select select "5"
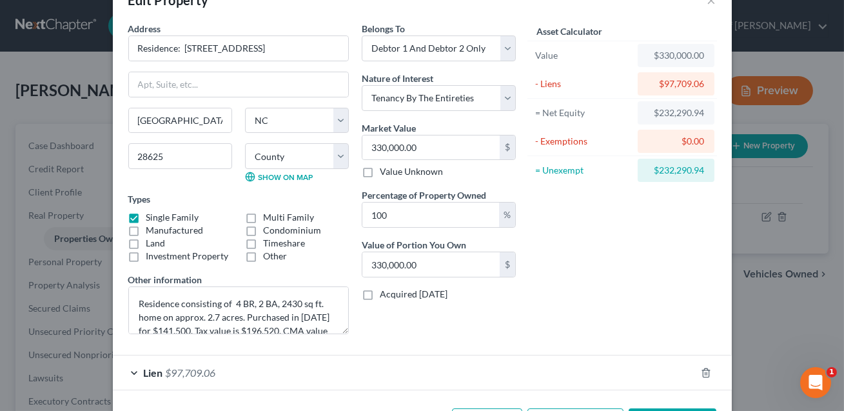
scroll to position [86, 0]
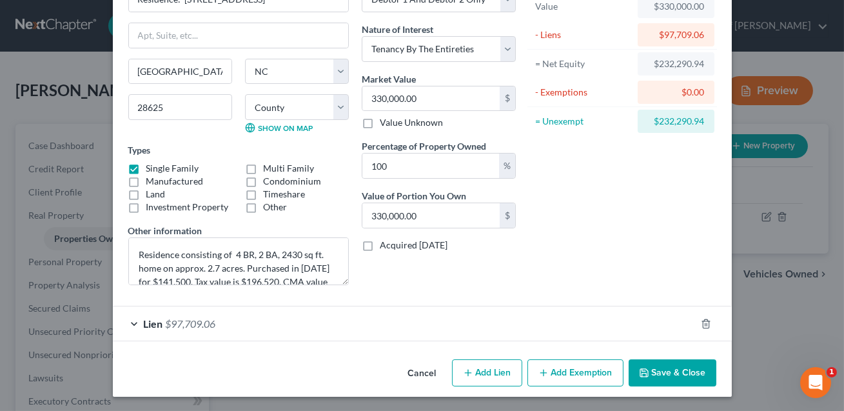
click at [657, 377] on button "Save & Close" at bounding box center [673, 372] width 88 height 27
